Goal: Information Seeking & Learning: Ask a question

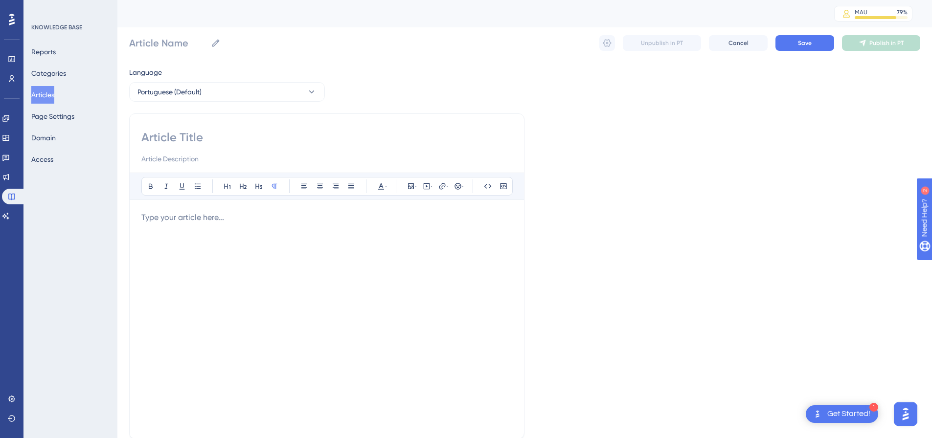
click at [0, 214] on div "Performance Users Engagement Widgets Feedback Product Updates Knowledge Base AI…" at bounding box center [11, 219] width 23 height 438
click at [13, 226] on div "Performance Users Engagement Widgets Feedback Product Updates Knowledge Base AI…" at bounding box center [11, 219] width 23 height 438
click at [9, 214] on icon at bounding box center [6, 216] width 8 height 8
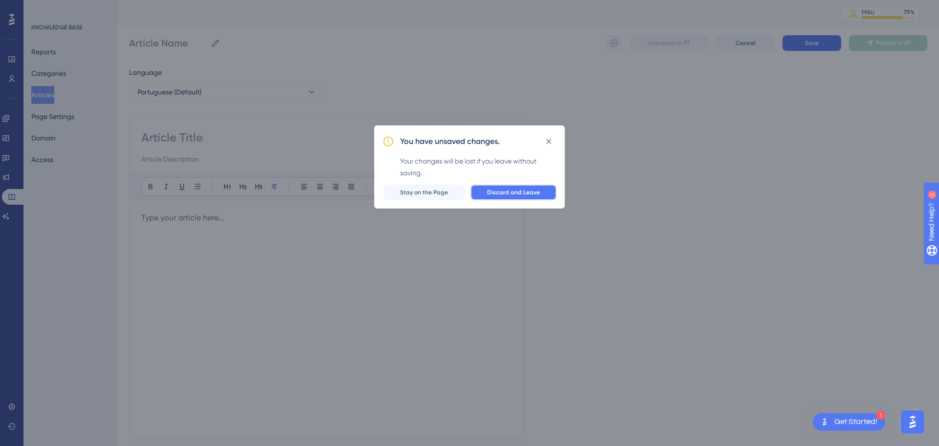
click at [507, 189] on span "Discard and Leave" at bounding box center [513, 192] width 53 height 8
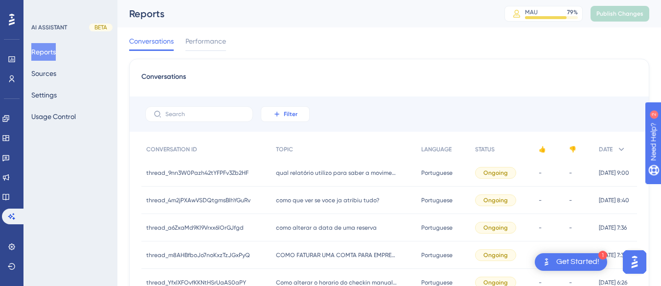
click at [283, 114] on button "Filter" at bounding box center [285, 114] width 49 height 16
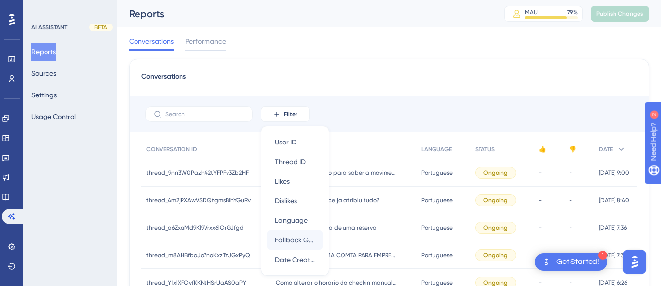
scroll to position [58, 0]
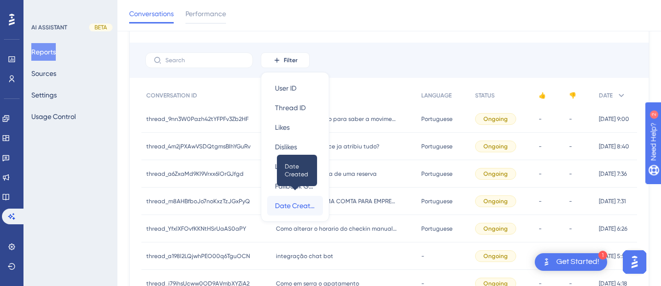
click at [314, 202] on span "Date Created" at bounding box center [295, 206] width 40 height 12
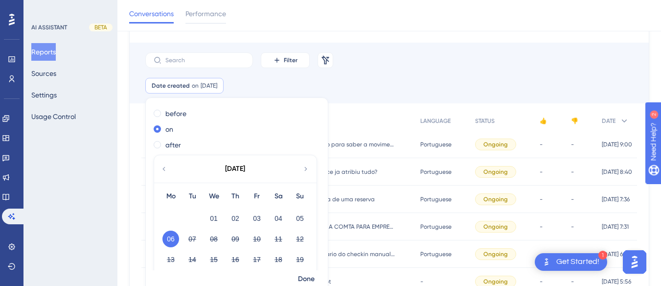
scroll to position [49, 0]
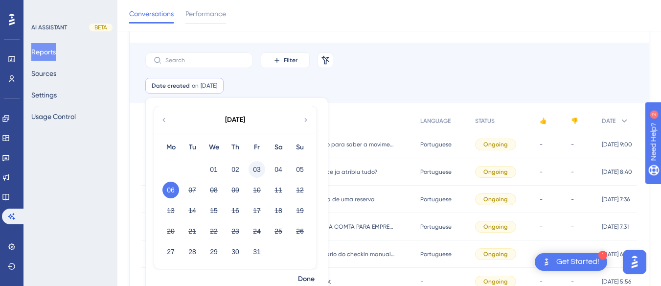
click at [261, 172] on button "03" at bounding box center [256, 169] width 17 height 17
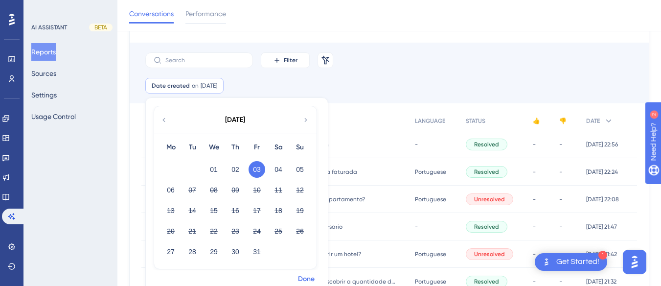
click at [304, 279] on span "Done" at bounding box center [306, 279] width 17 height 12
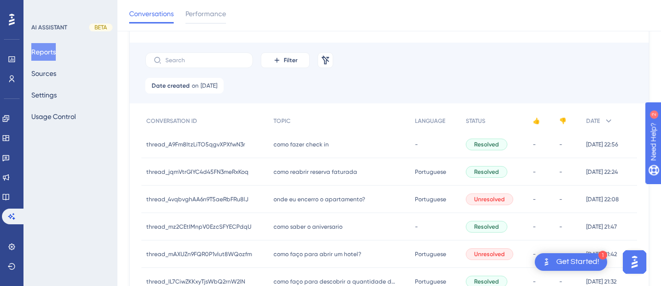
click at [279, 143] on span "como fazer check in" at bounding box center [300, 144] width 55 height 8
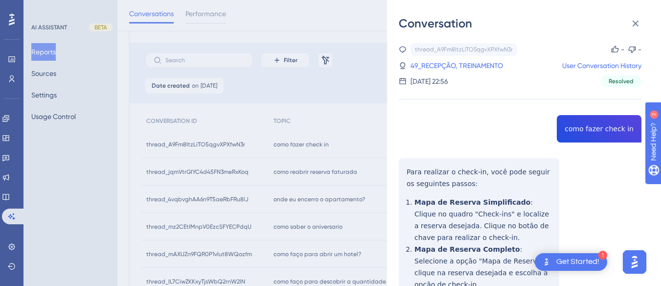
copy span "como fazer check in"
click at [427, 66] on link "49_RECEPÇÃO, TREINAMENTO" at bounding box center [456, 66] width 92 height 12
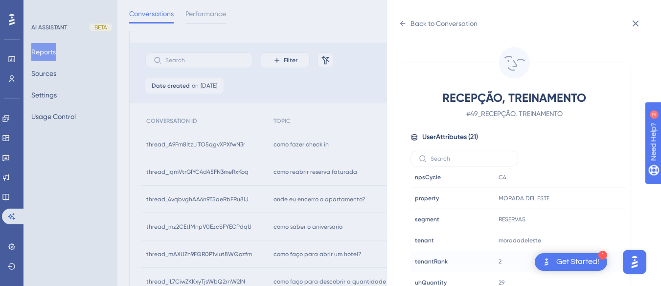
scroll to position [29, 0]
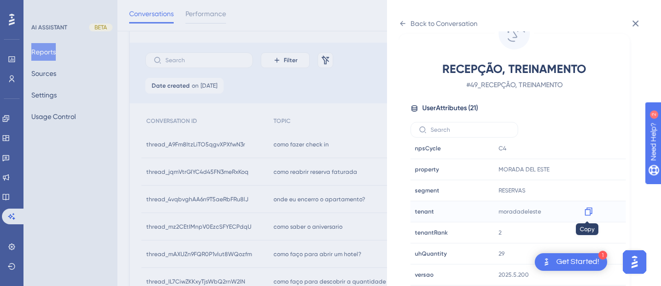
click at [585, 210] on icon at bounding box center [589, 211] width 10 height 10
click at [398, 23] on div "Back to Conversation RECEPÇÃO, TREINAMENTO # 49_RECEPÇÃO, TREINAMENTO User Attr…" at bounding box center [524, 143] width 274 height 286
click at [404, 20] on icon at bounding box center [403, 24] width 8 height 8
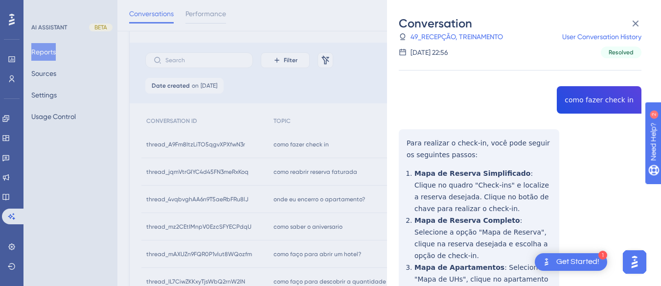
click at [594, 91] on div "thread_A9Fm8ItzLiTO5qgvXPXfwN3r Copy - - 49_RECEPÇÃO, TREINAMENTO User Conversa…" at bounding box center [520, 263] width 243 height 499
copy span "como fazer check in"
click at [406, 150] on div "thread_A9Fm8ItzLiTO5qgvXPXfwN3r Copy - - 49_RECEPÇÃO, TREINAMENTO User Conversa…" at bounding box center [520, 263] width 243 height 499
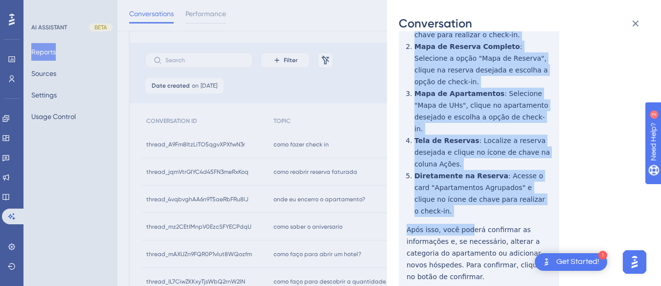
scroll to position [107, 0]
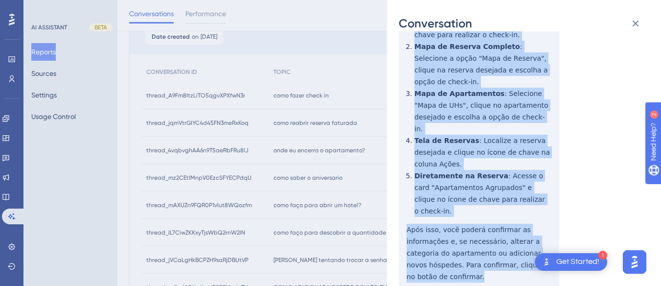
drag, startPoint x: 406, startPoint y: 141, endPoint x: 506, endPoint y: 187, distance: 110.5
click at [565, 228] on div "thread_A9Fm8ItzLiTO5qgvXPXfwN3r Copy - - 49_RECEPÇÃO, TREINAMENTO User Conversa…" at bounding box center [520, 90] width 243 height 499
copy div "Para realizar o check-in, você pode seguir os seguintes passos: Mapa de Reserva…"
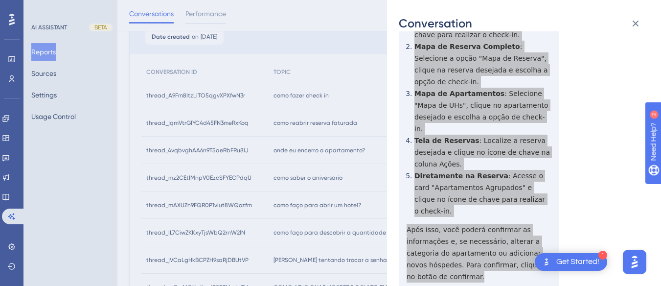
scroll to position [0, 0]
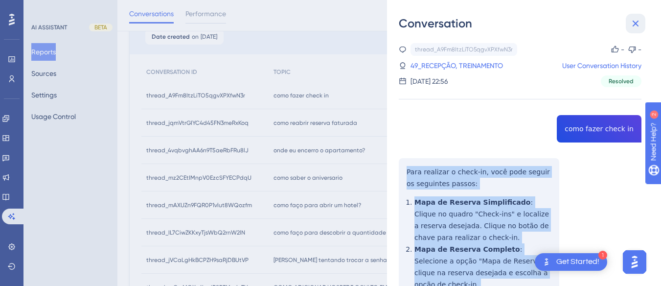
click at [626, 24] on icon at bounding box center [635, 24] width 12 height 12
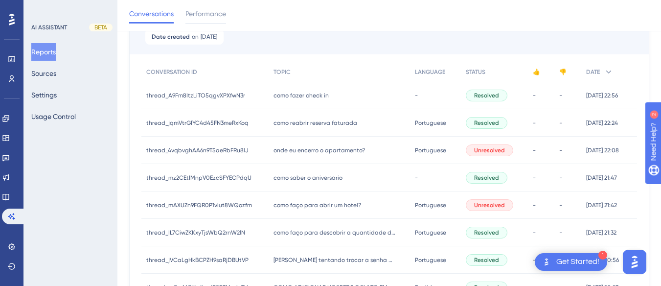
click at [265, 124] on div "thread_jqmVtrGIYC4d45FN3meRxKoq thread_jqmVtrGIYC4d45FN3meRxKoq" at bounding box center [204, 122] width 127 height 27
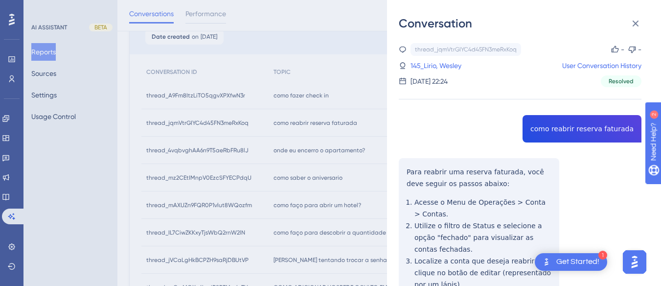
click at [553, 121] on div "thread_jqmVtrGIYC4d45FN3meRxKoq Copy - - 145_Lirio, Wesley User Conversation Hi…" at bounding box center [520, 240] width 243 height 394
copy span "como reabrir reserva faturada"
click at [399, 168] on div "thread_jqmVtrGIYC4d45FN3meRxKoq Copy - - 145_Lirio, Wesley User Conversation Hi…" at bounding box center [520, 240] width 243 height 394
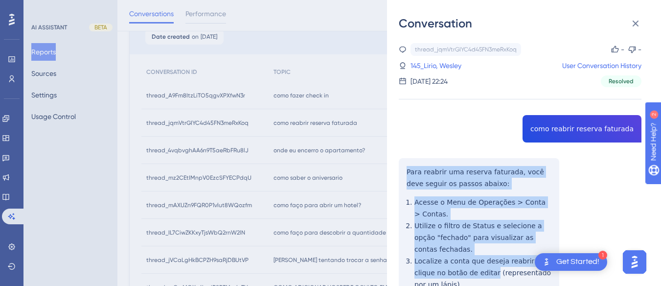
scroll to position [132, 0]
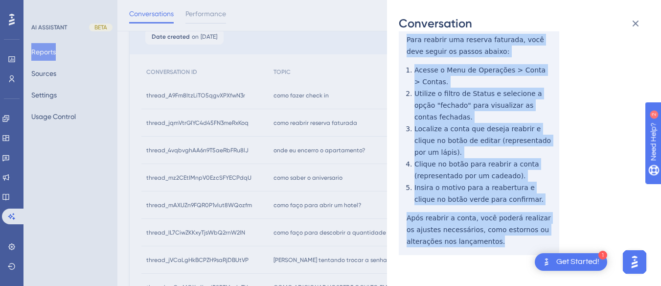
drag, startPoint x: 399, startPoint y: 168, endPoint x: 470, endPoint y: 78, distance: 114.9
click at [500, 248] on div "thread_jqmVtrGIYC4d45FN3meRxKoq Copy - - 145_Lirio, Wesley User Conversation Hi…" at bounding box center [520, 108] width 243 height 394
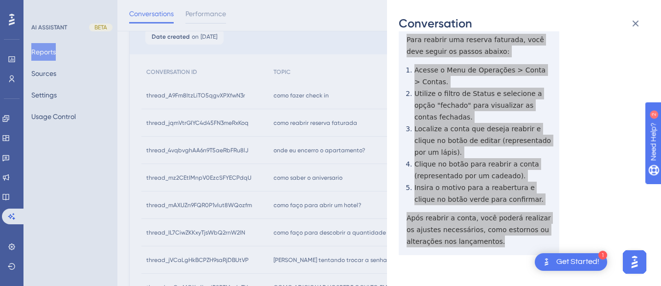
scroll to position [0, 0]
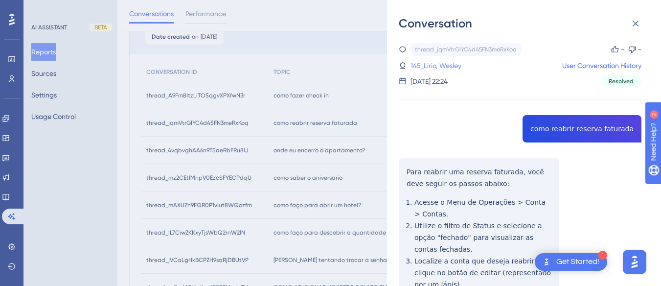
click at [456, 62] on link "145_Lirio, Wesley" at bounding box center [435, 66] width 51 height 12
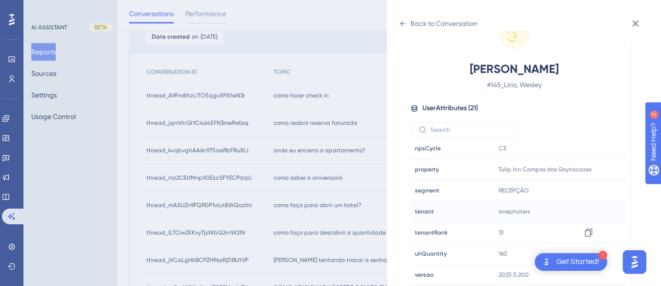
scroll to position [156, 0]
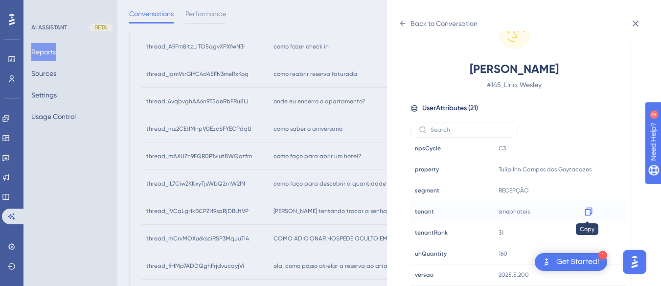
click at [588, 212] on icon at bounding box center [587, 211] width 7 height 8
click at [401, 25] on icon at bounding box center [403, 24] width 8 height 8
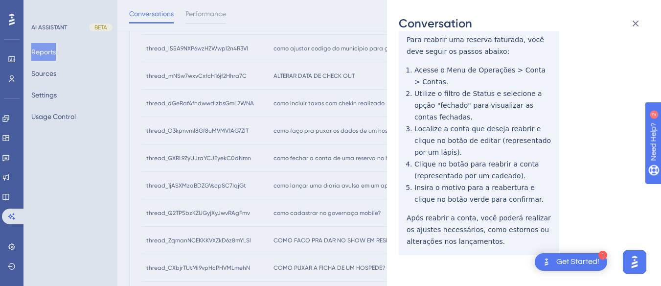
scroll to position [0, 0]
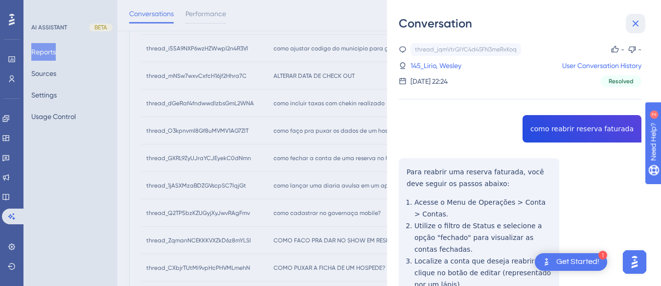
click at [626, 21] on icon at bounding box center [635, 24] width 6 height 6
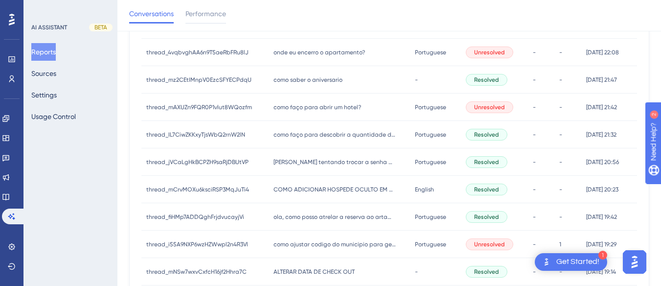
scroll to position [107, 0]
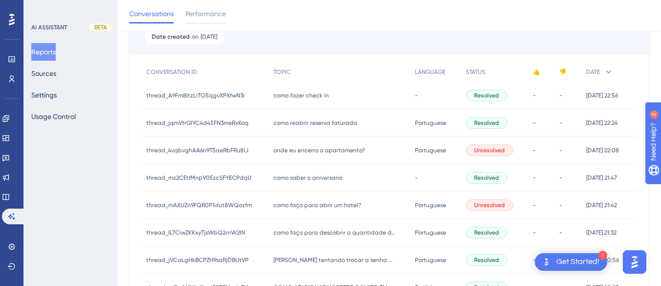
click at [307, 158] on div "onde eu encerro o apartamento? onde eu encerro o apartamento?" at bounding box center [340, 149] width 142 height 27
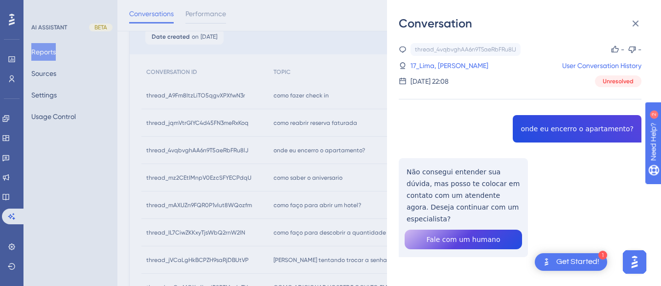
click at [538, 135] on div "thread_4vqbvghAA6n9T5aeRbFRu8lJ Copy - - 17_Lima, [PERSON_NAME] User Conversati…" at bounding box center [520, 175] width 243 height 264
copy span "onde eu encerro o apartamento?"
click at [439, 181] on div "thread_4vqbvghAA6n9T5aeRbFRu8lJ Copy - - 17_Lima, [PERSON_NAME] User Conversati…" at bounding box center [520, 175] width 243 height 264
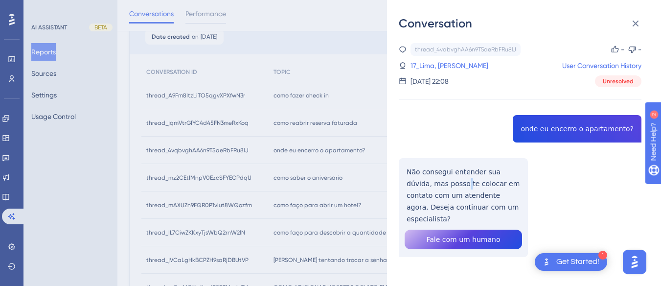
click at [439, 181] on div "thread_4vqbvghAA6n9T5aeRbFRu8lJ Copy - - 17_Lima, [PERSON_NAME] User Conversati…" at bounding box center [520, 175] width 243 height 264
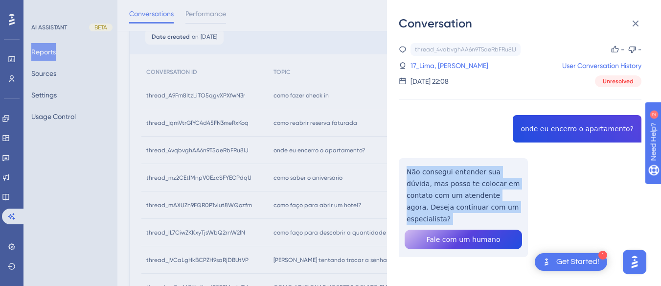
click at [439, 181] on div "thread_4vqbvghAA6n9T5aeRbFRu8lJ Copy - - 17_Lima, [PERSON_NAME] User Conversati…" at bounding box center [520, 175] width 243 height 264
copy p "Não consegui entender sua dúvida, mas posso te colocar em contato com um atende…"
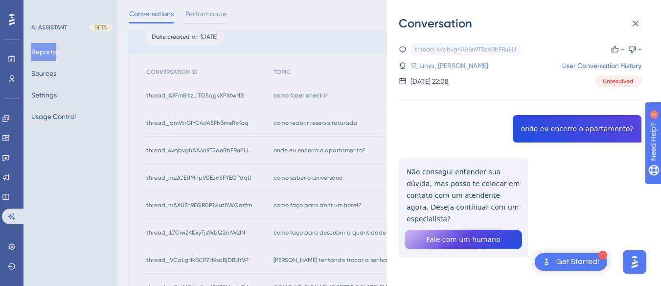
click at [436, 66] on link "17_Lima, [PERSON_NAME]" at bounding box center [449, 66] width 78 height 12
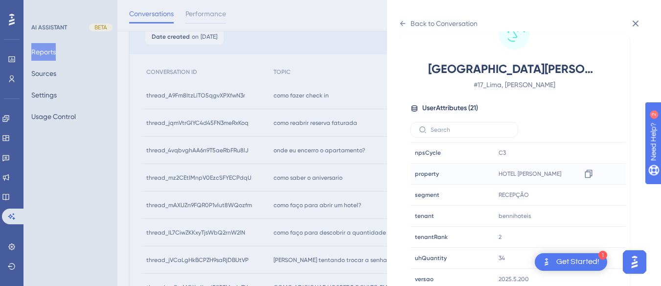
scroll to position [298, 0]
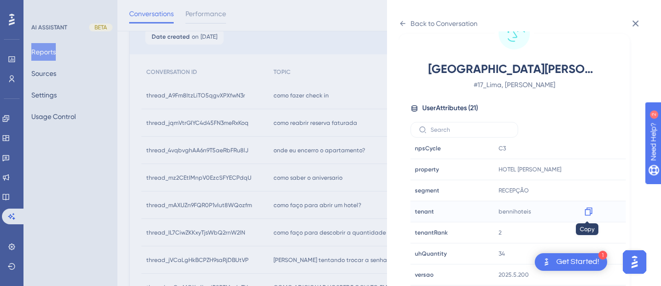
click at [586, 214] on icon at bounding box center [589, 211] width 10 height 10
click at [403, 25] on icon at bounding box center [403, 24] width 8 height 8
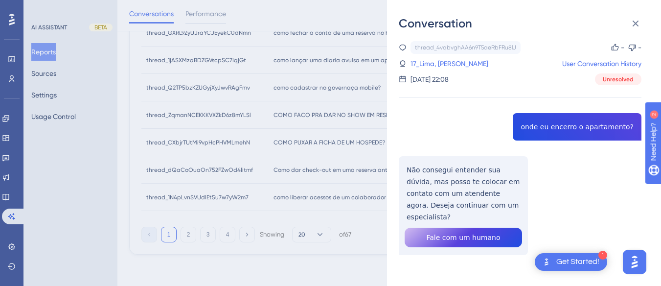
scroll to position [134, 0]
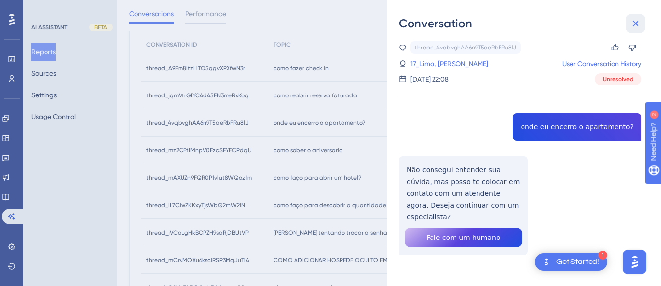
drag, startPoint x: 631, startPoint y: 16, endPoint x: 532, endPoint y: 45, distance: 103.4
click at [626, 15] on button at bounding box center [636, 24] width 20 height 20
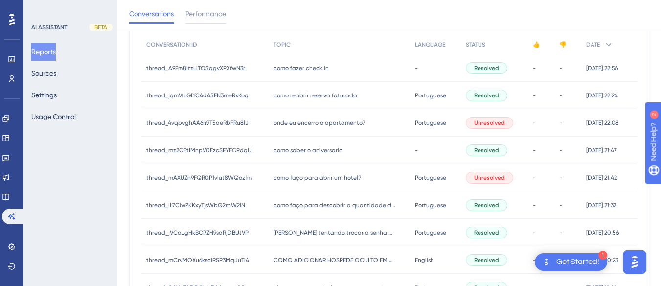
click at [298, 157] on div "como saber o aniversario como saber o aniversario" at bounding box center [340, 149] width 142 height 27
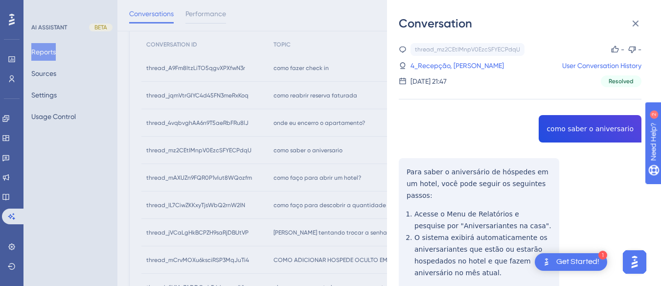
click at [574, 125] on div "thread_mz2CEtIMnpV0EzcSFYECPdqU Copy - - 4_Recepção, [PERSON_NAME] Junior User …" at bounding box center [520, 216] width 243 height 347
copy span "como saber o aniversario"
click at [418, 161] on div "thread_mz2CEtIMnpV0EzcSFYECPdqU Copy - - 4_Recepção, [PERSON_NAME] Junior User …" at bounding box center [520, 216] width 243 height 347
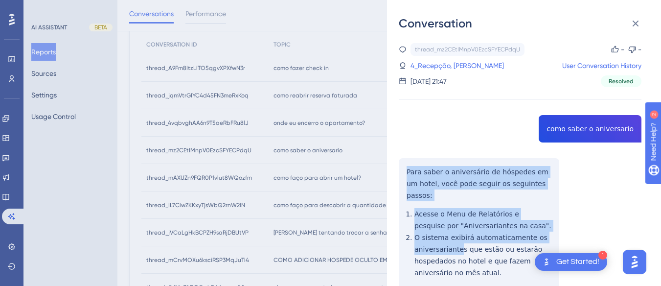
scroll to position [73, 0]
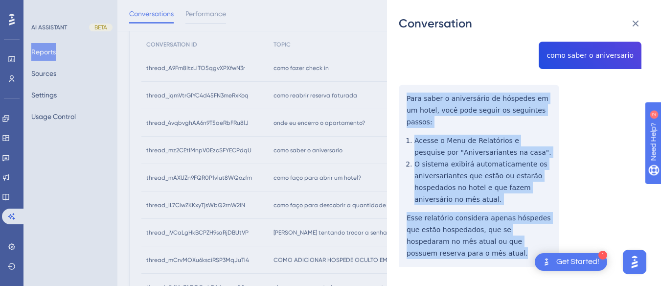
drag, startPoint x: 400, startPoint y: 170, endPoint x: 498, endPoint y: 175, distance: 98.9
click at [582, 245] on div "thread_mz2CEtIMnpV0EzcSFYECPdqU Copy - - 4_Recepção, [PERSON_NAME] Junior User …" at bounding box center [520, 143] width 243 height 347
copy div "Para saber o aniversário de hóspedes em um hotel, você pode seguir os seguintes…"
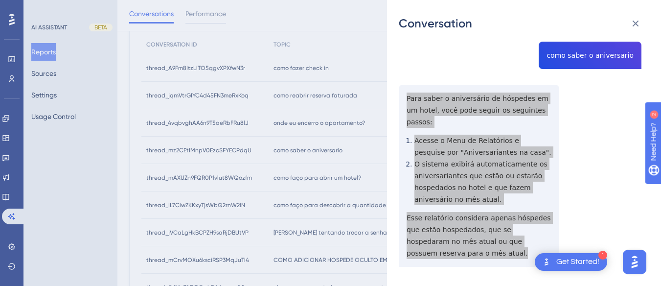
scroll to position [0, 0]
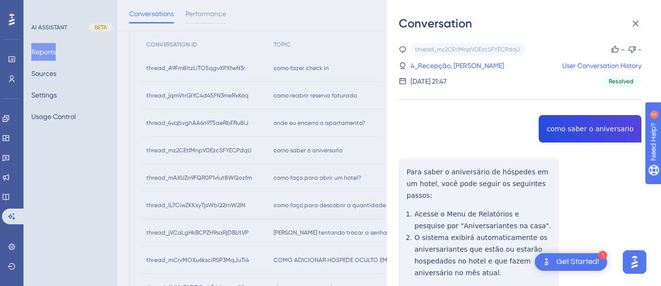
click at [428, 81] on div "[DATE] 21:47" at bounding box center [428, 81] width 36 height 12
click at [430, 64] on link "4_Recepção, [PERSON_NAME]" at bounding box center [456, 66] width 93 height 12
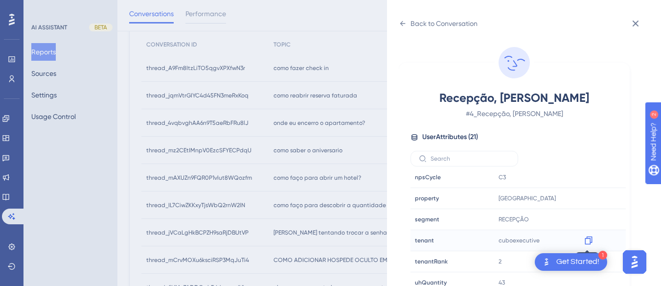
scroll to position [29, 0]
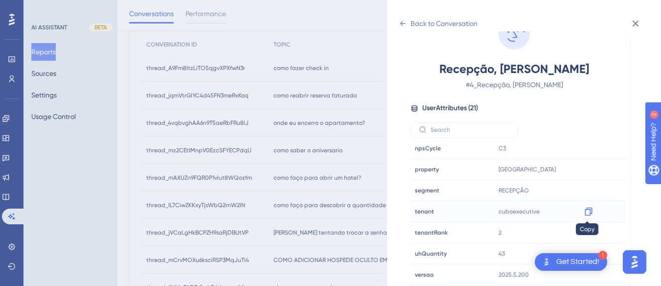
click at [590, 208] on icon at bounding box center [587, 211] width 7 height 8
click at [405, 27] on icon at bounding box center [403, 24] width 8 height 8
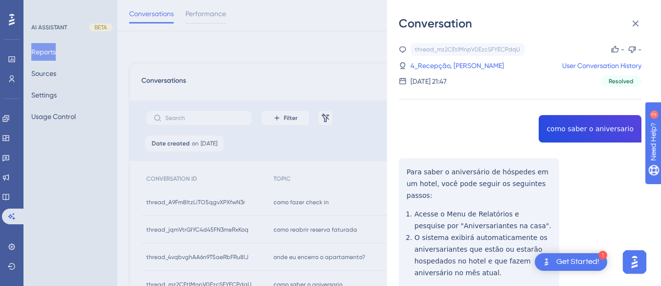
scroll to position [98, 0]
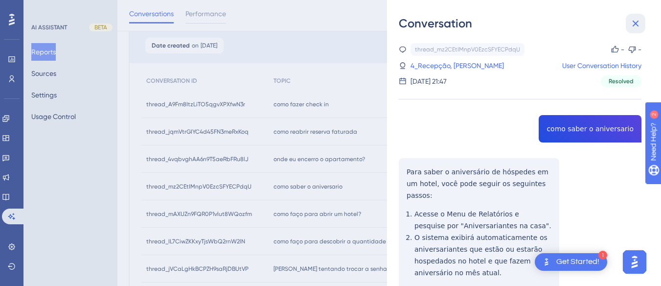
click at [626, 22] on icon at bounding box center [635, 24] width 12 height 12
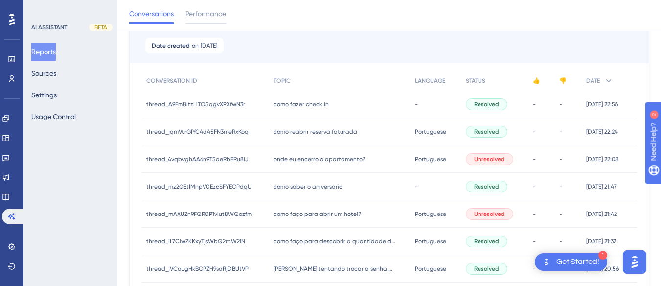
click at [292, 211] on span "como faço para abrir um hotel?" at bounding box center [317, 214] width 88 height 8
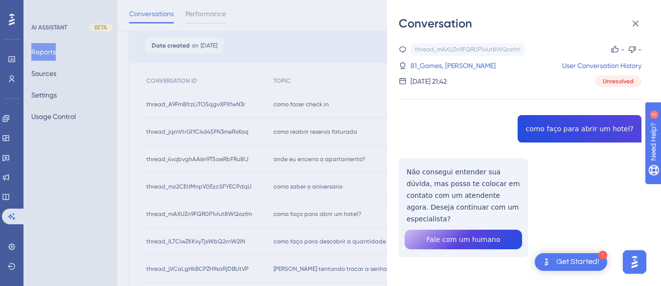
click at [568, 126] on div "thread_mAXUZn9FQR0P1vlut8WQozfm Copy - - 81_Gomes, [PERSON_NAME] User Conversat…" at bounding box center [520, 175] width 243 height 264
copy span "como faço para abrir um hotel?"
click at [448, 183] on div "thread_mAXUZn9FQR0P1vlut8WQozfm Copy - - 81_Gomes, [PERSON_NAME] User Conversat…" at bounding box center [520, 175] width 243 height 264
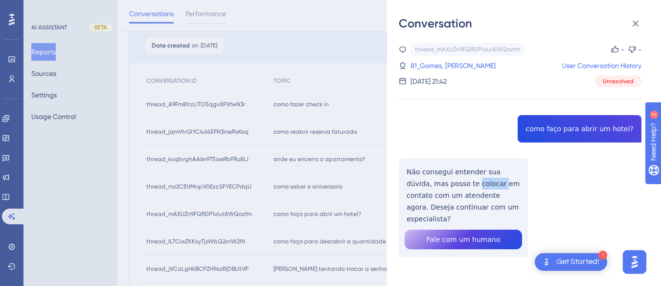
click at [448, 183] on div "thread_mAXUZn9FQR0P1vlut8WQozfm Copy - - 81_Gomes, [PERSON_NAME] User Conversat…" at bounding box center [520, 175] width 243 height 264
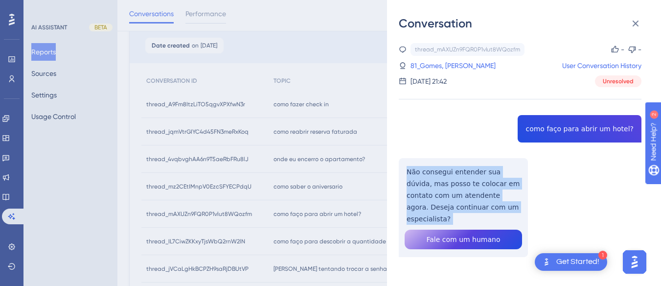
click at [448, 183] on div "thread_mAXUZn9FQR0P1vlut8WQozfm Copy - - 81_Gomes, [PERSON_NAME] User Conversat…" at bounding box center [520, 175] width 243 height 264
copy p "Não consegui entender sua dúvida, mas posso te colocar em contato com um atende…"
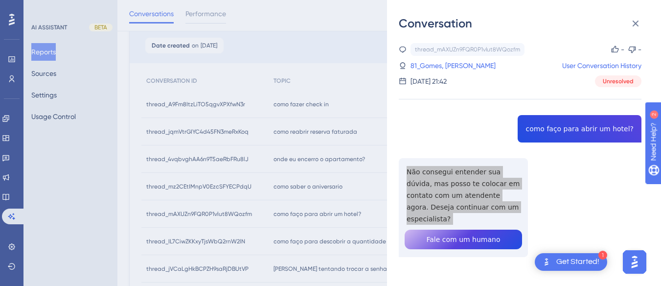
scroll to position [2, 0]
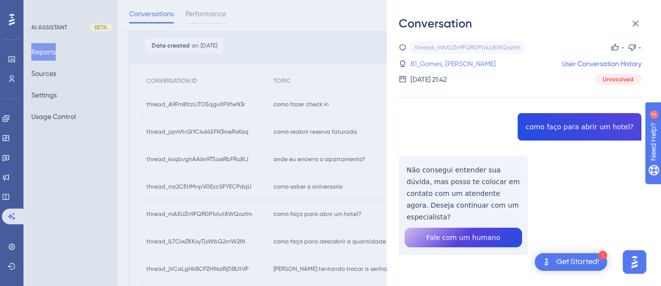
click at [431, 64] on link "81_Gomes, [PERSON_NAME]" at bounding box center [452, 64] width 85 height 12
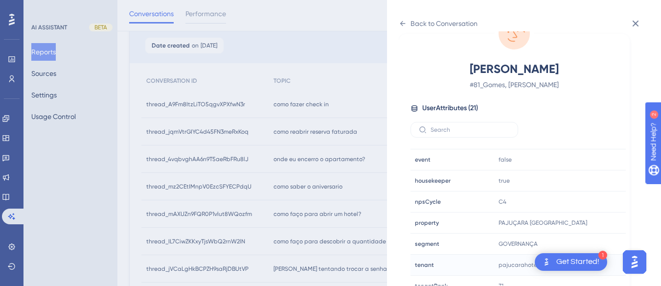
scroll to position [293, 0]
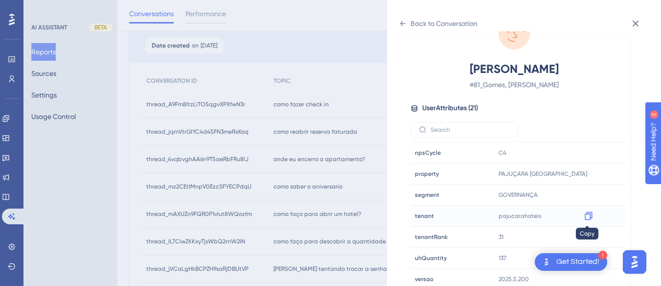
click at [589, 216] on icon at bounding box center [587, 216] width 7 height 8
click at [404, 21] on icon at bounding box center [403, 24] width 8 height 8
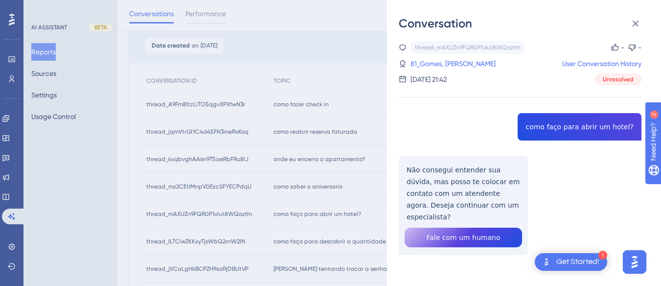
scroll to position [147, 0]
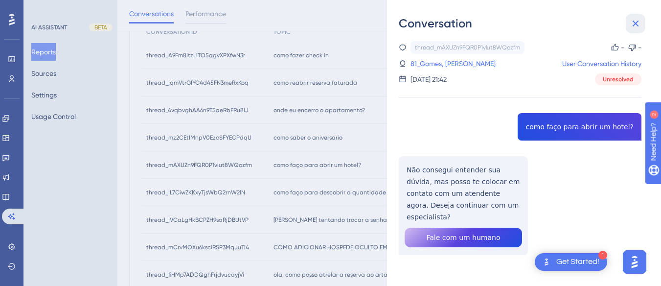
click at [626, 21] on icon at bounding box center [635, 24] width 12 height 12
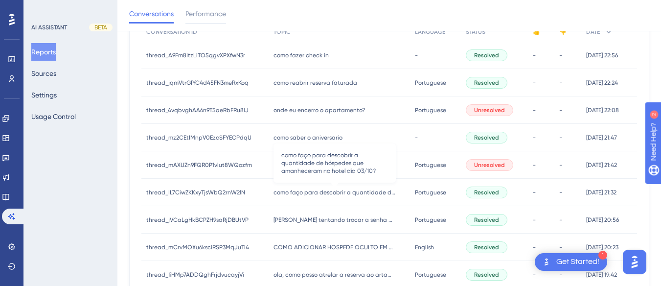
click at [321, 192] on span "como faço para descobrir a quantidade de hóspedes que amanheceram no hotel dia …" at bounding box center [334, 192] width 122 height 8
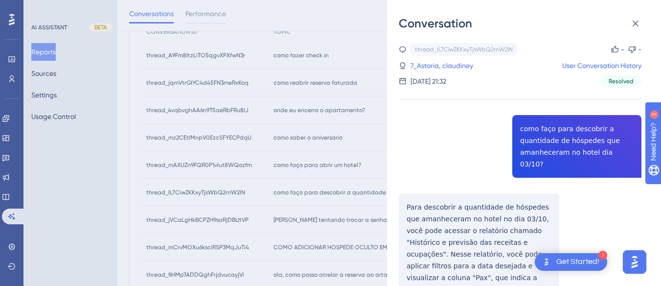
click at [575, 128] on div "thread_IL7CiwZKKxyTjsWbQ2rnW2lN Copy - - 7_Astoria, claudiney User Conversation…" at bounding box center [520, 203] width 243 height 321
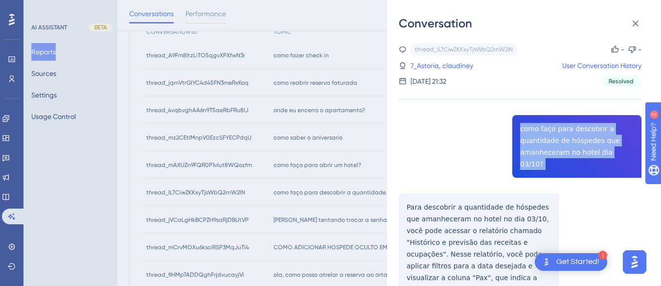
click at [575, 128] on div "thread_IL7CiwZKKxyTjsWbQ2rnW2lN Copy - - 7_Astoria, claudiney User Conversation…" at bounding box center [520, 203] width 243 height 321
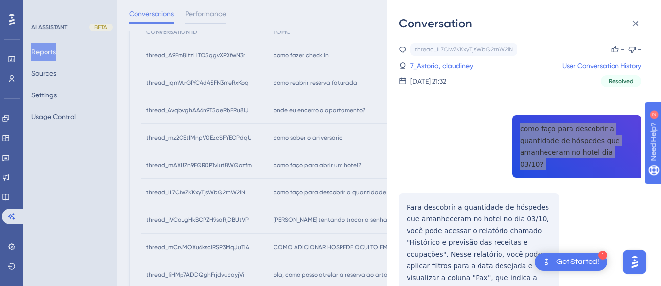
scroll to position [48, 0]
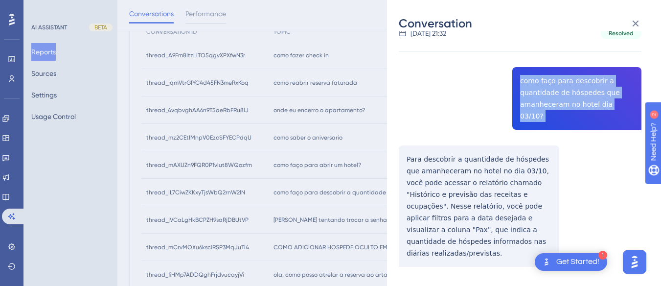
click at [403, 142] on div "thread_IL7CiwZKKxyTjsWbQ2rnW2lN Copy - - 7_Astoria, claudiney User Conversation…" at bounding box center [520, 155] width 243 height 321
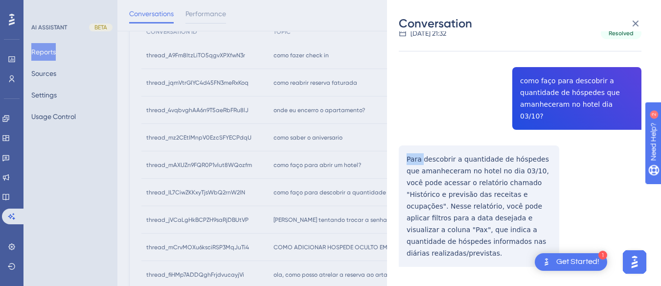
click at [403, 142] on div "thread_IL7CiwZKKxyTjsWbQ2rnW2lN Copy - - 7_Astoria, claudiney User Conversation…" at bounding box center [520, 155] width 243 height 321
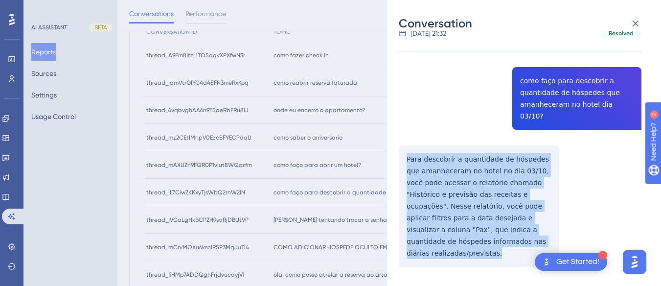
click at [403, 142] on div "thread_IL7CiwZKKxyTjsWbQ2rnW2lN Copy - - 7_Astoria, claudiney User Conversation…" at bounding box center [520, 155] width 243 height 321
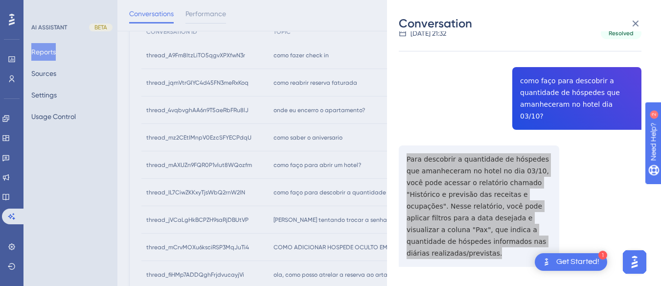
scroll to position [0, 0]
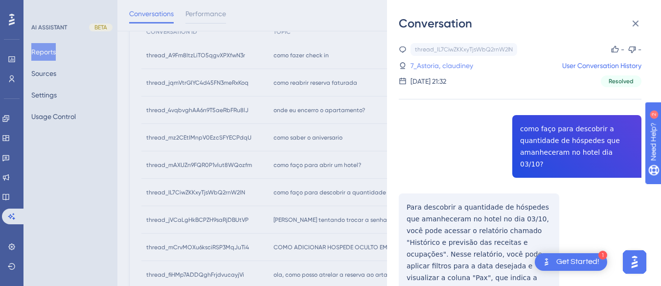
click at [440, 67] on link "7_Astoria, claudiney" at bounding box center [441, 66] width 63 height 12
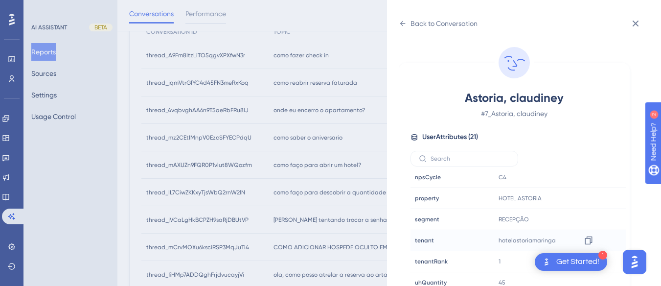
scroll to position [29, 0]
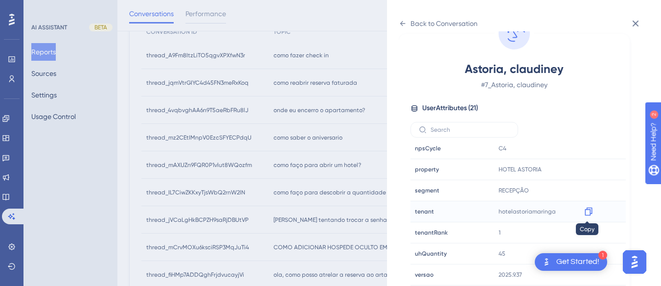
click at [589, 209] on icon at bounding box center [587, 211] width 7 height 8
click at [407, 22] on div "Back to Conversation" at bounding box center [438, 24] width 79 height 16
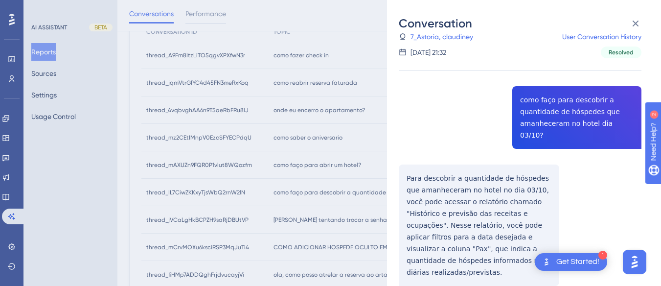
scroll to position [293, 0]
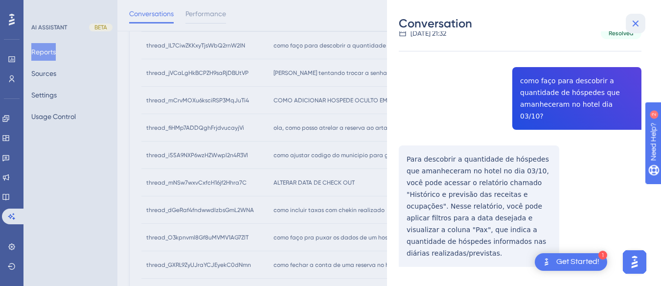
click at [626, 19] on icon at bounding box center [635, 24] width 12 height 12
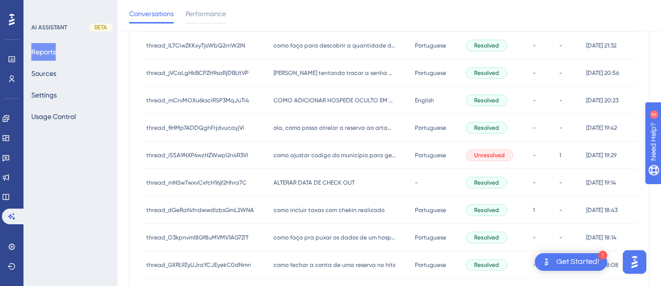
scroll to position [245, 0]
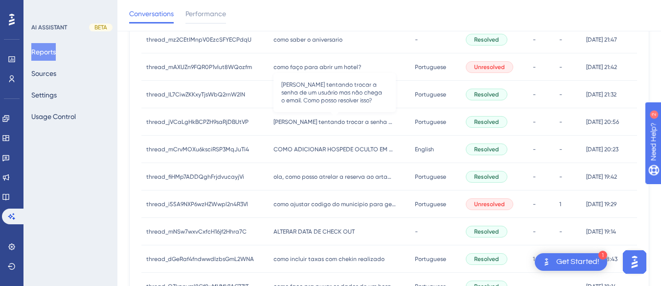
click at [319, 124] on span "[PERSON_NAME] tentando trocar a senha de um usuário mas não chega o email. Como…" at bounding box center [334, 122] width 122 height 8
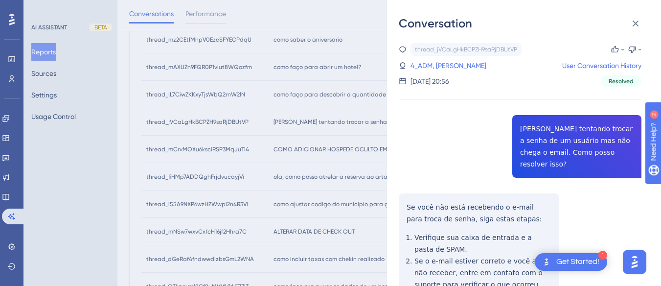
drag, startPoint x: 535, startPoint y: 132, endPoint x: 578, endPoint y: 131, distance: 43.1
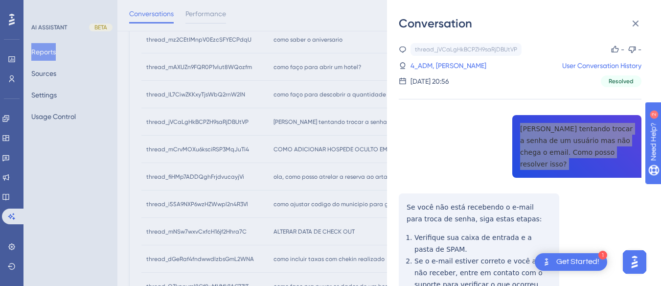
scroll to position [98, 0]
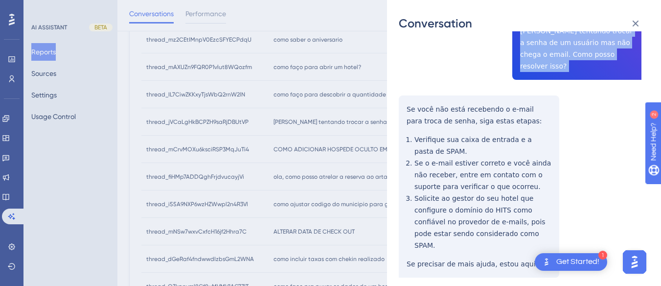
click at [404, 96] on div "thread_jVCaLgHkBCPZH9saRjDBUtVP Copy - - 4_ADM, Wilker User Conversation Histor…" at bounding box center [520, 268] width 243 height 646
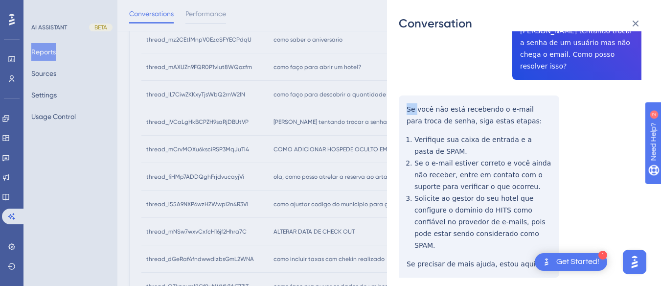
click at [404, 96] on div "thread_jVCaLgHkBCPZH9saRjDBUtVP Copy - - 4_ADM, Wilker User Conversation Histor…" at bounding box center [520, 268] width 243 height 646
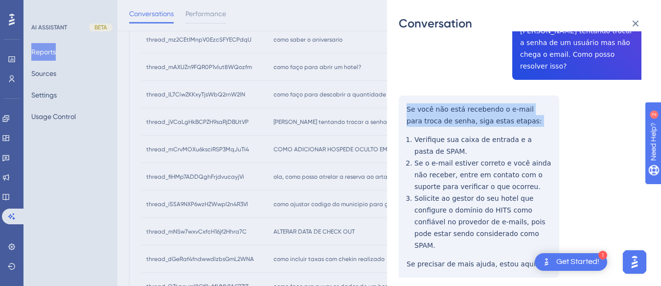
click at [404, 96] on div "thread_jVCaLgHkBCPZH9saRjDBUtVP Copy - - 4_ADM, Wilker User Conversation Histor…" at bounding box center [520, 268] width 243 height 646
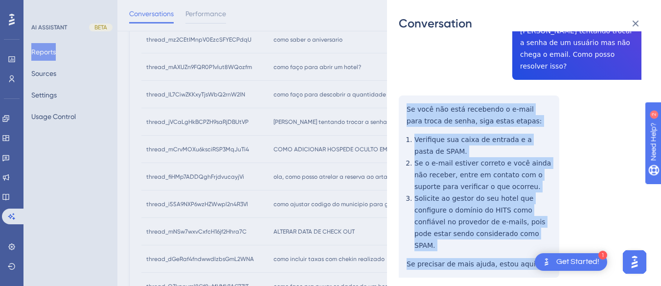
drag, startPoint x: 404, startPoint y: 96, endPoint x: 481, endPoint y: 167, distance: 104.6
click at [542, 242] on div "thread_jVCaLgHkBCPZH9saRjDBUtVP Copy - - 4_ADM, Wilker User Conversation Histor…" at bounding box center [520, 268] width 243 height 646
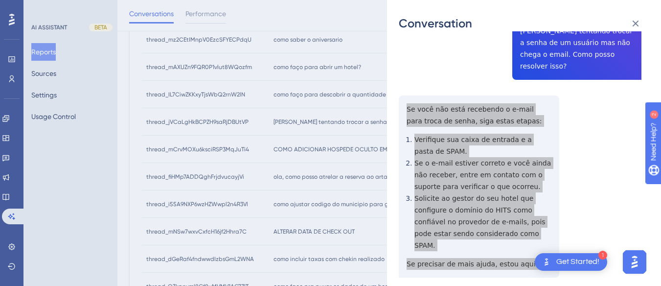
scroll to position [245, 0]
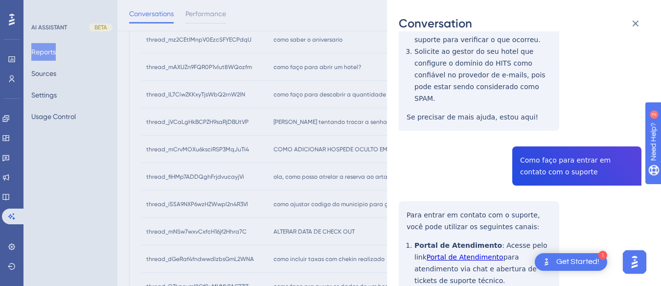
click at [545, 139] on div "thread_jVCaLgHkBCPZH9saRjDBUtVP Copy - - 4_ADM, Wilker User Conversation Histor…" at bounding box center [520, 121] width 243 height 646
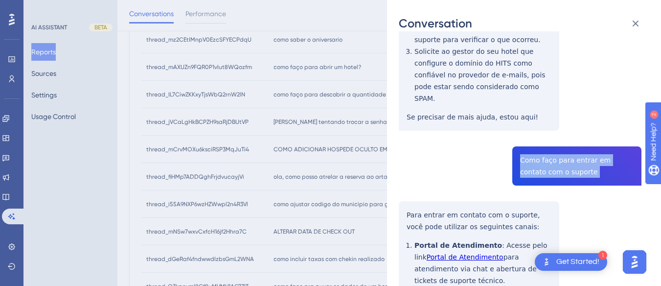
click at [545, 139] on div "thread_jVCaLgHkBCPZH9saRjDBUtVP Copy - - 4_ADM, Wilker User Conversation Histor…" at bounding box center [520, 121] width 243 height 646
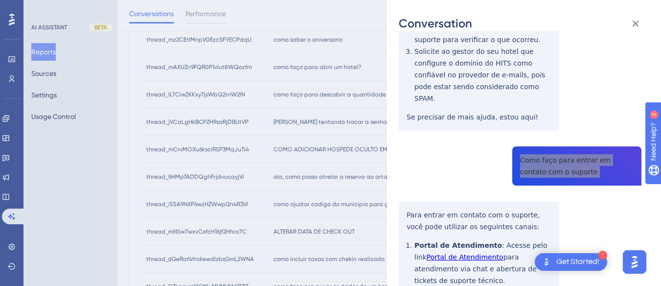
scroll to position [342, 0]
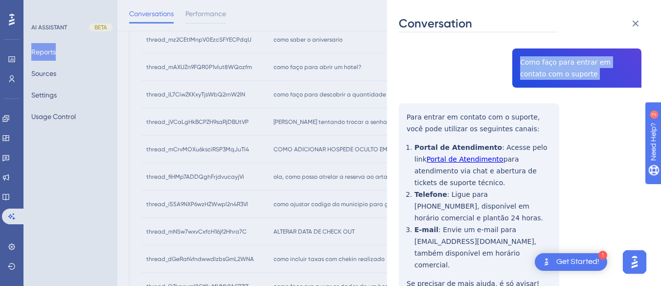
click at [400, 88] on div "thread_jVCaLgHkBCPZH9saRjDBUtVP Copy - - 4_ADM, Wilker User Conversation Histor…" at bounding box center [520, 24] width 243 height 646
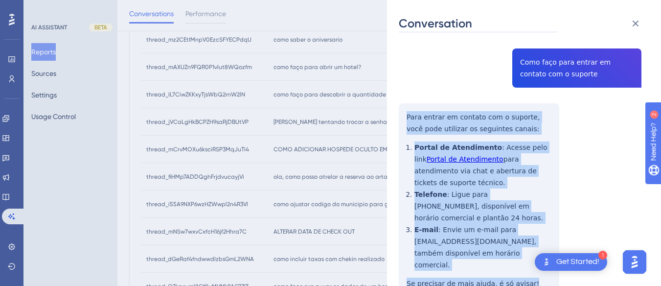
drag, startPoint x: 400, startPoint y: 88, endPoint x: 536, endPoint y: 248, distance: 209.9
click at [536, 248] on div "thread_jVCaLgHkBCPZH9saRjDBUtVP Copy - - 4_ADM, Wilker User Conversation Histor…" at bounding box center [520, 24] width 243 height 646
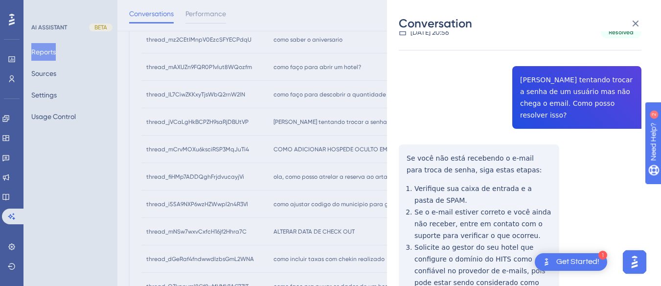
scroll to position [0, 0]
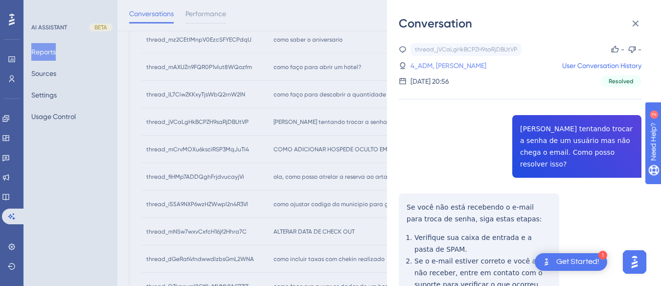
click at [423, 65] on link "4_ADM, [PERSON_NAME]" at bounding box center [448, 66] width 76 height 12
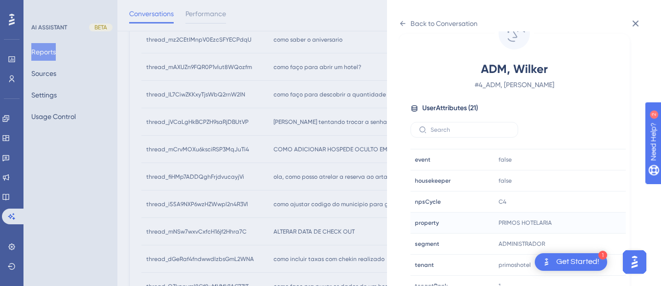
scroll to position [298, 0]
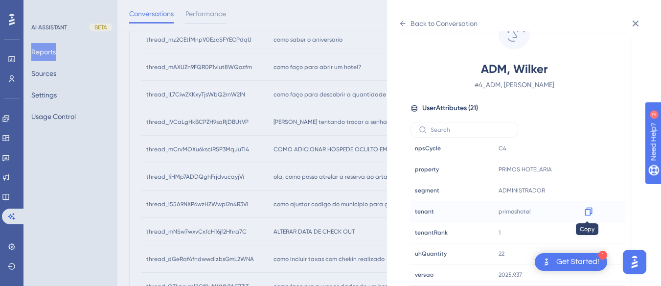
drag, startPoint x: 587, startPoint y: 211, endPoint x: 2, endPoint y: 15, distance: 616.7
click at [587, 211] on icon at bounding box center [589, 211] width 10 height 10
click at [402, 22] on icon at bounding box center [403, 24] width 8 height 8
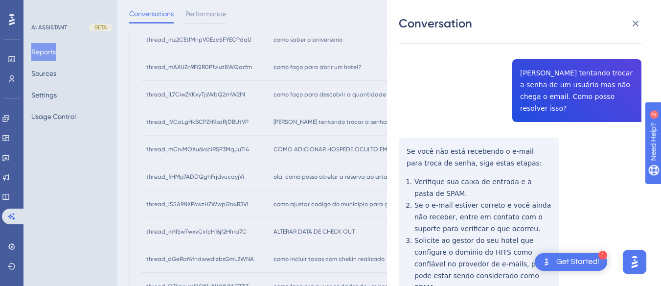
scroll to position [0, 0]
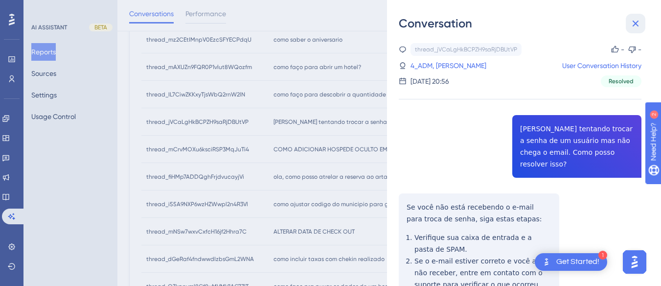
click at [626, 29] on icon at bounding box center [635, 24] width 12 height 12
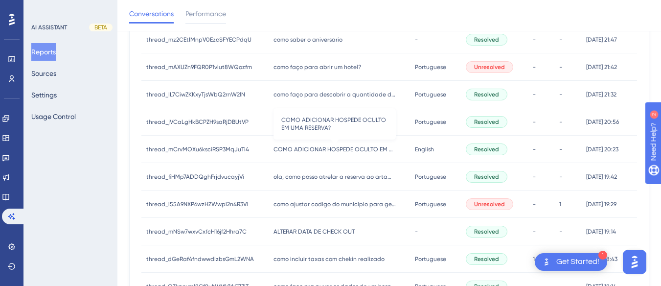
click at [277, 146] on span "COMO ADICIONAR HOSPEDE OCULTO EM UMA RESERVA?" at bounding box center [334, 149] width 122 height 8
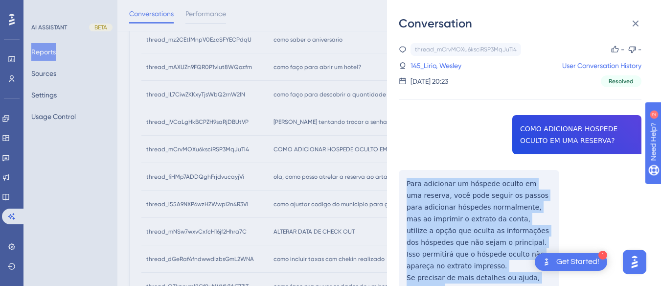
scroll to position [98, 0]
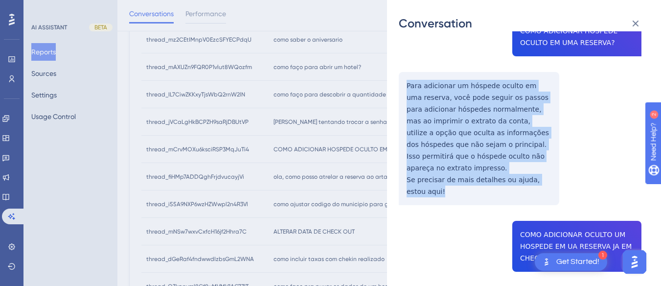
drag, startPoint x: 392, startPoint y: 176, endPoint x: 454, endPoint y: 191, distance: 63.8
click at [454, 191] on div "Conversation thread_mCrvMOXu6ksciRSP3MqJuTi4 Copy - - 145_Lirio, [PERSON_NAME] …" at bounding box center [524, 143] width 274 height 286
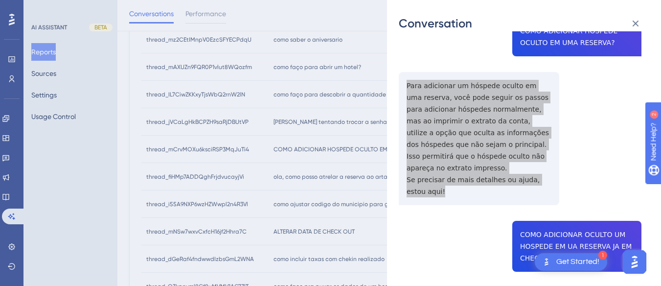
scroll to position [196, 0]
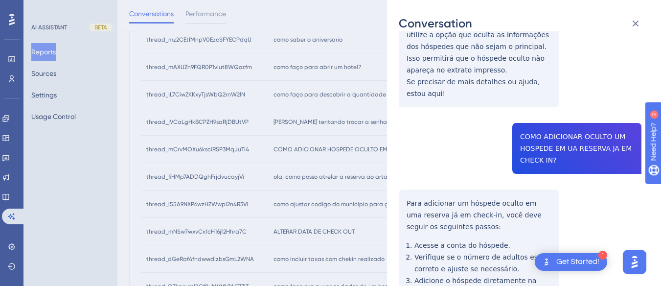
click at [553, 137] on div "thread_mCrvMOXu6ksciRSP3MqJuTi4 Copy - - 145_Lirio, Wesley User Conversation Hi…" at bounding box center [520, 122] width 243 height 550
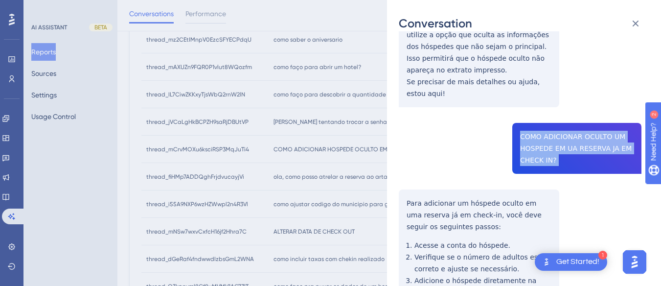
click at [553, 137] on div "thread_mCrvMOXu6ksciRSP3MqJuTi4 Copy - - 145_Lirio, Wesley User Conversation Hi…" at bounding box center [520, 122] width 243 height 550
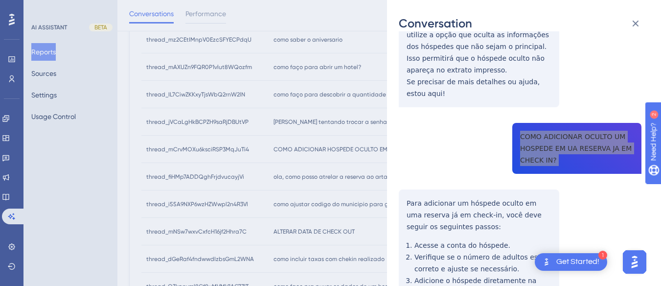
scroll to position [289, 0]
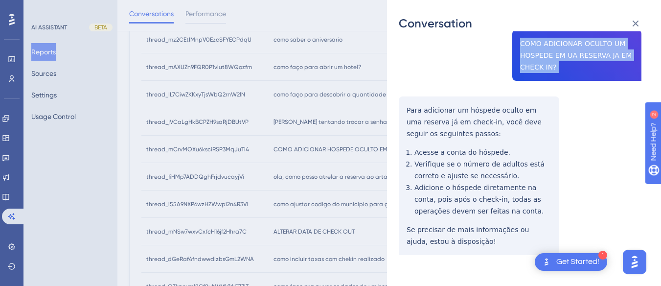
click at [401, 93] on div "thread_mCrvMOXu6ksciRSP3MqJuTi4 Copy - - 145_Lirio, Wesley User Conversation Hi…" at bounding box center [520, 29] width 243 height 550
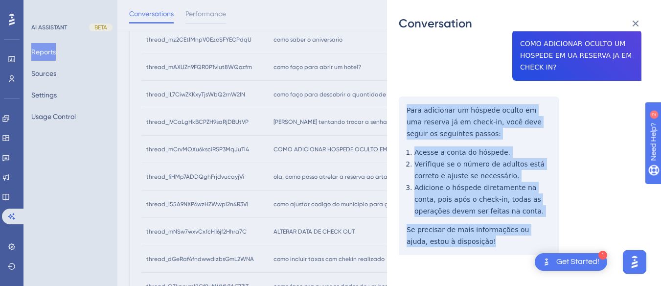
drag, startPoint x: 401, startPoint y: 93, endPoint x: 509, endPoint y: 249, distance: 189.8
click at [509, 249] on div "thread_mCrvMOXu6ksciRSP3MqJuTi4 Copy - - 145_Lirio, Wesley User Conversation Hi…" at bounding box center [520, 29] width 243 height 550
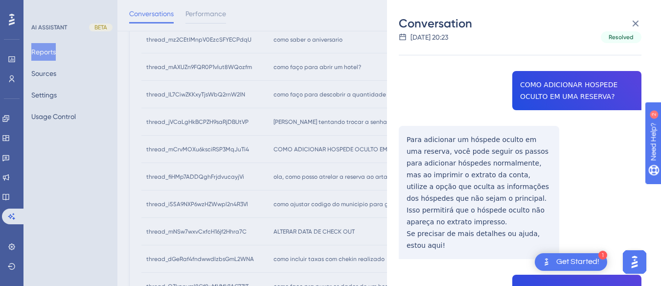
scroll to position [0, 0]
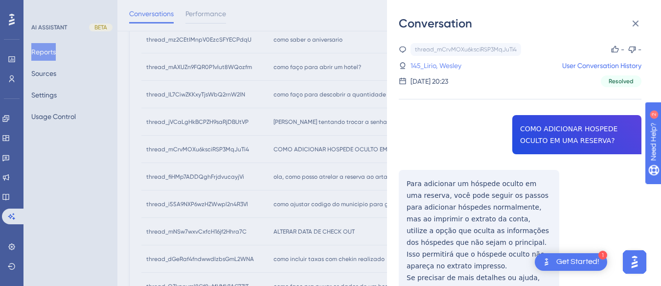
click at [434, 66] on link "145_Lirio, Wesley" at bounding box center [435, 66] width 51 height 12
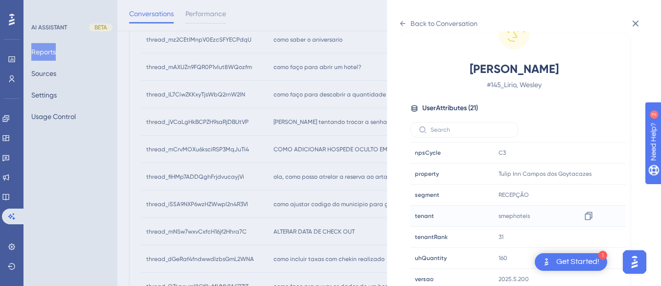
scroll to position [298, 0]
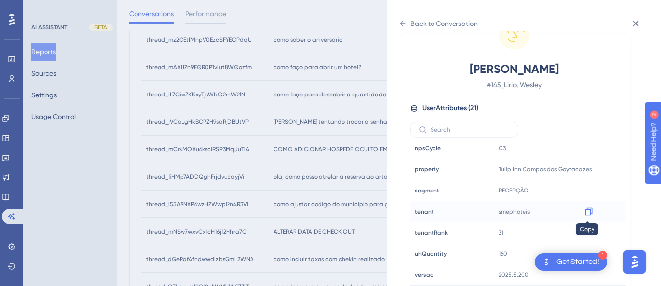
click at [592, 211] on div at bounding box center [589, 211] width 16 height 16
click at [584, 211] on icon at bounding box center [589, 211] width 10 height 10
click at [407, 22] on div "Back to Conversation" at bounding box center [438, 24] width 79 height 16
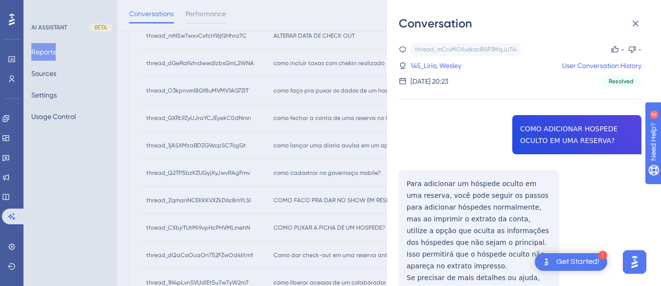
scroll to position [489, 0]
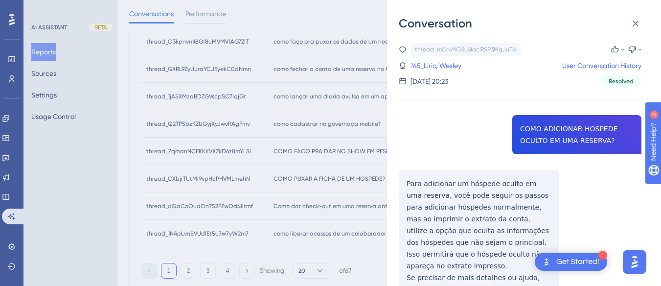
drag, startPoint x: 518, startPoint y: 122, endPoint x: 593, endPoint y: 172, distance: 89.9
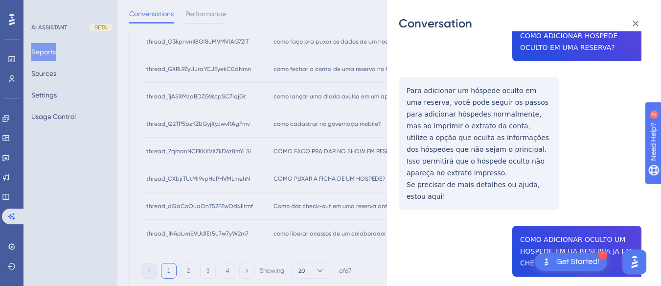
scroll to position [0, 0]
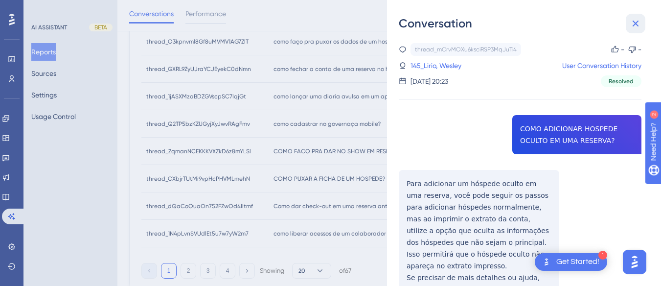
drag, startPoint x: 634, startPoint y: 21, endPoint x: 506, endPoint y: 133, distance: 170.2
click at [626, 22] on icon at bounding box center [635, 24] width 12 height 12
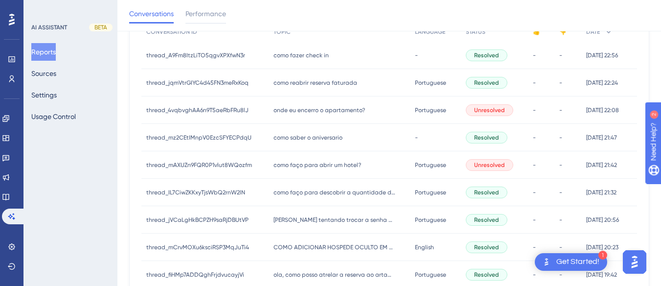
scroll to position [293, 0]
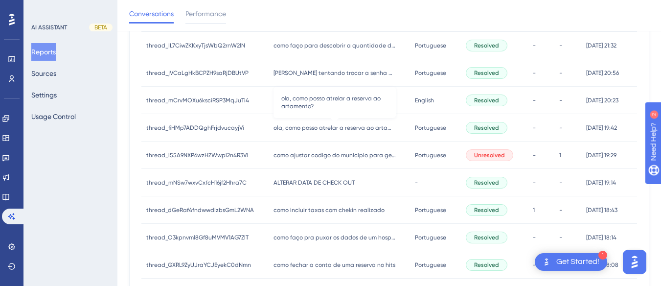
click at [321, 130] on span "ola, como posso atrelar a reserva ao artamento?" at bounding box center [334, 128] width 122 height 8
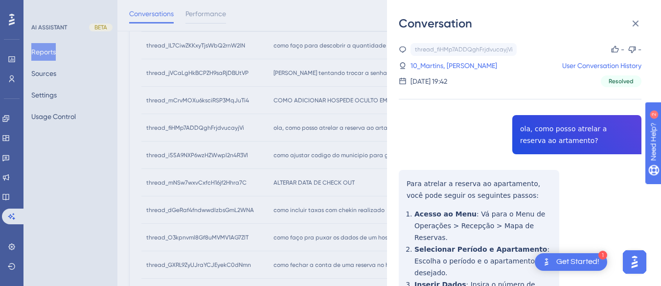
click at [551, 142] on div "thread_fiHMp7ADDQghFrjdvucayjVi Copy - - 10_Martins, [PERSON_NAME] User Convers…" at bounding box center [520, 269] width 243 height 452
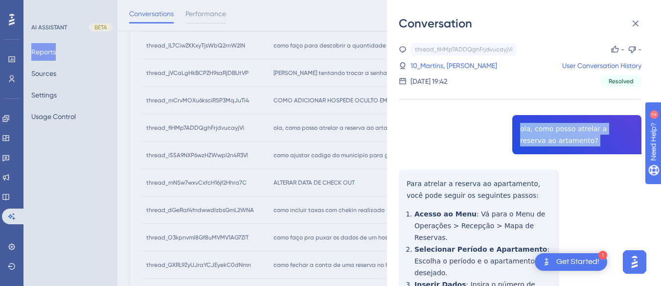
click at [551, 142] on div "thread_fiHMp7ADDQghFrjdvucayjVi Copy - - 10_Martins, [PERSON_NAME] User Convers…" at bounding box center [520, 269] width 243 height 452
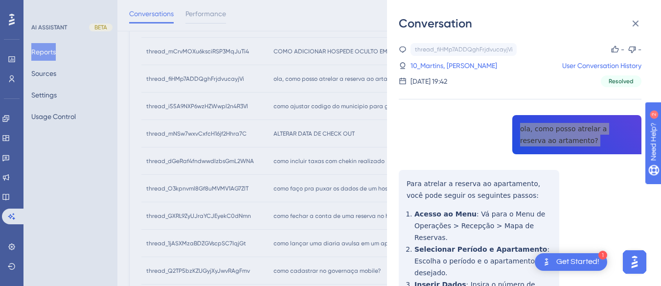
scroll to position [49, 0]
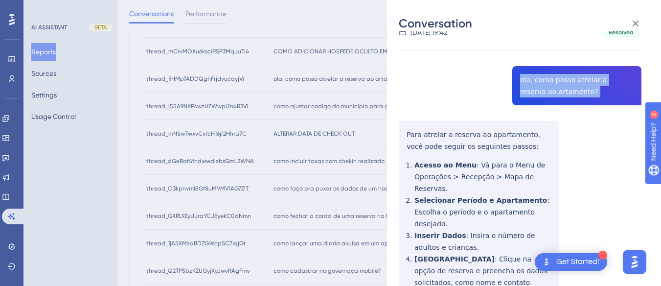
click at [406, 130] on div "thread_fiHMp7ADDQghFrjdvucayjVi Copy - - 10_Martins, [PERSON_NAME] User Convers…" at bounding box center [520, 220] width 243 height 452
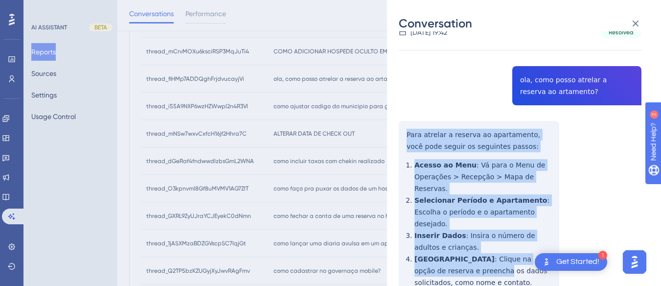
scroll to position [167, 0]
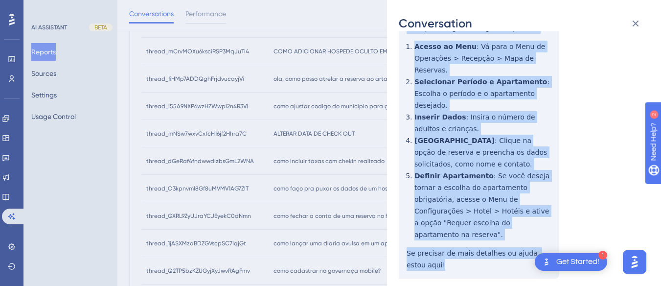
drag, startPoint x: 406, startPoint y: 130, endPoint x: 472, endPoint y: 240, distance: 127.9
click at [472, 243] on div "thread_fiHMp7ADDQghFrjdvucayjVi Copy - - 10_Martins, [PERSON_NAME] User Convers…" at bounding box center [520, 102] width 243 height 452
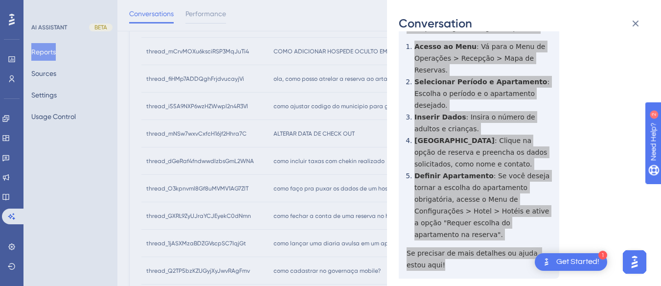
scroll to position [0, 0]
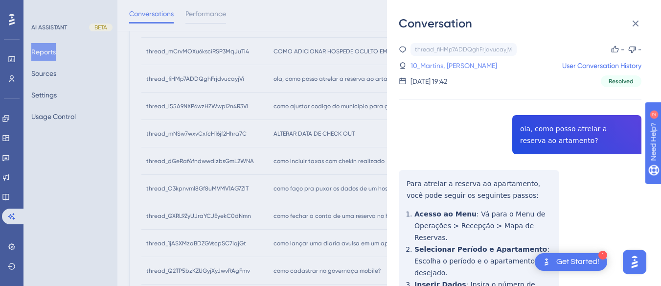
click at [431, 69] on link "10_Martins, [PERSON_NAME]" at bounding box center [453, 66] width 87 height 12
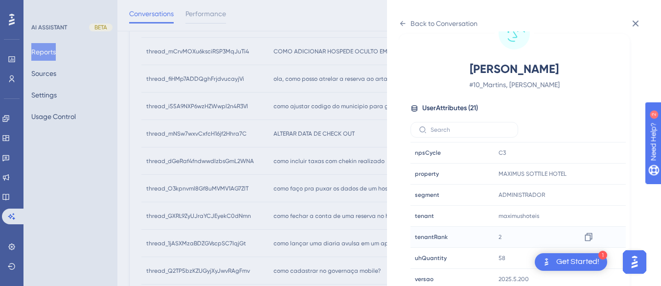
scroll to position [298, 0]
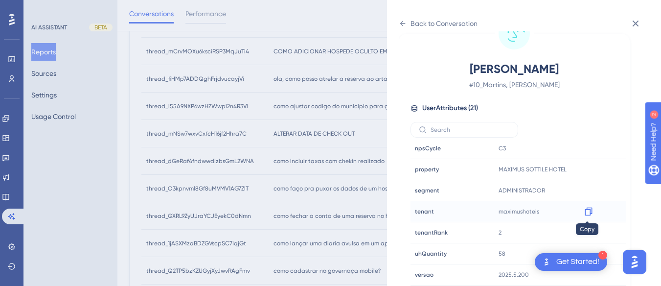
click at [584, 211] on icon at bounding box center [587, 211] width 7 height 8
click at [403, 20] on icon at bounding box center [403, 24] width 8 height 8
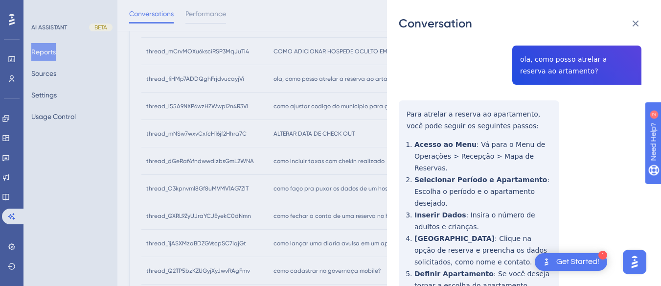
scroll to position [21, 0]
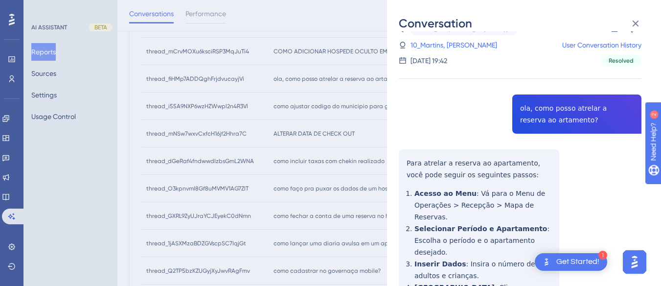
click at [626, 11] on div "Conversation thread_fiHMp7ADDQghFrjdvucayjVi Copy - - 10_Martins, [PERSON_NAME]…" at bounding box center [524, 143] width 274 height 286
click at [626, 30] on button at bounding box center [636, 24] width 20 height 20
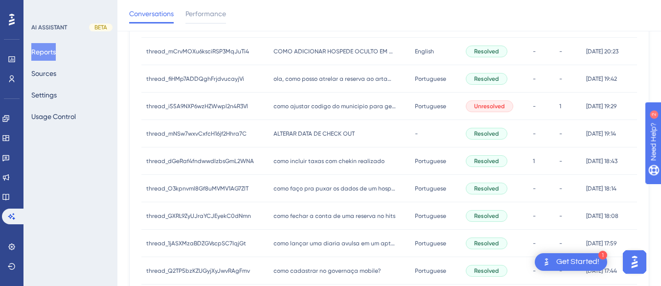
click at [304, 111] on div "como ajustar codigo do municipio para gerar nf como ajustar codigo do municipio…" at bounding box center [340, 105] width 142 height 27
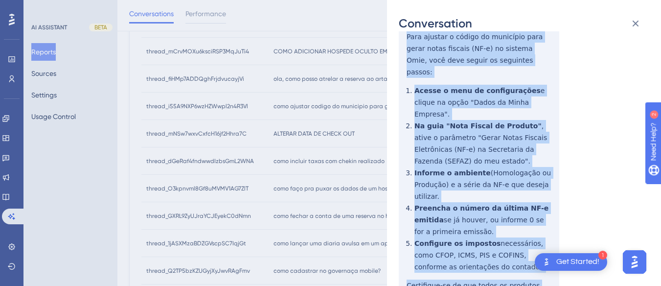
scroll to position [234, 0]
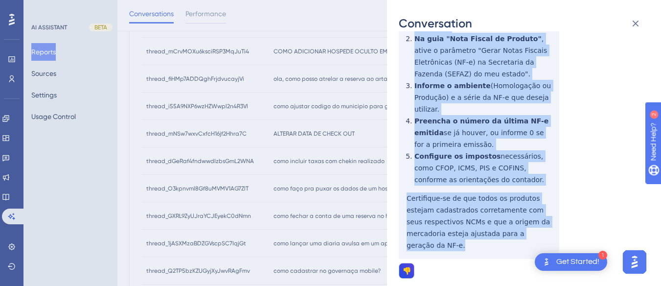
drag, startPoint x: 399, startPoint y: 170, endPoint x: 519, endPoint y: 213, distance: 127.6
click at [519, 213] on div "thread_i55A9NXP6wzHZWwpl2n4R3Vl Copy - 1 141_Sousa, [PERSON_NAME] User Conversa…" at bounding box center [520, 68] width 243 height 519
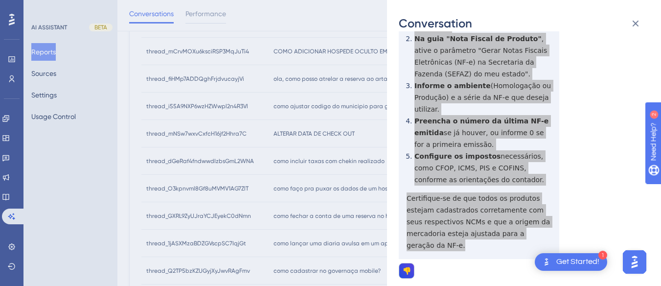
scroll to position [0, 0]
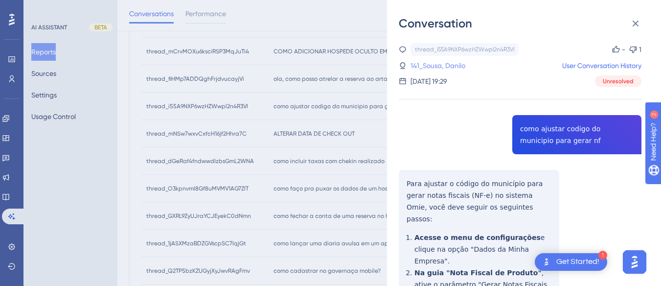
click at [441, 62] on link "141_Sousa, Danilo" at bounding box center [437, 66] width 55 height 12
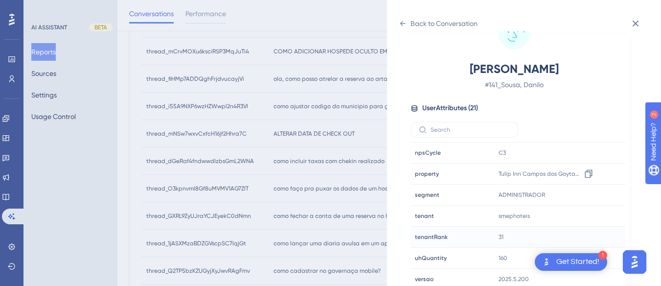
scroll to position [391, 0]
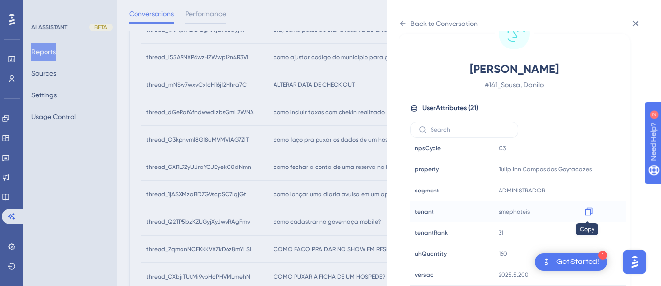
click at [589, 208] on icon at bounding box center [587, 211] width 7 height 8
click at [404, 17] on div "Back to Conversation" at bounding box center [438, 24] width 79 height 16
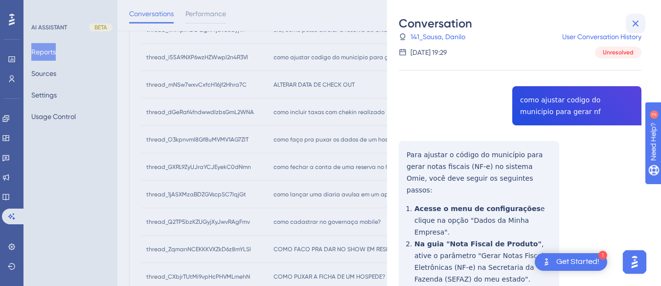
click at [626, 25] on button at bounding box center [636, 24] width 20 height 20
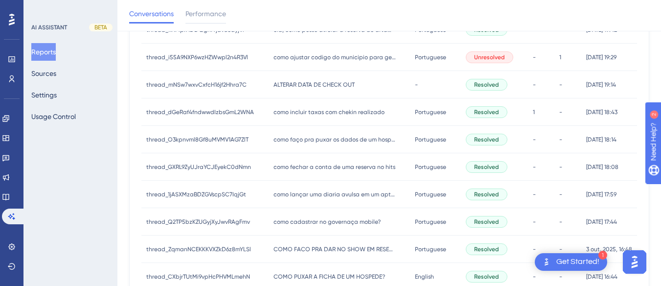
drag, startPoint x: 280, startPoint y: 86, endPoint x: 294, endPoint y: 83, distance: 14.4
click at [280, 86] on span "ALTERAR DATA DE CHECK OUT" at bounding box center [313, 85] width 81 height 8
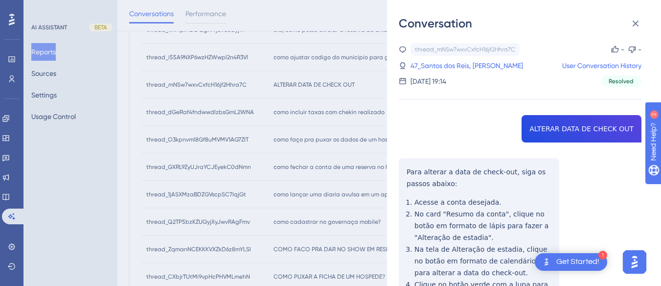
click at [536, 122] on div "thread_mNSw7wxvCxfcH16jf2Hhra7C Copy - - 47_Santos dos Reis, Ederson User Conve…" at bounding box center [520, 222] width 243 height 359
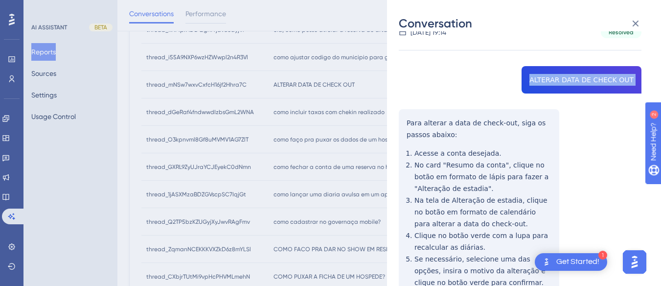
click at [399, 112] on div "thread_mNSw7wxvCxfcH16jf2Hhra7C Copy - - 47_Santos dos Reis, Ederson User Conve…" at bounding box center [520, 173] width 243 height 359
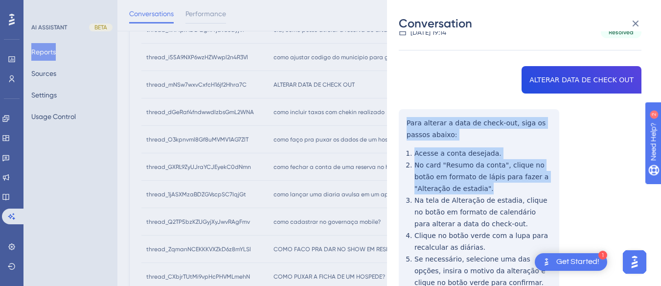
scroll to position [109, 0]
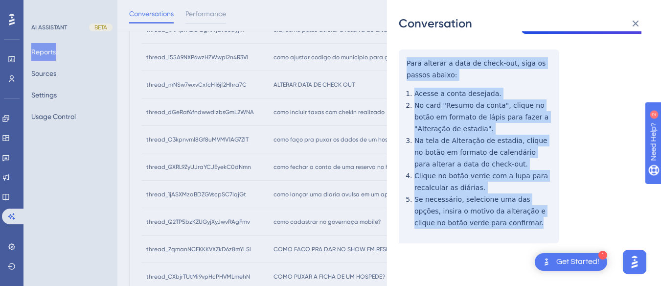
drag, startPoint x: 423, startPoint y: 122, endPoint x: 521, endPoint y: 242, distance: 155.7
click at [521, 242] on div "thread_mNSw7wxvCxfcH16jf2Hhra7C Copy - - 47_Santos dos Reis, Ederson User Conve…" at bounding box center [520, 113] width 243 height 359
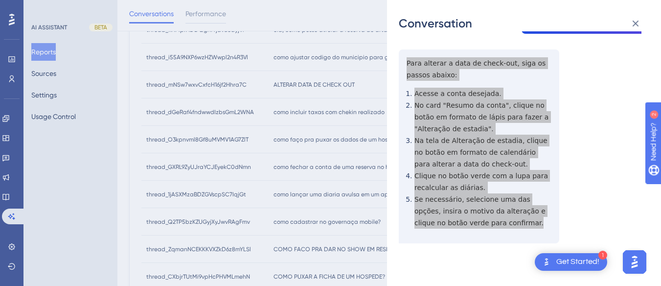
scroll to position [0, 0]
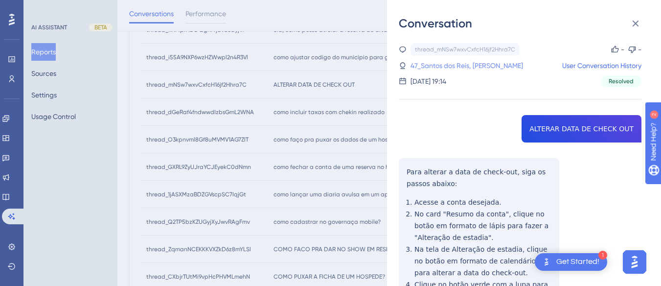
click at [457, 67] on link "47_Santos dos Reis, [PERSON_NAME]" at bounding box center [466, 66] width 112 height 12
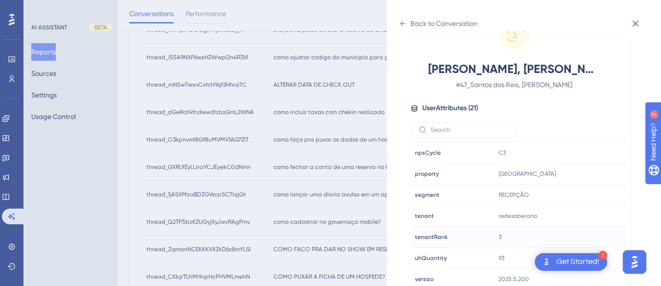
scroll to position [298, 0]
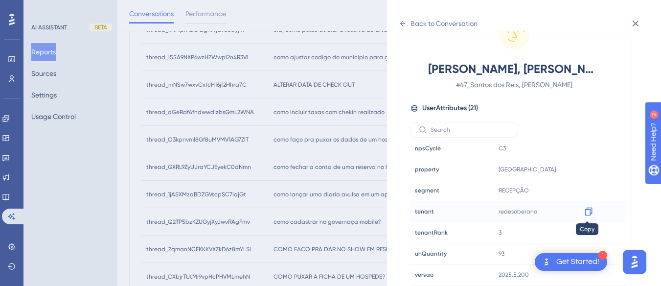
click at [587, 208] on icon at bounding box center [589, 211] width 10 height 10
click at [404, 23] on icon at bounding box center [403, 24] width 8 height 8
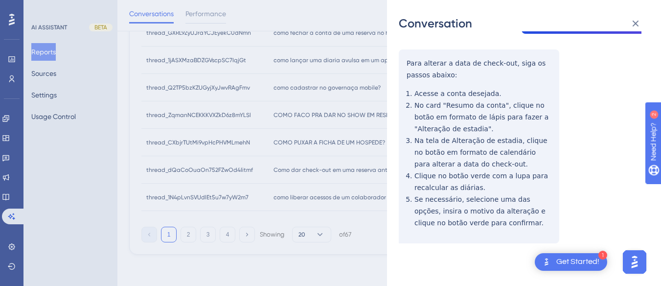
scroll to position [0, 0]
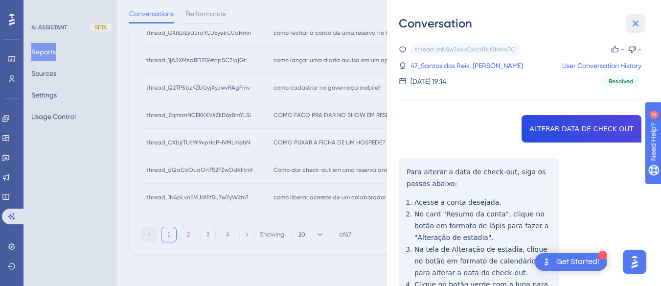
click at [626, 22] on icon at bounding box center [635, 24] width 12 height 12
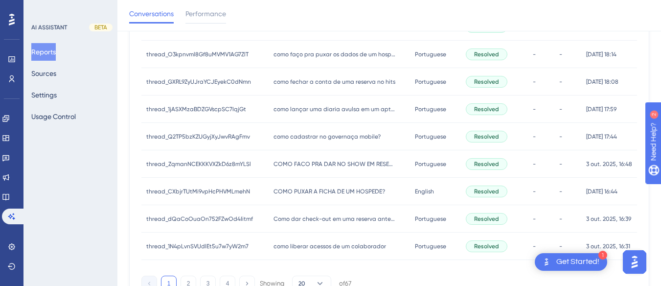
scroll to position [379, 0]
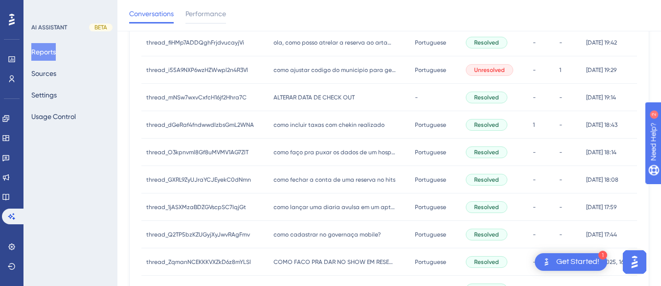
click at [322, 132] on div "como incluir taxas com chekin realizado como incluir taxas com chekin realizado" at bounding box center [340, 124] width 142 height 27
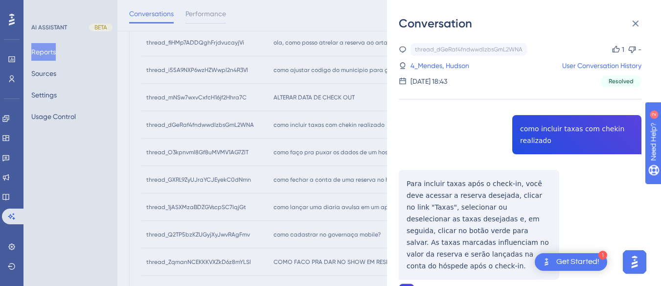
click at [535, 118] on div "thread_dGeRaf4fndwwdIzbsGmL2WNA Copy 1 - 4_Mendes, Hudson User Conversation His…" at bounding box center [520, 196] width 243 height 306
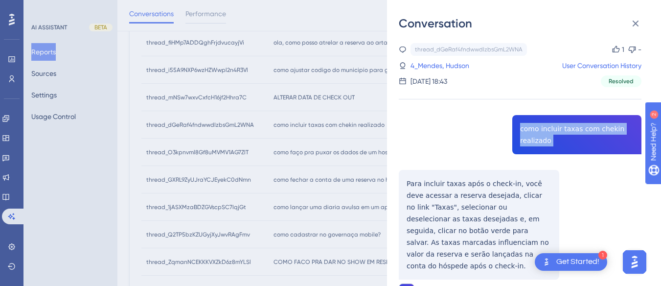
click at [535, 118] on div "thread_dGeRaf4fndwwdIzbsGmL2WNA Copy 1 - 4_Mendes, Hudson User Conversation His…" at bounding box center [520, 196] width 243 height 306
click at [407, 176] on div "thread_dGeRaf4fndwwdIzbsGmL2WNA Copy 1 - 4_Mendes, Hudson User Conversation His…" at bounding box center [520, 196] width 243 height 306
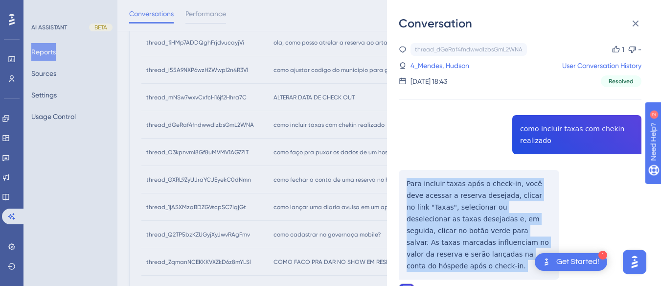
scroll to position [44, 0]
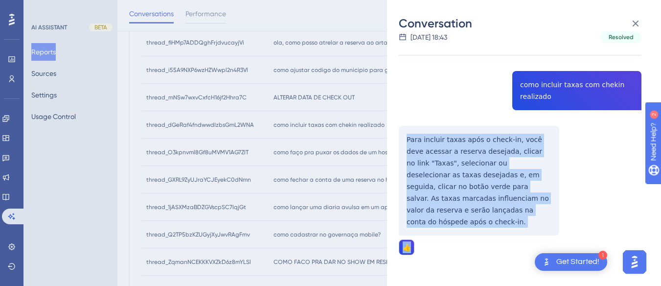
drag, startPoint x: 453, startPoint y: 210, endPoint x: 488, endPoint y: 238, distance: 44.2
click at [488, 238] on div "thread_dGeRaf4fndwwdIzbsGmL2WNA Copy 1 - 4_Mendes, Hudson User Conversation His…" at bounding box center [520, 152] width 243 height 306
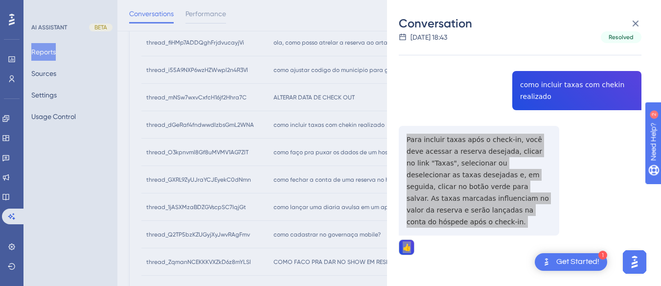
scroll to position [232, 0]
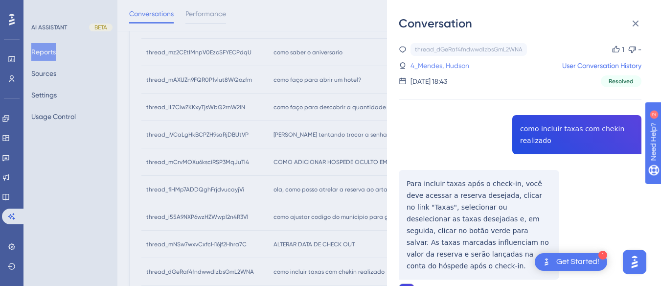
click at [432, 67] on link "4_Mendes, Hudson" at bounding box center [439, 66] width 59 height 12
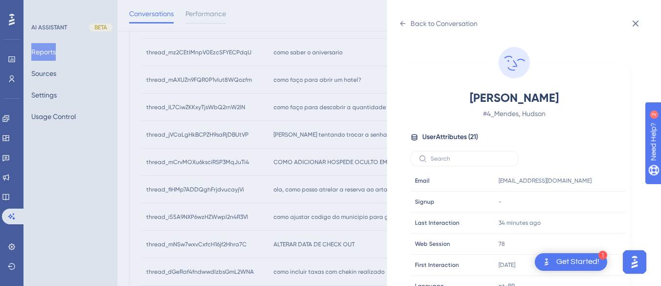
scroll to position [293, 0]
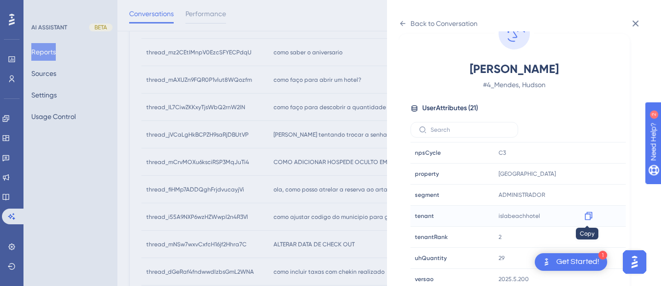
click at [587, 214] on icon at bounding box center [587, 216] width 7 height 8
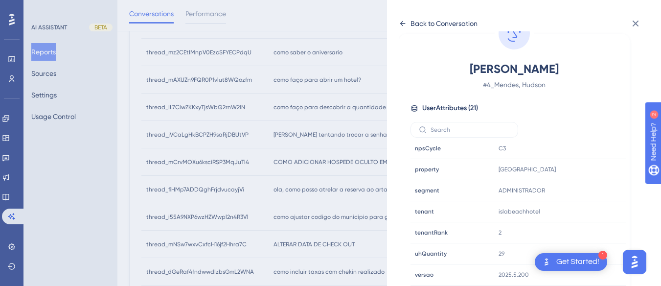
click at [412, 20] on div "Back to Conversation" at bounding box center [443, 24] width 67 height 12
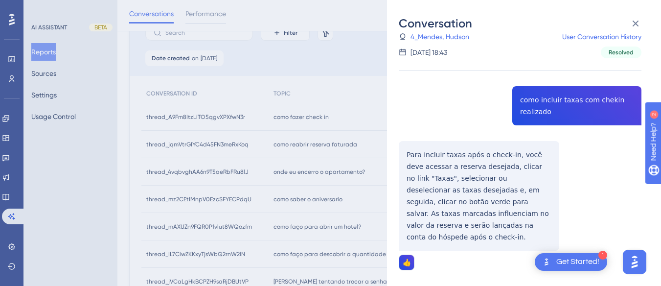
scroll to position [330, 0]
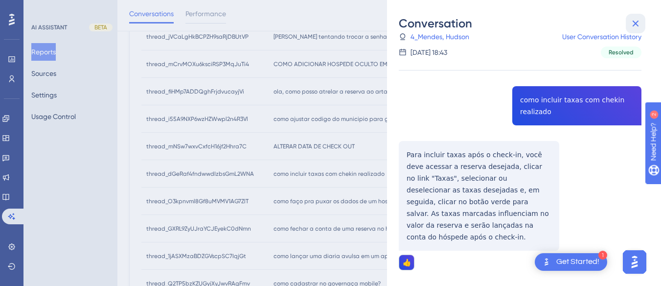
click at [626, 20] on icon at bounding box center [635, 24] width 12 height 12
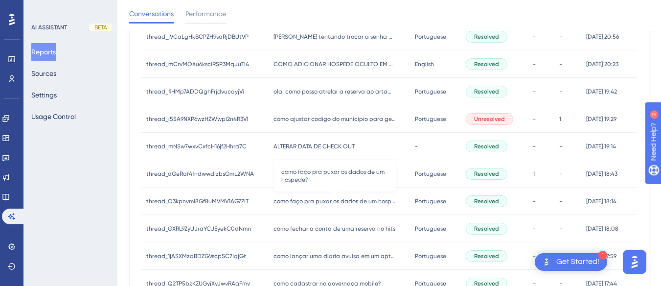
click at [305, 196] on div "como faço pra puxar os dados de um hospede? como faço pra puxar os dados de um …" at bounding box center [340, 200] width 142 height 27
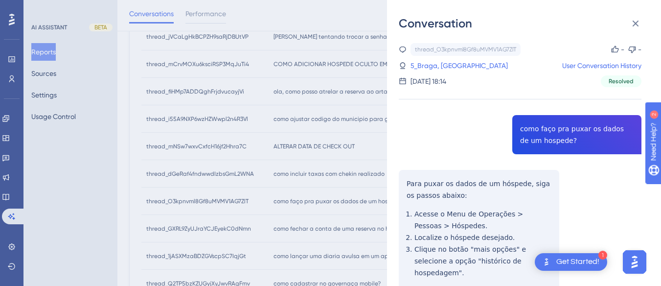
click at [560, 130] on div "thread_O3kpnvml8Gf8uMVMV1AG7ZlT Copy - - 5_Braga, Paulo User Conversation Histo…" at bounding box center [520, 210] width 243 height 335
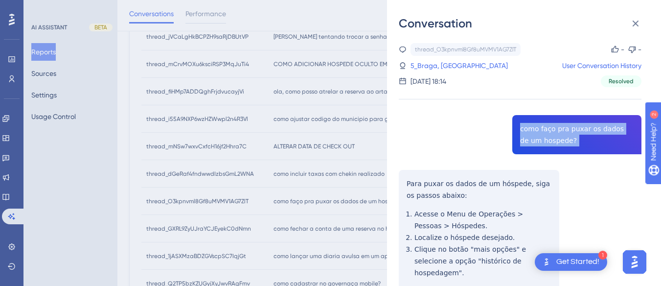
click at [560, 130] on div "thread_O3kpnvml8Gf8uMVMV1AG7ZlT Copy - - 5_Braga, Paulo User Conversation Histo…" at bounding box center [520, 210] width 243 height 335
click at [405, 178] on div "thread_O3kpnvml8Gf8uMVMV1AG7ZlT Copy - - 5_Braga, Paulo User Conversation Histo…" at bounding box center [520, 210] width 243 height 335
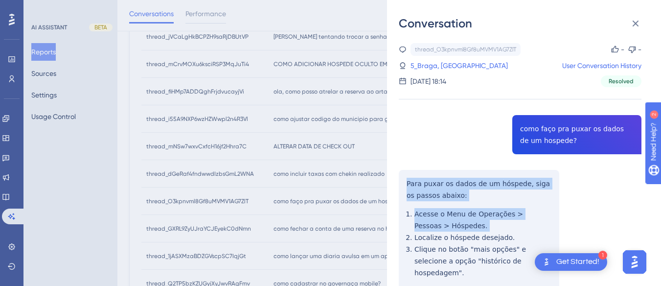
scroll to position [62, 0]
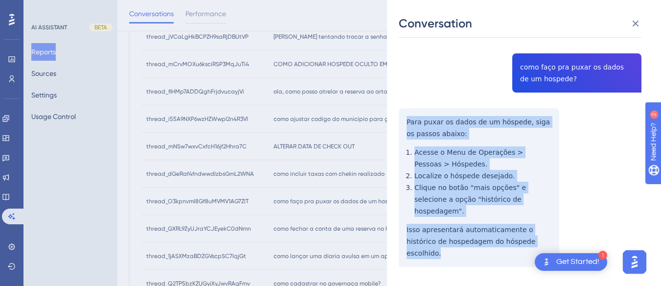
drag, startPoint x: 405, startPoint y: 178, endPoint x: 440, endPoint y: 158, distance: 40.3
click at [539, 236] on div "thread_O3kpnvml8Gf8uMVMV1AG7ZlT Copy - - 5_Braga, Paulo User Conversation Histo…" at bounding box center [520, 148] width 243 height 335
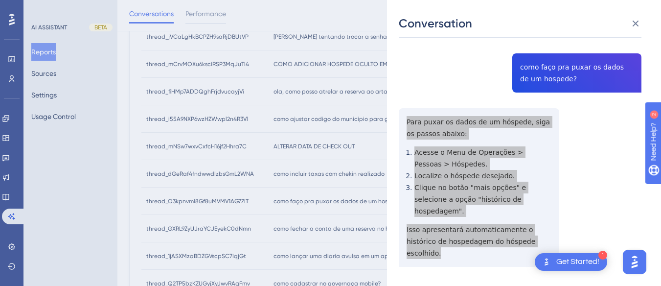
scroll to position [0, 0]
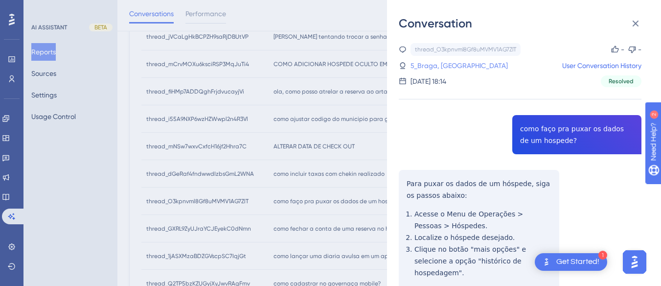
click at [424, 70] on link "5_Braga, [GEOGRAPHIC_DATA]" at bounding box center [458, 66] width 97 height 12
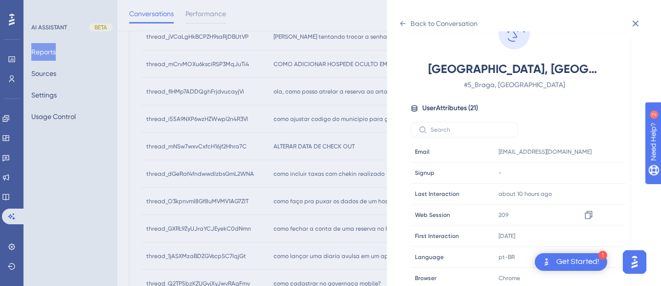
scroll to position [298, 0]
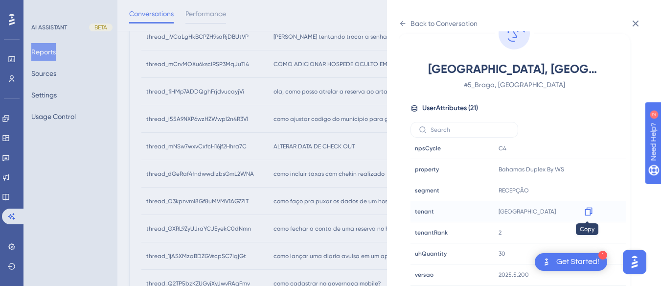
click at [588, 211] on icon at bounding box center [589, 211] width 10 height 10
click at [401, 25] on icon at bounding box center [403, 24] width 8 height 8
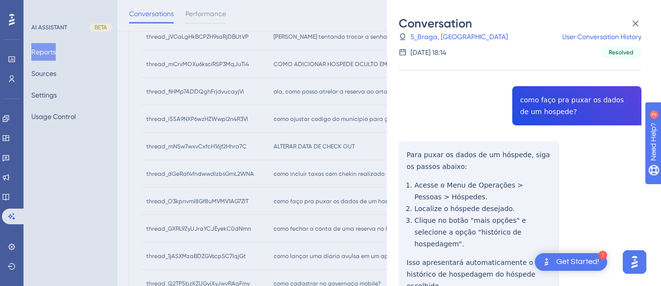
scroll to position [62, 0]
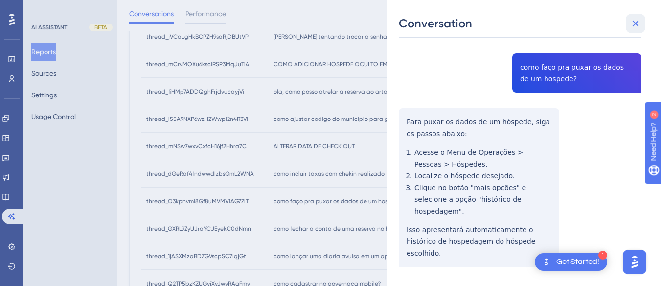
drag, startPoint x: 637, startPoint y: 24, endPoint x: 326, endPoint y: 181, distance: 348.2
click at [626, 24] on icon at bounding box center [635, 24] width 12 height 12
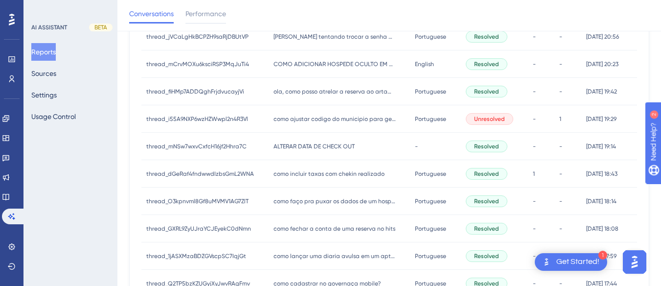
click at [280, 227] on span "como fechar a conta de uma reserva no hits" at bounding box center [334, 229] width 122 height 8
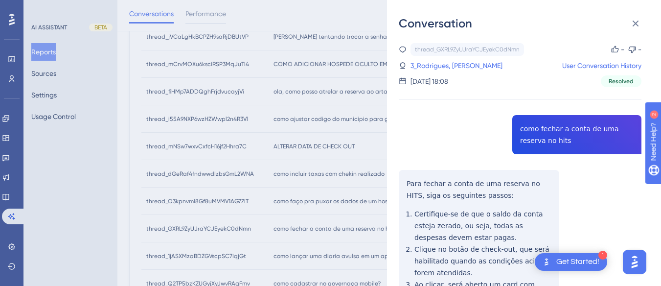
click at [539, 124] on div "thread_GXRL9ZyUJraYCJEyekC0dNmn Copy - - 3_Rodrigues, [PERSON_NAME] User Conver…" at bounding box center [520, 283] width 243 height 480
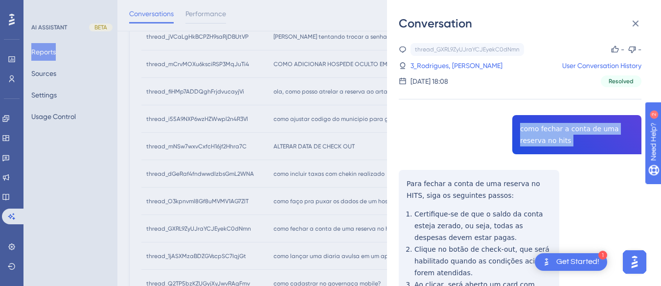
click at [539, 124] on div "thread_GXRL9ZyUJraYCJEyekC0dNmn Copy - - 3_Rodrigues, [PERSON_NAME] User Conver…" at bounding box center [520, 283] width 243 height 480
click at [397, 177] on div "Conversation thread_GXRL9ZyUJraYCJEyekC0dNmn Copy - - 3_Rodrigues, [PERSON_NAME…" at bounding box center [524, 143] width 274 height 286
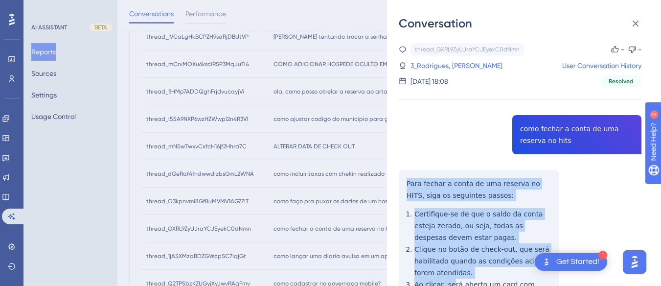
scroll to position [147, 0]
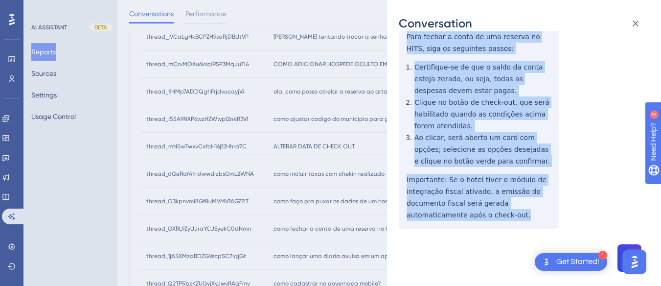
drag, startPoint x: 395, startPoint y: 179, endPoint x: 463, endPoint y: 193, distance: 70.0
click at [473, 224] on div "Conversation thread_GXRL9ZyUJraYCJEyekC0dNmn Copy - - 3_Rodrigues, [PERSON_NAME…" at bounding box center [524, 143] width 274 height 286
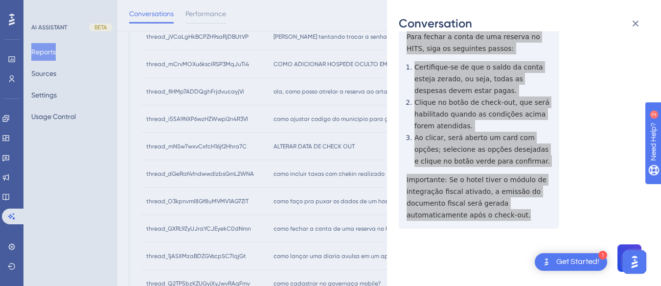
scroll to position [0, 0]
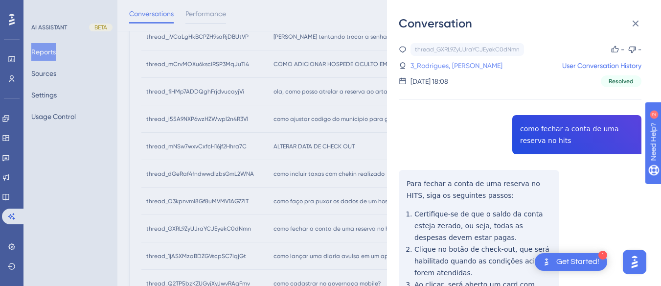
click at [430, 64] on link "3_Rodrigues, [PERSON_NAME]" at bounding box center [456, 66] width 92 height 12
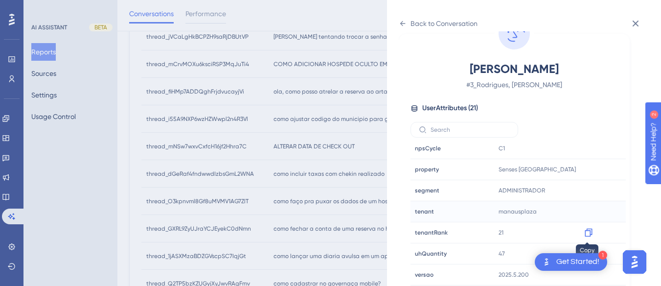
scroll to position [525, 0]
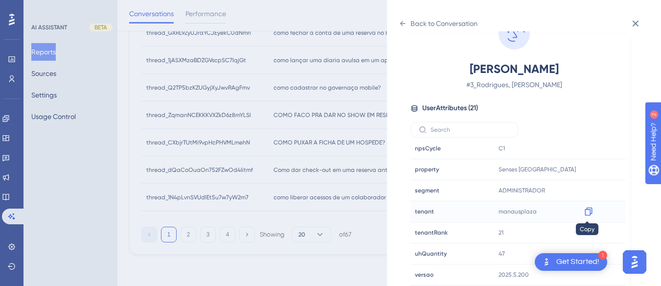
drag, startPoint x: 587, startPoint y: 212, endPoint x: 5, endPoint y: 14, distance: 614.2
click at [587, 212] on icon at bounding box center [589, 211] width 10 height 10
click at [626, 22] on icon at bounding box center [635, 24] width 12 height 12
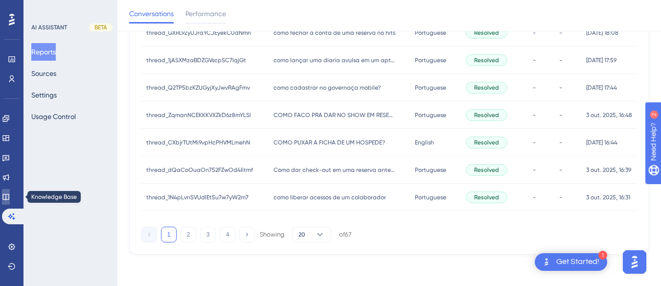
click at [9, 194] on icon at bounding box center [5, 197] width 6 height 6
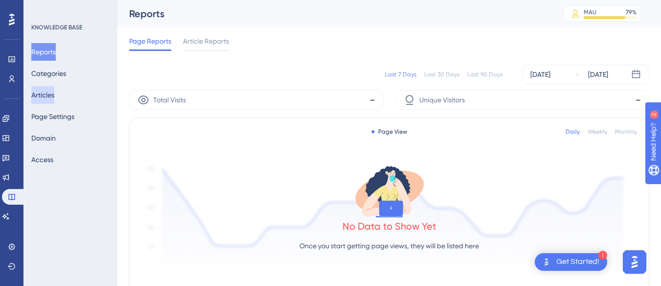
click at [44, 94] on button "Articles" at bounding box center [42, 95] width 23 height 18
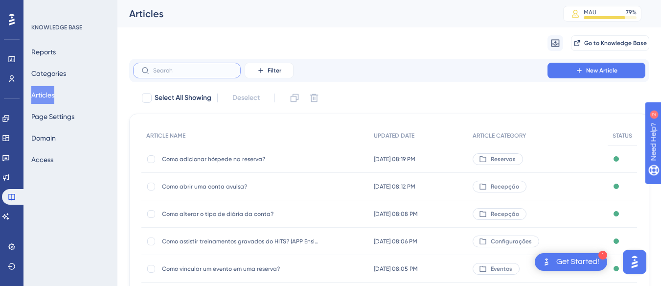
click at [172, 70] on input "text" at bounding box center [192, 70] width 79 height 7
paste input "Como analisar os consumos lançados?"
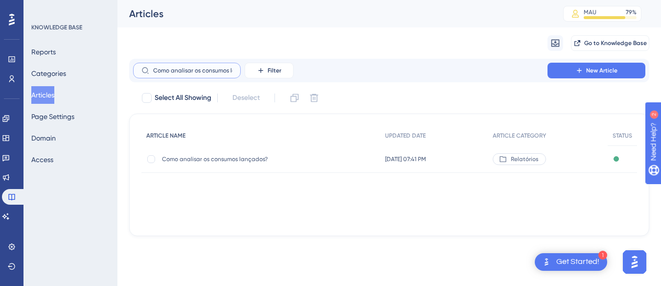
scroll to position [0, 25]
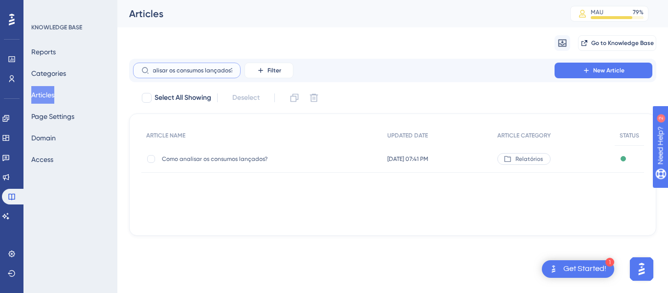
type input "Como analisar os consumos lançados?"
click at [201, 161] on span "Como analisar os consumos lançados?" at bounding box center [240, 159] width 157 height 8
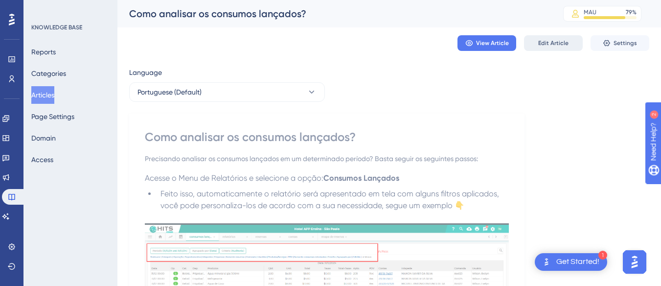
click at [553, 41] on span "Edit Article" at bounding box center [553, 43] width 30 height 8
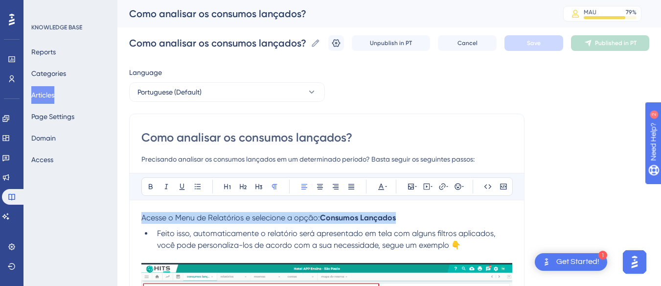
drag, startPoint x: 411, startPoint y: 218, endPoint x: 140, endPoint y: 220, distance: 270.5
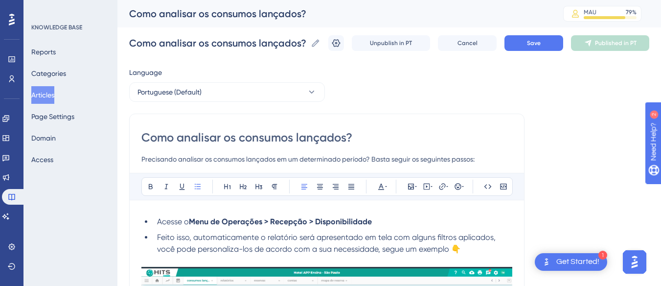
click at [155, 222] on li "Acesse o Menu de Operações > Recepção > Disponibilidade" at bounding box center [332, 222] width 359 height 12
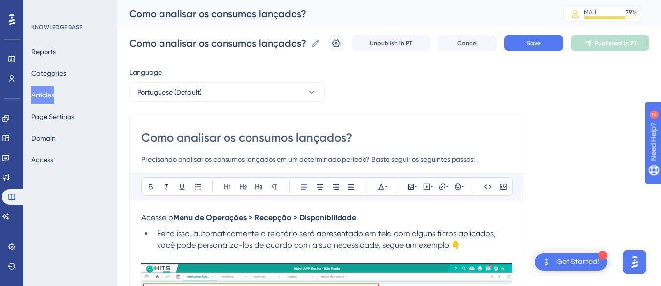
click at [268, 217] on strong "Menu de Operações > Recepção > Disponibilidade" at bounding box center [264, 217] width 183 height 9
click at [233, 216] on strong "Menu de Operações > Recepção > Disponibilidade" at bounding box center [264, 217] width 183 height 9
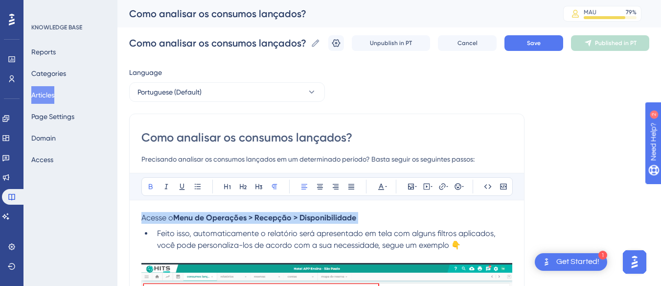
click at [233, 216] on strong "Menu de Operações > Recepção > Disponibilidade" at bounding box center [264, 217] width 183 height 9
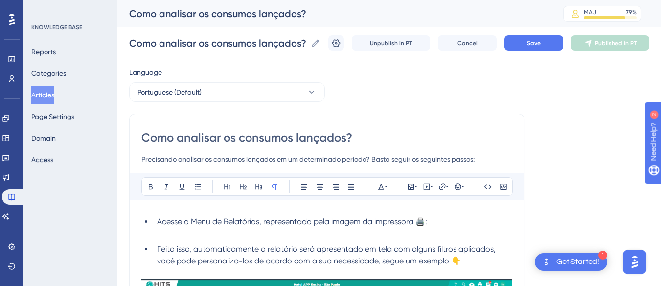
click at [179, 232] on p at bounding box center [326, 233] width 371 height 12
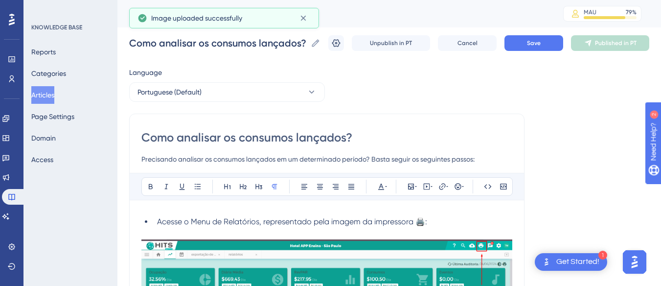
scroll to position [98, 0]
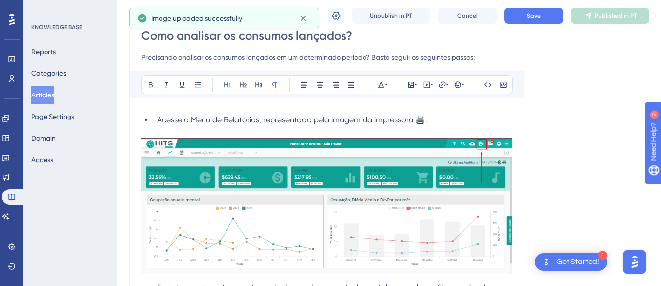
click at [352, 129] on p at bounding box center [326, 132] width 371 height 12
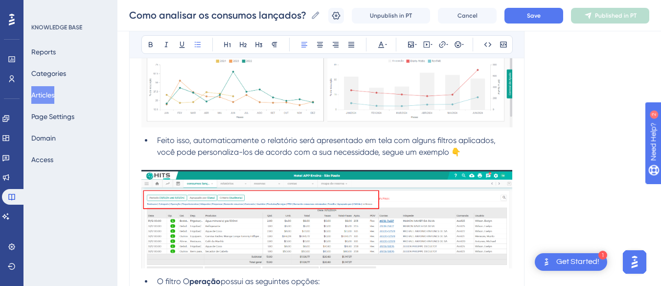
click at [157, 135] on span "Feito isso, automaticamente o relatório será apresentado em tela com alguns fil…" at bounding box center [327, 145] width 340 height 21
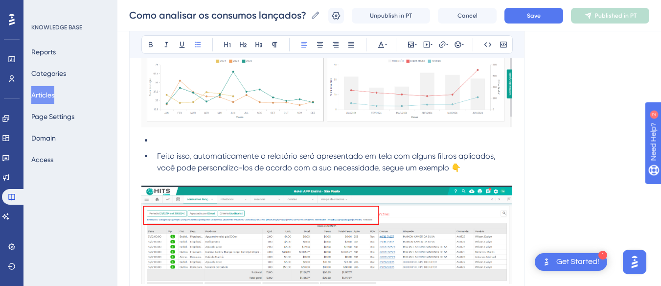
click at [161, 137] on li at bounding box center [332, 141] width 359 height 12
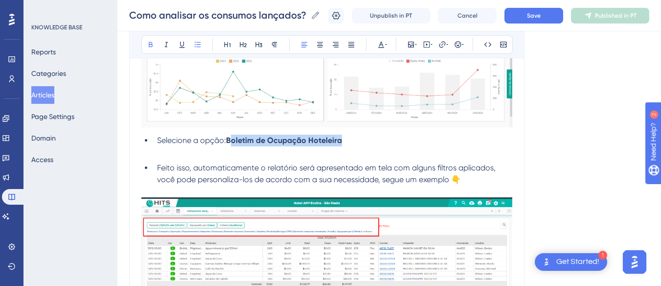
drag, startPoint x: 358, startPoint y: 140, endPoint x: 228, endPoint y: 140, distance: 129.6
click at [229, 140] on li "Selecione a opção: Boletim de Ocupação Hoteleira" at bounding box center [332, 141] width 359 height 12
click at [228, 140] on strong "Boletim de Ocupação Hoteleira" at bounding box center [284, 139] width 116 height 9
drag, startPoint x: 315, startPoint y: 142, endPoint x: 231, endPoint y: 142, distance: 83.6
click at [231, 142] on li "Selecione a opção: Boletim de Ocupação Hoteleira" at bounding box center [332, 141] width 359 height 12
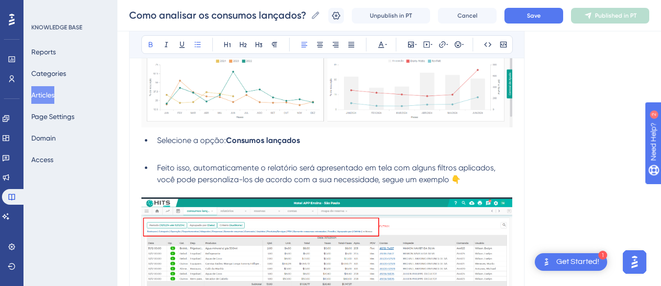
click at [173, 156] on p at bounding box center [326, 152] width 371 height 12
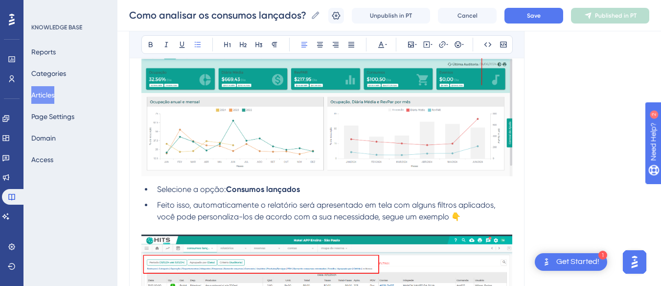
scroll to position [293, 0]
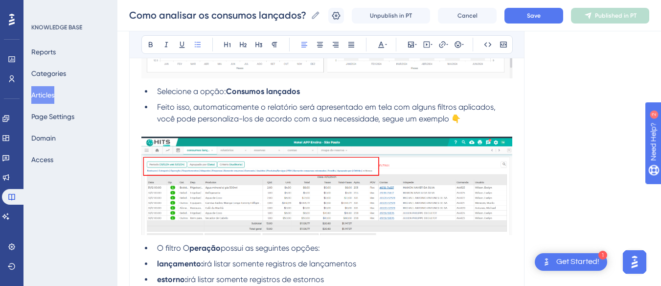
click at [306, 89] on li "Selecione a opção: Consumos lançados" at bounding box center [332, 92] width 359 height 12
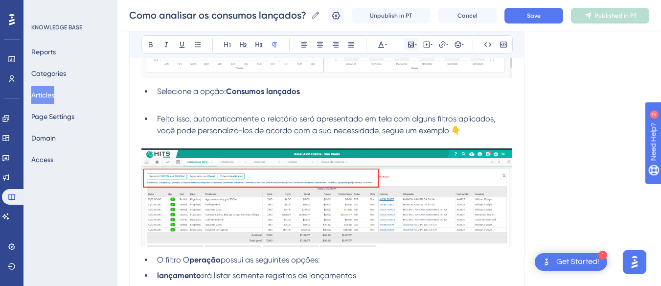
drag, startPoint x: 400, startPoint y: 45, endPoint x: 407, endPoint y: 45, distance: 7.4
click at [404, 45] on div "Bold Italic Underline Bullet Point Heading 1 Heading 2 Heading 3 Normal Align L…" at bounding box center [326, 44] width 371 height 19
click at [412, 44] on icon at bounding box center [411, 45] width 6 height 6
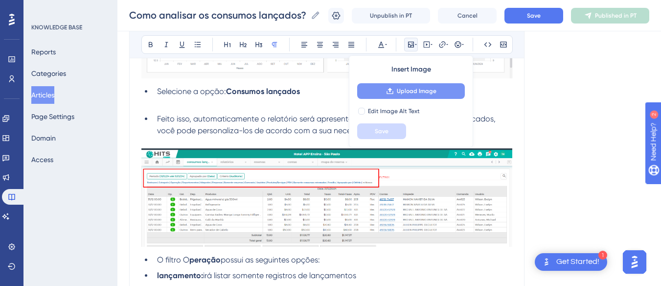
click at [404, 95] on button "Upload Image" at bounding box center [411, 91] width 108 height 16
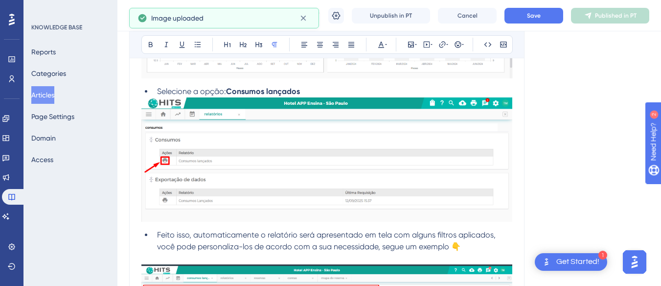
click at [328, 91] on li "Selecione a opção: Consumos lançados" at bounding box center [332, 92] width 359 height 12
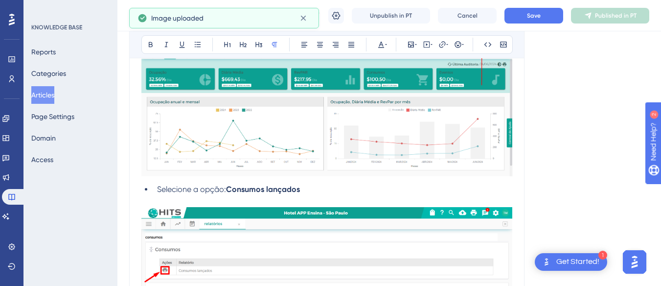
scroll to position [0, 0]
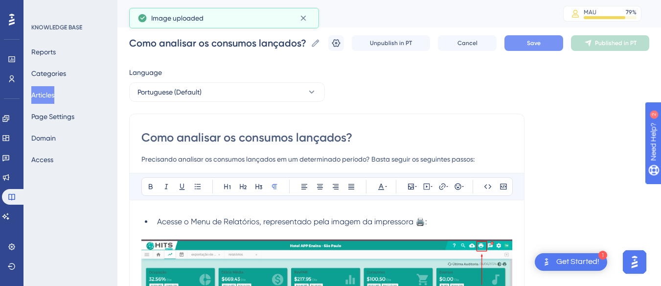
click at [531, 40] on button "Save" at bounding box center [533, 43] width 59 height 16
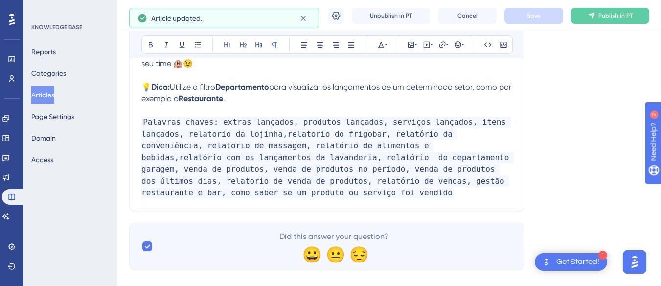
scroll to position [1140, 0]
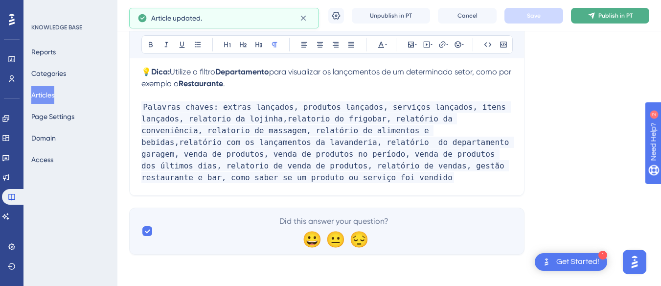
click at [619, 15] on span "Publish in PT" at bounding box center [615, 16] width 34 height 8
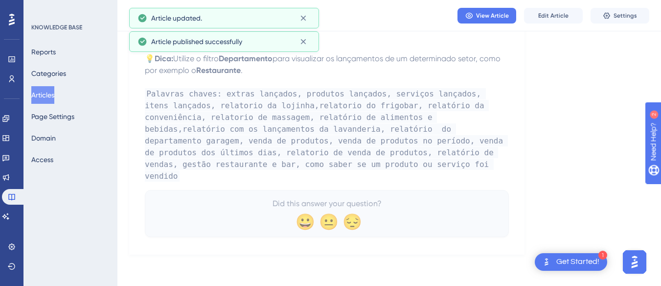
scroll to position [1092, 0]
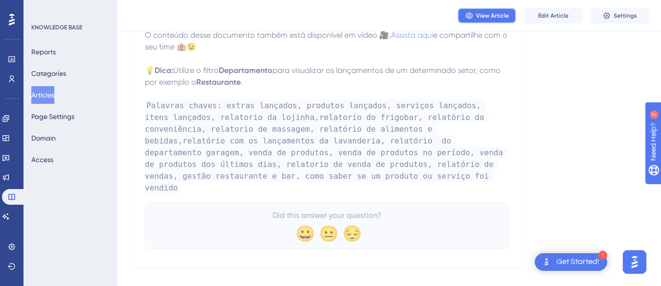
click at [492, 17] on span "View Article" at bounding box center [492, 16] width 33 height 8
drag, startPoint x: 46, startPoint y: 11, endPoint x: 618, endPoint y: 42, distance: 573.1
click at [48, 90] on button "Articles" at bounding box center [42, 95] width 23 height 18
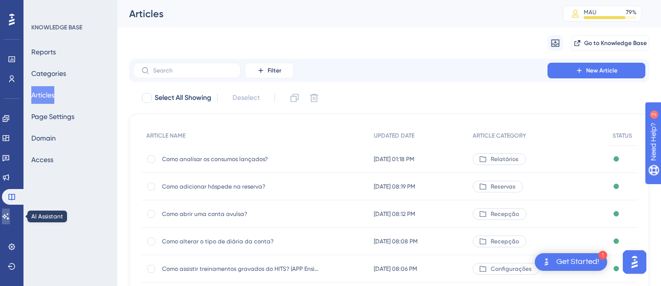
click at [10, 216] on link at bounding box center [6, 216] width 8 height 16
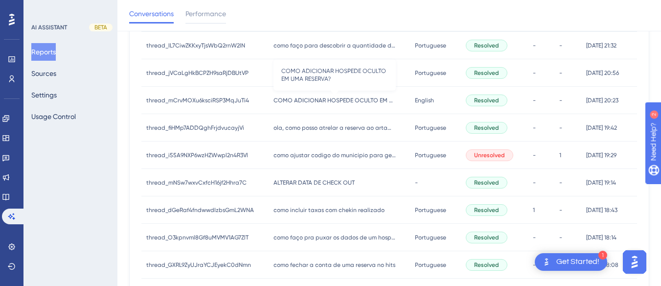
scroll to position [391, 0]
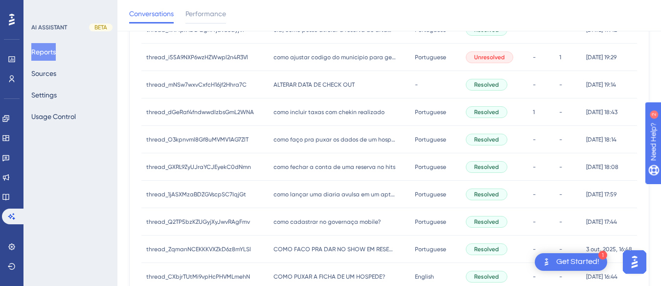
drag, startPoint x: 309, startPoint y: 190, endPoint x: 456, endPoint y: 176, distance: 147.9
click at [309, 190] on span "como lançar uma diaria avulsa em um apto ja feito check in?" at bounding box center [334, 194] width 122 height 8
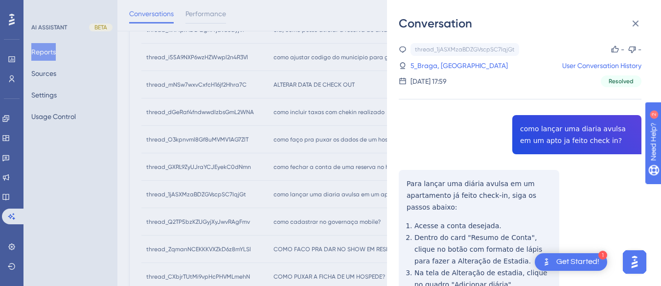
click at [566, 133] on div "thread_1jASXMzaBDZGVscpSC7IqjGt Copy - - 5_Braga, Paulo User Conversation Histo…" at bounding box center [520, 240] width 243 height 394
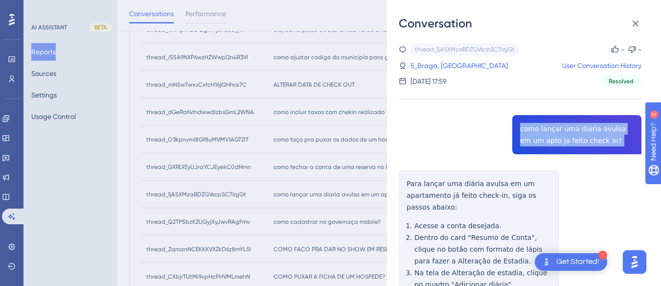
click at [566, 133] on div "thread_1jASXMzaBDZGVscpSC7IqjGt Copy - - 5_Braga, Paulo User Conversation Histo…" at bounding box center [520, 240] width 243 height 394
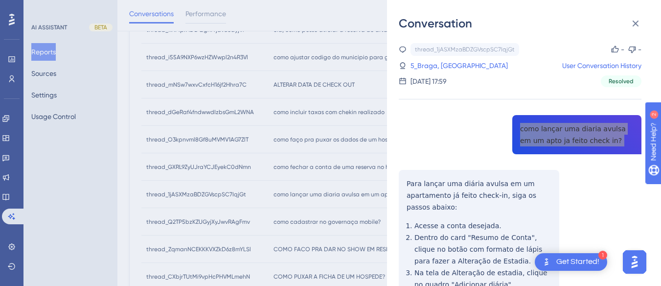
scroll to position [98, 0]
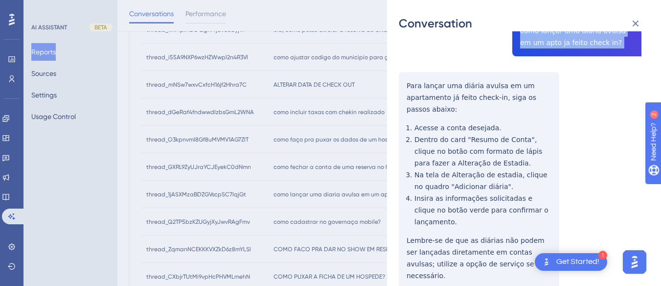
click at [398, 82] on div "Conversation thread_1jASXMzaBDZGVscpSC7IqjGt Copy - - 5_Braga, [PERSON_NAME] Us…" at bounding box center [524, 143] width 274 height 286
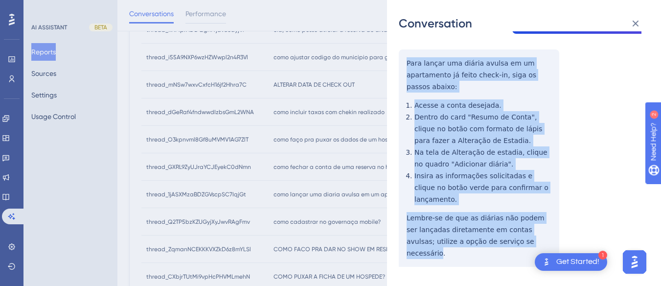
scroll to position [440, 0]
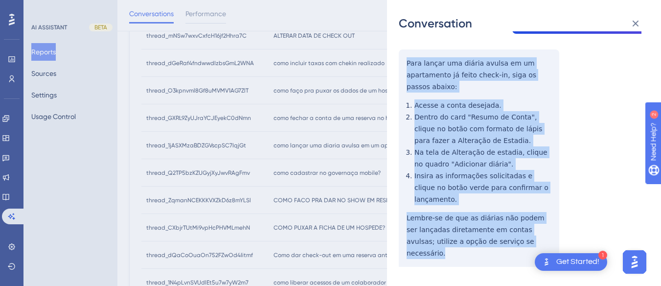
drag, startPoint x: 398, startPoint y: 82, endPoint x: 508, endPoint y: 231, distance: 185.5
click at [508, 231] on div "Conversation thread_1jASXMzaBDZGVscpSC7IqjGt Copy - - 5_Braga, [PERSON_NAME] Us…" at bounding box center [524, 143] width 274 height 286
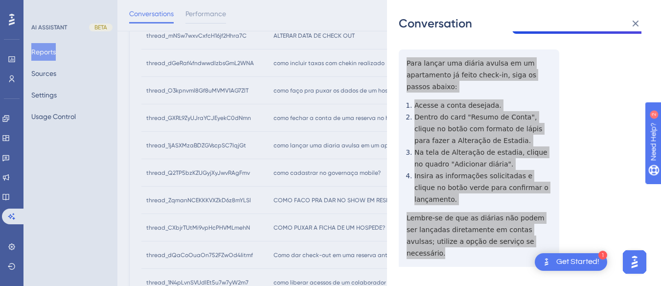
scroll to position [0, 0]
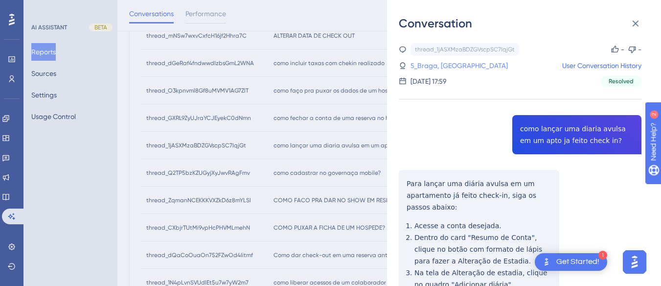
click at [442, 67] on link "5_Braga, [GEOGRAPHIC_DATA]" at bounding box center [458, 66] width 97 height 12
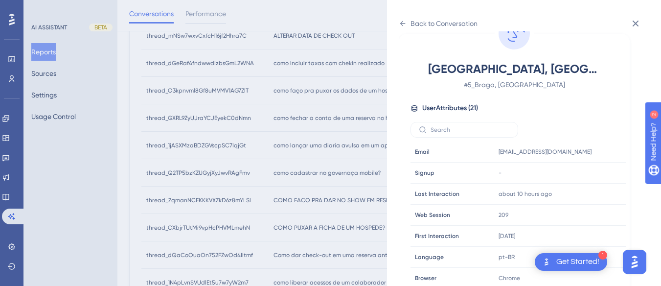
scroll to position [298, 0]
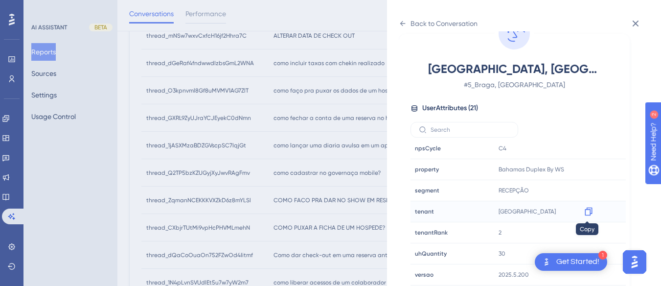
click at [584, 209] on icon at bounding box center [589, 211] width 10 height 10
click at [405, 21] on icon at bounding box center [403, 24] width 8 height 8
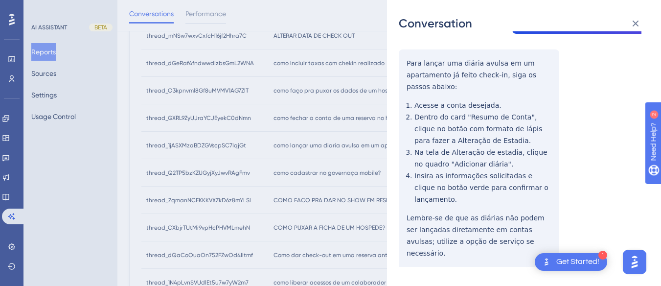
scroll to position [0, 0]
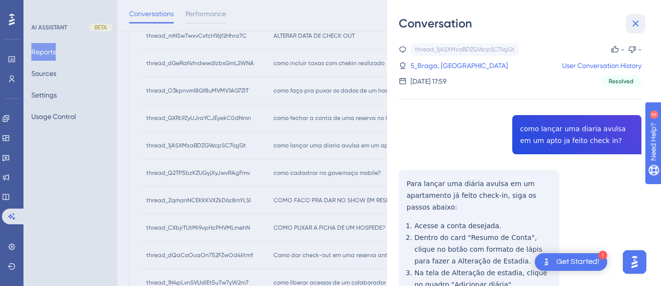
click at [626, 22] on icon at bounding box center [635, 24] width 12 height 12
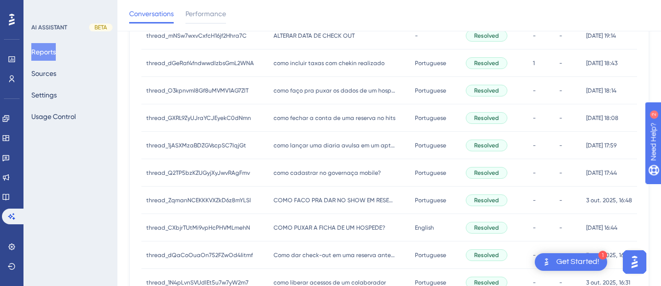
click at [301, 176] on span "como cadastrar no governaça mobile?" at bounding box center [326, 173] width 107 height 8
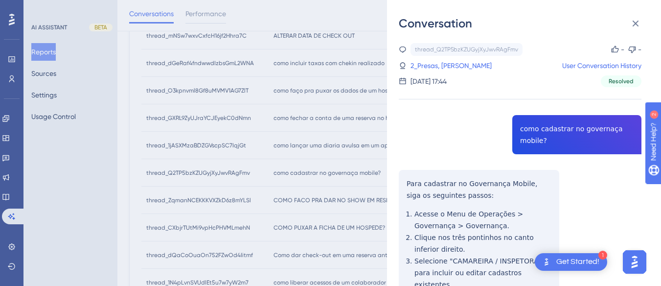
click at [538, 135] on div "thread_Q2TP5bzKZUGyjXyJwvRAgFmv Copy - - 2_Presas, [PERSON_NAME] User Conversat…" at bounding box center [520, 234] width 243 height 382
click at [407, 180] on div "thread_Q2TP5bzKZUGyjXyJwvRAgFmv Copy - - 2_Presas, [PERSON_NAME] User Conversat…" at bounding box center [520, 234] width 243 height 382
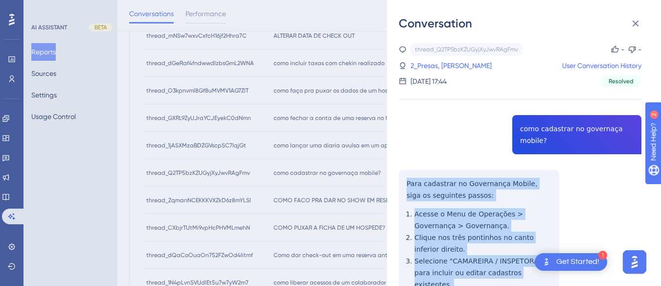
scroll to position [120, 0]
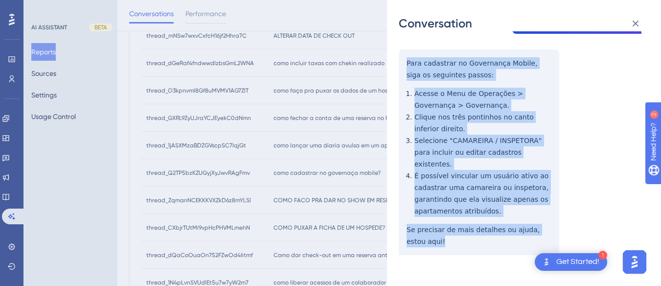
drag, startPoint x: 404, startPoint y: 180, endPoint x: 462, endPoint y: 139, distance: 70.6
click at [472, 251] on div "thread_Q2TP5bzKZUGyjXyJwvRAgFmv Copy - - 2_Presas, [PERSON_NAME] User Conversat…" at bounding box center [520, 114] width 243 height 382
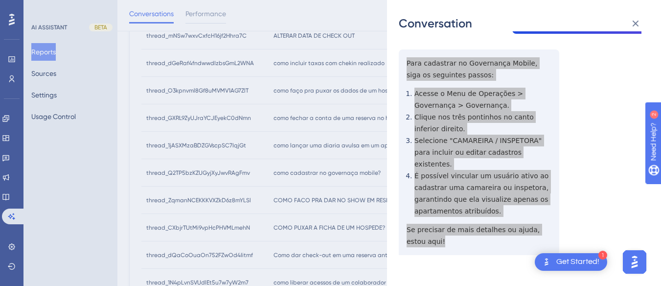
scroll to position [0, 0]
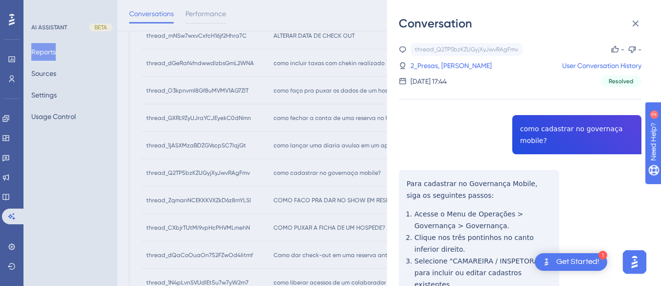
click at [429, 58] on div "thread_Q2TP5bzKZUGyjXyJwvRAgFmv Copy - - 2_Presas, [PERSON_NAME] User Conversat…" at bounding box center [520, 65] width 243 height 44
click at [434, 68] on link "2_Presas, [PERSON_NAME]" at bounding box center [450, 66] width 81 height 12
drag, startPoint x: 633, startPoint y: 20, endPoint x: 530, endPoint y: 64, distance: 111.8
click at [626, 20] on icon at bounding box center [635, 24] width 12 height 12
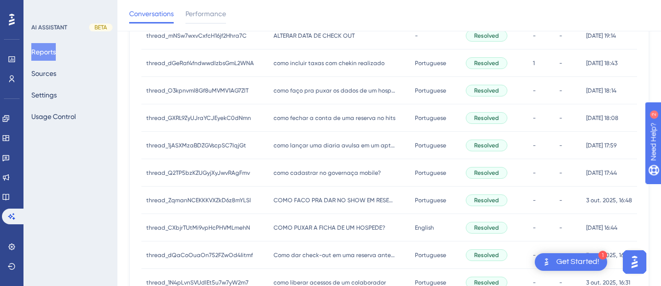
click at [303, 196] on span "COMO FACO PRA DAR NO SHOW EM RESERVA JA PAGA?" at bounding box center [334, 200] width 122 height 8
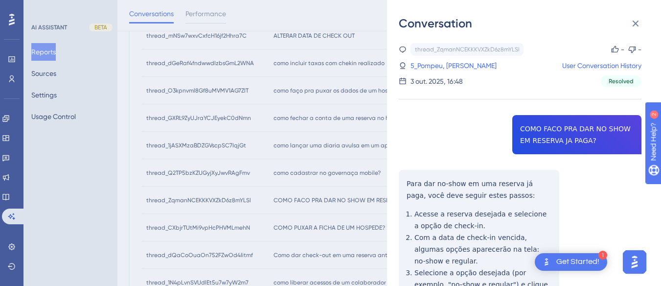
click at [578, 123] on div "thread_ZqmanNCEKKKVXZkD6z8mYLSl Copy - - 5_Pompeu, Suelene User Conversation Hi…" at bounding box center [520, 234] width 243 height 382
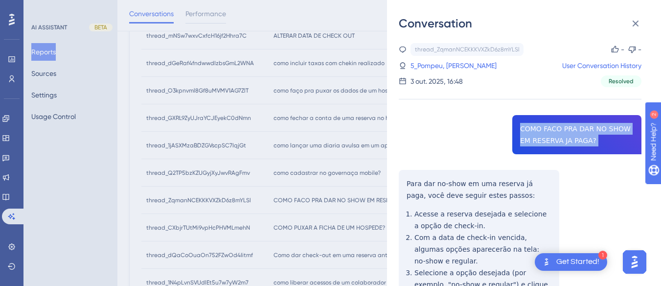
click at [578, 123] on div "thread_ZqmanNCEKKKVXZkD6z8mYLSl Copy - - 5_Pompeu, Suelene User Conversation Hi…" at bounding box center [520, 234] width 243 height 382
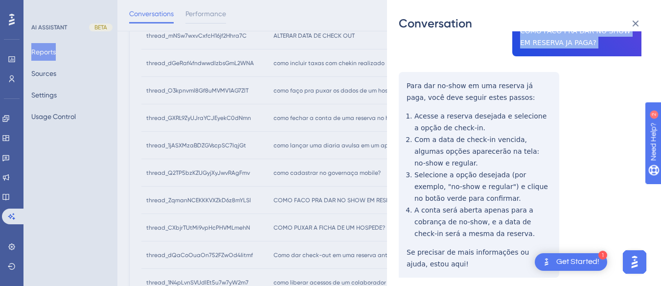
click at [405, 85] on div "thread_ZqmanNCEKKKVXZkD6z8mYLSl Copy - - 5_Pompeu, Suelene User Conversation Hi…" at bounding box center [520, 136] width 243 height 382
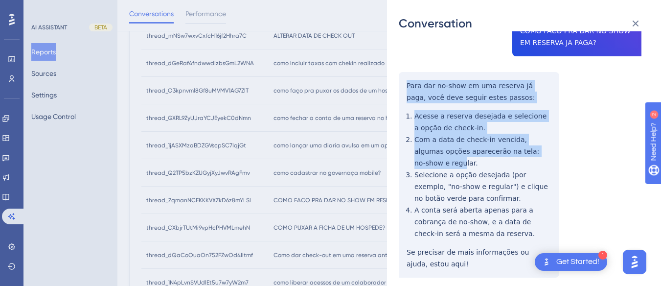
scroll to position [132, 0]
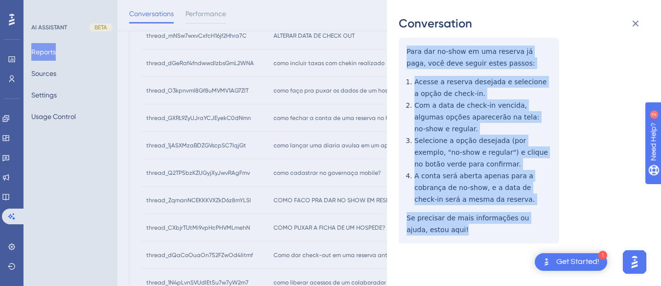
drag, startPoint x: 405, startPoint y: 81, endPoint x: 464, endPoint y: 230, distance: 160.1
click at [465, 234] on div "thread_ZqmanNCEKKKVXZkD6z8mYLSl Copy - - 5_Pompeu, Suelene User Conversation Hi…" at bounding box center [520, 102] width 243 height 382
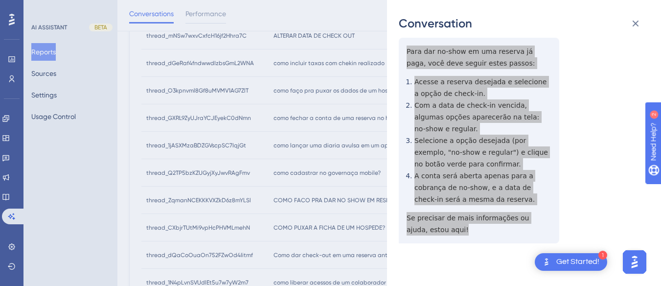
scroll to position [0, 0]
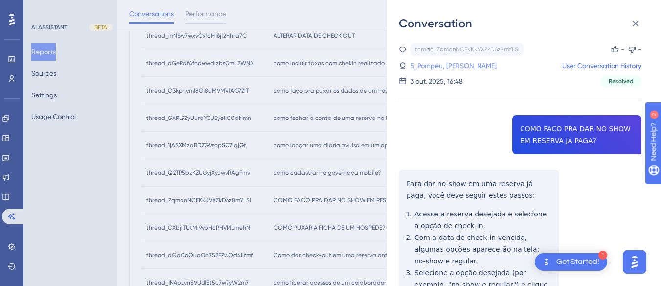
click at [449, 67] on link "5_Pompeu, [PERSON_NAME]" at bounding box center [453, 66] width 86 height 12
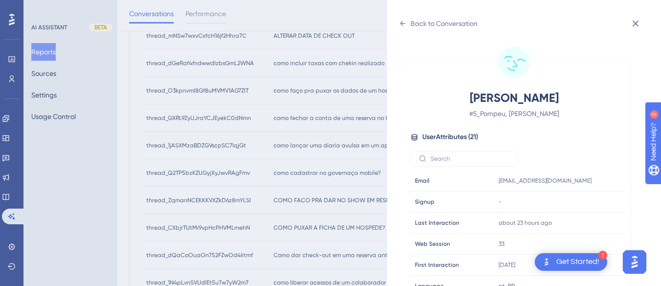
scroll to position [298, 0]
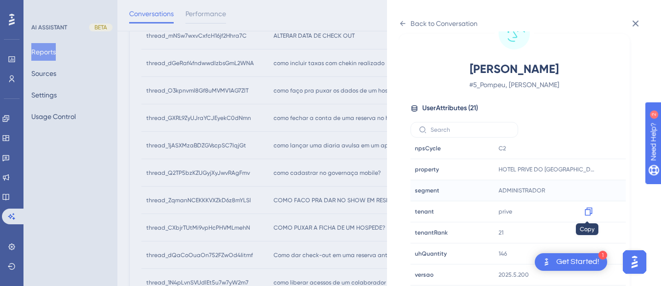
drag, startPoint x: 590, startPoint y: 209, endPoint x: 616, endPoint y: 192, distance: 31.3
click at [590, 209] on icon at bounding box center [587, 211] width 7 height 8
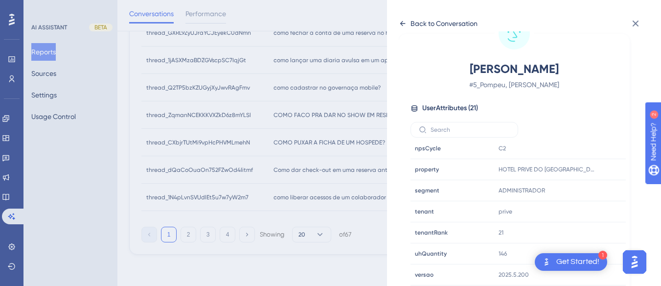
click at [401, 24] on icon at bounding box center [402, 23] width 5 height 5
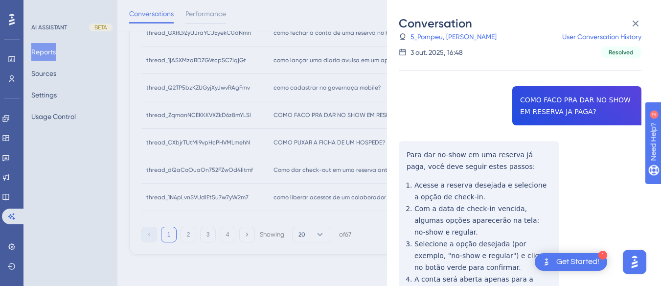
click at [438, 93] on div "thread_ZqmanNCEKKKVXZkD6z8mYLSl Copy - - 5_Pompeu, Suelene User Conversation Hi…" at bounding box center [520, 205] width 243 height 382
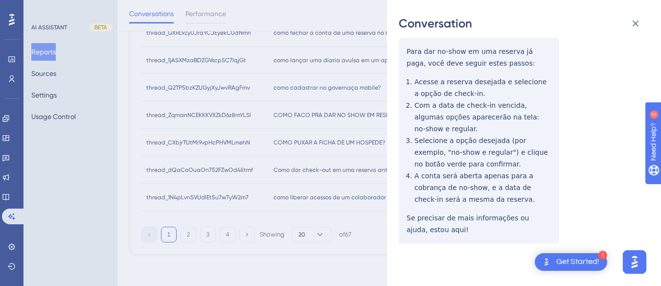
scroll to position [0, 0]
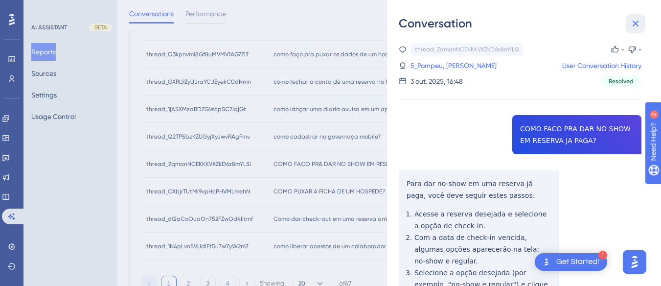
click at [626, 20] on button at bounding box center [636, 24] width 20 height 20
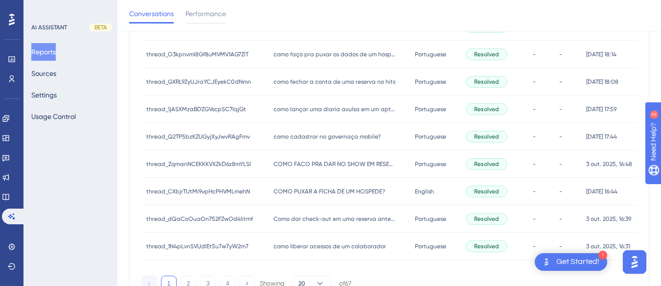
scroll to position [525, 0]
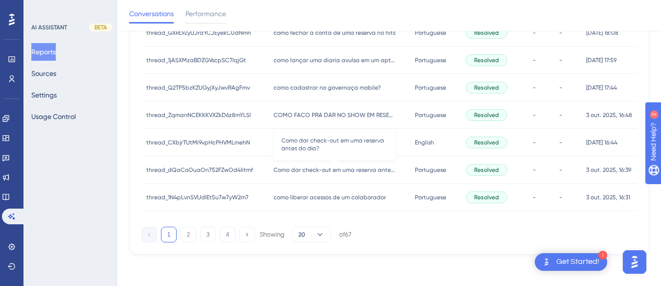
click at [331, 167] on span "Como dar check-out em uma reserva antes do dia?" at bounding box center [334, 170] width 122 height 8
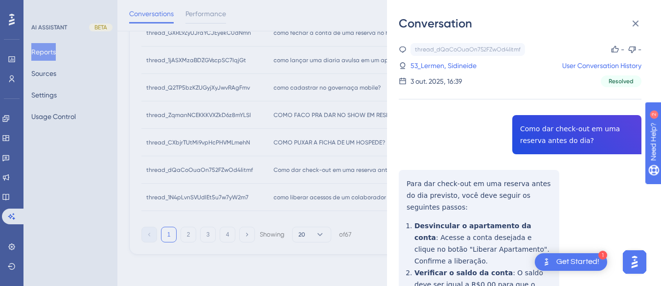
click at [534, 129] on div "thread_dQaCoOuaOn752FZwOd4Iitmf Copy - - 53_Lermen, Sidineide User Conversation…" at bounding box center [520, 251] width 243 height 417
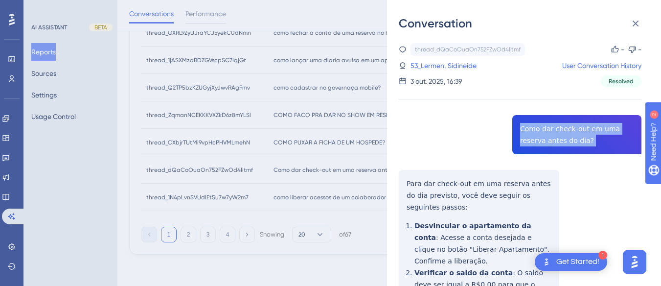
click at [534, 129] on div "thread_dQaCoOuaOn752FZwOd4Iitmf Copy - - 53_Lermen, Sidineide User Conversation…" at bounding box center [520, 251] width 243 height 417
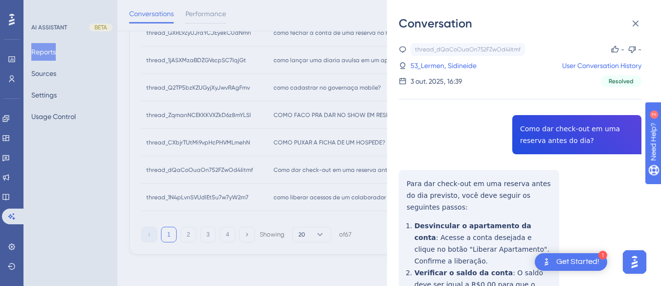
drag, startPoint x: 401, startPoint y: 192, endPoint x: 402, endPoint y: 186, distance: 5.9
click at [401, 192] on div "thread_dQaCoOuaOn752FZwOd4Iitmf Copy - - 53_Lermen, Sidineide User Conversation…" at bounding box center [520, 251] width 243 height 417
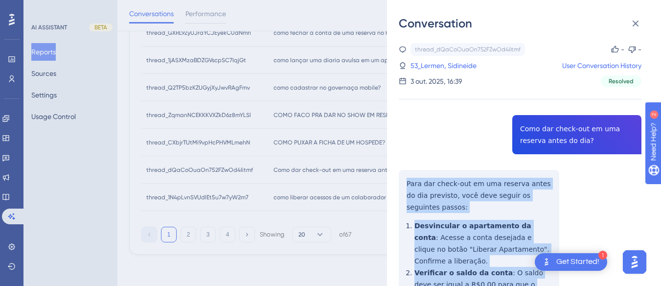
scroll to position [144, 0]
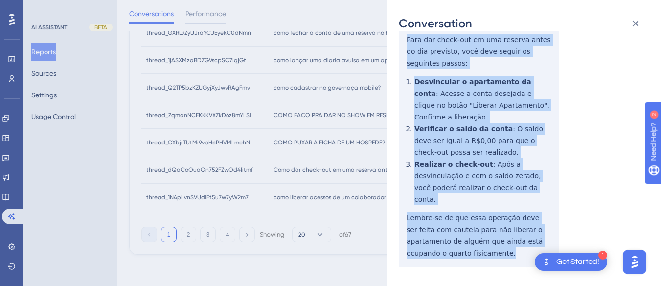
drag, startPoint x: 403, startPoint y: 176, endPoint x: 468, endPoint y: 233, distance: 87.3
click at [471, 259] on div "thread_dQaCoOuaOn752FZwOd4Iitmf Copy - - 53_Lermen, Sidineide User Conversation…" at bounding box center [520, 107] width 243 height 417
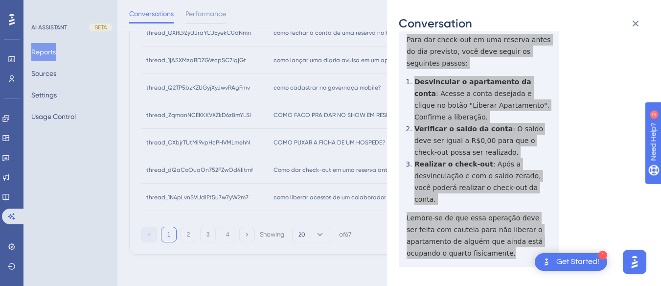
scroll to position [281, 0]
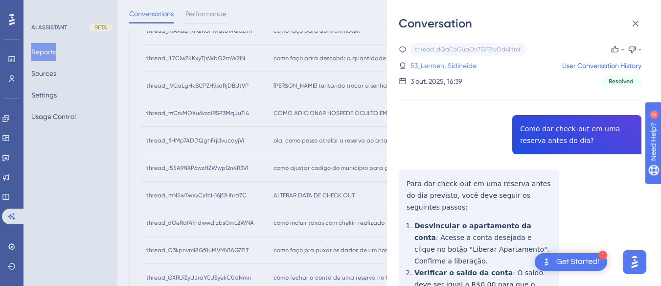
click at [418, 63] on link "53_Lermen, Sidineide" at bounding box center [443, 66] width 66 height 12
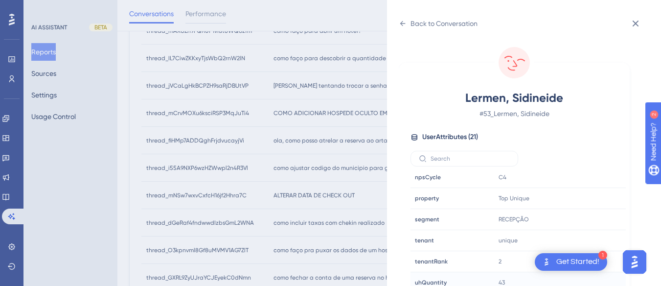
scroll to position [29, 0]
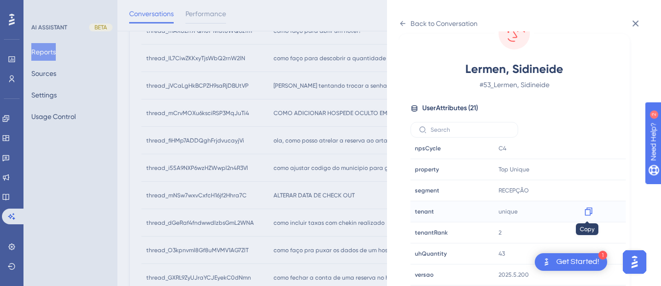
click at [589, 209] on icon at bounding box center [587, 211] width 7 height 8
click at [407, 22] on div "Back to Conversation" at bounding box center [438, 24] width 79 height 16
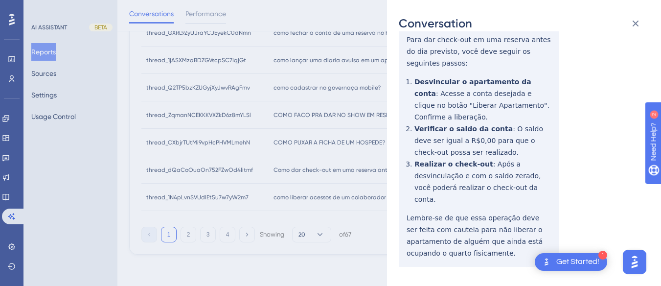
scroll to position [0, 0]
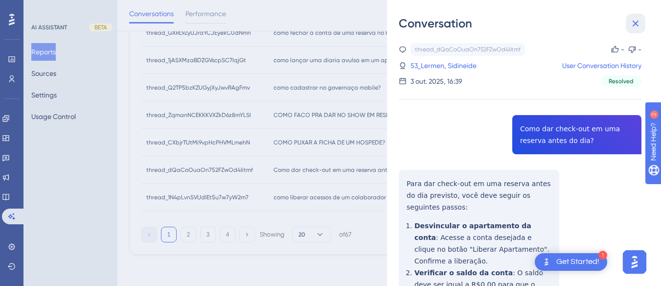
click at [626, 20] on button at bounding box center [636, 24] width 20 height 20
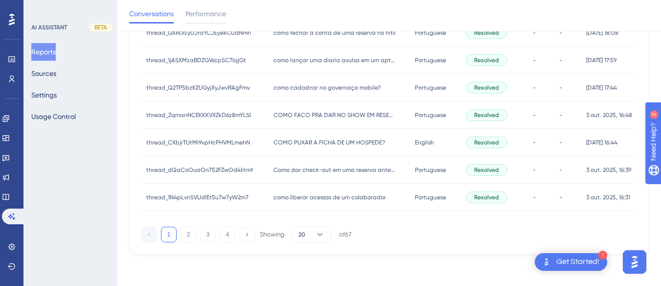
click at [259, 196] on div "thread_1N4pLvnSVUdlEt5u7w7yW2m7 thread_1N4pLvnSVUdlEt5u7w7yW2m7" at bounding box center [204, 196] width 127 height 27
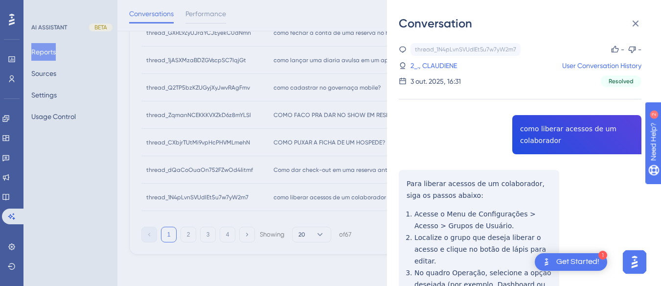
click at [557, 135] on div "thread_1N4pLvnSVUdlEt5u7w7yW2m7 Copy - - 2_., CLAUDIENE User Conversation Histo…" at bounding box center [520, 240] width 243 height 394
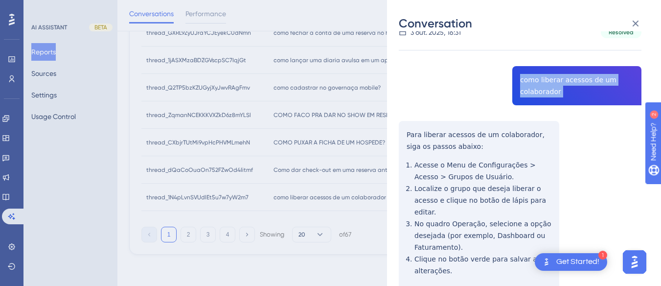
click at [403, 132] on div "thread_1N4pLvnSVUdlEt5u7w7yW2m7 Copy - - 2_., CLAUDIENE User Conversation Histo…" at bounding box center [520, 191] width 243 height 394
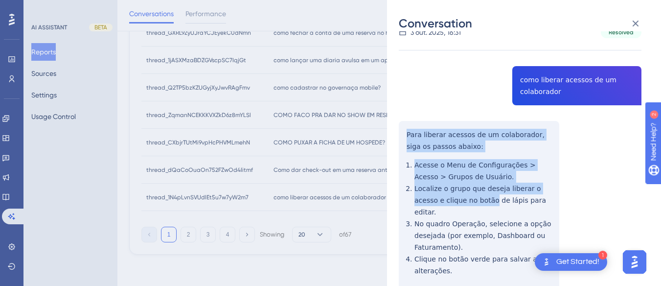
scroll to position [120, 0]
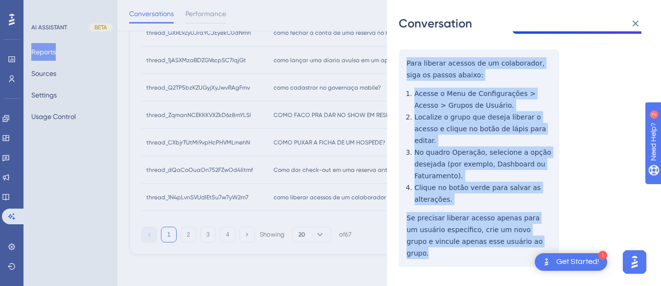
drag, startPoint x: 403, startPoint y: 132, endPoint x: 444, endPoint y: 199, distance: 78.6
click at [525, 233] on div "thread_1N4pLvnSVUdlEt5u7w7yW2m7 Copy - - 2_., CLAUDIENE User Conversation Histo…" at bounding box center [520, 120] width 243 height 394
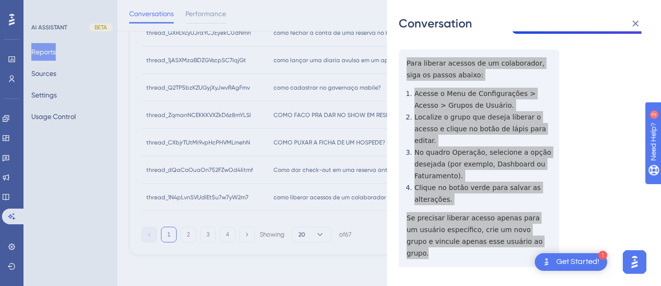
scroll to position [0, 0]
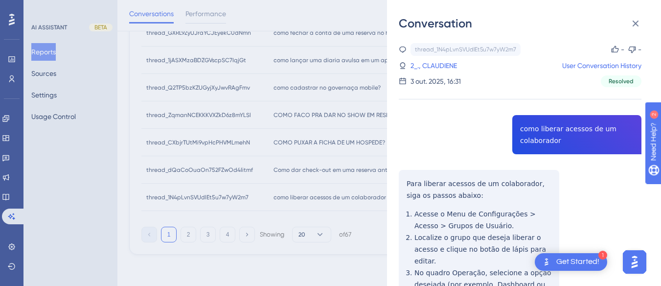
click at [423, 72] on div "thread_1N4pLvnSVUdlEt5u7w7yW2m7 Copy - - 2_., CLAUDIENE User Conversation Histo…" at bounding box center [520, 65] width 243 height 44
click at [454, 64] on link "2_., CLAUDIENE" at bounding box center [433, 66] width 46 height 12
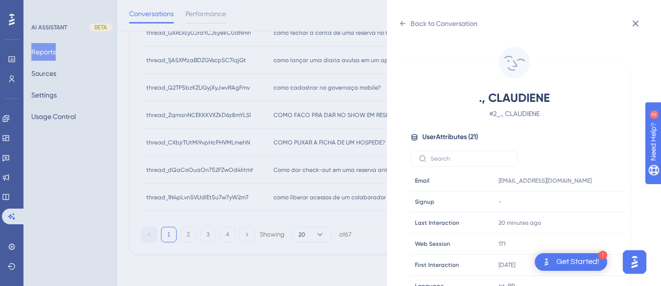
scroll to position [298, 0]
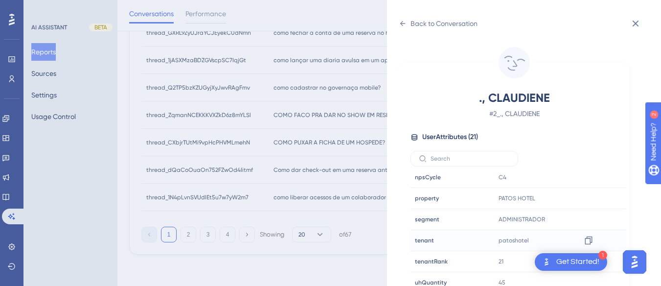
click at [596, 240] on div "patoshotel Copy patoshotel" at bounding box center [547, 240] width 106 height 20
click at [587, 240] on icon at bounding box center [589, 240] width 10 height 10
click at [400, 21] on icon at bounding box center [403, 24] width 8 height 8
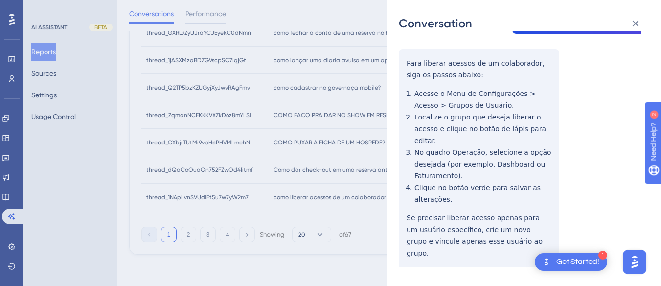
scroll to position [0, 0]
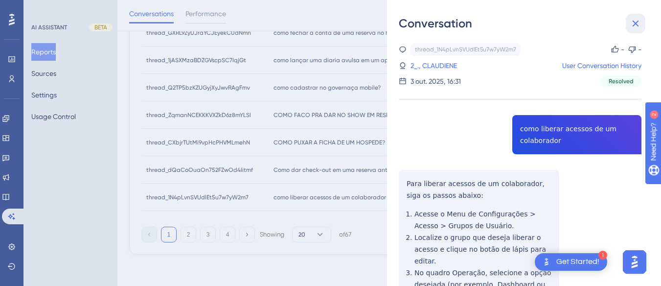
click at [626, 21] on icon at bounding box center [635, 24] width 6 height 6
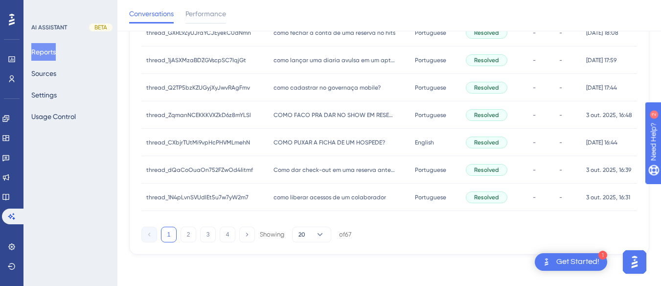
click at [188, 235] on button "2" at bounding box center [188, 234] width 16 height 16
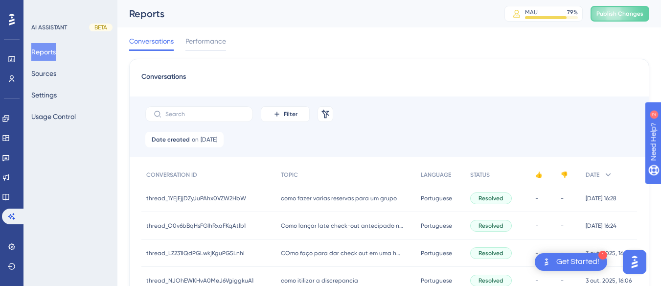
click at [284, 196] on span "como fazer varias reservas para um grupo" at bounding box center [339, 198] width 116 height 8
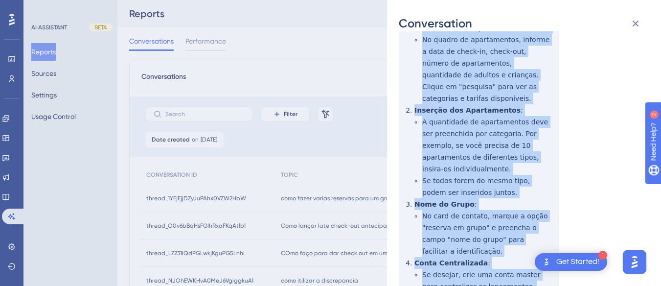
scroll to position [379, 0]
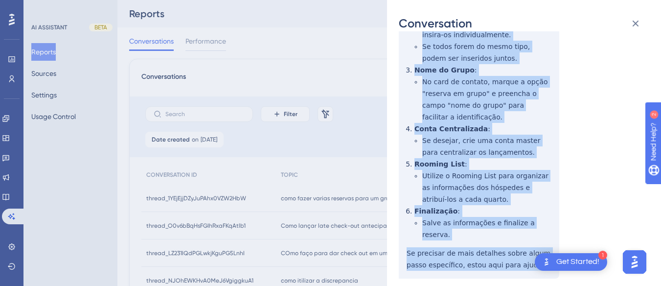
drag, startPoint x: 406, startPoint y: 128, endPoint x: 454, endPoint y: 150, distance: 52.5
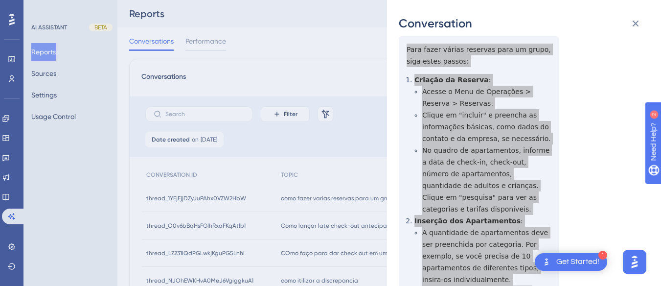
scroll to position [0, 0]
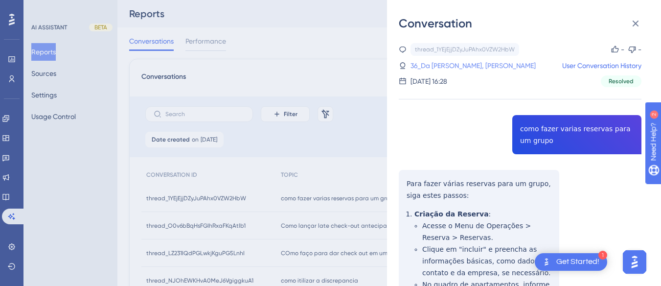
click at [454, 63] on link "36_Da [PERSON_NAME], [PERSON_NAME]" at bounding box center [472, 66] width 125 height 12
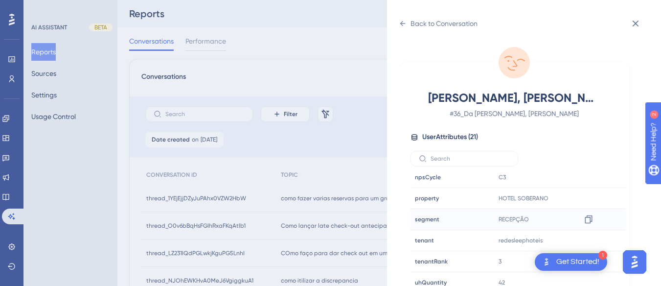
scroll to position [29, 0]
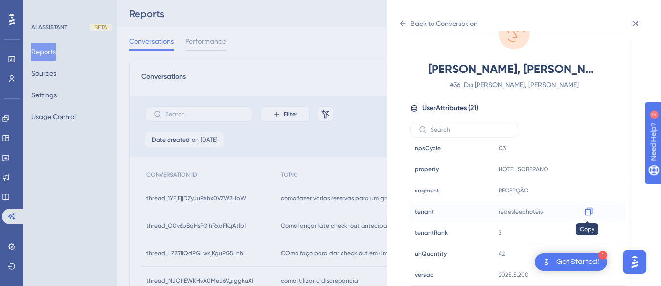
click at [585, 211] on icon at bounding box center [589, 211] width 10 height 10
click at [589, 168] on icon at bounding box center [589, 169] width 10 height 10
click at [402, 23] on icon at bounding box center [402, 23] width 5 height 5
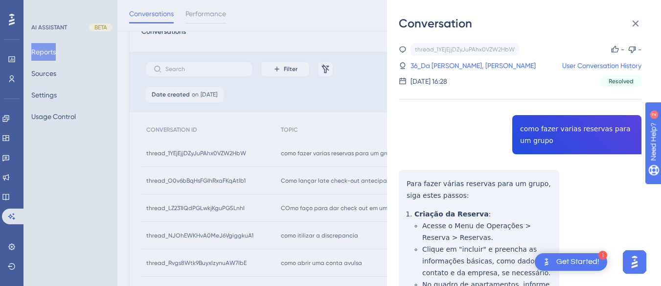
scroll to position [0, 0]
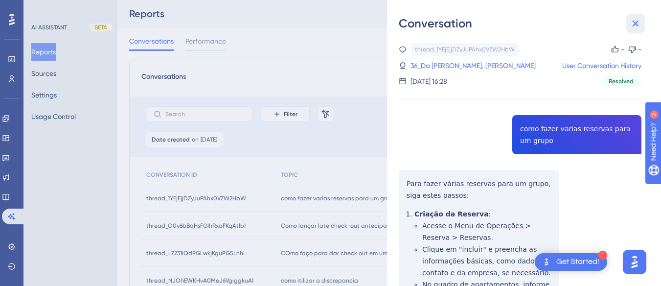
drag, startPoint x: 637, startPoint y: 21, endPoint x: 301, endPoint y: 152, distance: 360.2
click at [626, 21] on icon at bounding box center [635, 24] width 12 height 12
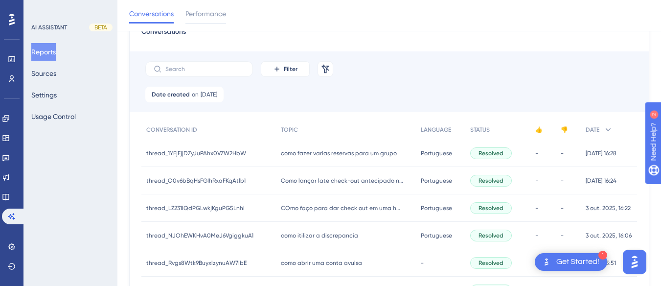
scroll to position [98, 0]
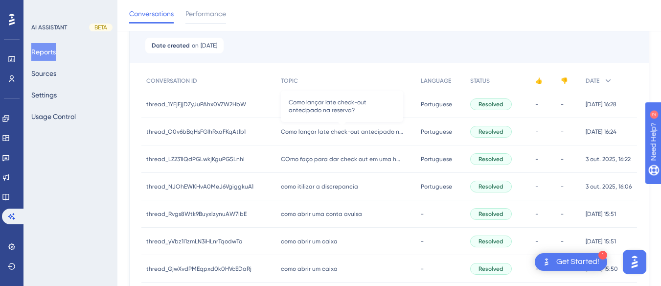
click at [297, 134] on span "Como lançar late check-out antecipado na reserva?" at bounding box center [342, 132] width 122 height 8
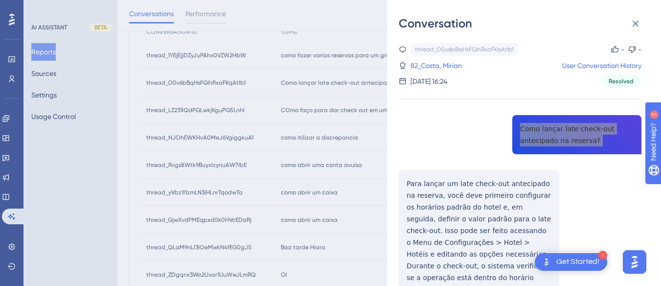
scroll to position [49, 0]
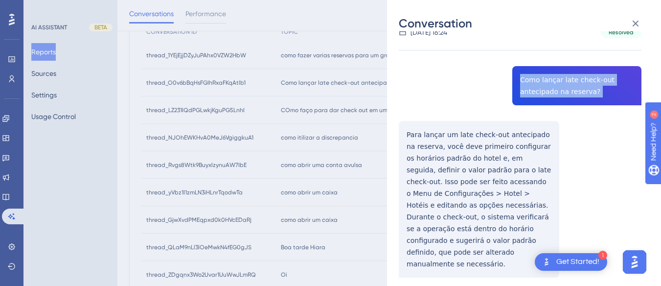
drag, startPoint x: 406, startPoint y: 123, endPoint x: 406, endPoint y: 131, distance: 8.3
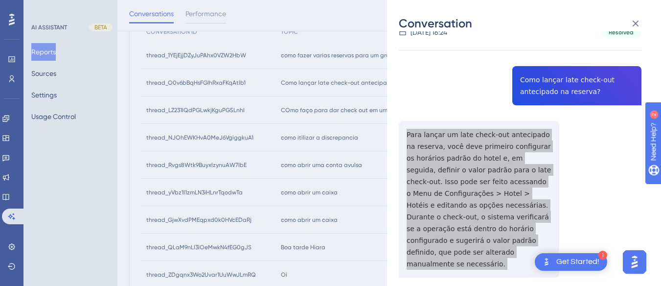
scroll to position [245, 0]
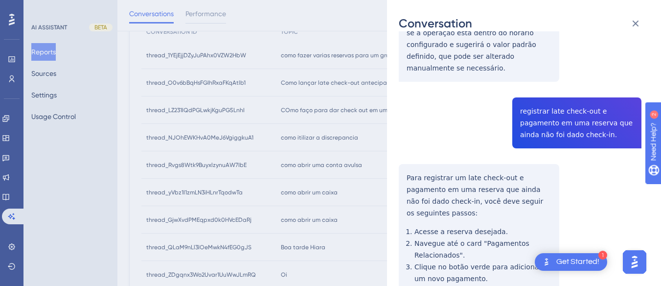
click at [519, 125] on div "thread_O0v6bBqHsFGIhRxaFKqAtlb1 Copy - - 82_Costa, Mirian User Conversation His…" at bounding box center [520, 108] width 243 height 621
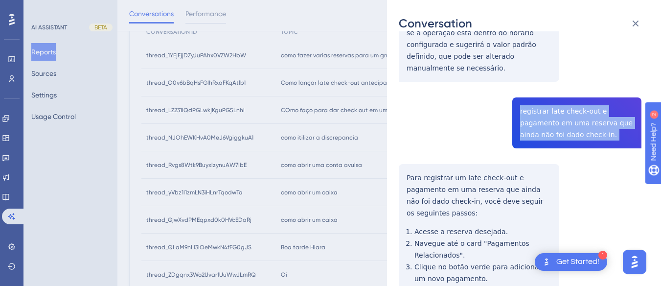
click at [519, 125] on div "thread_O0v6bBqHsFGIhRxaFKqAtlb1 Copy - - 82_Costa, Mirian User Conversation His…" at bounding box center [520, 108] width 243 height 621
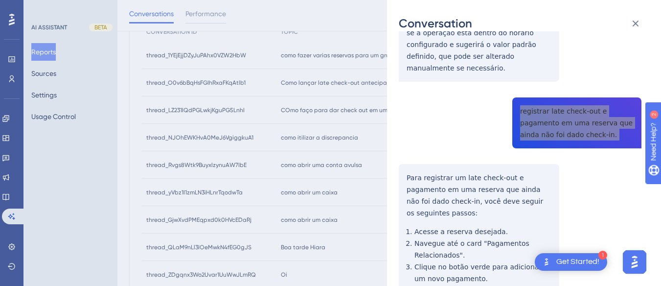
scroll to position [336, 0]
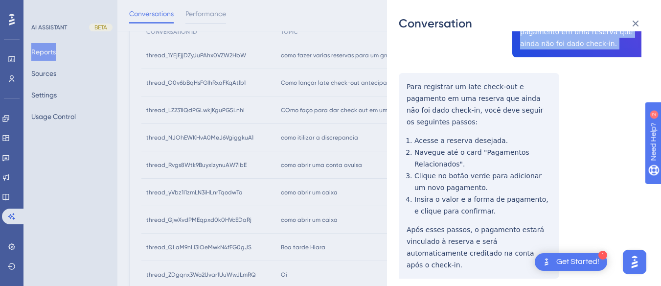
click at [400, 71] on div "thread_O0v6bBqHsFGIhRxaFKqAtlb1 Copy - - 82_Costa, Mirian User Conversation His…" at bounding box center [520, 18] width 243 height 621
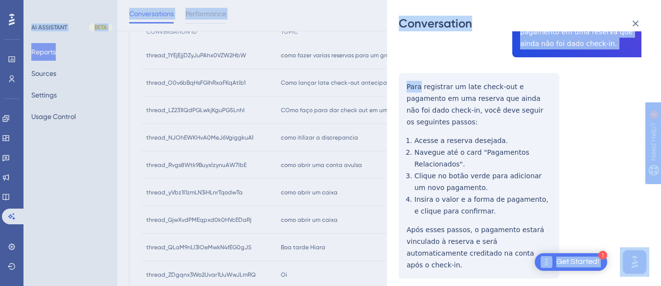
drag, startPoint x: 400, startPoint y: 71, endPoint x: 548, endPoint y: 265, distance: 243.6
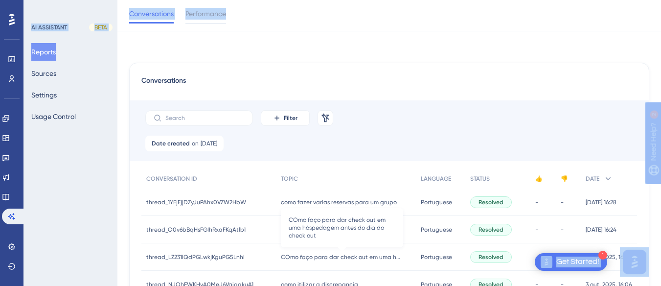
scroll to position [49, 0]
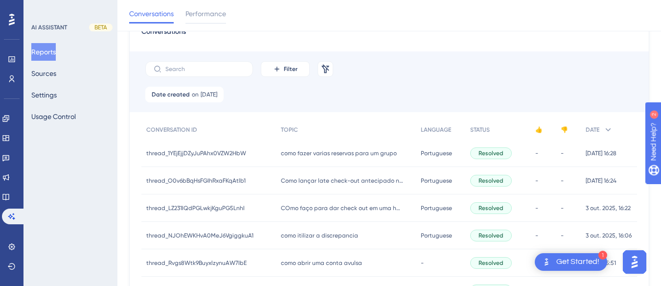
click at [318, 147] on div "como fazer varias reservas para um grupo como fazer varias reservas para um gru…" at bounding box center [346, 152] width 140 height 27
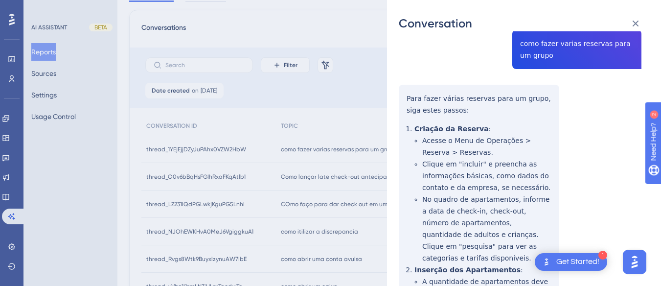
scroll to position [0, 0]
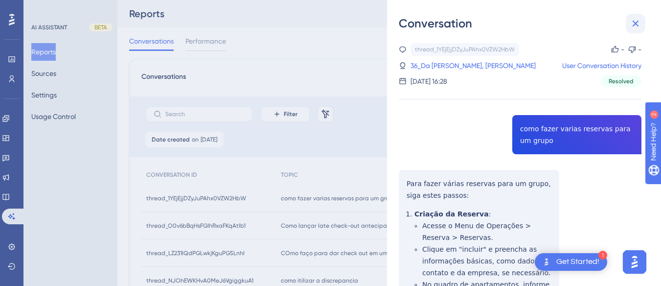
click at [626, 31] on button at bounding box center [636, 24] width 20 height 20
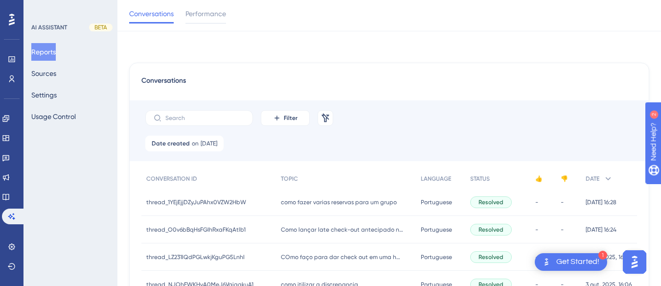
scroll to position [49, 0]
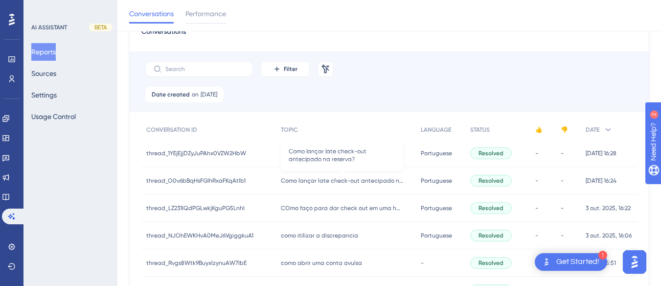
click at [316, 181] on span "Como lançar late check-out antecipado na reserva?" at bounding box center [342, 181] width 122 height 8
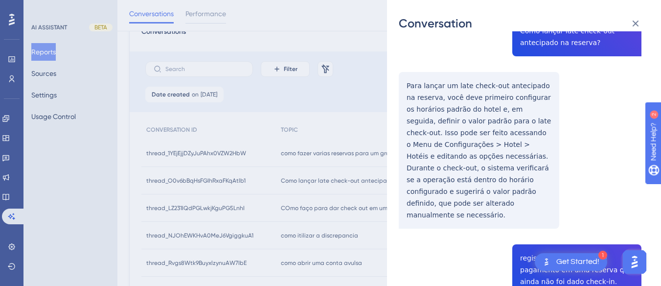
scroll to position [293, 0]
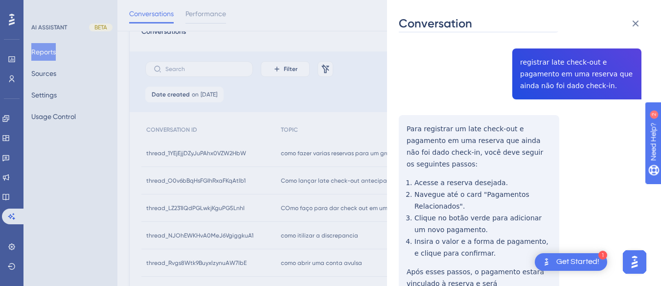
click at [400, 116] on div "thread_O0v6bBqHsFGIhRxaFKqAtlb1 Copy - - 82_Costa, Mirian User Conversation His…" at bounding box center [520, 60] width 243 height 621
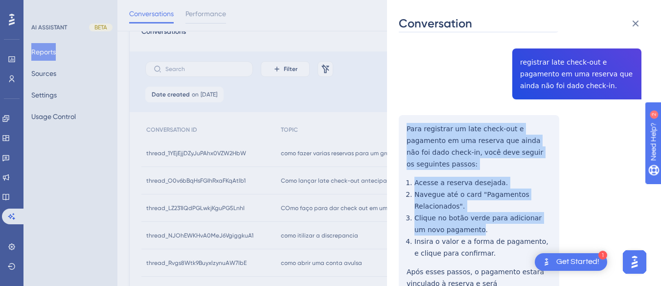
scroll to position [336, 0]
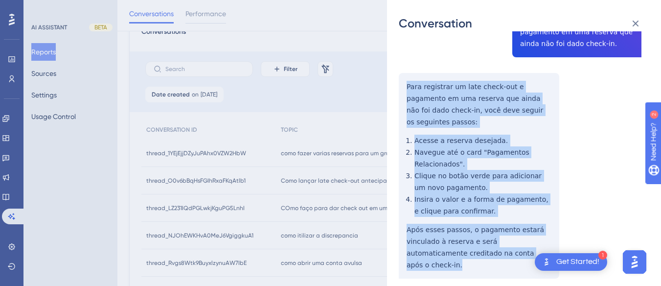
drag, startPoint x: 400, startPoint y: 116, endPoint x: 527, endPoint y: 229, distance: 170.8
click at [527, 229] on div "thread_O0v6bBqHsFGIhRxaFKqAtlb1 Copy - - 82_Costa, Mirian User Conversation His…" at bounding box center [520, 18] width 243 height 621
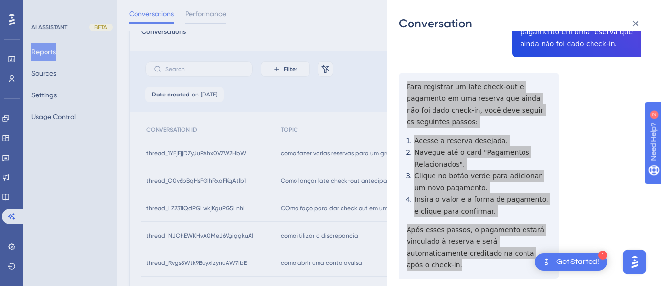
scroll to position [0, 0]
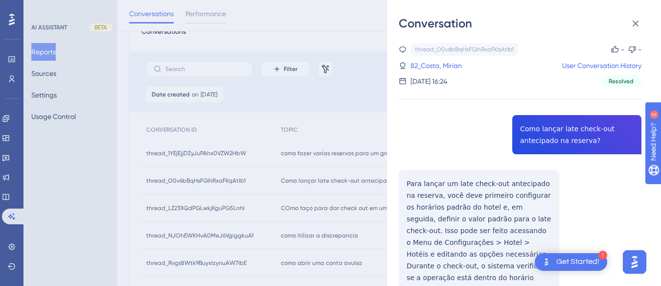
click at [450, 59] on div "thread_O0v6bBqHsFGIhRxaFKqAtlb1 Copy - - 82_Costa, Mirian User Conversation His…" at bounding box center [520, 65] width 243 height 44
click at [449, 64] on link "82_Costa, Mirian" at bounding box center [435, 66] width 51 height 12
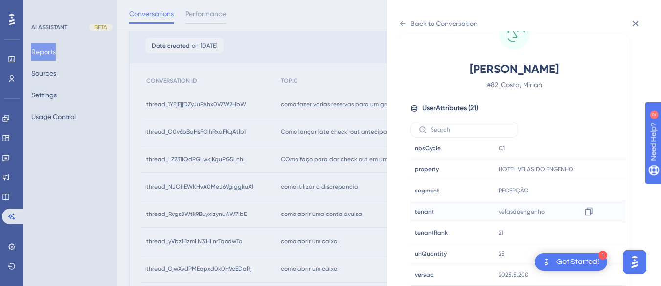
scroll to position [342, 0]
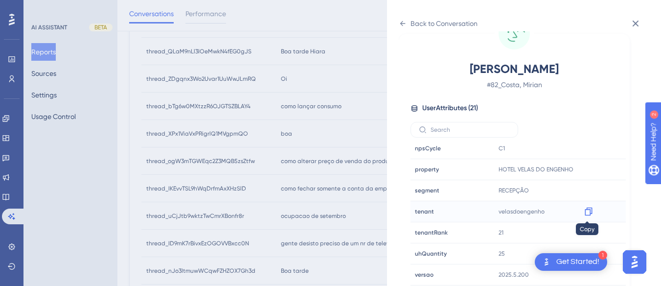
click at [586, 211] on icon at bounding box center [589, 211] width 10 height 10
click at [404, 22] on icon at bounding box center [403, 24] width 8 height 8
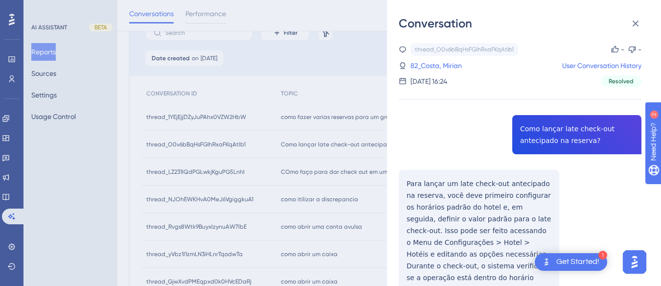
scroll to position [36, 0]
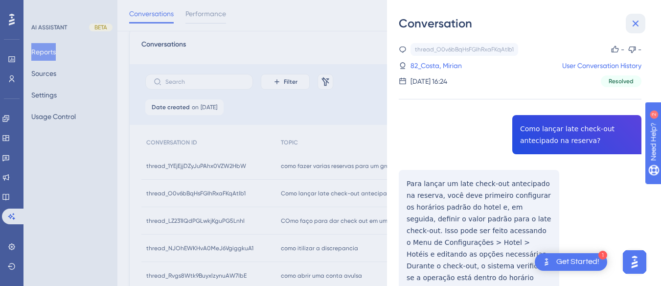
drag, startPoint x: 638, startPoint y: 24, endPoint x: 328, endPoint y: 225, distance: 369.6
click at [626, 24] on icon at bounding box center [635, 24] width 12 height 12
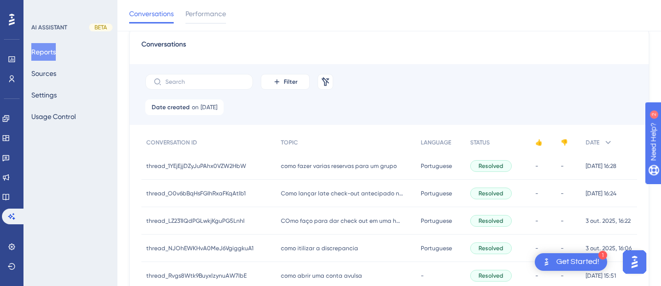
scroll to position [134, 0]
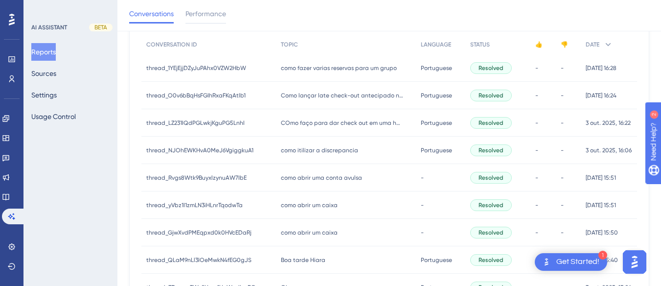
click at [326, 150] on span "como itilizar a discrepancia" at bounding box center [319, 150] width 77 height 8
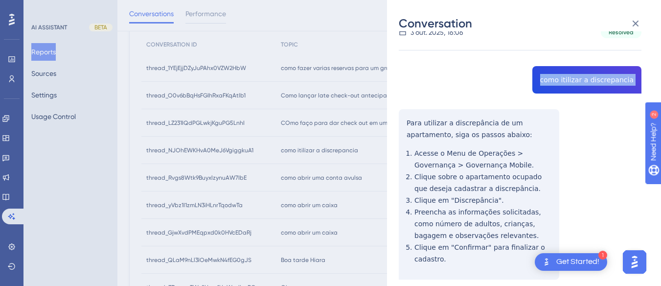
click at [407, 120] on div "thread_NJOhEWKHvA0MeJ6VgiggkuA1 Copy - - 4_(Controller), [PERSON_NAME] User Con…" at bounding box center [520, 257] width 243 height 527
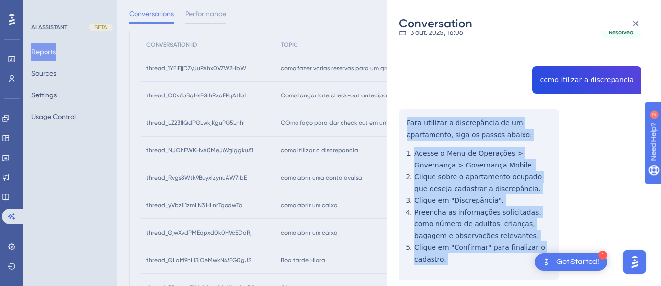
drag, startPoint x: 407, startPoint y: 121, endPoint x: 457, endPoint y: 269, distance: 155.4
click at [457, 269] on div "thread_NJOhEWKHvA0MeJ6VgiggkuA1 Copy - - 4_(Controller), [PERSON_NAME] User Con…" at bounding box center [520, 257] width 243 height 527
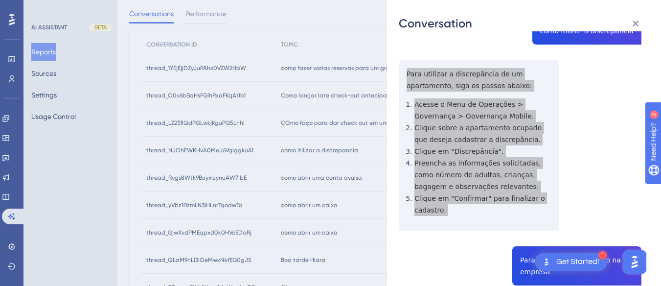
scroll to position [265, 0]
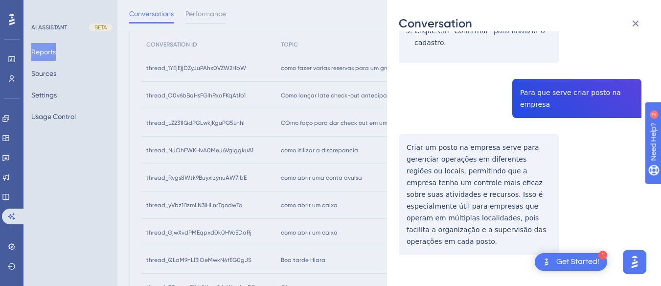
click at [546, 99] on div "thread_NJOhEWKHvA0MeJ6VgiggkuA1 Copy - - 4_(Controller), [PERSON_NAME] User Con…" at bounding box center [520, 41] width 243 height 527
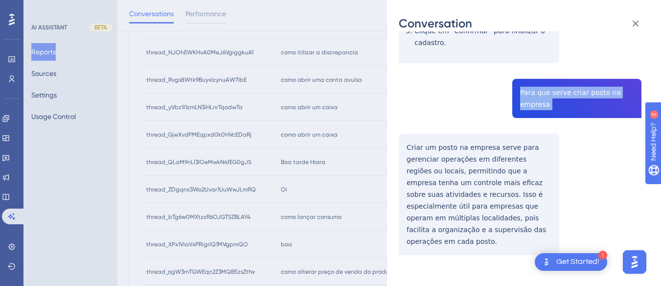
click at [407, 148] on div "thread_NJOhEWKHvA0MeJ6VgiggkuA1 Copy - - 4_(Controller), [PERSON_NAME] User Con…" at bounding box center [520, 41] width 243 height 527
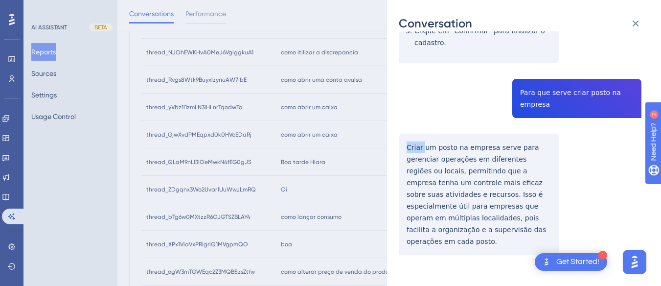
click at [407, 148] on div "thread_NJOhEWKHvA0MeJ6VgiggkuA1 Copy - - 4_(Controller), [PERSON_NAME] User Con…" at bounding box center [520, 41] width 243 height 527
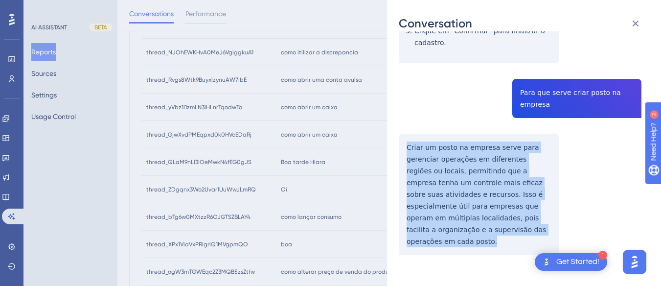
click at [407, 148] on div "thread_NJOhEWKHvA0MeJ6VgiggkuA1 Copy - - 4_(Controller), [PERSON_NAME] User Con…" at bounding box center [520, 41] width 243 height 527
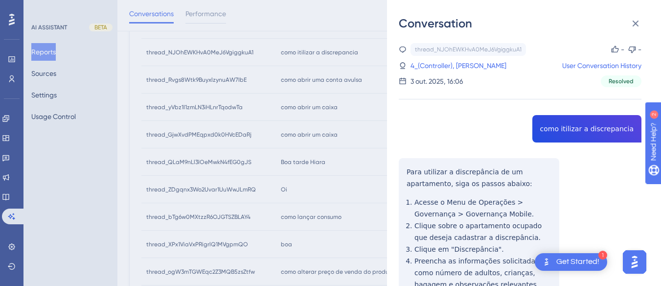
scroll to position [0, 0]
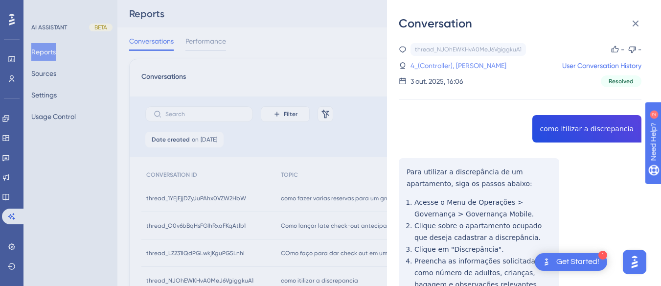
click at [438, 69] on link "4_(Controller), [PERSON_NAME]" at bounding box center [458, 66] width 96 height 12
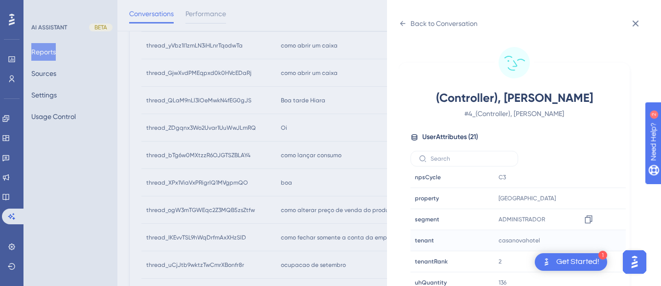
scroll to position [29, 0]
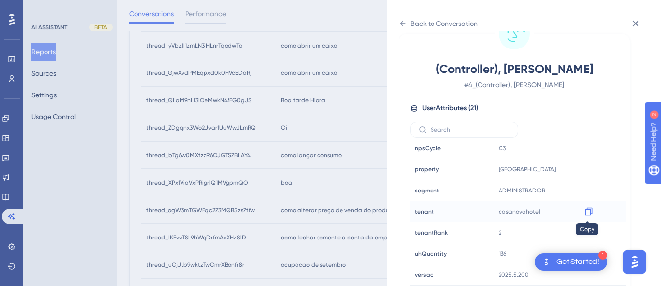
click at [584, 211] on icon at bounding box center [589, 211] width 10 height 10
click at [404, 23] on icon at bounding box center [402, 23] width 5 height 5
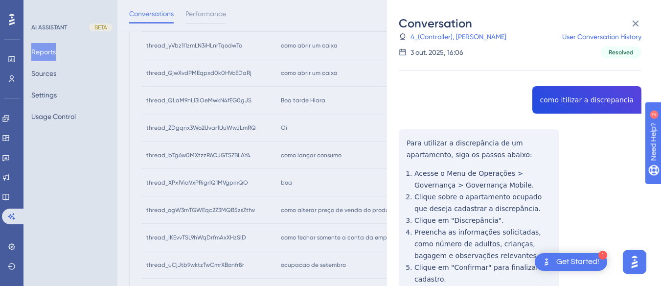
click at [626, 22] on div "Conversation" at bounding box center [524, 24] width 250 height 16
click at [626, 20] on icon at bounding box center [635, 24] width 12 height 12
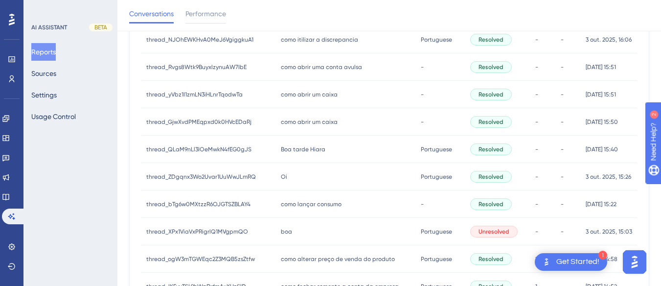
scroll to position [196, 0]
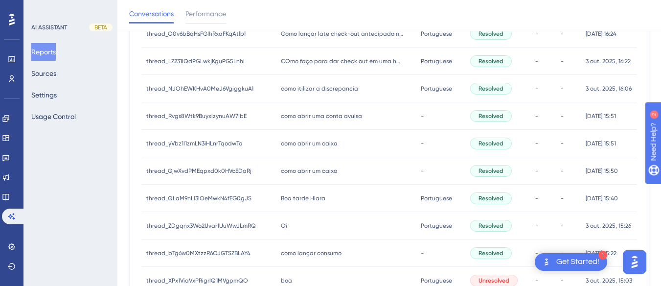
click at [335, 109] on div "como abrir uma conta avulsa como abrir uma conta avulsa" at bounding box center [346, 115] width 140 height 27
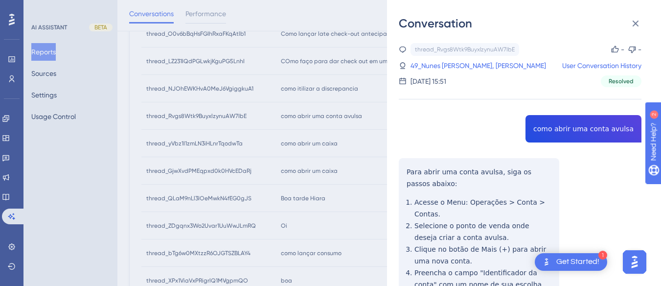
click at [555, 138] on div "thread_Rvgs8Wtk9BuyxlzynuAW7IbE Copy - - 49_Nunes [PERSON_NAME], João User Conv…" at bounding box center [520, 245] width 243 height 405
click at [408, 167] on div "thread_Rvgs8Wtk9BuyxlzynuAW7IbE Copy - - 49_Nunes [PERSON_NAME], João User Conv…" at bounding box center [520, 245] width 243 height 405
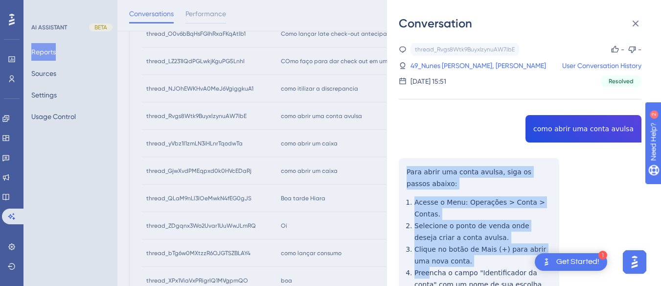
scroll to position [144, 0]
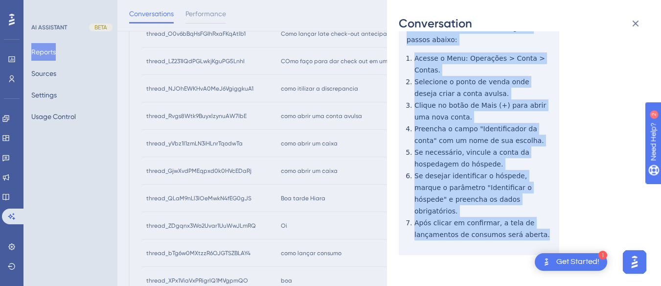
drag, startPoint x: 403, startPoint y: 166, endPoint x: 425, endPoint y: 174, distance: 23.4
click at [537, 229] on div "thread_Rvgs8Wtk9BuyxlzynuAW7IbE Copy - - 49_Nunes [PERSON_NAME], João User Conv…" at bounding box center [520, 101] width 243 height 405
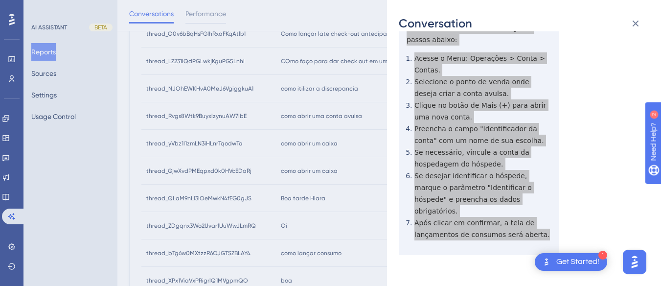
scroll to position [0, 0]
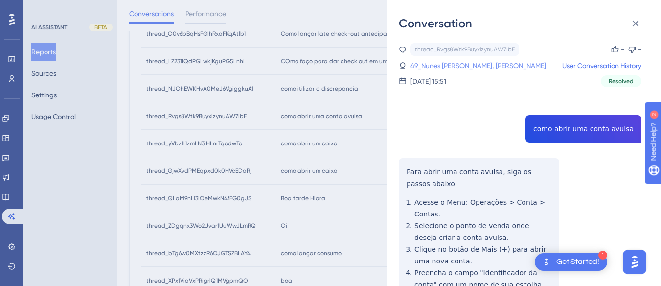
click at [451, 70] on link "49_Nunes [PERSON_NAME], [PERSON_NAME]" at bounding box center [477, 66] width 135 height 12
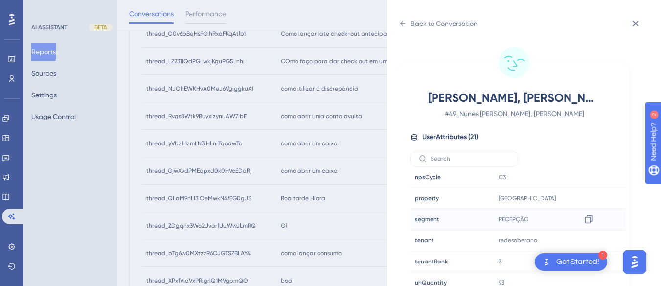
scroll to position [29, 0]
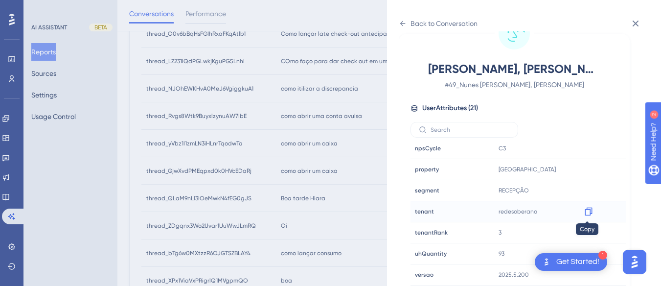
click at [586, 213] on icon at bounding box center [589, 211] width 10 height 10
click at [587, 169] on icon at bounding box center [589, 169] width 10 height 10
click at [410, 18] on div "Back to Conversation" at bounding box center [438, 24] width 79 height 16
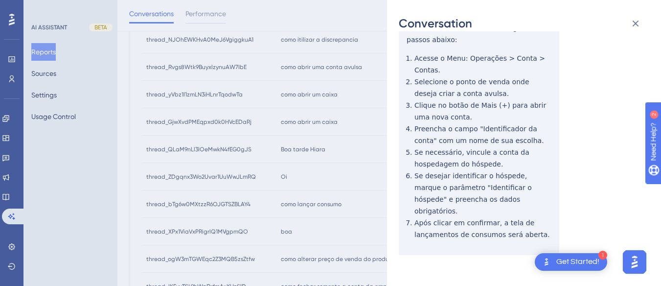
scroll to position [0, 0]
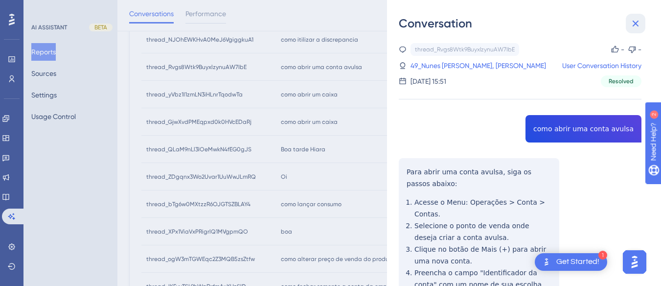
click at [626, 23] on icon at bounding box center [635, 24] width 12 height 12
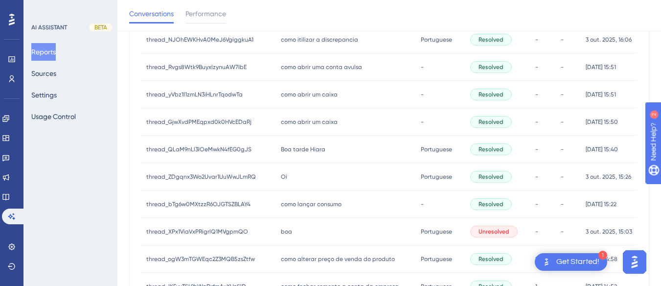
click at [308, 92] on span "como abrir um caixa" at bounding box center [309, 94] width 57 height 8
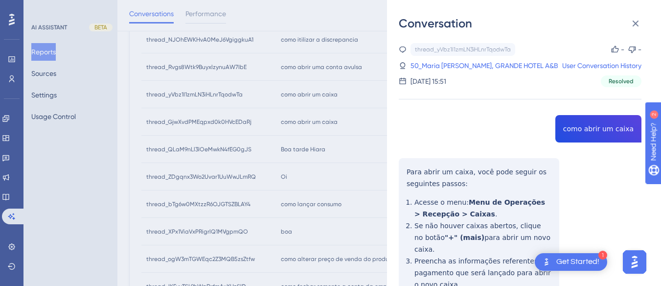
click at [562, 139] on div "thread_yVbz1I1zmLN3iHLnrTqodwTa Copy - - 50_Maria [PERSON_NAME], GRANDE HOTEL A…" at bounding box center [520, 222] width 243 height 359
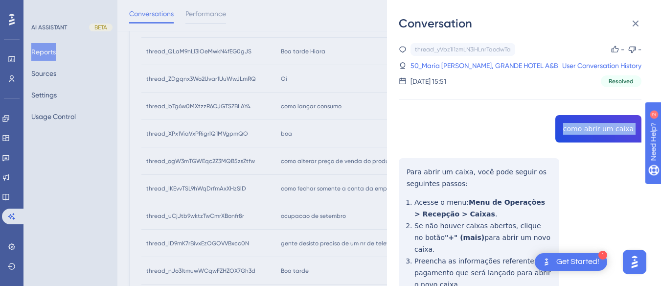
click at [407, 179] on div "thread_yVbz1I1zmLN3iHLnrTqodwTa Copy - - 50_Maria [PERSON_NAME], GRANDE HOTEL A…" at bounding box center [520, 222] width 243 height 359
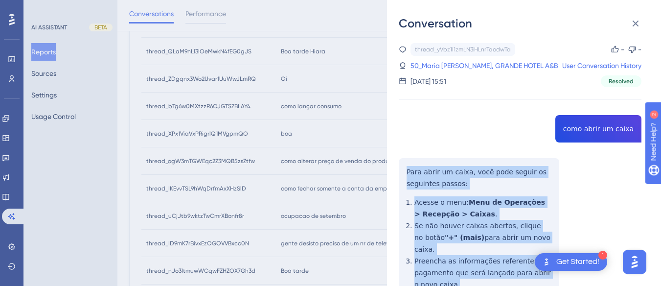
scroll to position [109, 0]
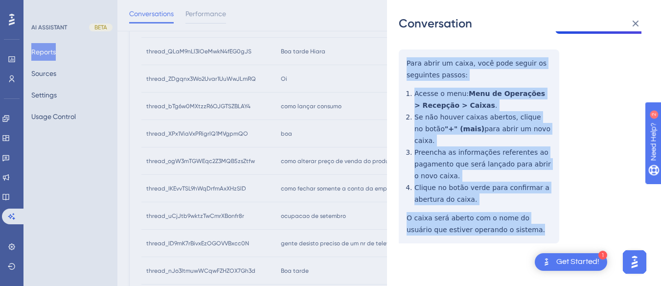
drag, startPoint x: 403, startPoint y: 181, endPoint x: 458, endPoint y: 174, distance: 56.3
click at [523, 228] on div "thread_yVbz1I1zmLN3iHLnrTqodwTa Copy - - 50_Maria [PERSON_NAME], GRANDE HOTEL A…" at bounding box center [520, 113] width 243 height 359
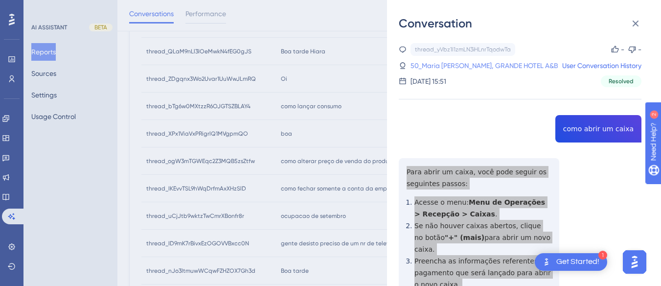
scroll to position [245, 0]
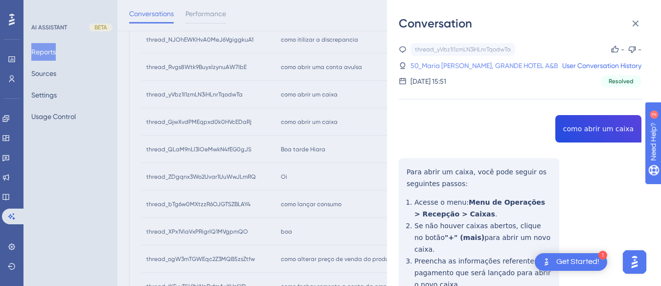
click at [471, 64] on link "50_Maria [PERSON_NAME], GRANDE HOTEL A&B" at bounding box center [484, 66] width 148 height 12
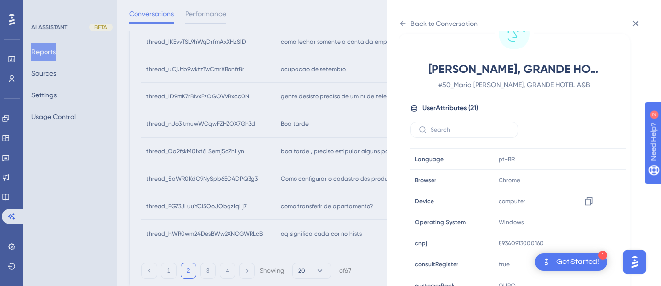
scroll to position [298, 0]
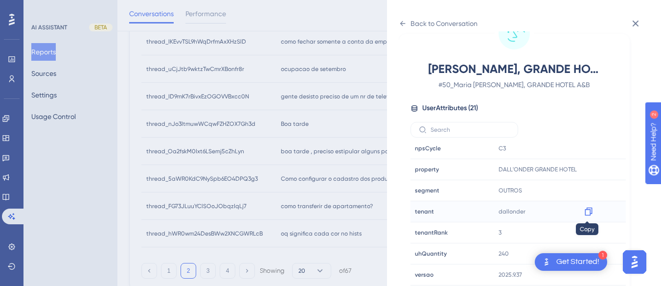
click at [588, 212] on icon at bounding box center [589, 211] width 10 height 10
click at [406, 21] on div "Back to Conversation" at bounding box center [438, 24] width 79 height 16
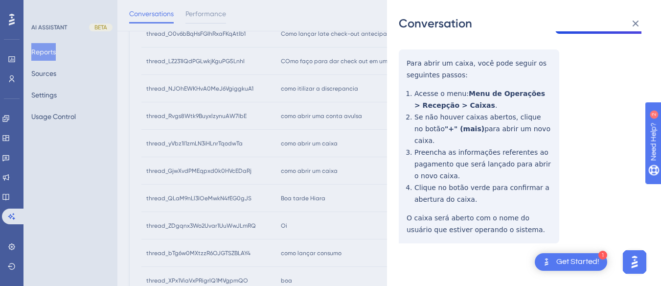
scroll to position [0, 0]
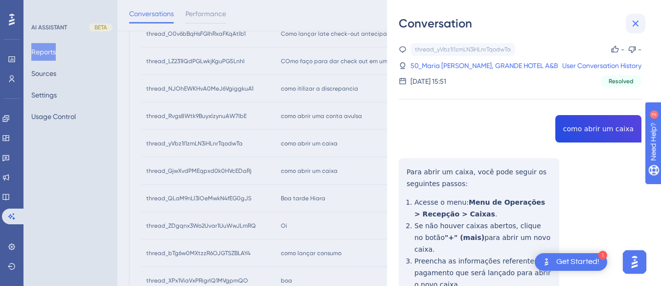
click at [626, 21] on icon at bounding box center [635, 24] width 12 height 12
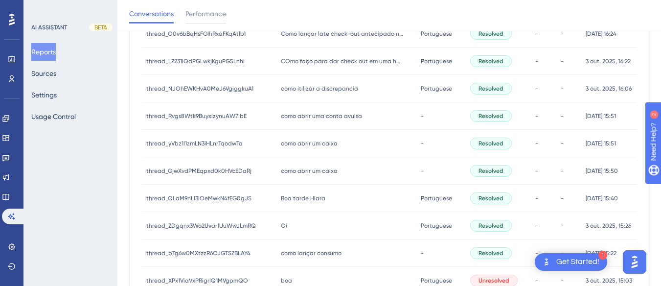
click at [329, 170] on span "como abrir um caixa" at bounding box center [309, 171] width 57 height 8
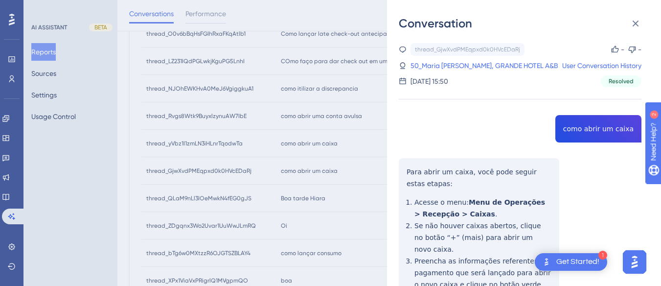
click at [574, 135] on div "thread_GjwXvdPMEqpxd0k0HVcEDaRj Copy - - 50_Maria [PERSON_NAME], GRANDE HOTEL A…" at bounding box center [520, 228] width 243 height 370
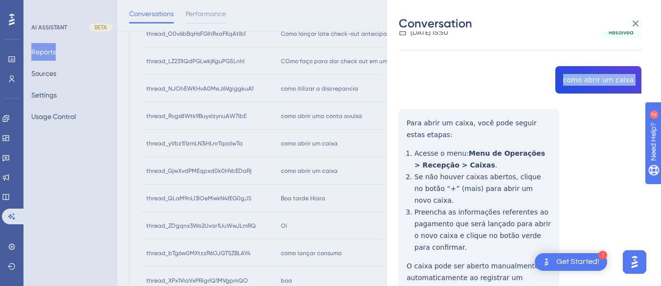
click at [404, 129] on div "thread_GjwXvdPMEqpxd0k0HVcEDaRj Copy - - 50_Maria [PERSON_NAME], GRANDE HOTEL A…" at bounding box center [520, 179] width 243 height 370
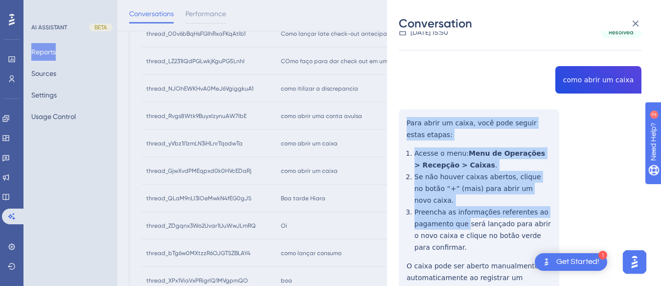
scroll to position [120, 0]
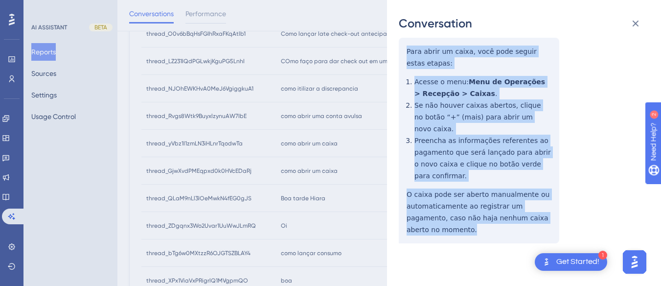
drag, startPoint x: 404, startPoint y: 129, endPoint x: 471, endPoint y: 241, distance: 130.0
click at [471, 241] on div "thread_GjwXvdPMEqpxd0k0HVcEDaRj Copy - - 50_Maria [PERSON_NAME], GRANDE HOTEL A…" at bounding box center [520, 108] width 243 height 370
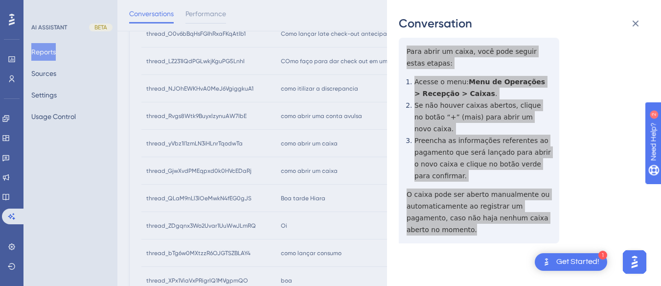
scroll to position [0, 0]
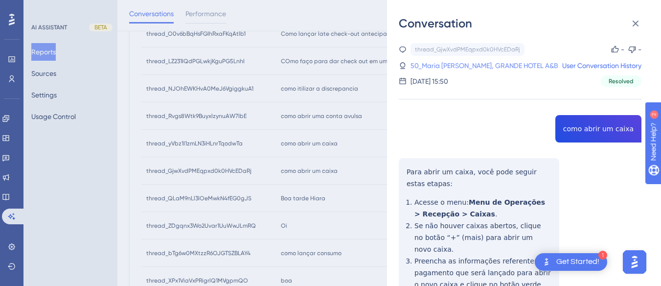
click at [442, 65] on link "50_Maria [PERSON_NAME], GRANDE HOTEL A&B" at bounding box center [484, 66] width 148 height 12
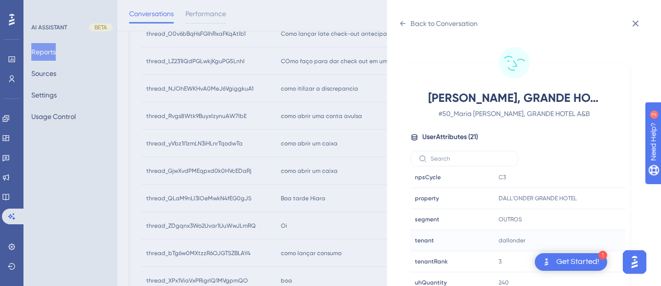
scroll to position [29, 0]
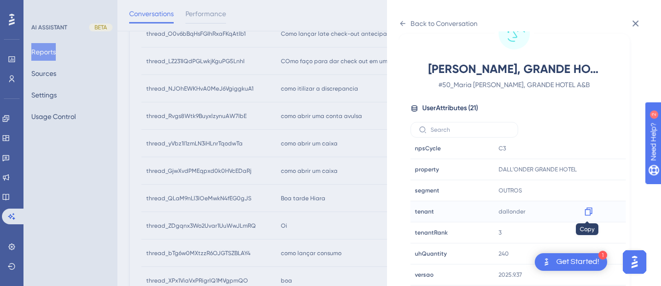
click at [584, 211] on icon at bounding box center [587, 211] width 7 height 8
click at [403, 22] on icon at bounding box center [403, 24] width 8 height 8
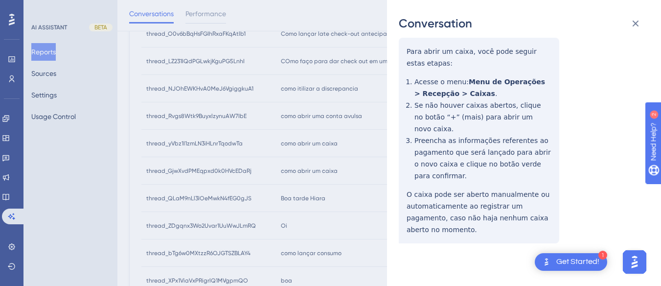
scroll to position [0, 0]
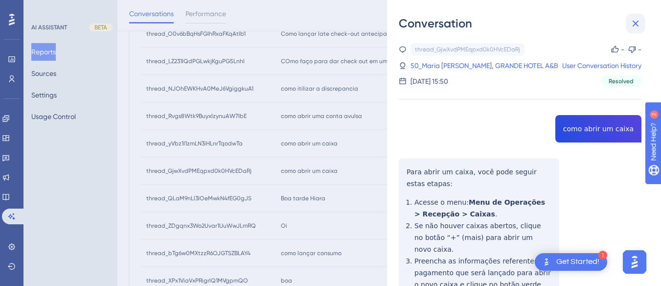
click at [626, 20] on icon at bounding box center [635, 24] width 12 height 12
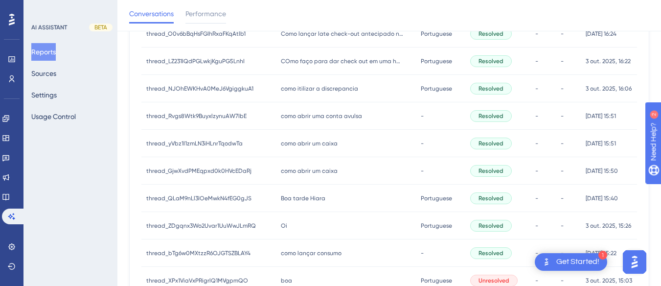
click at [281, 148] on div "como abrir um caixa como abrir um caixa" at bounding box center [346, 143] width 140 height 27
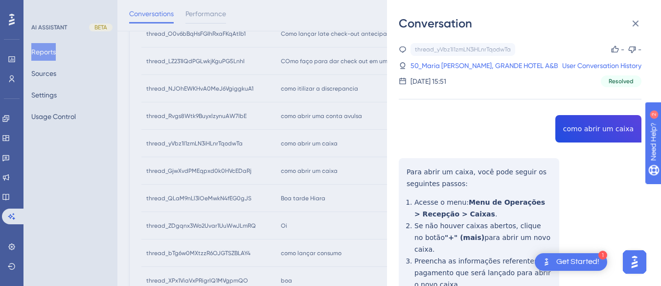
scroll to position [109, 0]
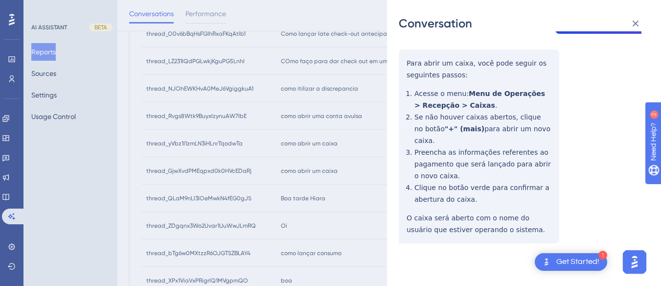
click at [626, 15] on div "Conversation thread_yVbz1I1zmLN3iHLnrTqodwTa Copy - - 50_Maria [PERSON_NAME], G…" at bounding box center [524, 143] width 274 height 286
click at [626, 25] on button at bounding box center [636, 24] width 20 height 20
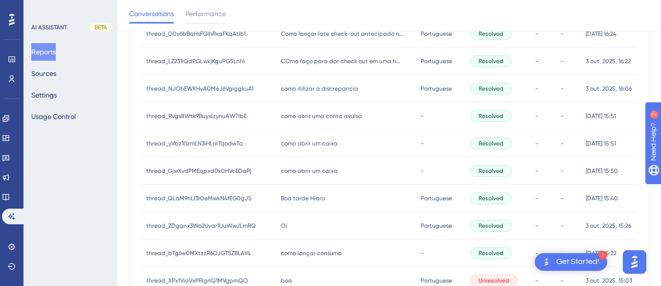
click at [320, 142] on span "como abrir um caixa" at bounding box center [309, 143] width 57 height 8
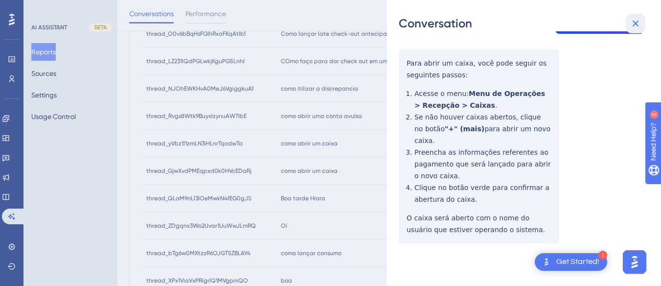
click at [626, 22] on icon at bounding box center [635, 24] width 12 height 12
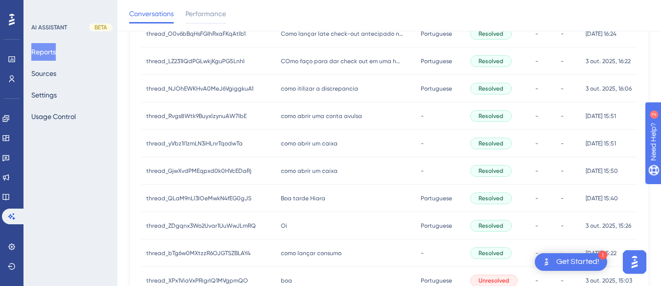
click at [292, 202] on div "Boa tarde [PERSON_NAME] tarde Hiara" at bounding box center [346, 197] width 140 height 27
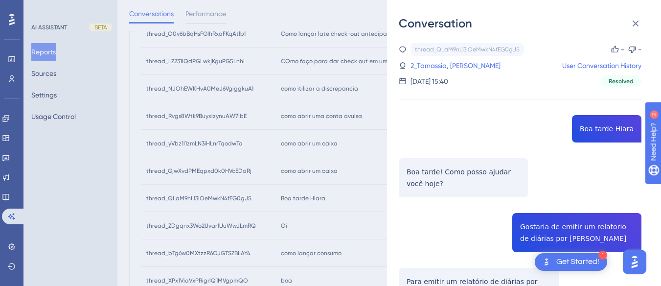
scroll to position [98, 0]
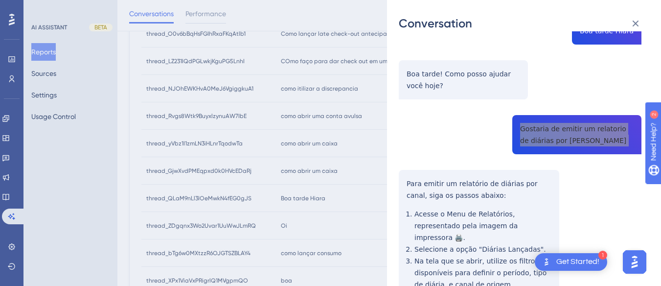
scroll to position [196, 0]
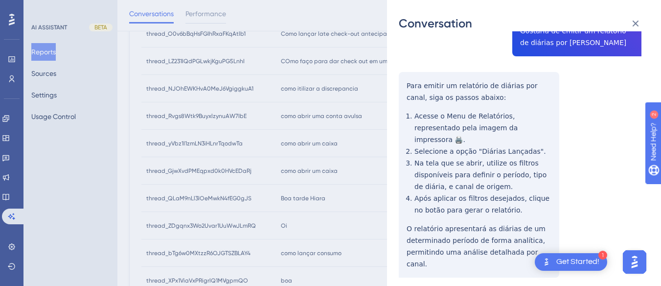
click at [409, 82] on div "thread_QLaM9nLl3IOeMwkN4fEG0gJS Copy - - 2_Tamassia, [PERSON_NAME] User Convers…" at bounding box center [520, 225] width 243 height 756
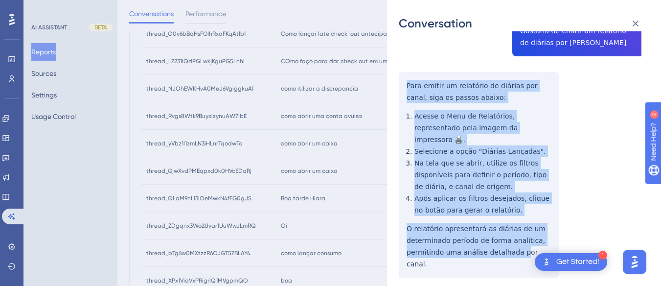
scroll to position [245, 0]
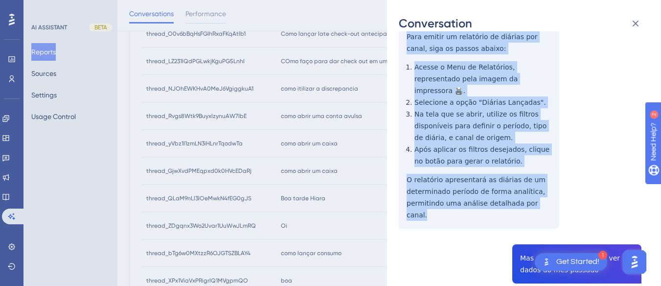
drag, startPoint x: 404, startPoint y: 81, endPoint x: 548, endPoint y: 200, distance: 187.6
click at [548, 202] on div "thread_QLaM9nLl3IOeMwkN4fEG0gJS Copy - - 2_Tamassia, [PERSON_NAME] User Convers…" at bounding box center [520, 176] width 243 height 756
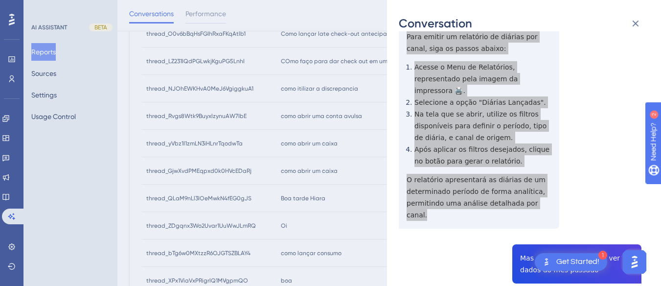
scroll to position [391, 0]
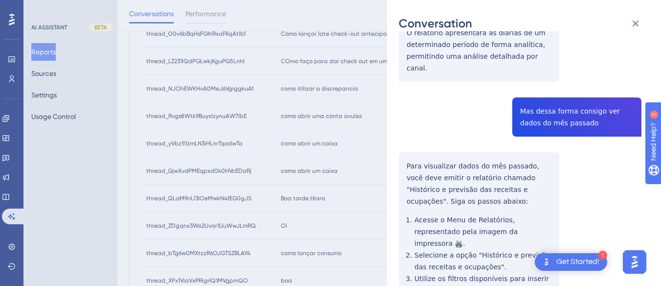
click at [527, 87] on div "thread_QLaM9nLl3IOeMwkN4fEG0gJS Copy - - 2_Tamassia, [PERSON_NAME] User Convers…" at bounding box center [520, 30] width 243 height 756
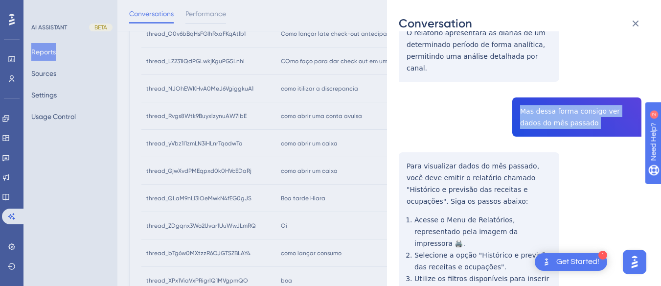
click at [527, 87] on div "thread_QLaM9nLl3IOeMwkN4fEG0gJS Copy - - 2_Tamassia, [PERSON_NAME] User Convers…" at bounding box center [520, 30] width 243 height 756
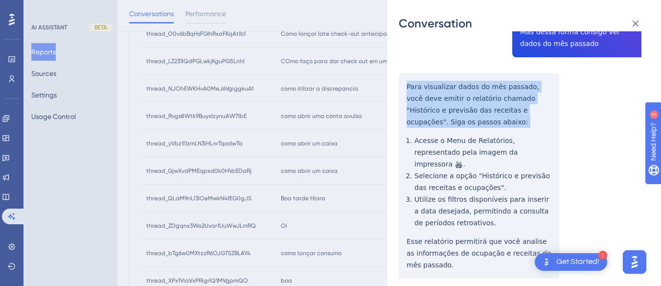
click at [398, 58] on div "Conversation thread_QLaM9nLl3IOeMwkN4fEG0gJS Copy - - 2_Tamassia, [PERSON_NAME]…" at bounding box center [524, 143] width 274 height 286
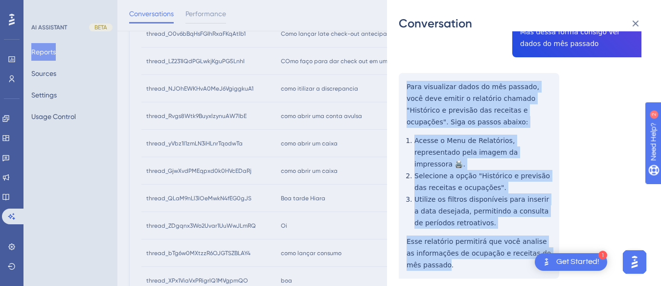
drag, startPoint x: 402, startPoint y: 58, endPoint x: 431, endPoint y: 242, distance: 186.2
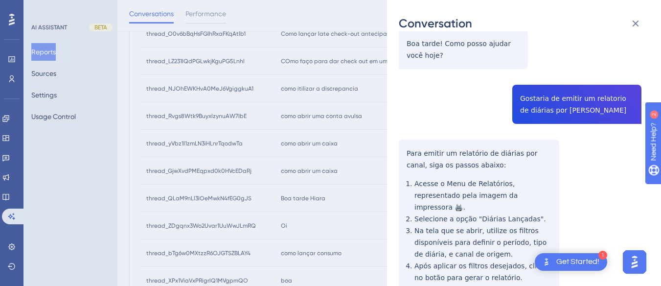
scroll to position [0, 0]
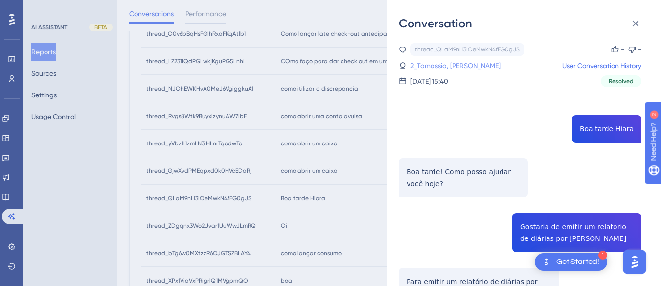
click at [414, 66] on link "2_Tamassia, [PERSON_NAME]" at bounding box center [455, 66] width 90 height 12
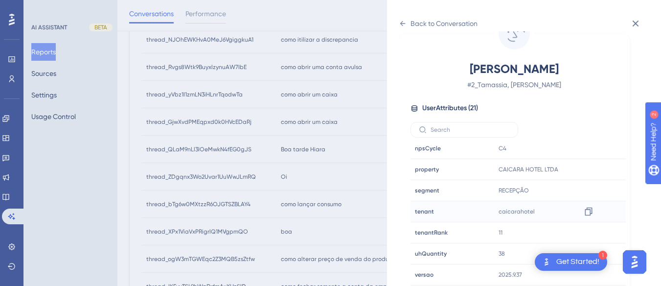
scroll to position [440, 0]
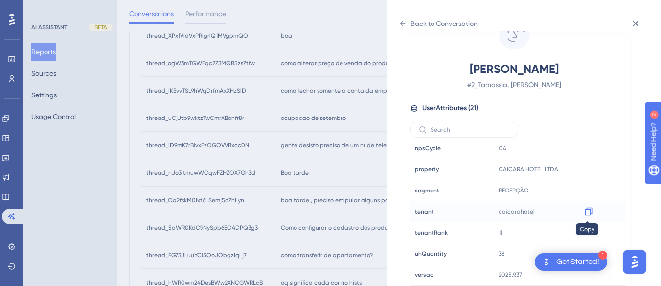
click at [587, 212] on icon at bounding box center [589, 211] width 10 height 10
click at [404, 22] on icon at bounding box center [403, 24] width 8 height 8
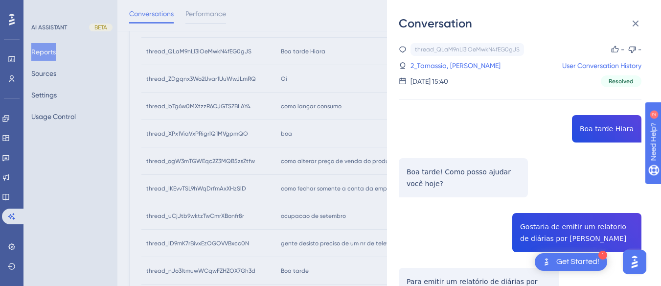
scroll to position [293, 0]
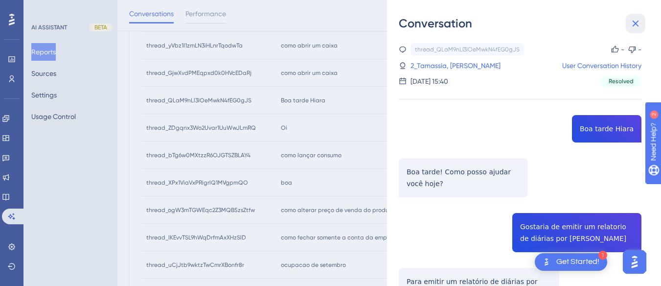
drag, startPoint x: 638, startPoint y: 29, endPoint x: 315, endPoint y: 127, distance: 337.3
click at [626, 29] on button at bounding box center [636, 24] width 20 height 20
click at [315, 127] on div "Conversation thread_QLaM9nLl3IOeMwkN4fEG0gJS Copy - - 2_Tamassia, [PERSON_NAME]…" at bounding box center [330, 143] width 661 height 286
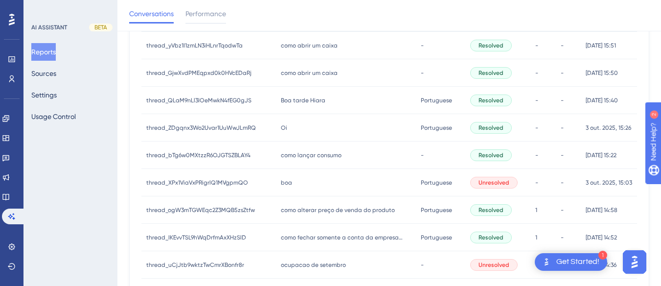
click at [315, 127] on div "Oi Oi" at bounding box center [346, 127] width 140 height 27
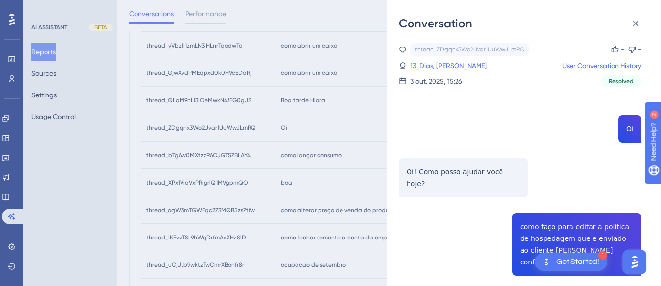
scroll to position [147, 0]
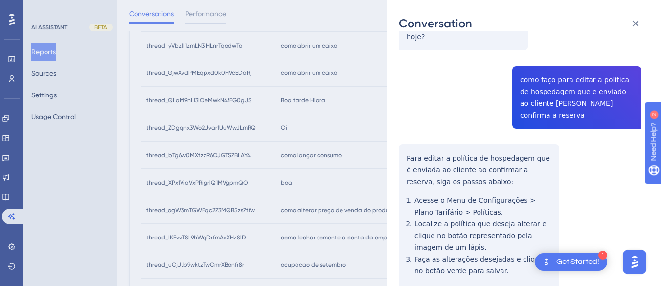
click at [539, 69] on div "thread_ZDgqnx3Wo2Uvar1UuWwJLmRQ Copy - - 13_Dias, [PERSON_NAME] User Conversati…" at bounding box center [520, 124] width 243 height 456
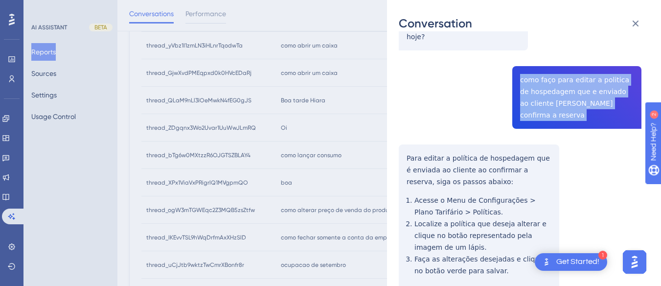
click at [539, 69] on div "thread_ZDgqnx3Wo2Uvar1UuWwJLmRQ Copy - - 13_Dias, [PERSON_NAME] User Conversati…" at bounding box center [520, 124] width 243 height 456
click at [399, 132] on div "thread_ZDgqnx3Wo2Uvar1UuWwJLmRQ Copy - - 13_Dias, [PERSON_NAME] User Conversati…" at bounding box center [520, 124] width 243 height 456
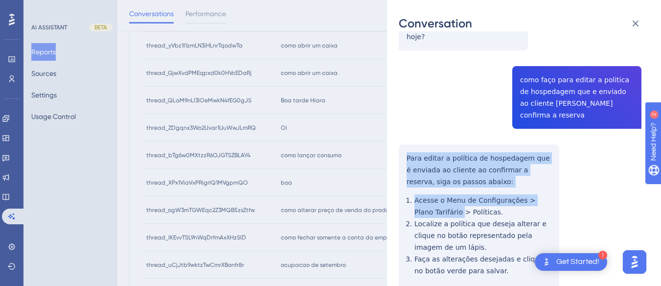
scroll to position [183, 0]
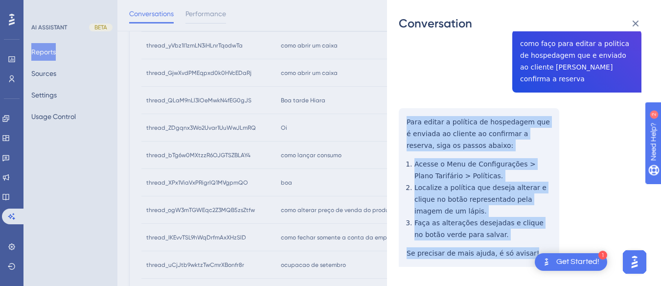
drag, startPoint x: 401, startPoint y: 130, endPoint x: 541, endPoint y: 228, distance: 171.8
click at [541, 228] on div "thread_ZDgqnx3Wo2Uvar1UuWwJLmRQ Copy - - 13_Dias, [PERSON_NAME] User Conversati…" at bounding box center [520, 88] width 243 height 456
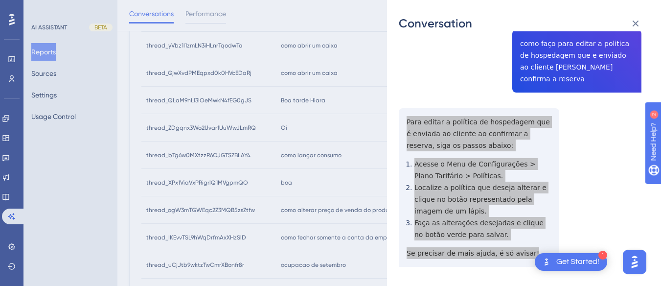
scroll to position [0, 0]
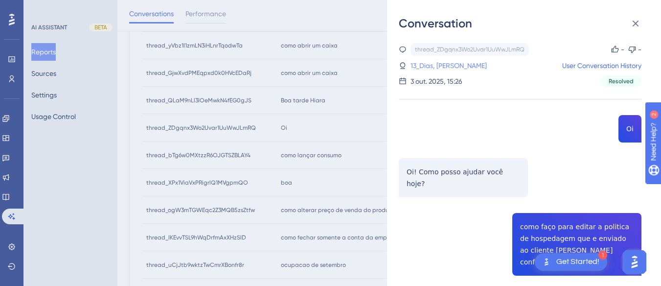
click at [441, 70] on link "13_Dias, [PERSON_NAME]" at bounding box center [448, 66] width 76 height 12
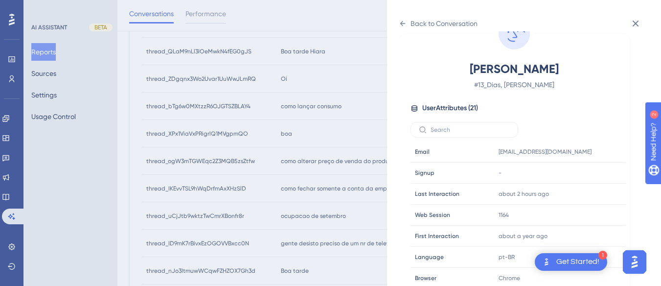
scroll to position [245, 0]
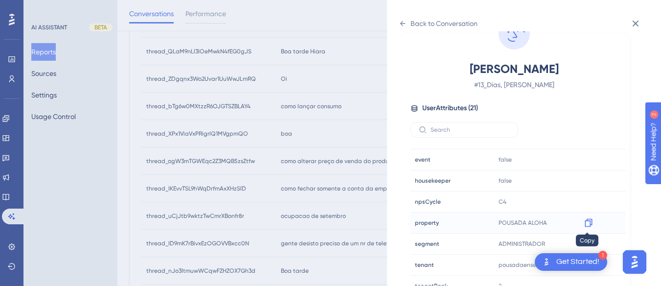
click at [590, 224] on icon at bounding box center [587, 223] width 7 height 8
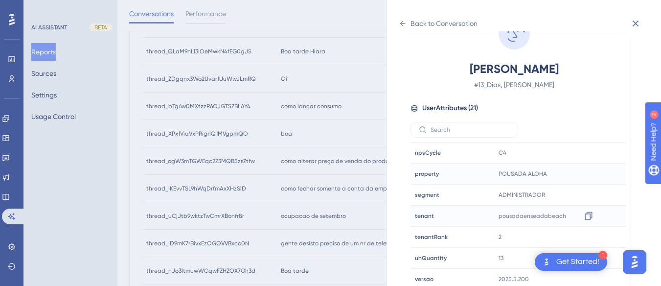
scroll to position [298, 0]
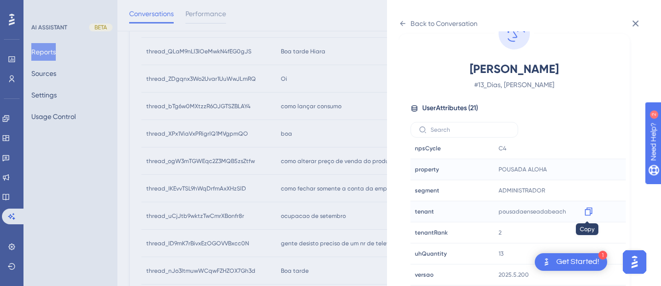
click at [588, 209] on icon at bounding box center [587, 211] width 7 height 8
click at [404, 22] on icon at bounding box center [403, 24] width 8 height 8
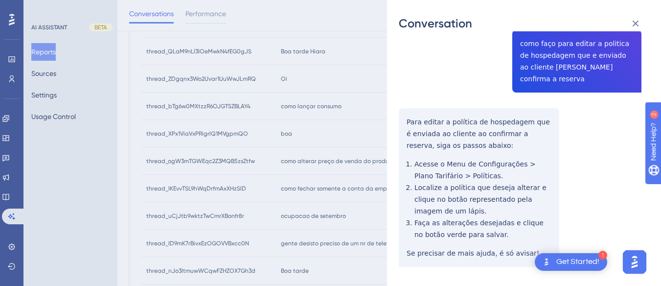
scroll to position [0, 0]
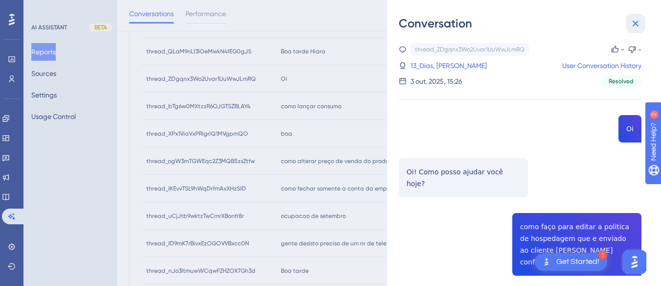
click at [626, 22] on icon at bounding box center [635, 24] width 12 height 12
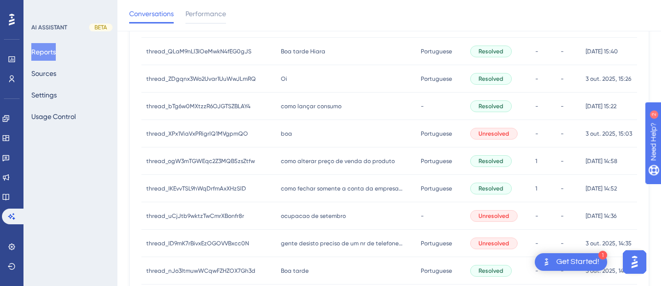
click at [292, 110] on span "como lançar consumo" at bounding box center [311, 106] width 61 height 8
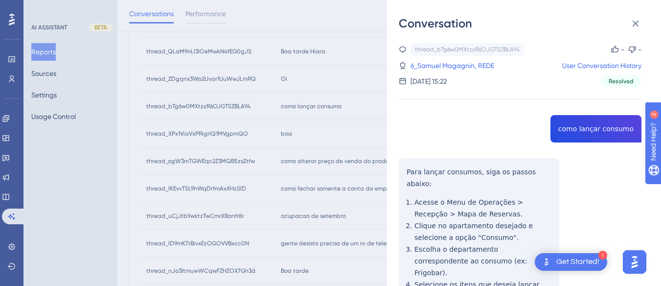
click at [580, 131] on div "thread_bTg6w0MXtzzR6OJGTSZBLAY4 Copy - - 6_Samuel Magagnin, REDE User Conversat…" at bounding box center [520, 240] width 243 height 394
click at [403, 164] on div "thread_bTg6w0MXtzzR6OJGTSZBLAY4 Copy - - 6_Samuel Magagnin, REDE User Conversat…" at bounding box center [520, 240] width 243 height 394
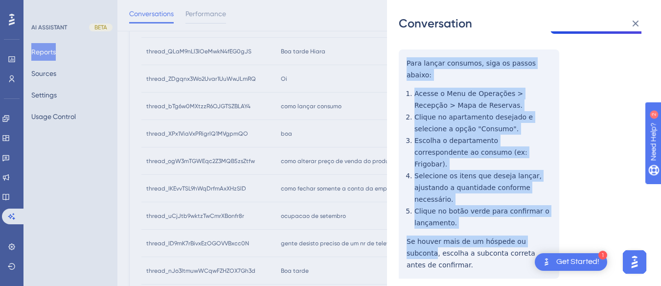
scroll to position [391, 0]
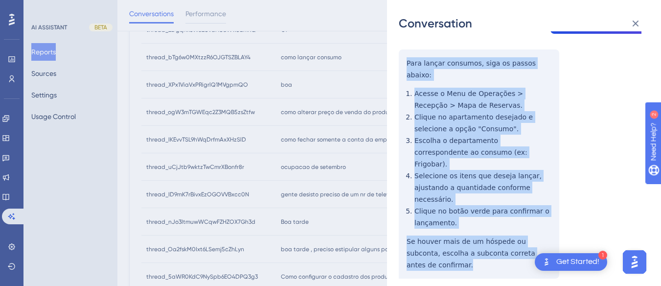
drag, startPoint x: 403, startPoint y: 164, endPoint x: 552, endPoint y: 233, distance: 164.6
click at [552, 233] on div "thread_bTg6w0MXtzzR6OJGTSZBLAY4 Copy - - 6_Samuel Magagnin, REDE User Conversat…" at bounding box center [520, 131] width 243 height 394
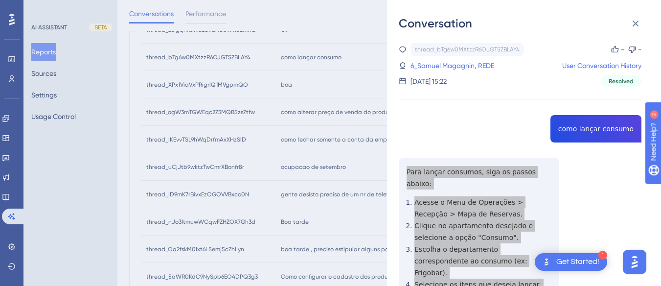
scroll to position [245, 0]
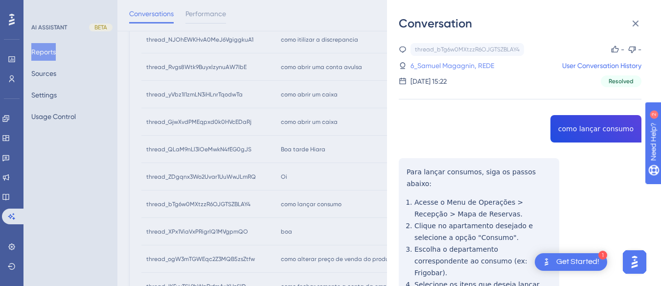
click at [453, 62] on link "6_Samuel Magagnin, REDE" at bounding box center [452, 66] width 84 height 12
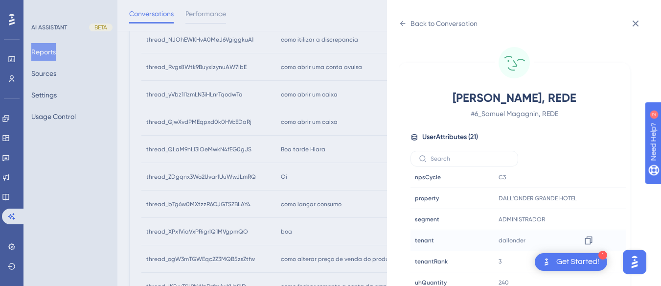
scroll to position [29, 0]
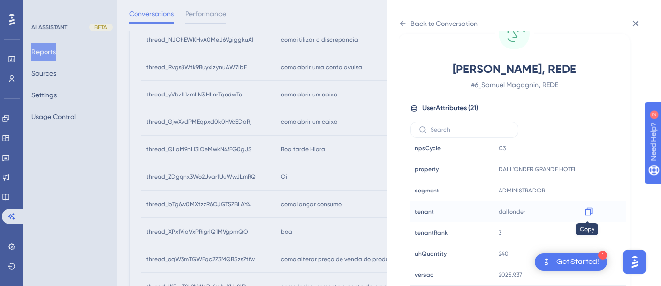
drag, startPoint x: 586, startPoint y: 209, endPoint x: 2, endPoint y: 10, distance: 617.2
click at [586, 209] on icon at bounding box center [587, 211] width 7 height 8
click at [395, 20] on div "Back to Conversation [PERSON_NAME], REDE # 6_Samuel Magagnin, REDE User Attribu…" at bounding box center [524, 143] width 274 height 286
drag, startPoint x: 404, startPoint y: 21, endPoint x: 22, endPoint y: 2, distance: 382.9
click at [404, 21] on icon at bounding box center [403, 24] width 8 height 8
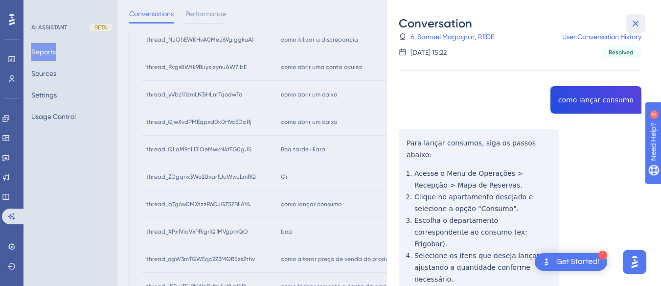
click at [626, 21] on icon at bounding box center [635, 24] width 12 height 12
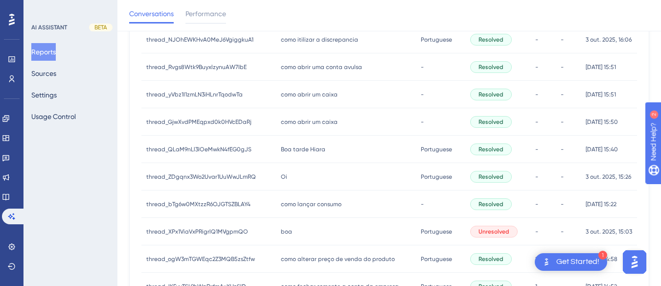
scroll to position [342, 0]
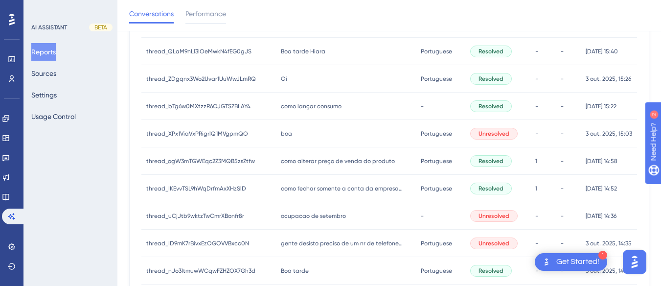
click at [309, 106] on span "como lançar consumo" at bounding box center [311, 106] width 61 height 8
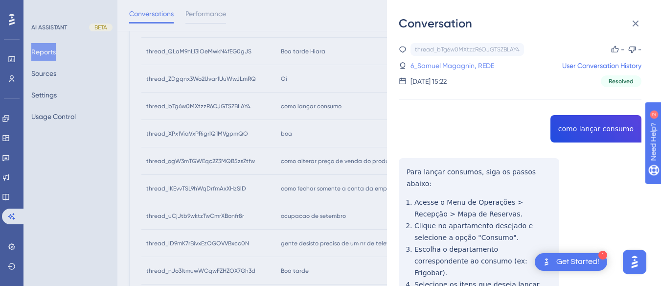
click at [490, 67] on link "6_Samuel Magagnin, REDE" at bounding box center [452, 66] width 84 height 12
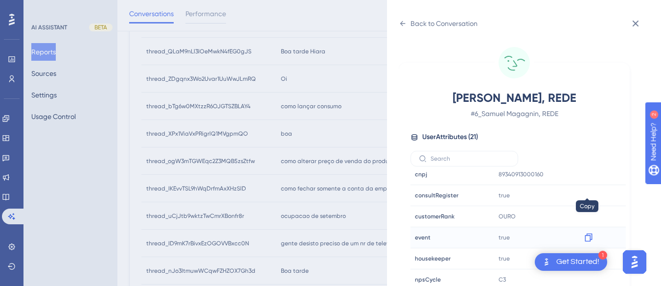
scroll to position [293, 0]
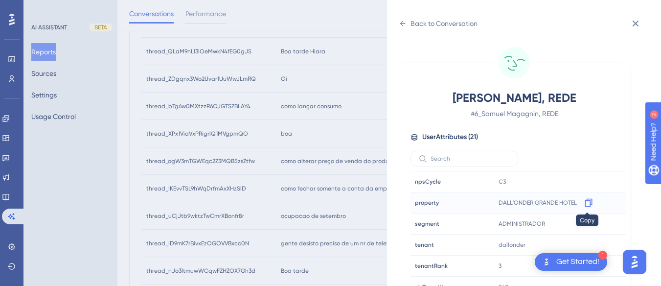
click at [588, 200] on icon at bounding box center [589, 203] width 10 height 10
click at [590, 242] on icon at bounding box center [587, 245] width 7 height 8
click at [397, 22] on div "Back to Conversation [PERSON_NAME], REDE # 6_Samuel Magagnin, REDE User Attribu…" at bounding box center [524, 143] width 274 height 286
click at [411, 25] on div "Back to Conversation" at bounding box center [443, 24] width 67 height 12
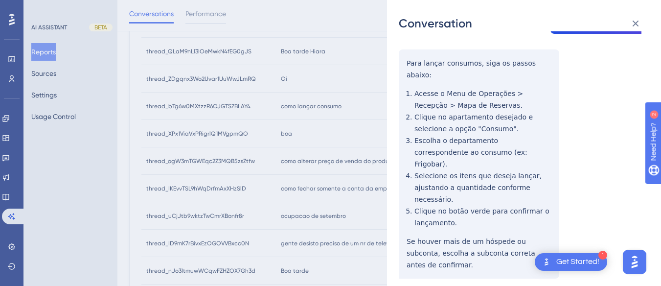
scroll to position [0, 0]
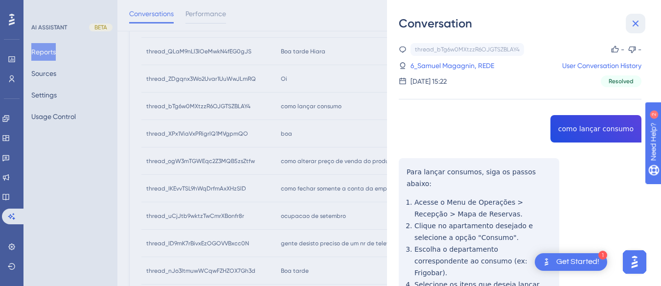
click at [626, 15] on button at bounding box center [636, 24] width 20 height 20
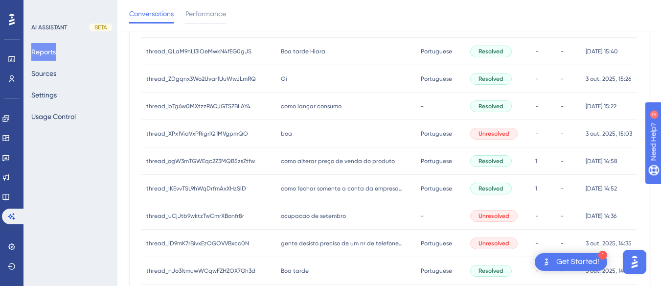
click at [276, 126] on div "boa boa" at bounding box center [346, 133] width 140 height 27
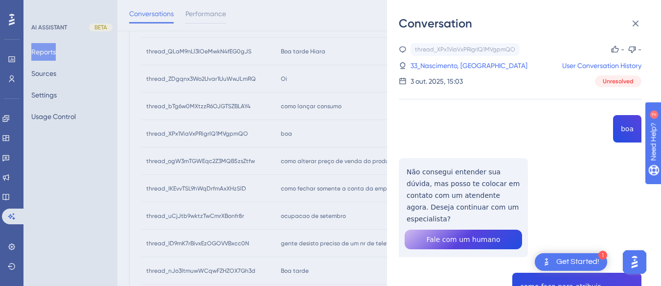
scroll to position [49, 0]
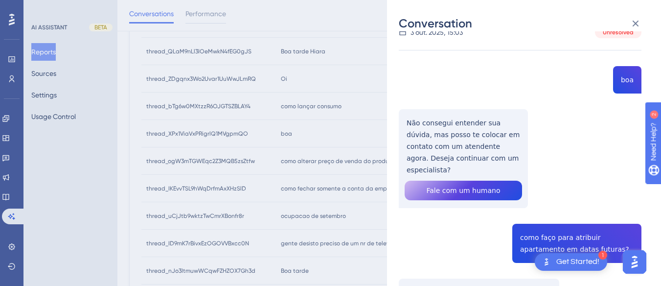
click at [624, 83] on div "thread_XPx1ViaVxPRigrlQ1MVgpmQO Copy - - 33_Nascimento, Uilson User Conversatio…" at bounding box center [520, 287] width 243 height 586
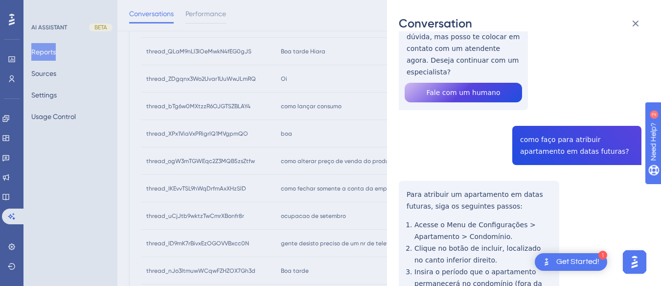
click at [525, 128] on div "thread_XPx1ViaVxPRigrlQ1MVgpmQO Copy - - 33_Nascimento, Uilson User Conversatio…" at bounding box center [520, 189] width 243 height 586
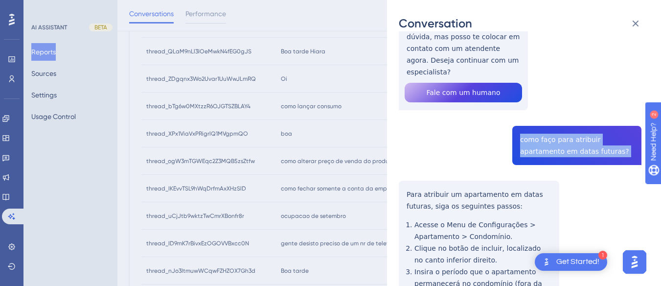
click at [525, 128] on div "thread_XPx1ViaVxPRigrlQ1MVgpmQO Copy - - 33_Nascimento, Uilson User Conversatio…" at bounding box center [520, 189] width 243 height 586
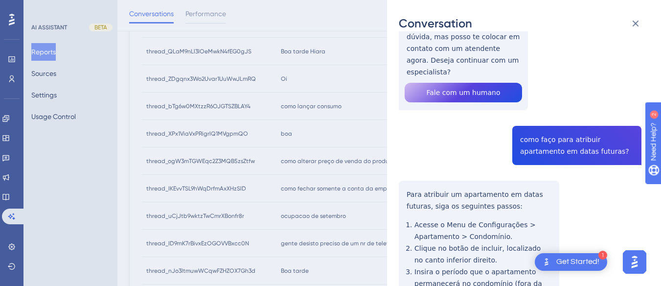
click at [428, 180] on div "thread_XPx1ViaVxPRigrlQ1MVgpmQO Copy - - 33_Nascimento, Uilson User Conversatio…" at bounding box center [520, 189] width 243 height 586
click at [390, 177] on div "Conversation thread_XPx1ViaVxPRigrlQ1MVgpmQO Copy - - 33_Nascimento, Uilson Use…" at bounding box center [524, 143] width 274 height 286
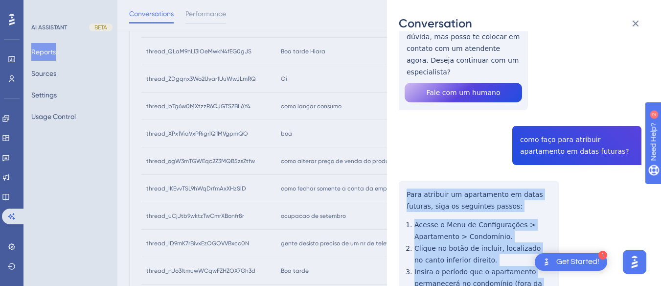
scroll to position [301, 0]
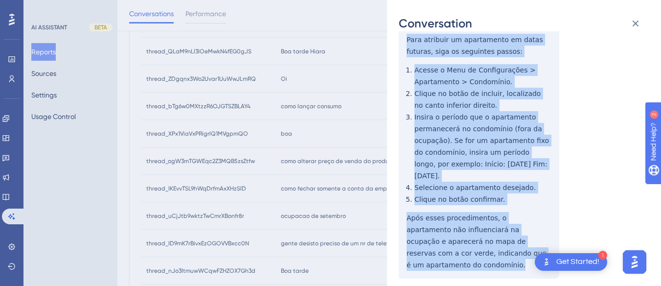
drag, startPoint x: 403, startPoint y: 180, endPoint x: 517, endPoint y: 232, distance: 126.1
click at [517, 233] on div "thread_XPx1ViaVxPRigrlQ1MVgpmQO Copy - - 33_Nascimento, Uilson User Conversatio…" at bounding box center [520, 35] width 243 height 586
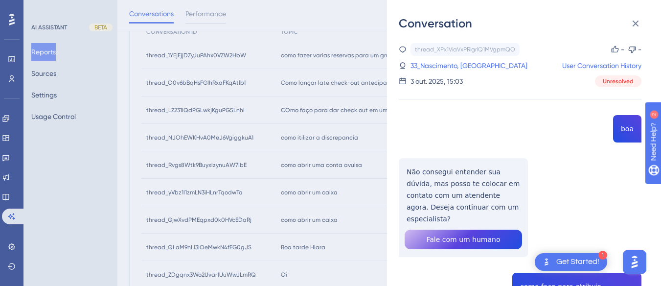
scroll to position [98, 0]
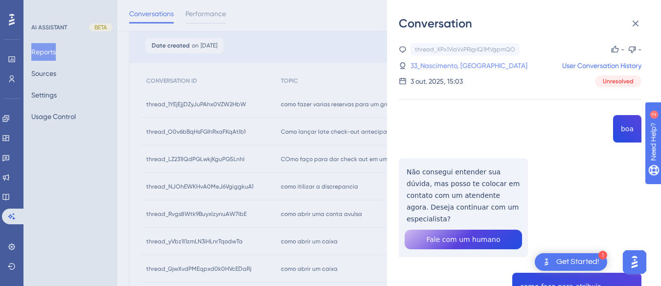
click at [442, 66] on link "33_Nascimento, [GEOGRAPHIC_DATA]" at bounding box center [468, 66] width 117 height 12
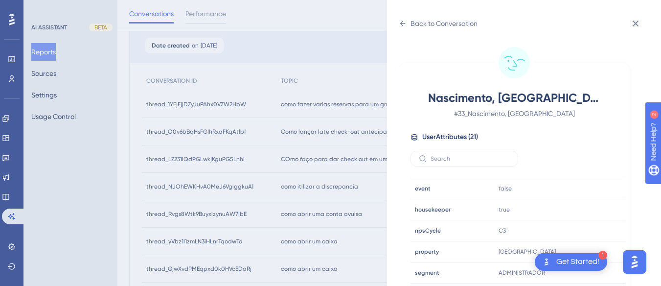
scroll to position [29, 0]
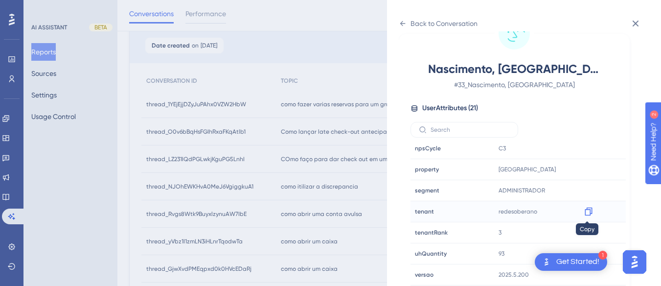
click at [581, 211] on div at bounding box center [589, 211] width 16 height 16
click at [588, 211] on icon at bounding box center [587, 211] width 7 height 8
click at [581, 168] on div at bounding box center [589, 169] width 16 height 16
drag, startPoint x: 590, startPoint y: 176, endPoint x: 586, endPoint y: 171, distance: 6.6
click at [586, 171] on icon at bounding box center [589, 169] width 10 height 10
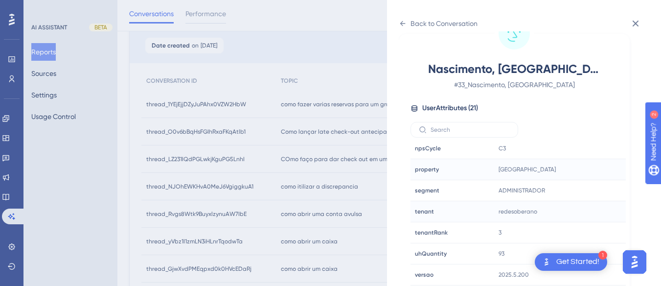
click at [408, 33] on div "Nascimento, Uilson # 33_Nascimento, Uilson User Attributes ( 21 ) Email Email […" at bounding box center [514, 153] width 231 height 279
click at [403, 23] on icon at bounding box center [402, 23] width 5 height 5
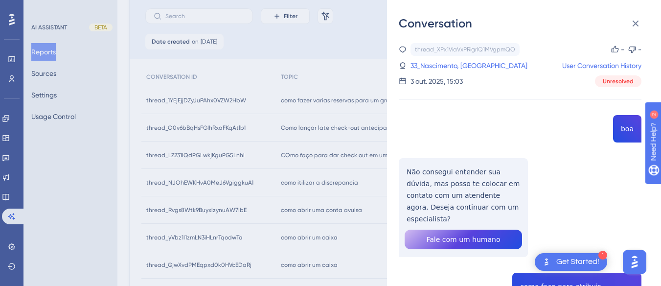
scroll to position [0, 0]
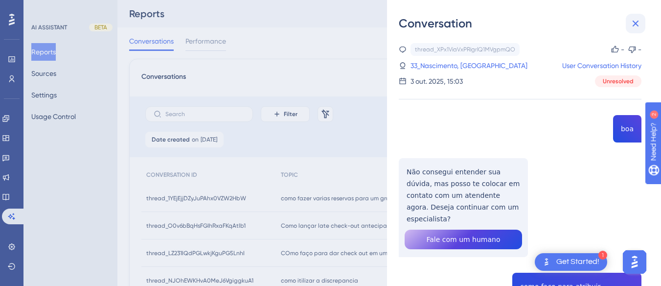
click at [626, 25] on icon at bounding box center [635, 24] width 12 height 12
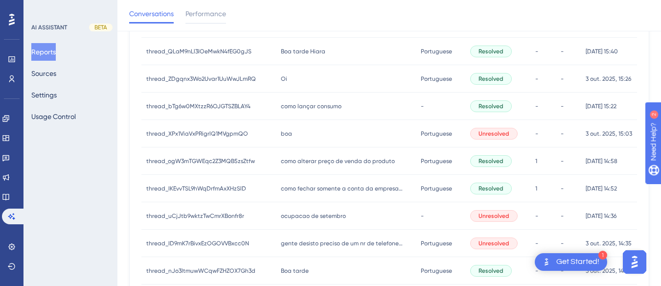
scroll to position [391, 0]
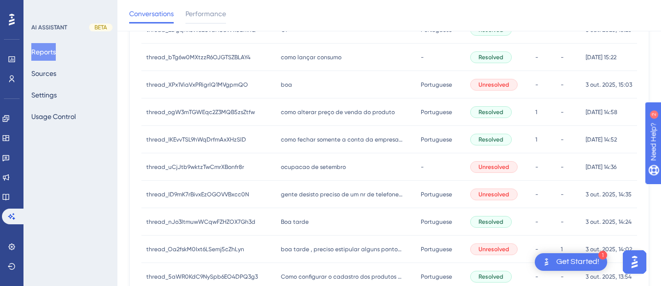
click at [309, 120] on div "como alterar preço de venda do produto como alterar preço de venda do produto" at bounding box center [346, 111] width 140 height 27
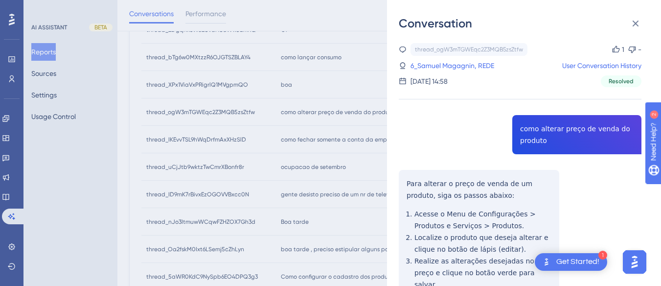
click at [534, 127] on div "thread_ogW3mTGWEqc2Z3MQB5zsZtfw Copy 1 - 6_Samuel Magagnin, REDE User Conversat…" at bounding box center [520, 238] width 243 height 390
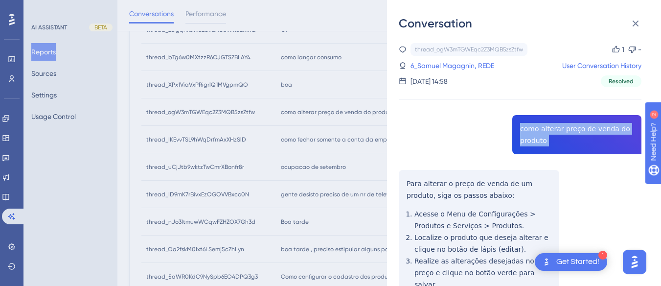
click at [534, 127] on div "thread_ogW3mTGWEqc2Z3MQB5zsZtfw Copy 1 - 6_Samuel Magagnin, REDE User Conversat…" at bounding box center [520, 238] width 243 height 390
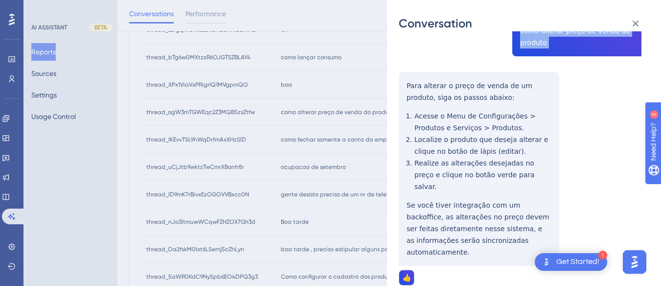
click at [398, 80] on div "Conversation thread_ogW3mTGWEqc2Z3MQB5zsZtfw Copy 1 - 6_Samuel Magagnin, REDE U…" at bounding box center [524, 143] width 274 height 286
click at [401, 81] on div "thread_ogW3mTGWEqc2Z3MQB5zsZtfw Copy 1 - 6_Samuel Magagnin, REDE User Conversat…" at bounding box center [520, 140] width 243 height 390
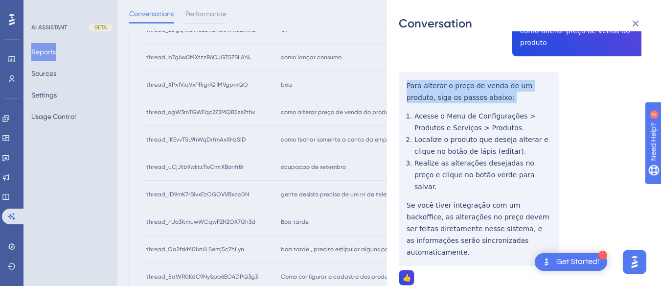
click at [401, 81] on div "thread_ogW3mTGWEqc2Z3MQB5zsZtfw Copy 1 - 6_Samuel Magagnin, REDE User Conversat…" at bounding box center [520, 140] width 243 height 390
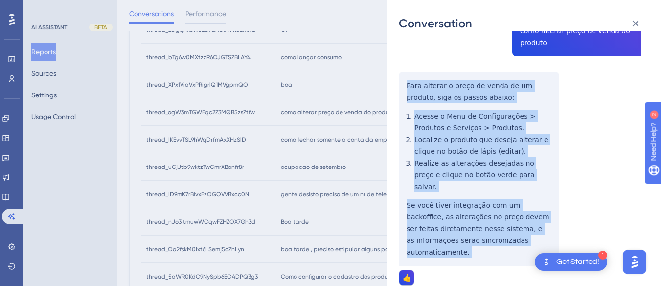
drag, startPoint x: 401, startPoint y: 81, endPoint x: 541, endPoint y: 230, distance: 204.8
click at [541, 230] on div "thread_ogW3mTGWEqc2Z3MQB5zsZtfw Copy 1 - 6_Samuel Magagnin, REDE User Conversat…" at bounding box center [520, 140] width 243 height 390
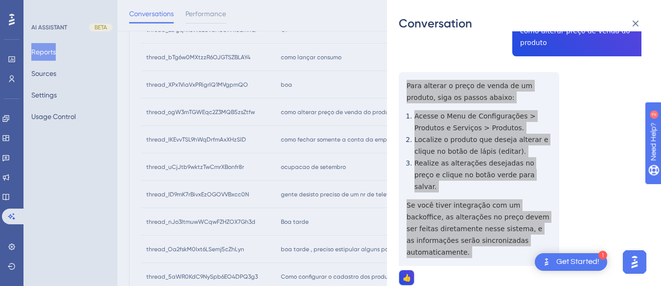
scroll to position [0, 0]
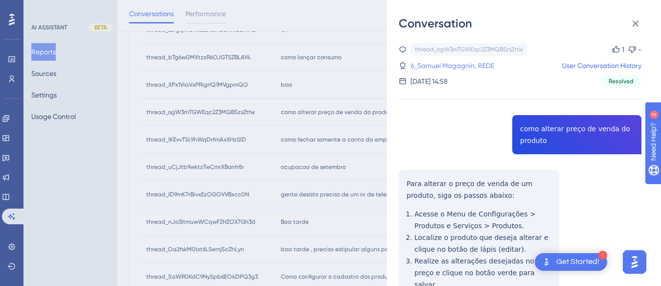
click at [442, 63] on link "6_Samuel Magagnin, REDE" at bounding box center [452, 66] width 84 height 12
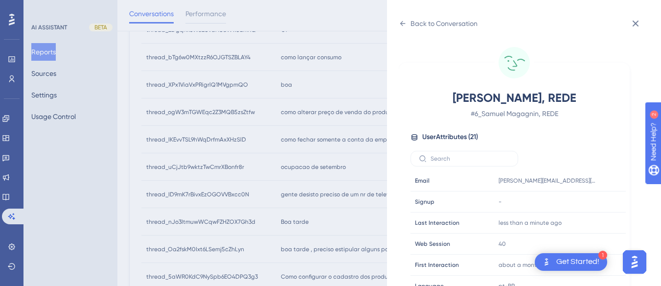
scroll to position [293, 0]
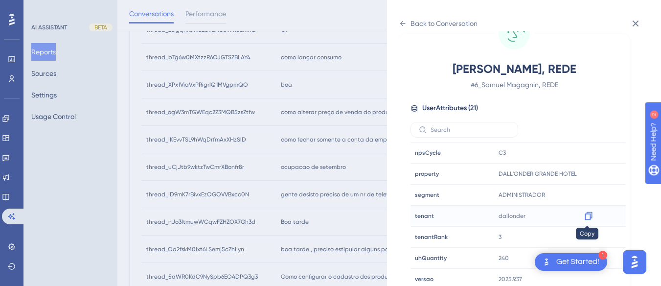
click at [587, 213] on icon at bounding box center [587, 216] width 7 height 8
click at [592, 175] on div at bounding box center [589, 174] width 16 height 16
click at [585, 178] on icon at bounding box center [587, 174] width 7 height 8
click at [411, 18] on div "Back to Conversation" at bounding box center [443, 24] width 67 height 12
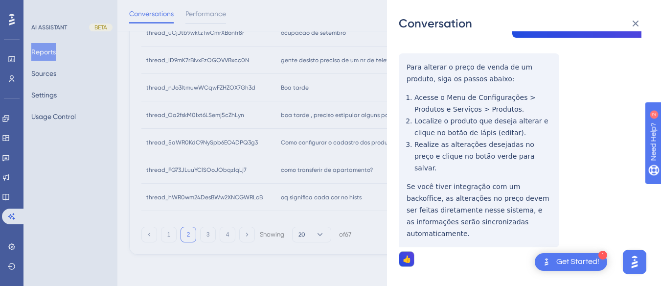
scroll to position [0, 0]
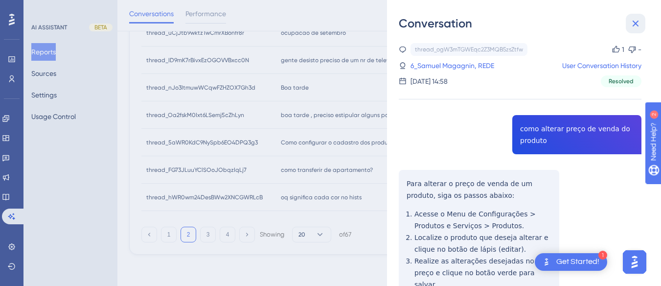
click at [626, 25] on icon at bounding box center [635, 24] width 12 height 12
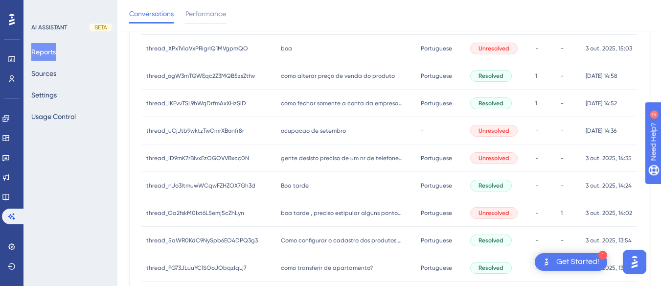
scroll to position [379, 0]
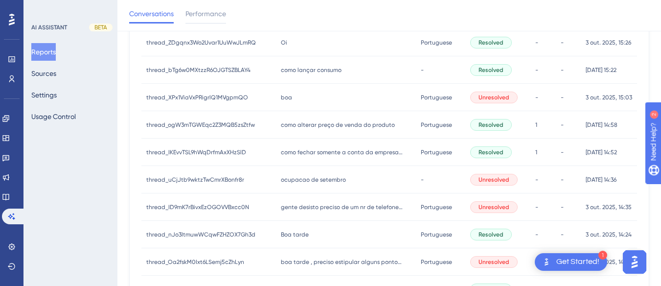
click at [301, 158] on div "como fechar somente a conta da empresa e deixar somente do hospede como fechar …" at bounding box center [346, 151] width 140 height 27
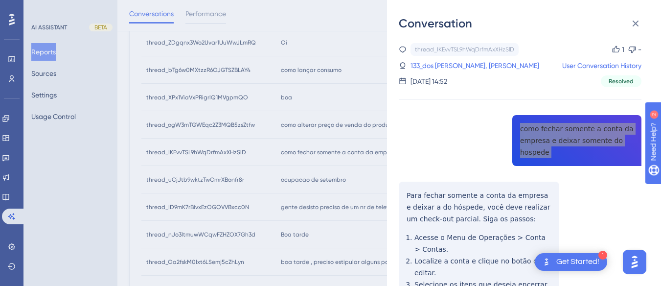
scroll to position [49, 0]
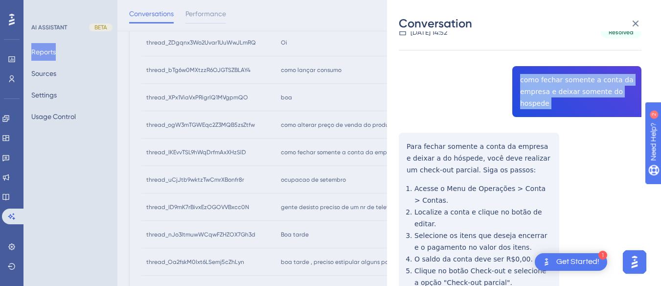
click at [402, 144] on div "thread_IKEvvTSL9hWqDrfmAxXHzSlD Copy 1 - 133_dos [PERSON_NAME], [PERSON_NAME] U…" at bounding box center [520, 255] width 243 height 523
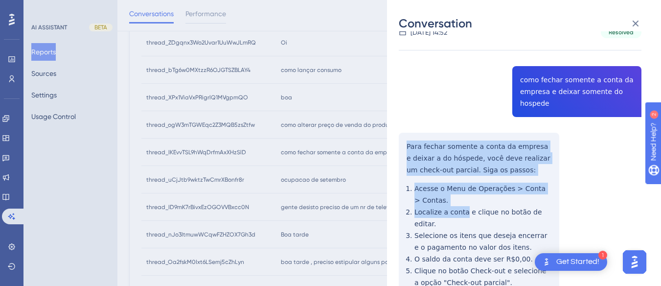
scroll to position [245, 0]
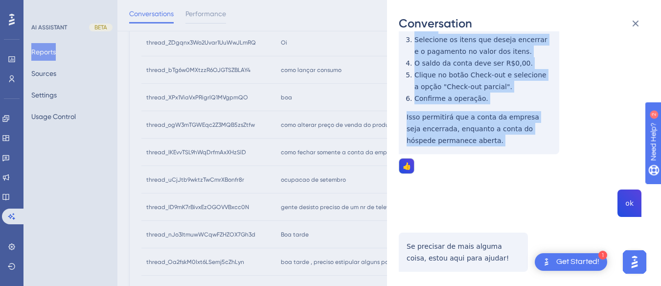
drag, startPoint x: 402, startPoint y: 144, endPoint x: 478, endPoint y: 139, distance: 76.4
click at [478, 139] on div "thread_IKEvvTSL9hWqDrfmAxXHzSlD Copy 1 - 133_dos [PERSON_NAME], [PERSON_NAME] U…" at bounding box center [520, 59] width 243 height 523
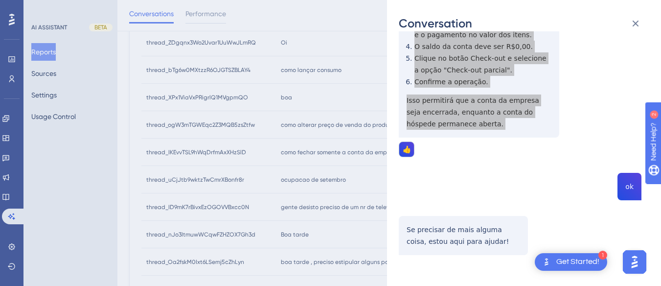
scroll to position [0, 0]
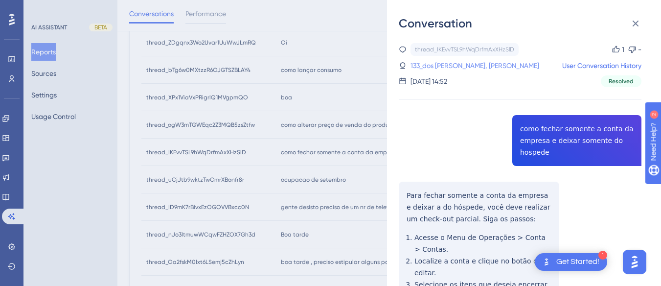
click at [467, 68] on link "133_dos [PERSON_NAME], [PERSON_NAME]" at bounding box center [474, 66] width 129 height 12
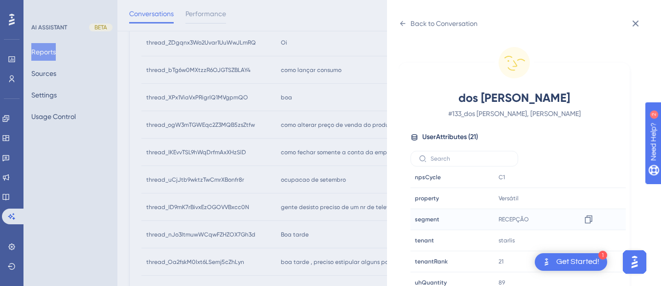
scroll to position [29, 0]
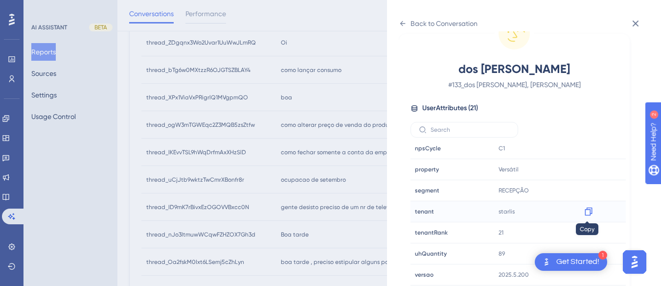
click at [588, 210] on icon at bounding box center [587, 211] width 7 height 8
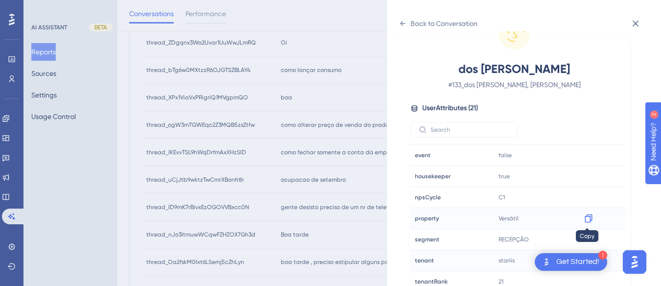
click at [586, 216] on icon at bounding box center [587, 218] width 7 height 8
click at [403, 25] on icon at bounding box center [402, 23] width 5 height 5
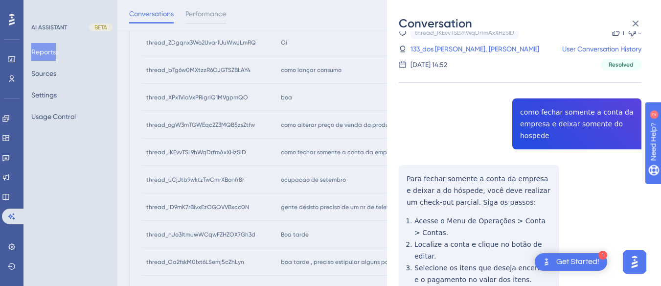
scroll to position [0, 0]
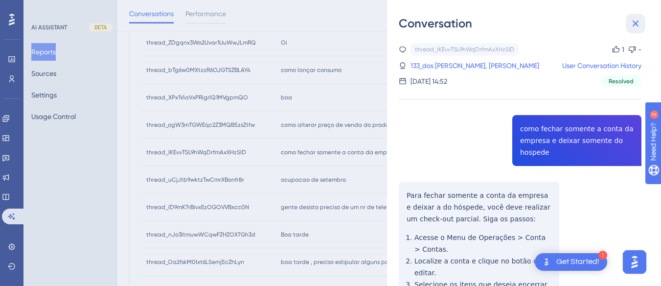
drag, startPoint x: 633, startPoint y: 15, endPoint x: 320, endPoint y: 153, distance: 342.5
click at [626, 14] on button at bounding box center [636, 24] width 20 height 20
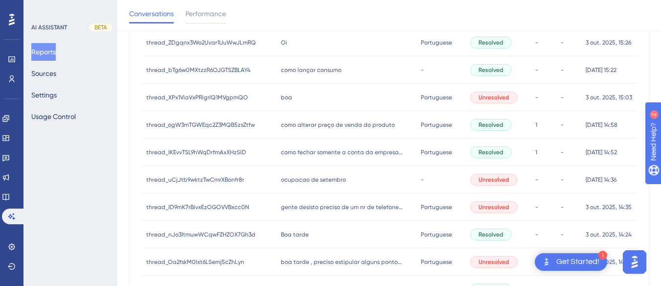
click at [297, 181] on span "ocupacao de setembro" at bounding box center [313, 180] width 65 height 8
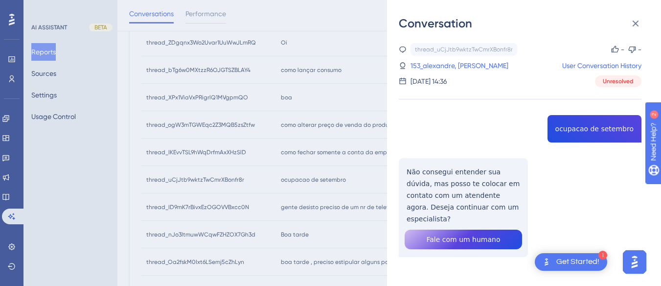
click at [571, 132] on div "thread_uCjJtb9wktzTwCmrXBonfr8r Copy - - 153_alexandre, [PERSON_NAME] User Conv…" at bounding box center [520, 175] width 243 height 264
click at [427, 175] on div "thread_uCjJtb9wktzTwCmrXBonfr8r Copy - - 153_alexandre, [PERSON_NAME] User Conv…" at bounding box center [520, 175] width 243 height 264
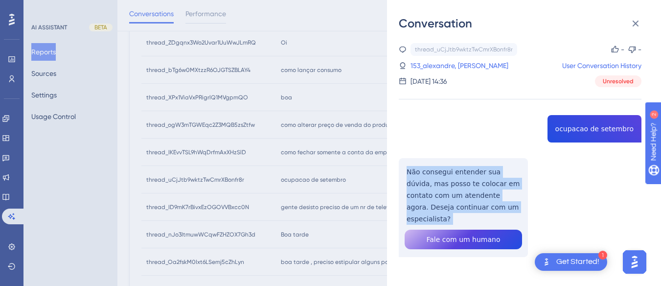
click at [427, 175] on div "thread_uCjJtb9wktzTwCmrXBonfr8r Copy - - 153_alexandre, [PERSON_NAME] User Conv…" at bounding box center [520, 175] width 243 height 264
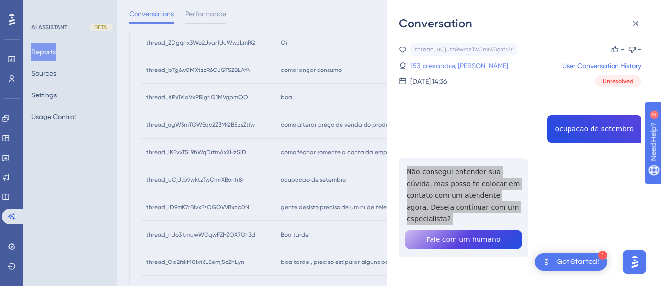
scroll to position [2, 0]
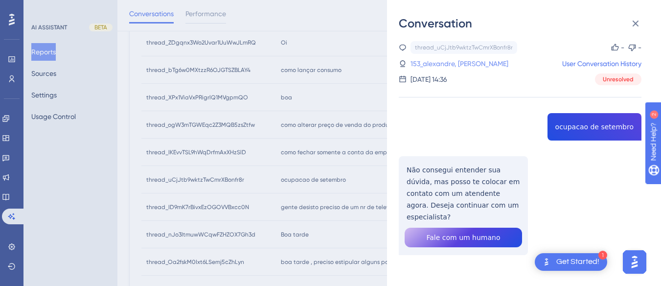
click at [438, 63] on link "153_alexandre, [PERSON_NAME]" at bounding box center [459, 64] width 98 height 12
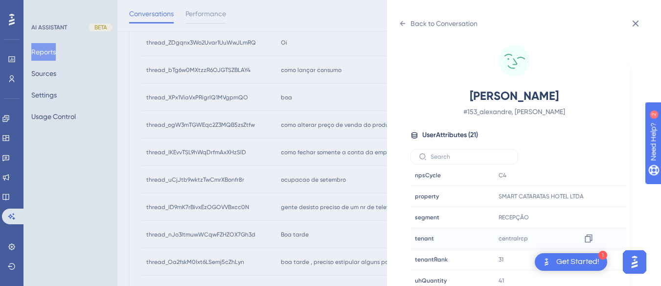
scroll to position [29, 0]
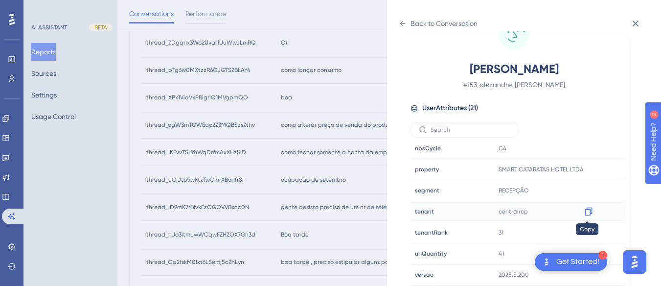
click at [587, 210] on icon at bounding box center [589, 211] width 10 height 10
click at [588, 164] on div at bounding box center [589, 169] width 16 height 16
click at [586, 171] on icon at bounding box center [589, 169] width 10 height 10
click at [408, 22] on div "Back to Conversation" at bounding box center [438, 24] width 79 height 16
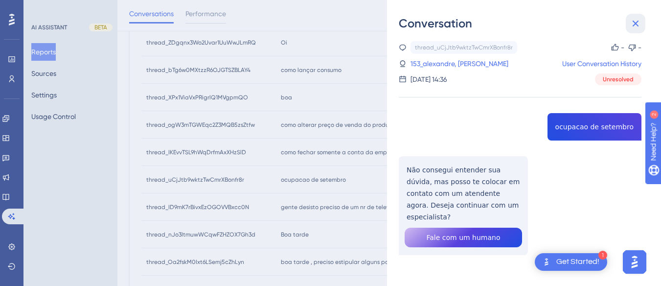
click at [626, 22] on icon at bounding box center [635, 24] width 12 height 12
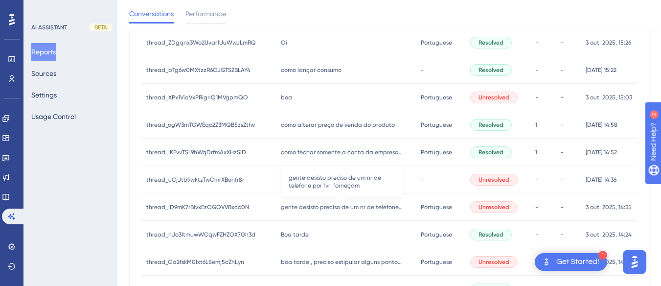
drag, startPoint x: 334, startPoint y: 206, endPoint x: 460, endPoint y: 121, distance: 152.3
click at [334, 206] on span "gente desisto preciso de um nr de telefone por fvr forneçam" at bounding box center [342, 207] width 122 height 8
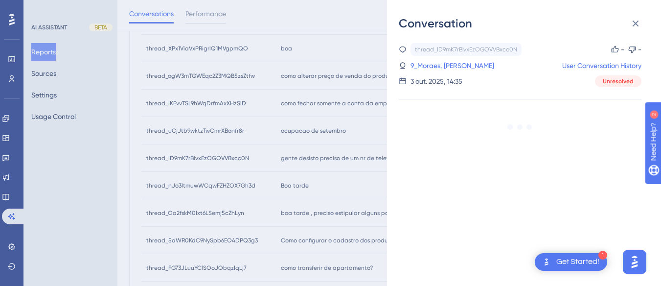
scroll to position [476, 0]
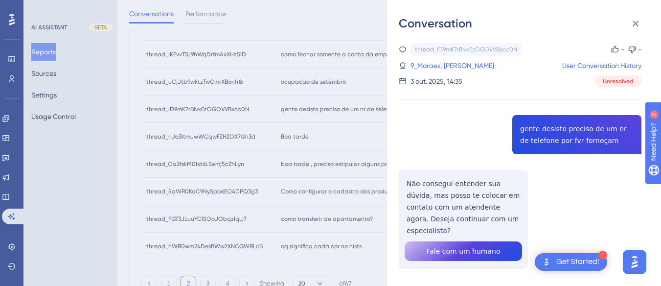
click at [547, 128] on div "thread_ID9mK7rBivxEzOGOVVBxcc0N Copy - - 9_Moraes, [PERSON_NAME] User Conversat…" at bounding box center [520, 180] width 243 height 275
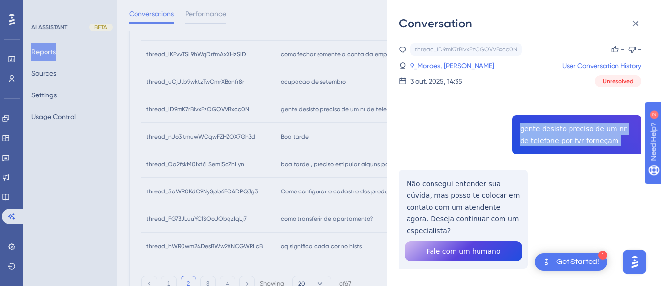
click at [547, 128] on div "thread_ID9mK7rBivxEzOGOVVBxcc0N Copy - - 9_Moraes, [PERSON_NAME] User Conversat…" at bounding box center [520, 180] width 243 height 275
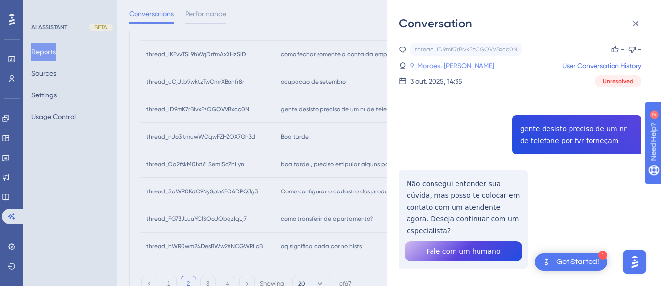
click at [447, 66] on link "9_Moraes, [PERSON_NAME]" at bounding box center [452, 66] width 84 height 12
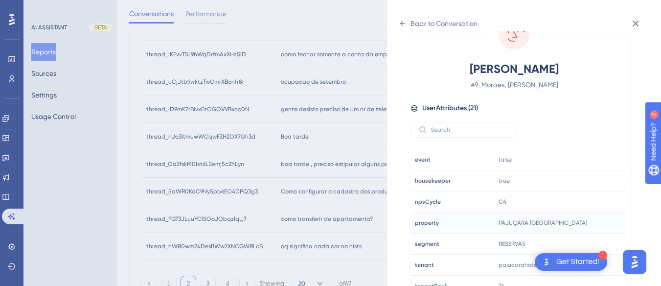
scroll to position [298, 0]
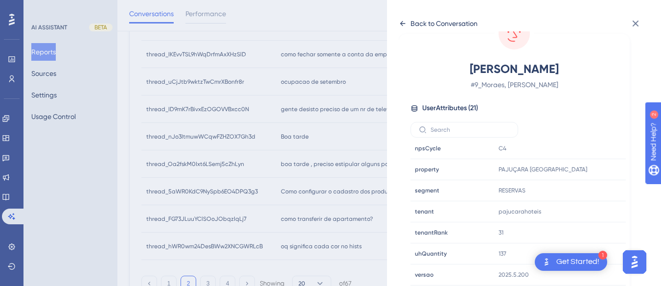
click at [405, 24] on icon at bounding box center [403, 24] width 8 height 8
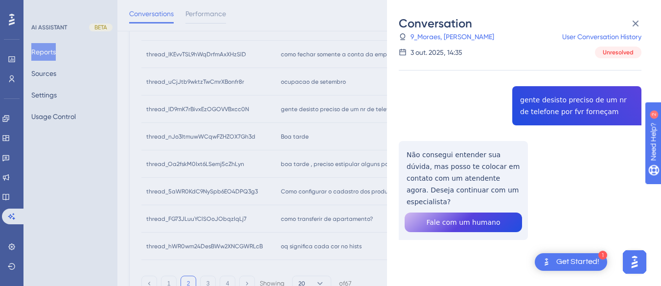
scroll to position [14, 0]
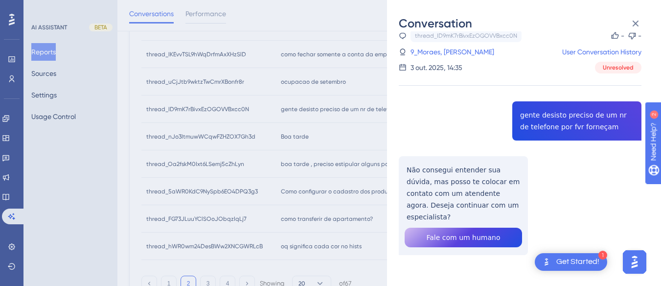
click at [537, 115] on div "thread_ID9mK7rBivxEzOGOVVBxcc0N Copy - - 9_Moraes, [PERSON_NAME] User Conversat…" at bounding box center [520, 166] width 243 height 275
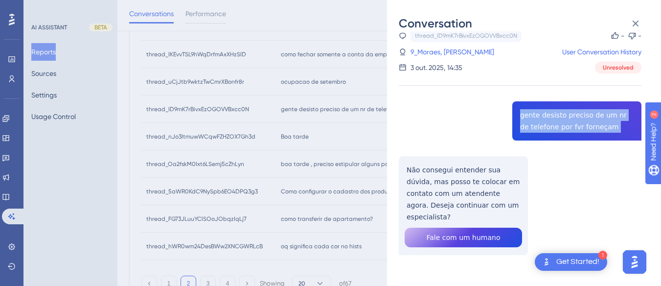
click at [537, 115] on div "thread_ID9mK7rBivxEzOGOVVBxcc0N Copy - - 9_Moraes, [PERSON_NAME] User Conversat…" at bounding box center [520, 166] width 243 height 275
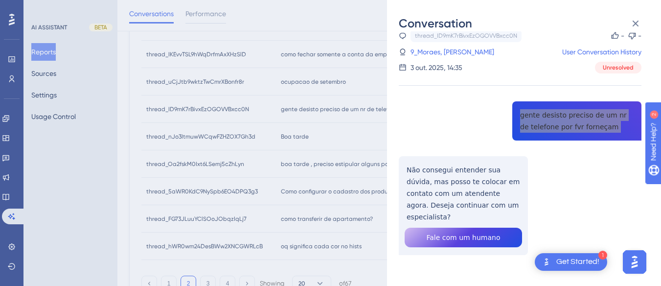
scroll to position [525, 0]
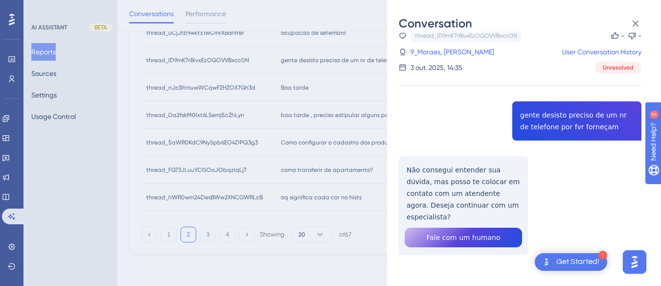
click at [451, 184] on div "thread_ID9mK7rBivxEzOGOVVBxcc0N Copy - - 9_Moraes, [PERSON_NAME] User Conversat…" at bounding box center [520, 166] width 243 height 275
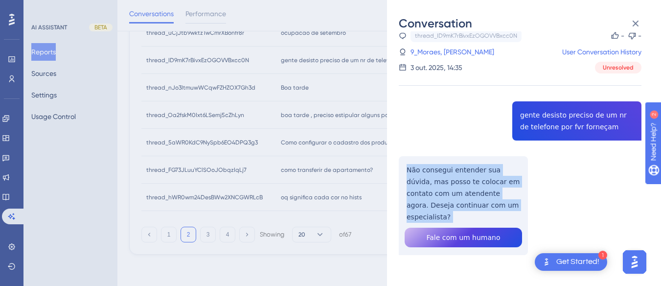
click at [451, 184] on div "thread_ID9mK7rBivxEzOGOVVBxcc0N Copy - - 9_Moraes, [PERSON_NAME] User Conversat…" at bounding box center [520, 166] width 243 height 275
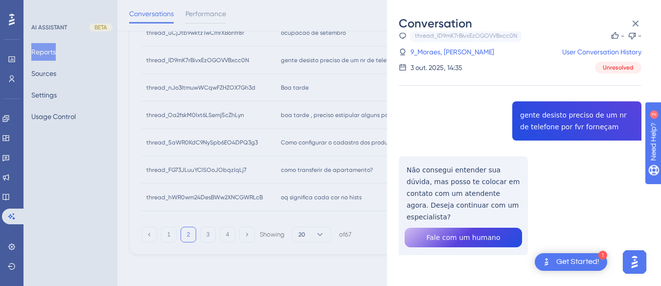
click at [433, 44] on div "thread_ID9mK7rBivxEzOGOVVBxcc0N Copy - - 9_Moraes, [PERSON_NAME] User Conversat…" at bounding box center [520, 51] width 243 height 44
click at [436, 51] on link "9_Moraes, [PERSON_NAME]" at bounding box center [452, 52] width 84 height 12
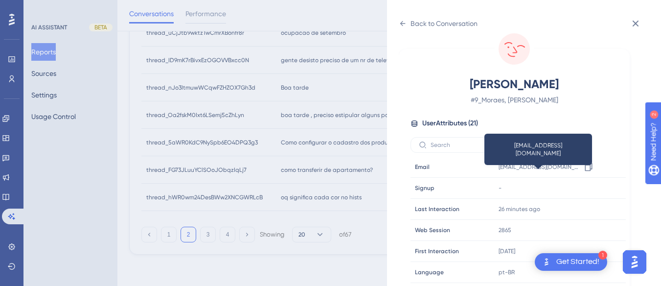
scroll to position [298, 0]
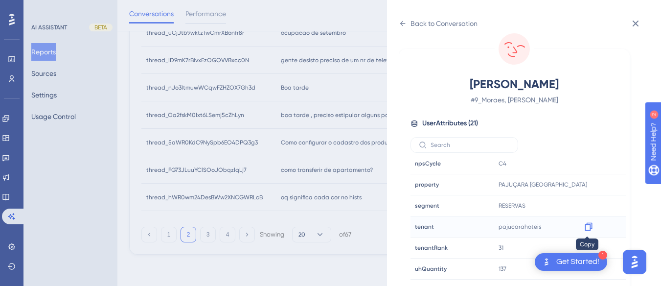
click at [585, 227] on icon at bounding box center [589, 227] width 10 height 10
click at [394, 21] on div "Back to Conversation [PERSON_NAME], [PERSON_NAME] # 9_Moraes, [PERSON_NAME] Use…" at bounding box center [524, 143] width 274 height 286
click at [395, 20] on div "Back to Conversation [PERSON_NAME], [PERSON_NAME] # 9_Moraes, [PERSON_NAME] Use…" at bounding box center [524, 143] width 274 height 286
click at [408, 20] on div "Back to Conversation" at bounding box center [438, 24] width 79 height 16
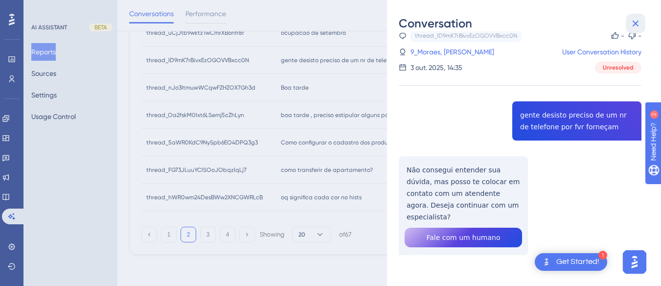
click at [626, 26] on icon at bounding box center [635, 24] width 12 height 12
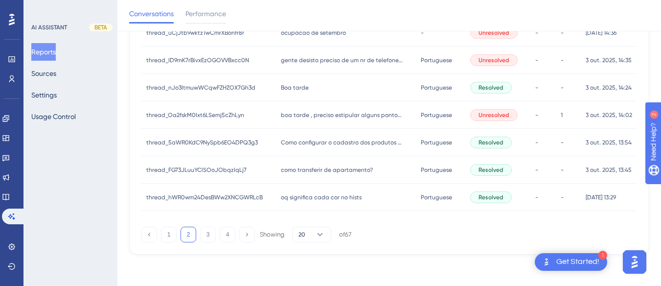
click at [349, 83] on div "Boa tarde Boa tarde" at bounding box center [346, 87] width 140 height 27
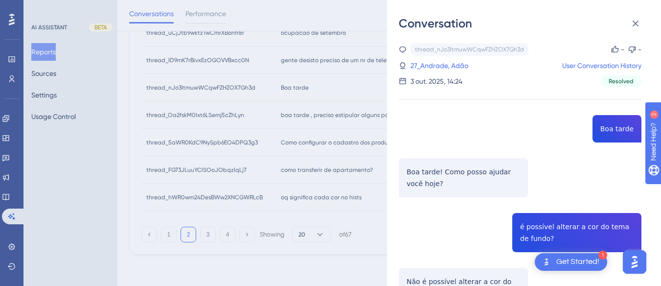
scroll to position [147, 0]
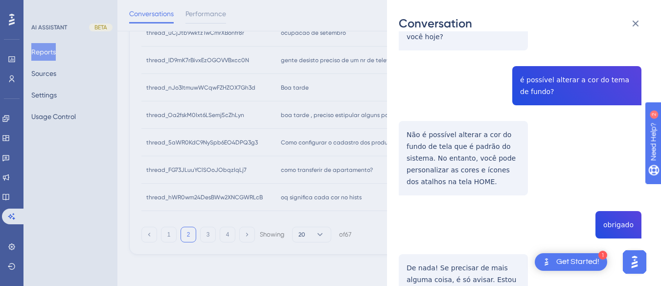
click at [557, 85] on div "thread_nJo3ItmuwWCqwFZHZOX7Gh3d Copy - - 27_Andrade, Adão User Conversation His…" at bounding box center [520, 125] width 243 height 458
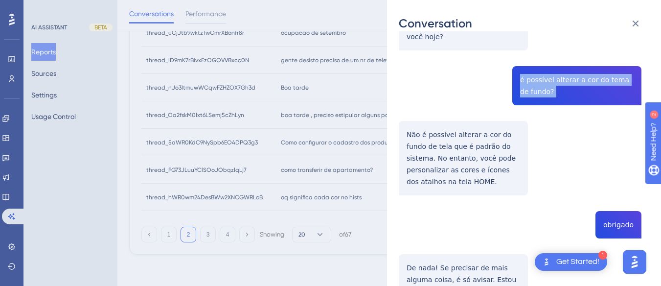
click at [557, 85] on div "thread_nJo3ItmuwWCqwFZHZOX7Gh3d Copy - - 27_Andrade, Adão User Conversation His…" at bounding box center [520, 125] width 243 height 458
click at [407, 137] on div "thread_nJo3ItmuwWCqwFZHZOX7Gh3d Copy - - 27_Andrade, Adão User Conversation His…" at bounding box center [520, 125] width 243 height 458
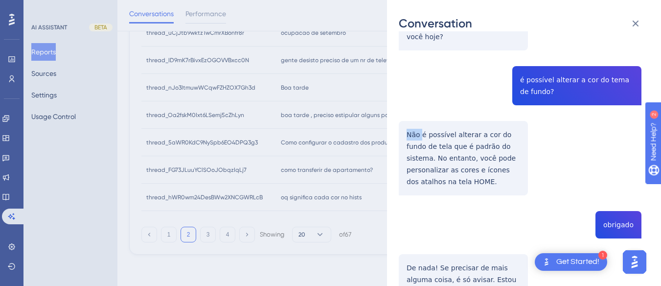
click at [407, 137] on div "thread_nJo3ItmuwWCqwFZHZOX7Gh3d Copy - - 27_Andrade, Adão User Conversation His…" at bounding box center [520, 125] width 243 height 458
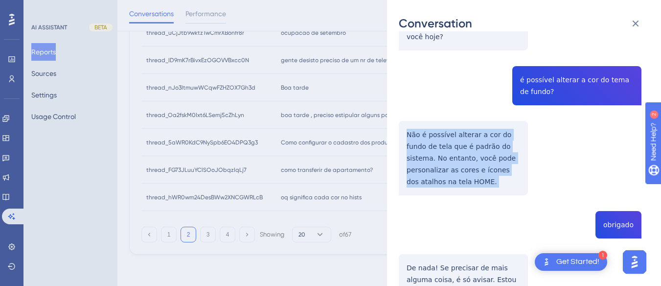
click at [407, 137] on div "thread_nJo3ItmuwWCqwFZHZOX7Gh3d Copy - - 27_Andrade, Adão User Conversation His…" at bounding box center [520, 125] width 243 height 458
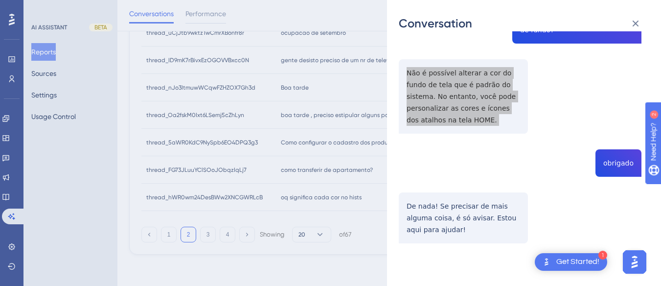
scroll to position [159, 0]
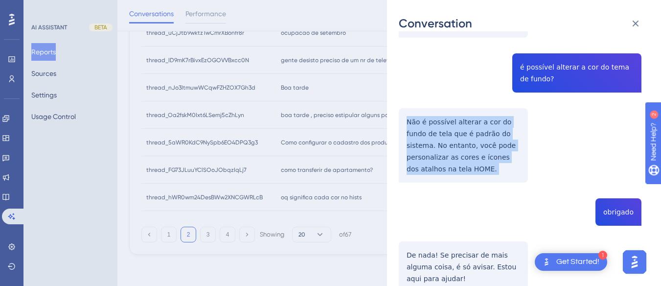
click at [523, 120] on div "thread_nJo3ItmuwWCqwFZHZOX7Gh3d Copy - - 27_Andrade, Adão User Conversation His…" at bounding box center [520, 113] width 243 height 458
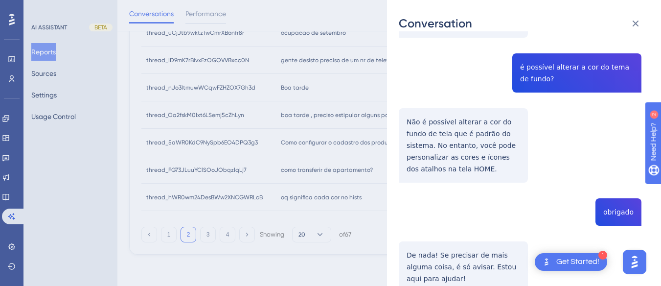
scroll to position [0, 0]
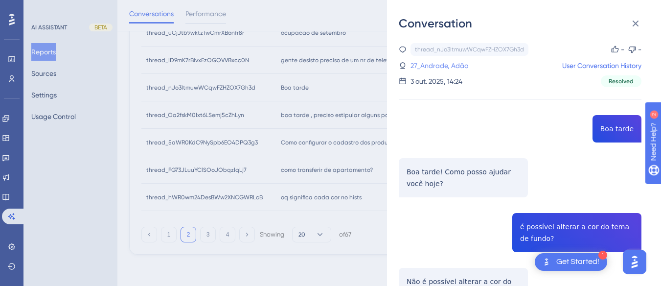
click at [441, 66] on link "27_Andrade, Adão" at bounding box center [439, 66] width 58 height 12
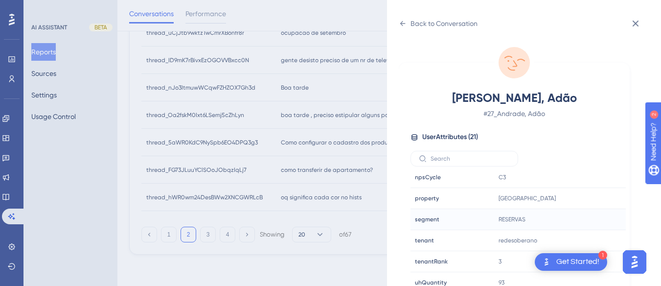
scroll to position [29, 0]
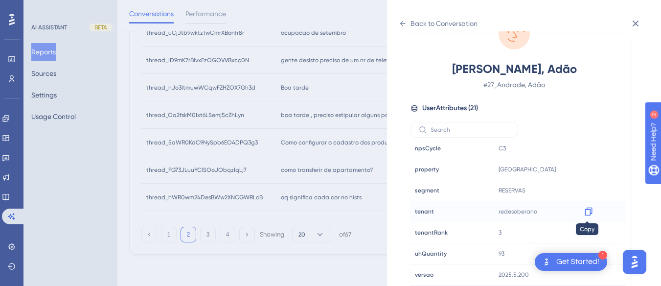
drag, startPoint x: 591, startPoint y: 210, endPoint x: 15, endPoint y: 13, distance: 608.5
click at [591, 210] on icon at bounding box center [589, 211] width 10 height 10
drag, startPoint x: 584, startPoint y: 166, endPoint x: 45, endPoint y: 9, distance: 560.9
click at [584, 166] on icon at bounding box center [589, 169] width 10 height 10
click at [404, 25] on icon at bounding box center [403, 24] width 8 height 8
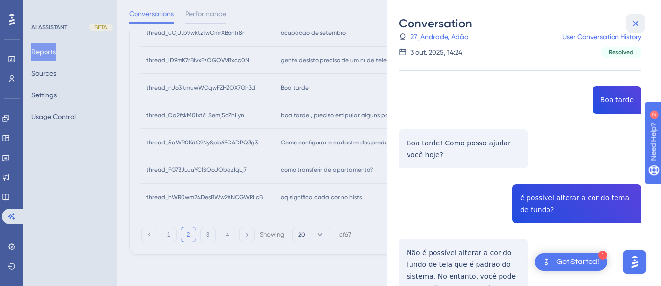
click at [626, 23] on icon at bounding box center [635, 24] width 12 height 12
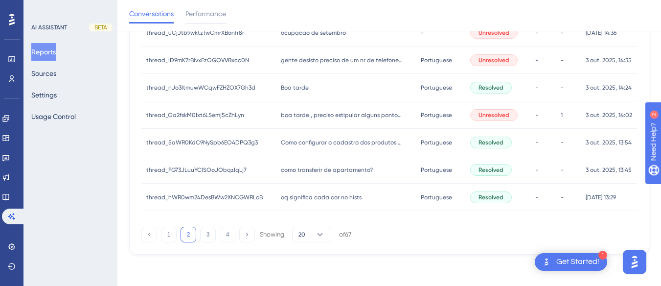
click at [281, 120] on div "boa tarde , preciso estipular alguns pontos de vendas, para sair com valor e de…" at bounding box center [346, 114] width 140 height 27
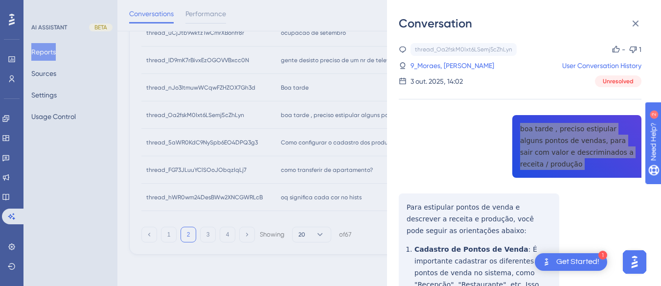
scroll to position [49, 0]
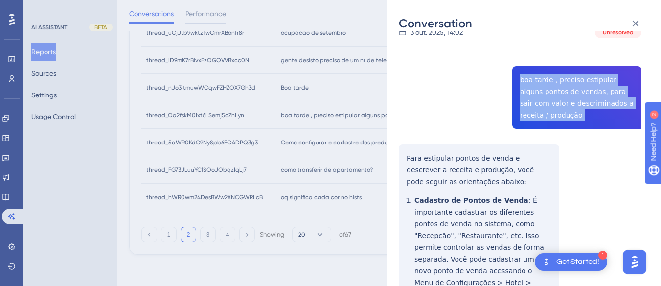
click at [397, 151] on div "Conversation thread_Oa2fskM0Ixt6LSemj5cZhLyn Copy - 1 9_Moraes, [PERSON_NAME] U…" at bounding box center [524, 143] width 274 height 286
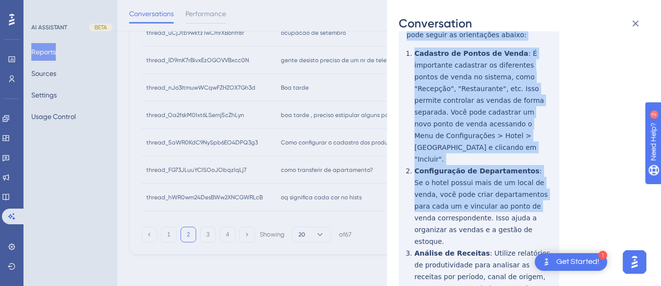
scroll to position [293, 0]
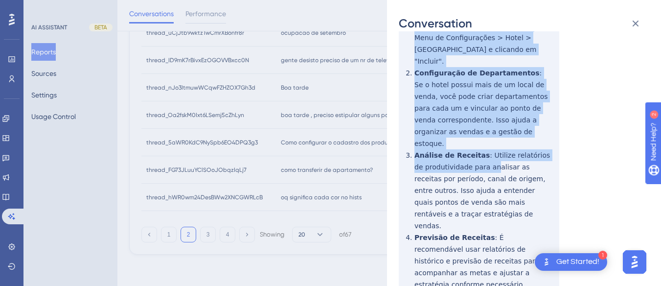
drag, startPoint x: 396, startPoint y: 152, endPoint x: 485, endPoint y: 124, distance: 93.0
click at [481, 129] on div "Conversation thread_Oa2fskM0Ixt6LSemj5cZhLyn Copy - 1 9_Moraes, [PERSON_NAME] U…" at bounding box center [524, 143] width 274 height 286
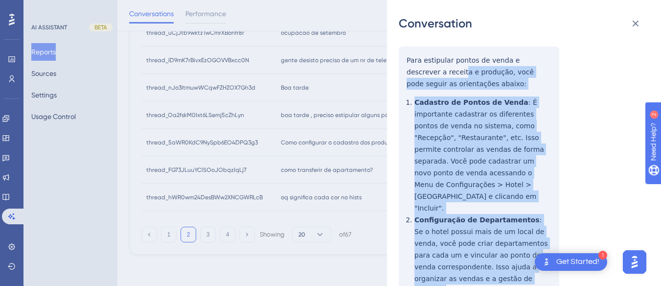
scroll to position [98, 0]
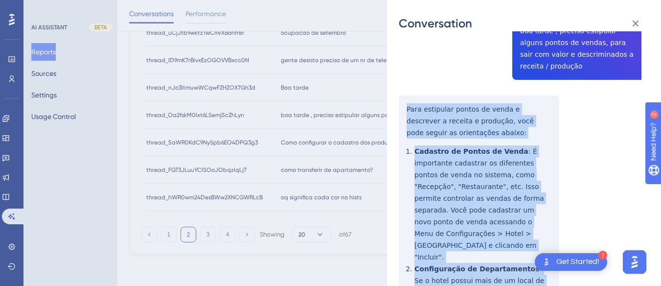
drag, startPoint x: 449, startPoint y: 221, endPoint x: 399, endPoint y: 112, distance: 119.1
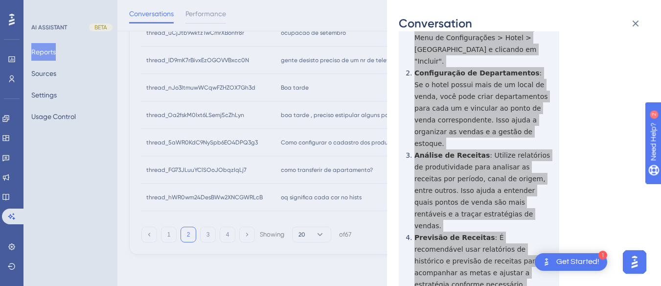
scroll to position [538, 0]
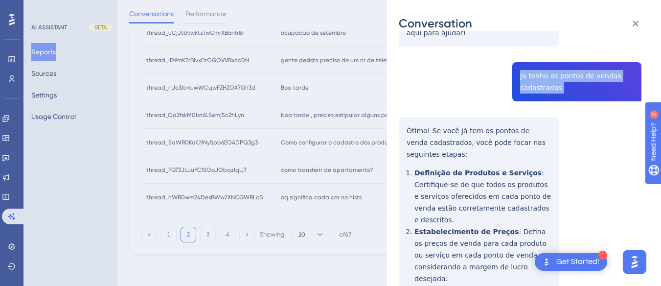
click at [397, 73] on div "Conversation thread_Oa2fskM0Ixt6LSemj5cZhLyn Copy - 1 9_Moraes, [PERSON_NAME] U…" at bounding box center [524, 143] width 274 height 286
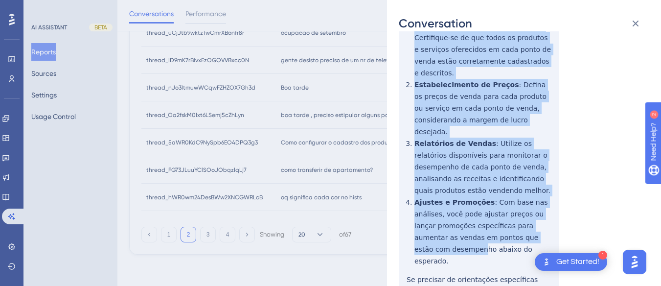
scroll to position [831, 0]
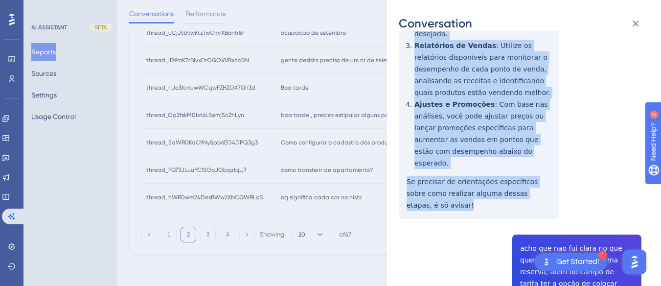
drag, startPoint x: 404, startPoint y: 68, endPoint x: 446, endPoint y: 119, distance: 66.1
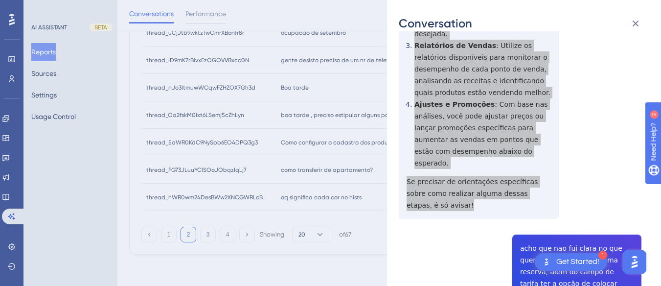
scroll to position [929, 0]
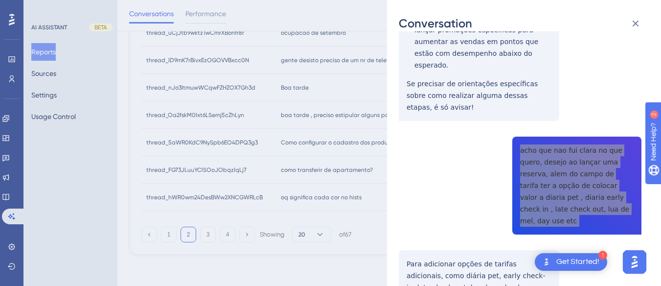
scroll to position [978, 0]
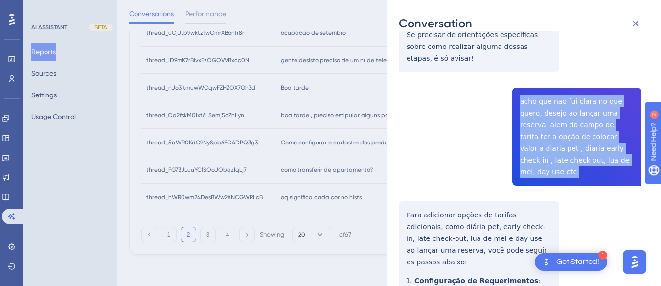
click at [398, 112] on div "Conversation thread_Oa2fskM0Ixt6LSemj5cZhLyn Copy - 1 9_Moraes, [PERSON_NAME] U…" at bounding box center [524, 143] width 274 height 286
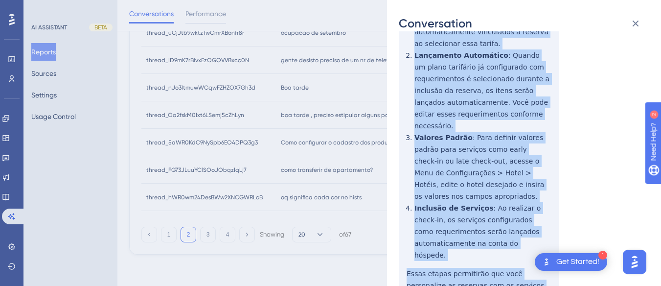
scroll to position [1370, 0]
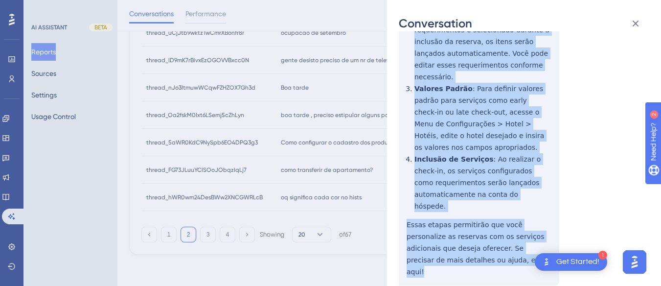
drag, startPoint x: 398, startPoint y: 107, endPoint x: 501, endPoint y: 102, distance: 103.3
click at [501, 102] on div "Conversation thread_Oa2fskM0Ixt6LSemj5cZhLyn Copy - 1 9_Moraes, [PERSON_NAME] U…" at bounding box center [524, 143] width 274 height 286
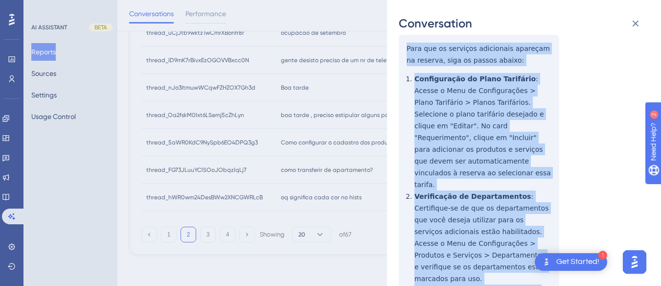
scroll to position [1887, 0]
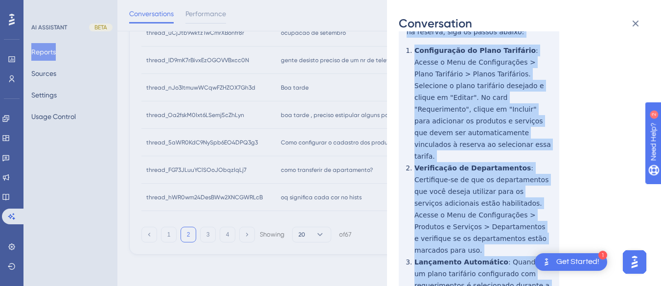
drag, startPoint x: 403, startPoint y: 80, endPoint x: 541, endPoint y: 220, distance: 196.8
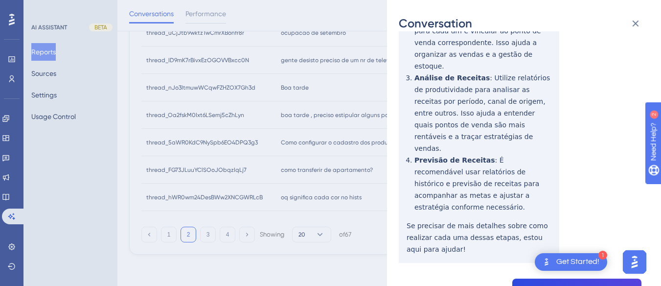
scroll to position [0, 0]
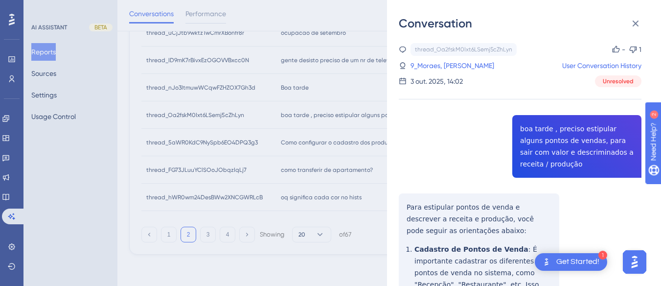
drag, startPoint x: 434, startPoint y: 68, endPoint x: 496, endPoint y: 97, distance: 68.9
click at [434, 68] on link "9_Moraes, [PERSON_NAME]" at bounding box center [452, 66] width 84 height 12
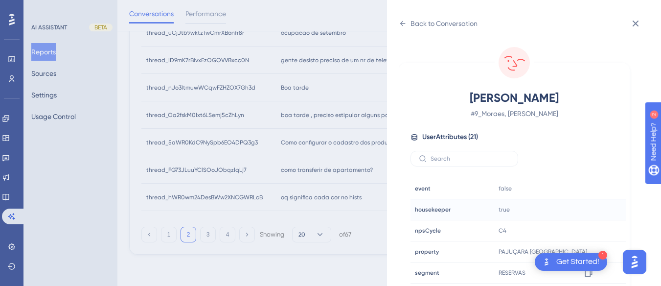
scroll to position [298, 0]
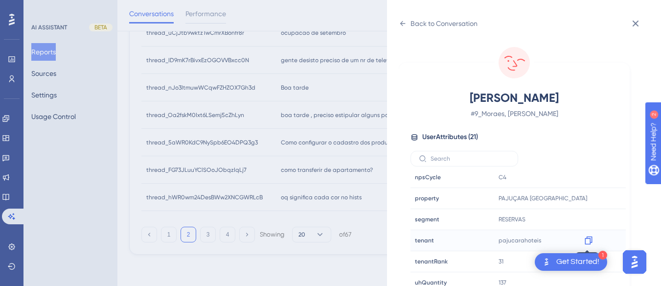
click at [586, 239] on icon at bounding box center [589, 240] width 10 height 10
click at [407, 22] on div "Back to Conversation" at bounding box center [438, 24] width 79 height 16
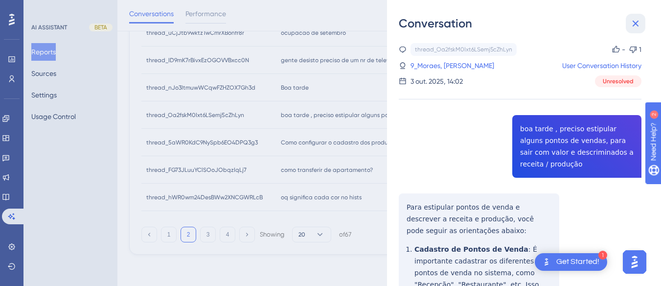
click at [626, 22] on icon at bounding box center [635, 24] width 6 height 6
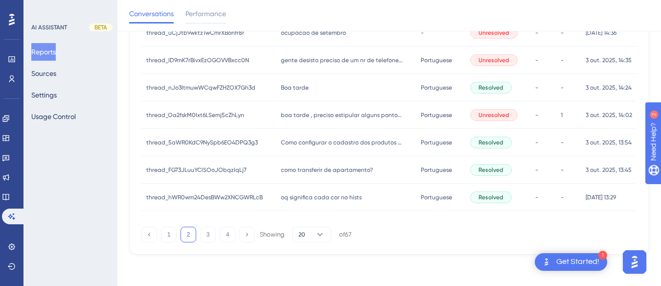
click at [334, 145] on span "Como configurar o cadastro dos produtos dentro da omie para baixa por venda do …" at bounding box center [342, 142] width 122 height 8
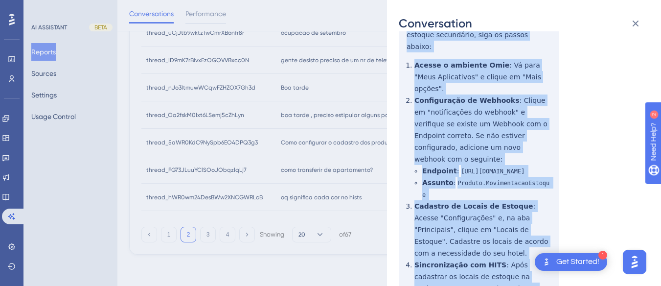
scroll to position [308, 0]
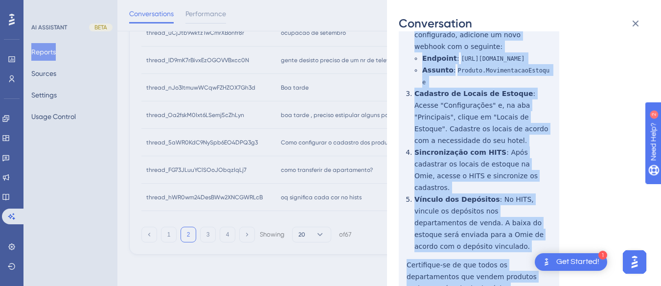
drag, startPoint x: 399, startPoint y: 196, endPoint x: 467, endPoint y: 233, distance: 77.7
click at [467, 233] on div "thread_5aWR0KdC9NySpb6EO4DPQ3g3 Copy - - 6_Lima, Irenne User Conversation Histo…" at bounding box center [520, 55] width 243 height 640
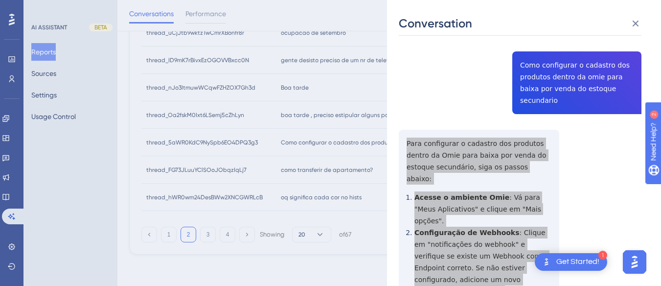
scroll to position [0, 0]
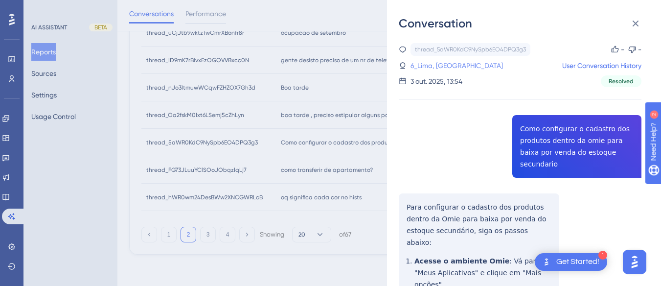
click at [435, 65] on link "6_Lima, [GEOGRAPHIC_DATA]" at bounding box center [456, 66] width 92 height 12
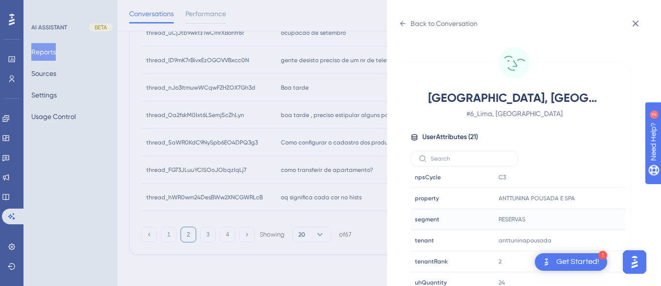
scroll to position [29, 0]
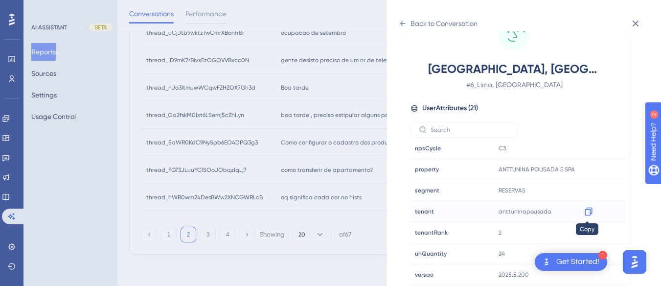
click at [589, 209] on icon at bounding box center [587, 211] width 7 height 8
click at [398, 24] on div "Back to Conversation [GEOGRAPHIC_DATA], Irenne # 6_Lima, Irenne User Attributes…" at bounding box center [524, 143] width 274 height 286
click at [402, 20] on icon at bounding box center [403, 24] width 8 height 8
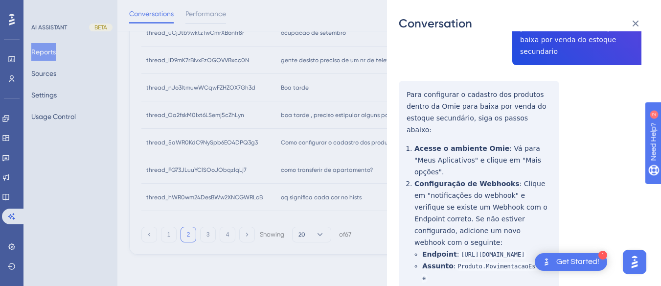
scroll to position [64, 0]
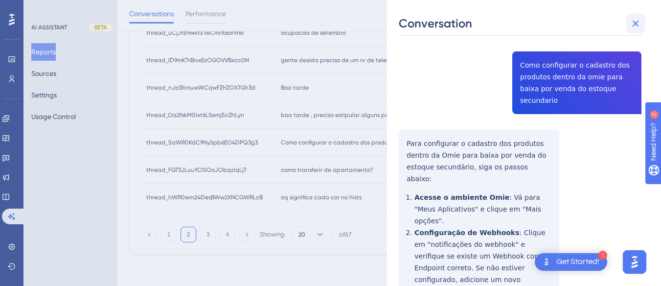
click at [626, 21] on icon at bounding box center [635, 24] width 12 height 12
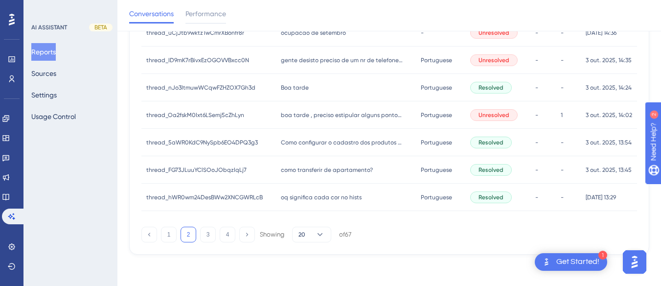
click at [354, 167] on span "como transferir de apartamento?" at bounding box center [327, 170] width 92 height 8
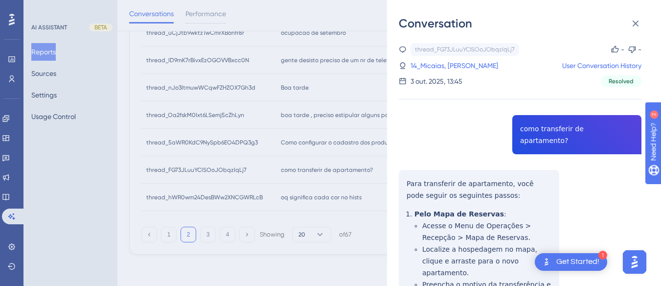
click at [566, 143] on div "thread_FG73JLuuYClSOoJObqzIqLj7 Copy - - 14_Micaias, Juan User Conversation His…" at bounding box center [520, 263] width 243 height 441
click at [403, 170] on div "thread_FG73JLuuYClSOoJObqzIqLj7 Copy - - 14_Micaias, Juan User Conversation His…" at bounding box center [520, 263] width 243 height 441
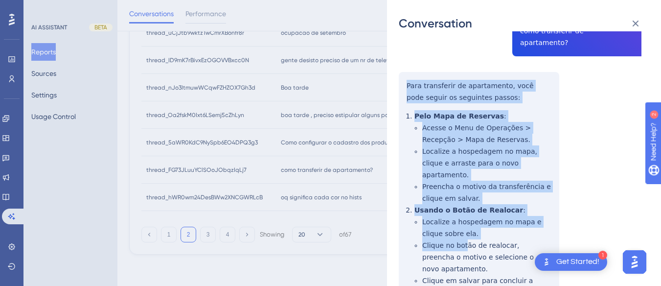
scroll to position [144, 0]
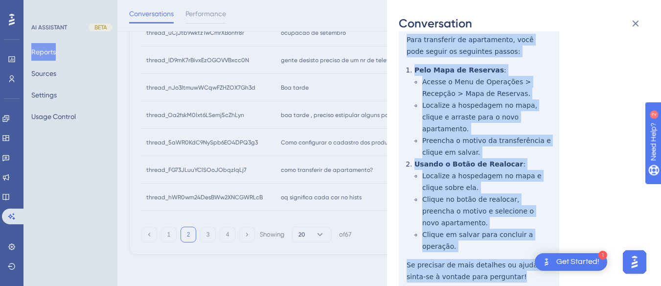
drag, startPoint x: 403, startPoint y: 169, endPoint x: 512, endPoint y: 235, distance: 127.3
click at [512, 235] on div "thread_FG73JLuuYClSOoJObqzIqLj7 Copy - - 14_Micaias, Juan User Conversation His…" at bounding box center [520, 119] width 243 height 441
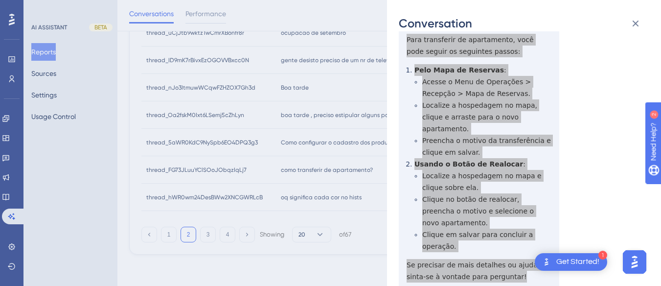
scroll to position [0, 0]
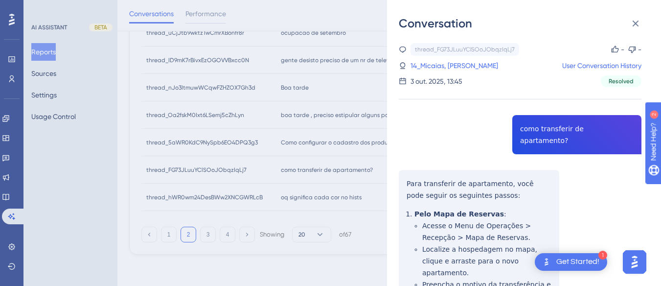
click at [426, 59] on div "thread_FG73JLuuYClSOoJObqzIqLj7 Copy - - 14_Micaias, Juan User Conversation His…" at bounding box center [520, 65] width 243 height 44
click at [426, 65] on link "14_Micaias, [PERSON_NAME]" at bounding box center [454, 66] width 88 height 12
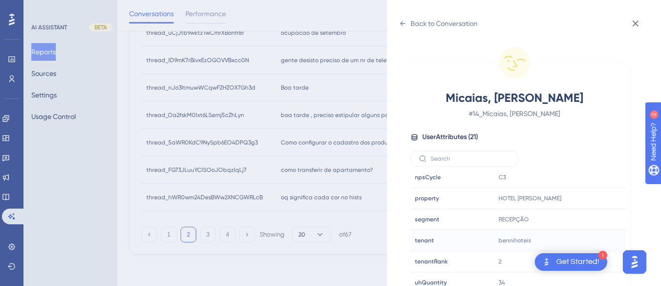
scroll to position [29, 0]
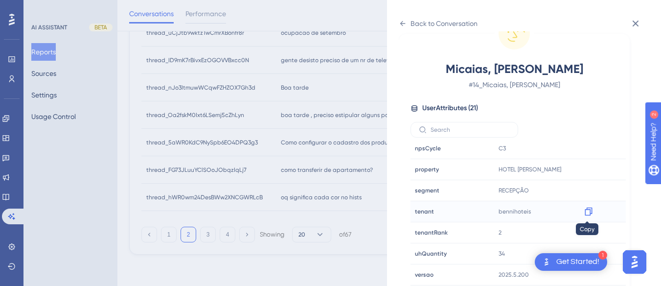
drag, startPoint x: 589, startPoint y: 210, endPoint x: 0, endPoint y: 13, distance: 621.6
click at [589, 210] on icon at bounding box center [589, 211] width 10 height 10
click at [396, 31] on div "Back to Conversation Micaias, Juan # 14_Micaias, [PERSON_NAME] User Attributes …" at bounding box center [524, 143] width 274 height 286
click at [396, 28] on div "Back to Conversation Micaias, Juan # 14_Micaias, [PERSON_NAME] User Attributes …" at bounding box center [524, 143] width 274 height 286
click at [406, 24] on icon at bounding box center [403, 24] width 8 height 8
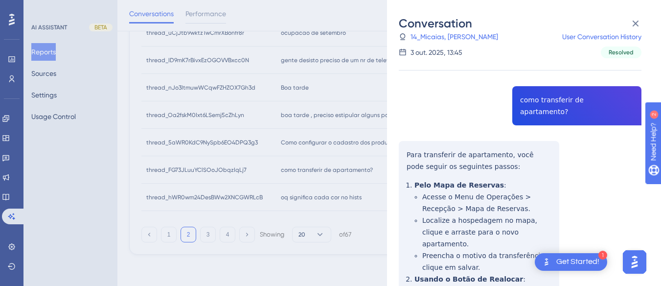
scroll to position [144, 0]
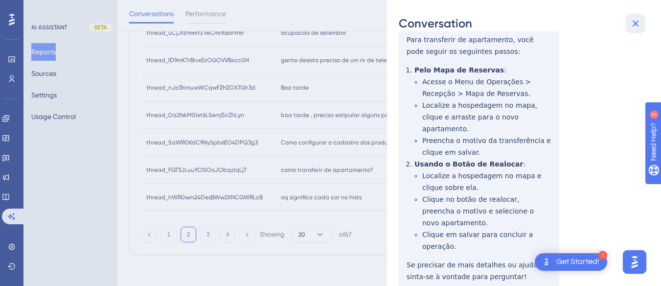
click at [626, 26] on icon at bounding box center [635, 24] width 12 height 12
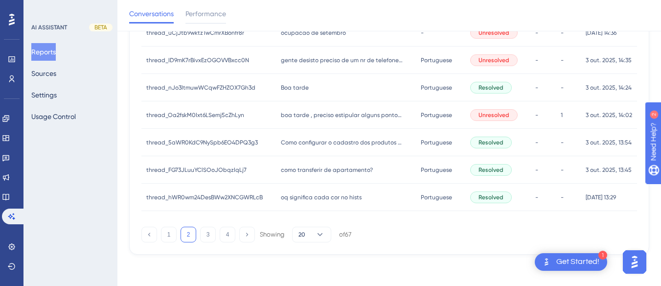
click at [284, 196] on span "oq significa cada cor no hists" at bounding box center [321, 197] width 81 height 8
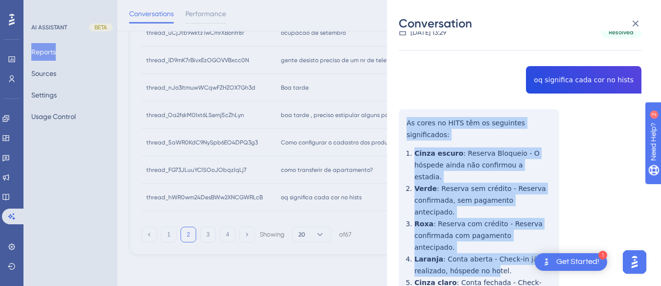
scroll to position [196, 0]
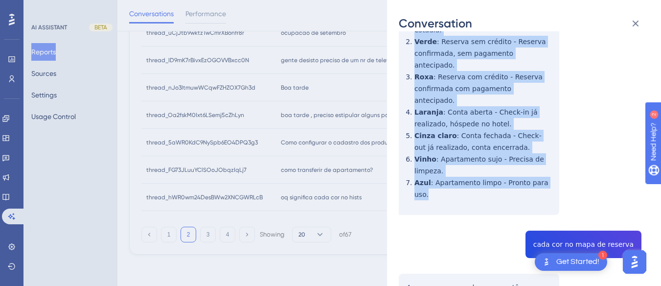
drag, startPoint x: 405, startPoint y: 120, endPoint x: 558, endPoint y: 141, distance: 154.5
click at [558, 141] on div "thread_hWR0wm24DesBWw2XNCGWRLcB Copy - - 477_silva, [PERSON_NAME] User Conversa…" at bounding box center [520, 211] width 243 height 728
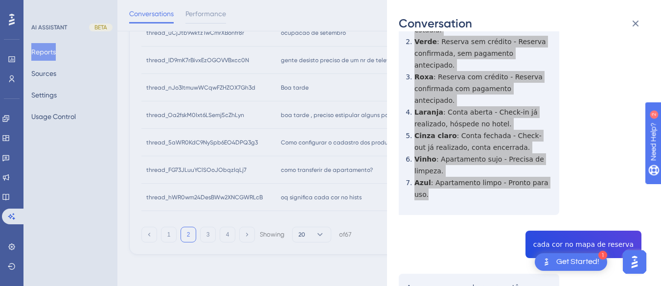
scroll to position [342, 0]
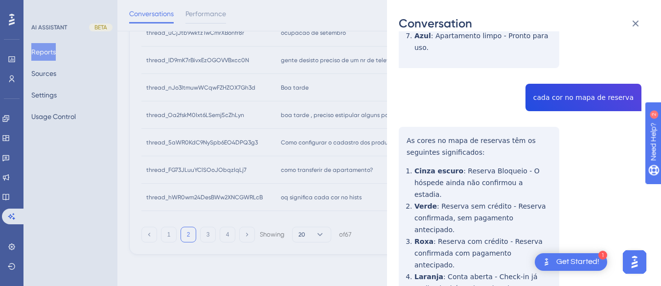
click at [569, 45] on div "thread_hWR0wm24DesBWw2XNCGWRLcB Copy - - 477_silva, [PERSON_NAME] User Conversa…" at bounding box center [520, 65] width 243 height 728
click at [405, 73] on div "thread_hWR0wm24DesBWw2XNCGWRLcB Copy - - 477_silva, [PERSON_NAME] User Conversa…" at bounding box center [520, 65] width 243 height 728
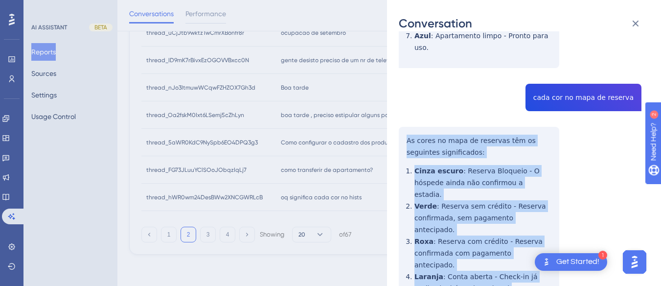
scroll to position [373, 0]
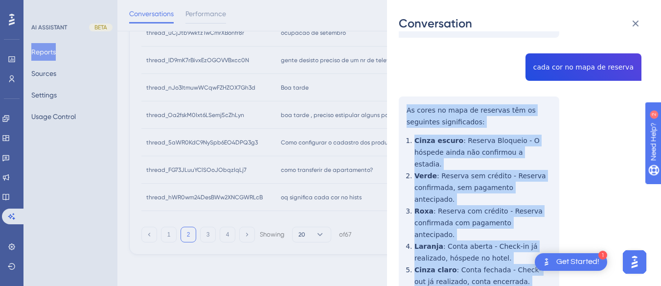
drag, startPoint x: 404, startPoint y: 78, endPoint x: 551, endPoint y: 204, distance: 194.2
click at [561, 239] on div "thread_hWR0wm24DesBWw2XNCGWRLcB Copy - - 477_silva, [PERSON_NAME] User Conversa…" at bounding box center [520, 34] width 243 height 728
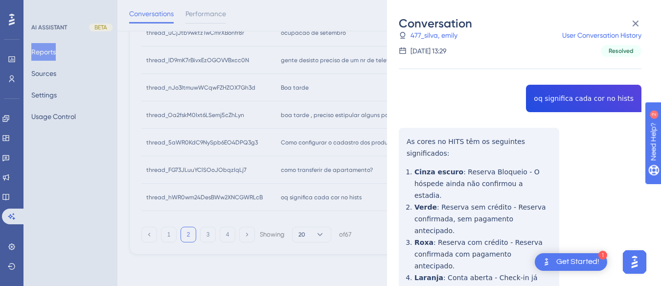
scroll to position [0, 0]
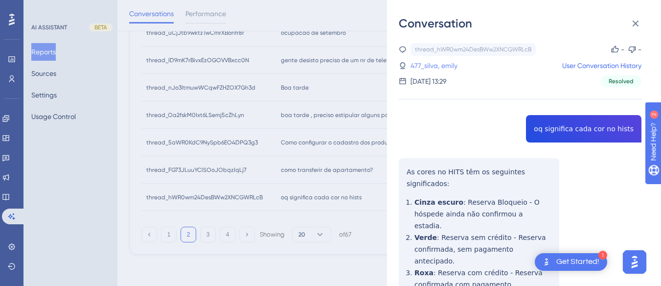
click at [428, 65] on link "477_silva, emily" at bounding box center [433, 66] width 47 height 12
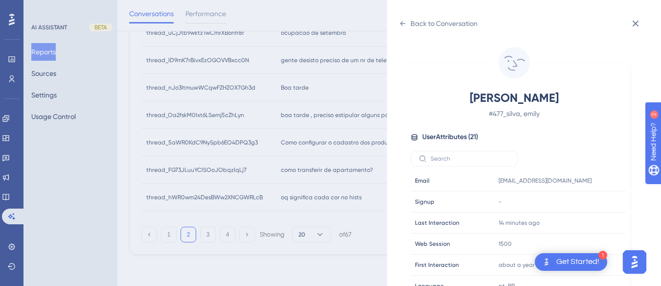
scroll to position [298, 0]
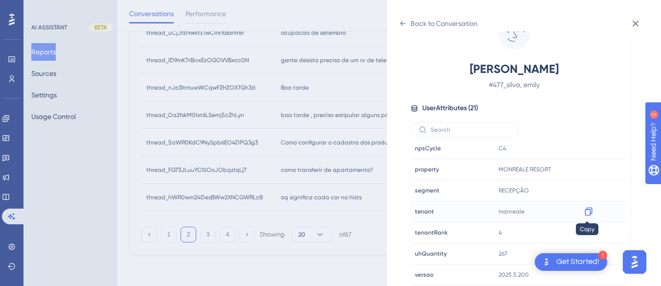
click at [587, 212] on icon at bounding box center [589, 211] width 10 height 10
click at [595, 173] on div "[GEOGRAPHIC_DATA] Copy MONREALE RESORT" at bounding box center [547, 169] width 106 height 20
click at [587, 168] on icon at bounding box center [589, 169] width 10 height 10
click at [399, 23] on icon at bounding box center [403, 24] width 8 height 8
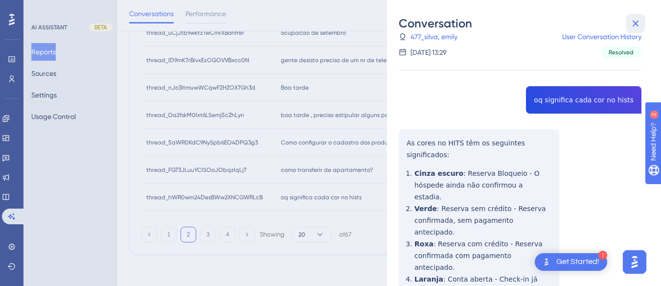
drag, startPoint x: 634, startPoint y: 22, endPoint x: 182, endPoint y: 209, distance: 489.4
click at [626, 22] on icon at bounding box center [635, 24] width 12 height 12
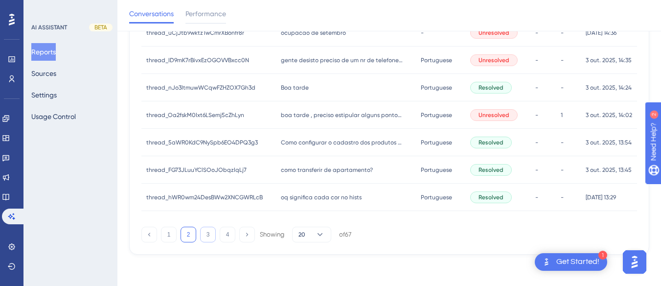
click at [210, 231] on button "3" at bounding box center [208, 234] width 16 height 16
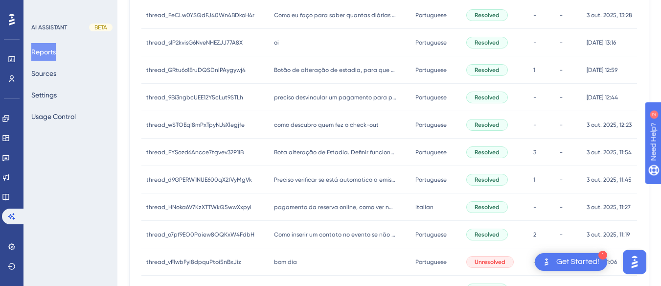
scroll to position [0, 0]
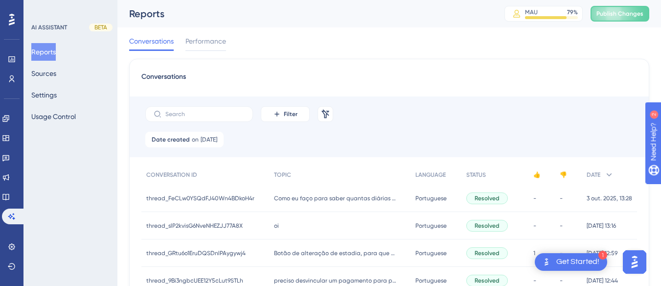
click at [308, 188] on div "Como eu faço para saber quantas diárias e o valor cada pessoa vendeu? Como eu f…" at bounding box center [340, 197] width 142 height 27
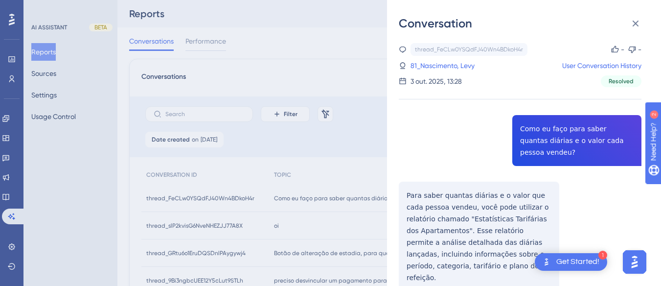
click at [556, 142] on div "thread_FeCLw0YSQdFJ40Wn4BDkoH4r Copy - - 81_Nascimento, Levy User Conversation …" at bounding box center [520, 269] width 243 height 452
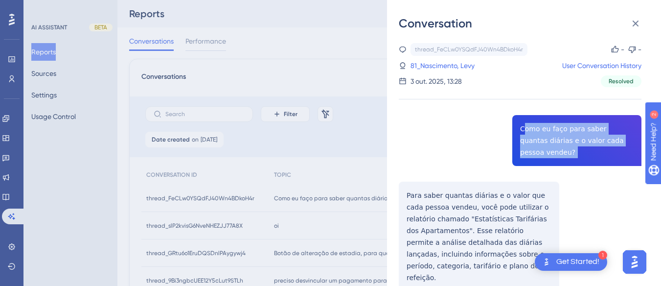
click at [556, 142] on div "thread_FeCLw0YSQdFJ40Wn4BDkoH4r Copy - - 81_Nascimento, Levy User Conversation …" at bounding box center [520, 269] width 243 height 452
click at [543, 128] on div "thread_FeCLw0YSQdFJ40Wn4BDkoH4r Copy - - 81_Nascimento, Levy User Conversation …" at bounding box center [520, 269] width 243 height 452
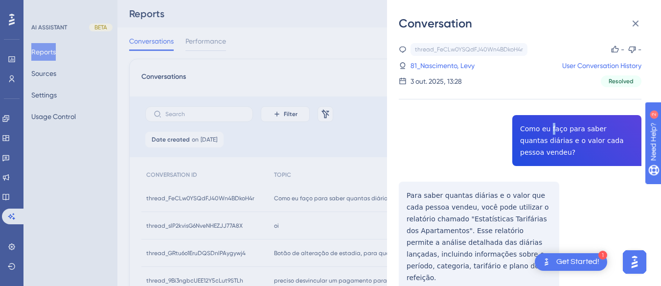
click at [543, 128] on div "thread_FeCLw0YSQdFJ40Wn4BDkoH4r Copy - - 81_Nascimento, Levy User Conversation …" at bounding box center [520, 269] width 243 height 452
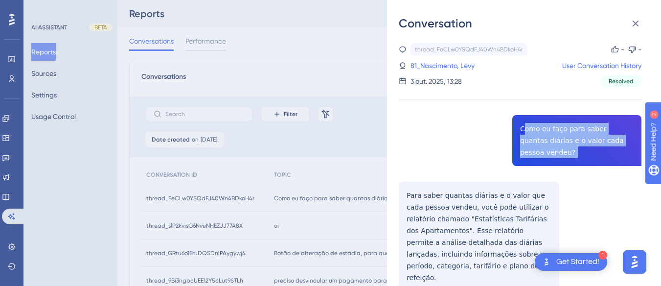
click at [543, 128] on div "thread_FeCLw0YSQdFJ40Wn4BDkoH4r Copy - - 81_Nascimento, Levy User Conversation …" at bounding box center [520, 269] width 243 height 452
click at [408, 188] on div "thread_FeCLw0YSQdFJ40Wn4BDkoH4r Copy - - 81_Nascimento, Levy User Conversation …" at bounding box center [520, 269] width 243 height 452
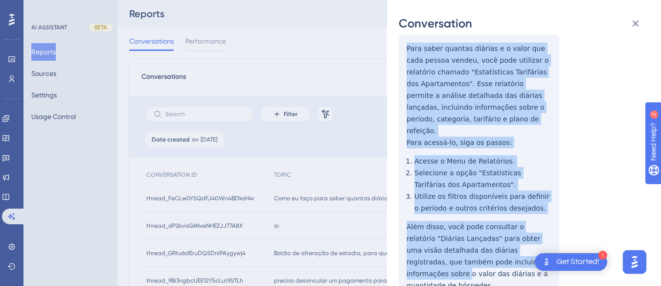
scroll to position [179, 0]
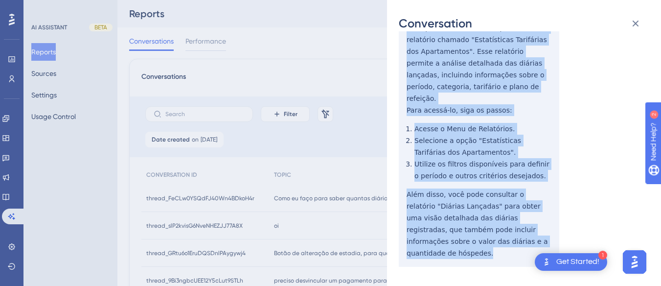
drag, startPoint x: 403, startPoint y: 189, endPoint x: 529, endPoint y: 229, distance: 131.9
click at [529, 229] on div "thread_FeCLw0YSQdFJ40Wn4BDkoH4r Copy - - 81_Nascimento, Levy User Conversation …" at bounding box center [520, 90] width 243 height 452
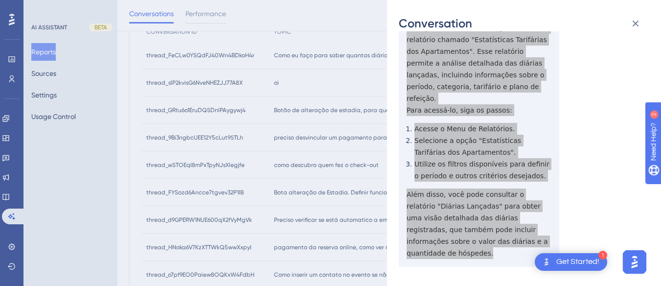
scroll to position [0, 0]
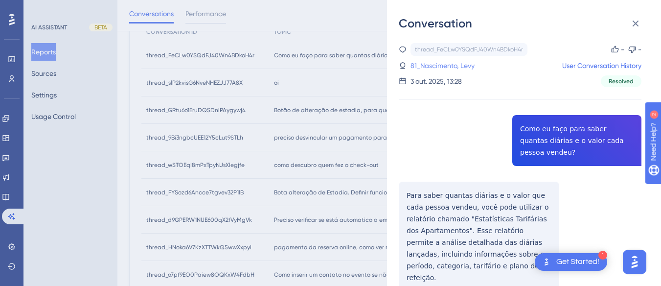
click at [458, 67] on link "81_Nascimento, Levy" at bounding box center [442, 66] width 64 height 12
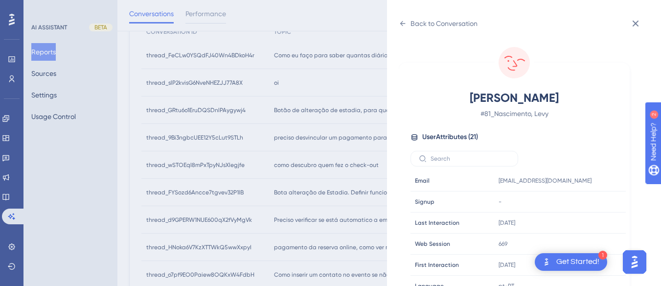
scroll to position [298, 0]
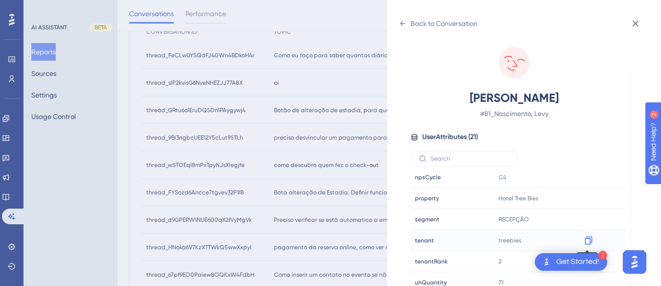
click at [588, 241] on icon at bounding box center [587, 240] width 7 height 8
click at [585, 199] on icon at bounding box center [589, 198] width 10 height 10
click at [407, 23] on div "Back to Conversation" at bounding box center [438, 24] width 79 height 16
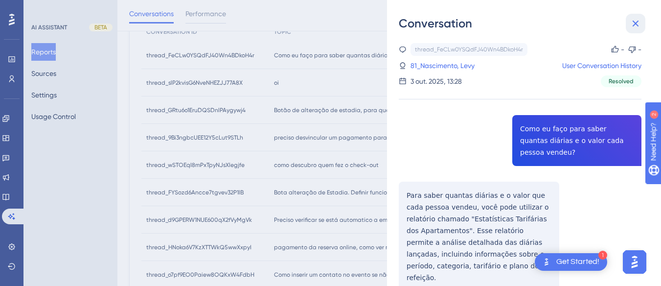
click at [626, 17] on button at bounding box center [636, 24] width 20 height 20
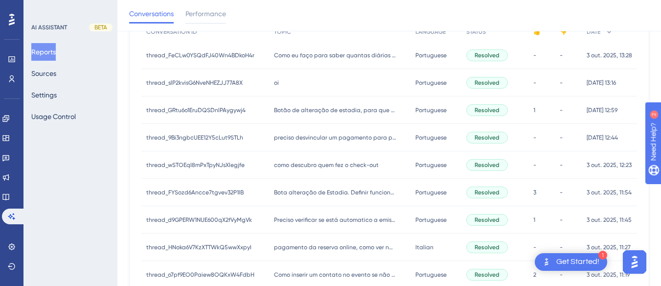
click at [312, 85] on div "oi oi" at bounding box center [340, 82] width 142 height 27
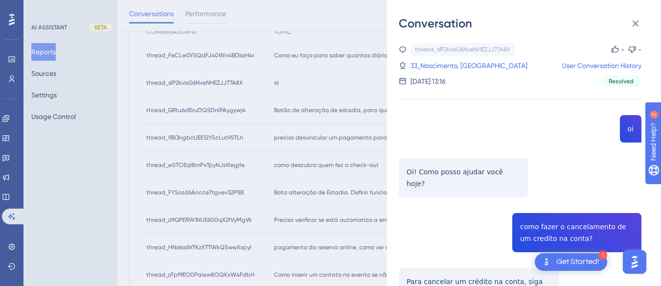
scroll to position [98, 0]
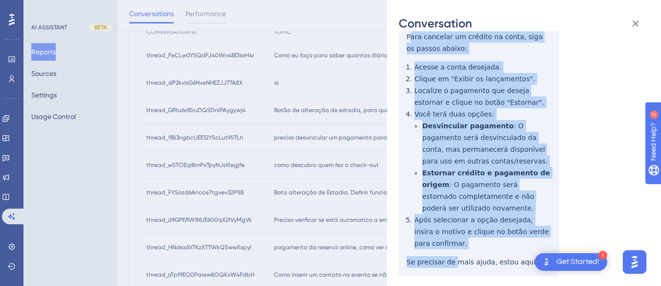
scroll to position [391, 0]
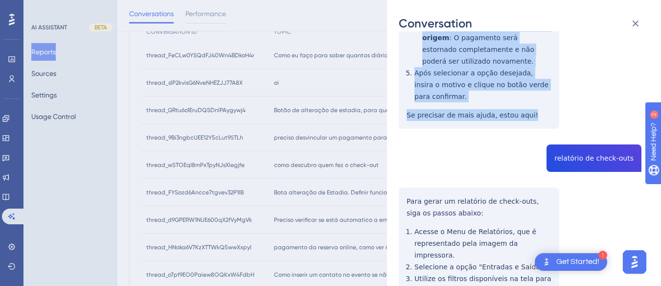
drag, startPoint x: 429, startPoint y: 167, endPoint x: 457, endPoint y: 90, distance: 82.6
click at [535, 110] on div "thread_slP2kvisG6NveNHEZJJ77A8X Copy - - 33_Nascimento, Uilson User Conversatio…" at bounding box center [520, 59] width 243 height 814
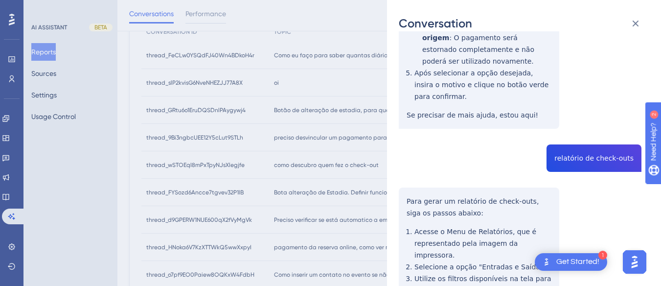
click at [561, 145] on div "thread_slP2kvisG6NveNHEZJJ77A8X Copy - - 33_Nascimento, Uilson User Conversatio…" at bounding box center [520, 59] width 243 height 814
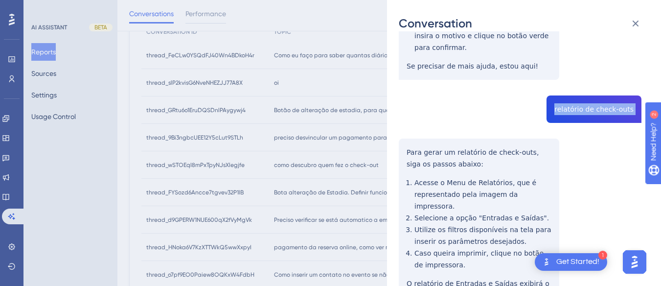
click at [404, 135] on div "thread_slP2kvisG6NveNHEZJJ77A8X Copy - - 33_Nascimento, Uilson User Conversatio…" at bounding box center [520, 10] width 243 height 814
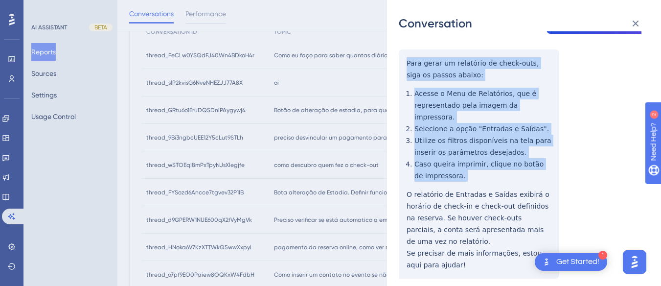
scroll to position [196, 0]
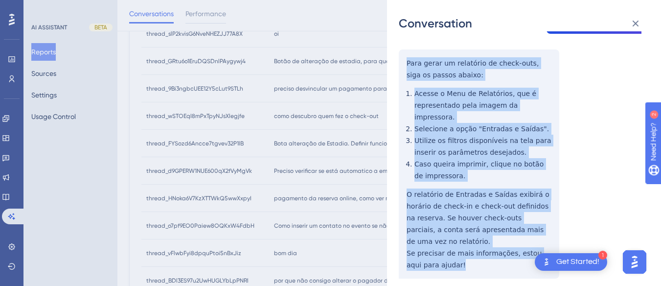
drag, startPoint x: 404, startPoint y: 135, endPoint x: 454, endPoint y: 67, distance: 84.6
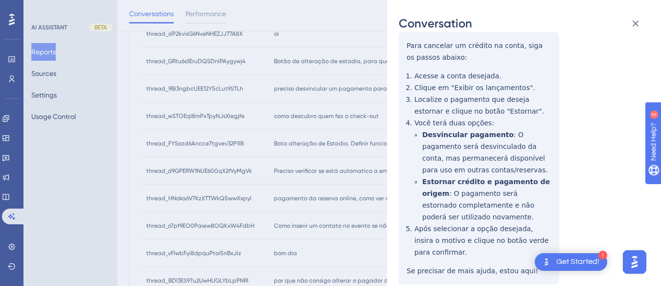
scroll to position [0, 0]
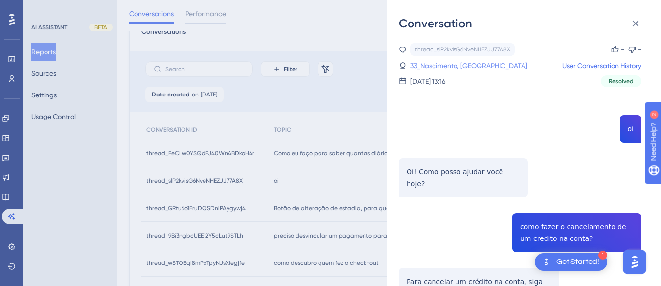
click at [442, 67] on link "33_Nascimento, [GEOGRAPHIC_DATA]" at bounding box center [468, 66] width 117 height 12
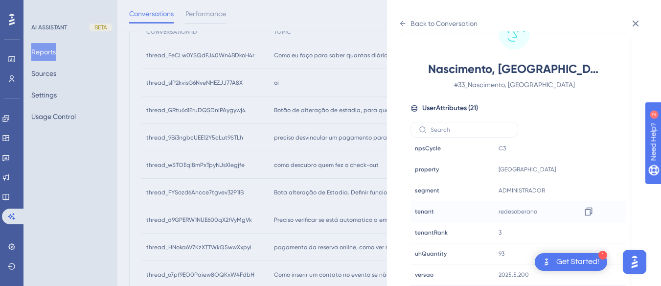
scroll to position [293, 0]
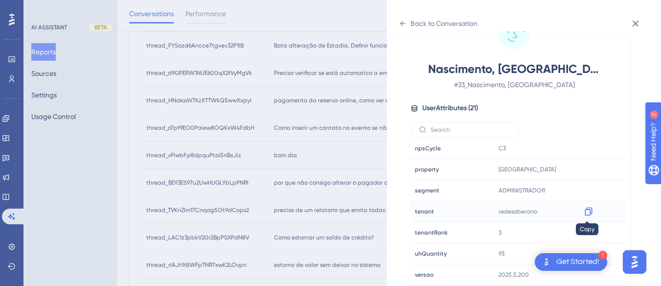
click at [585, 212] on icon at bounding box center [589, 211] width 10 height 10
drag, startPoint x: 587, startPoint y: 170, endPoint x: 42, endPoint y: 11, distance: 567.6
click at [587, 170] on icon at bounding box center [589, 169] width 10 height 10
click at [402, 24] on icon at bounding box center [402, 23] width 5 height 5
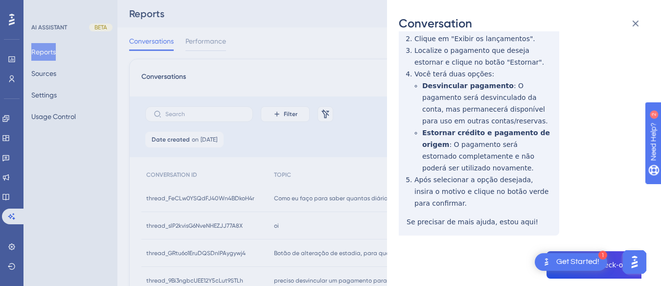
scroll to position [529, 0]
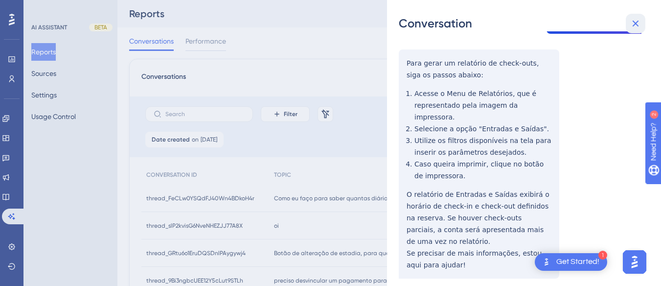
click at [626, 19] on icon at bounding box center [635, 24] width 12 height 12
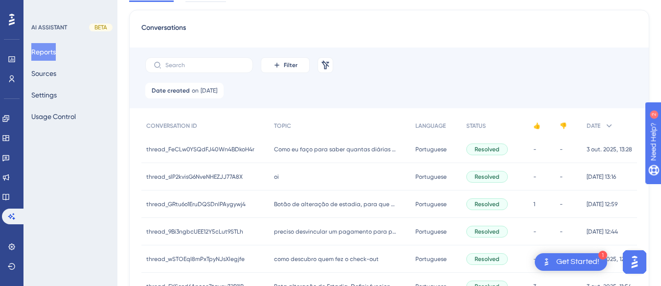
scroll to position [98, 0]
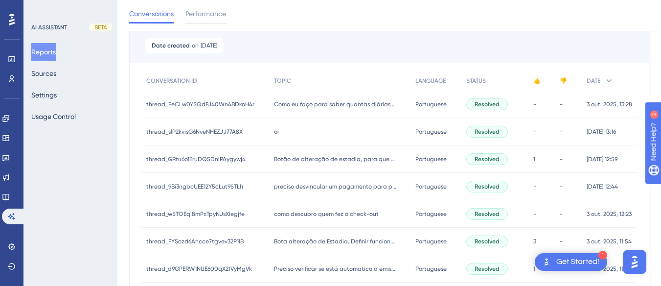
click at [280, 168] on div "Botão de alteração de estadia, para que serve? Botão de alteração de estadia, p…" at bounding box center [340, 158] width 142 height 27
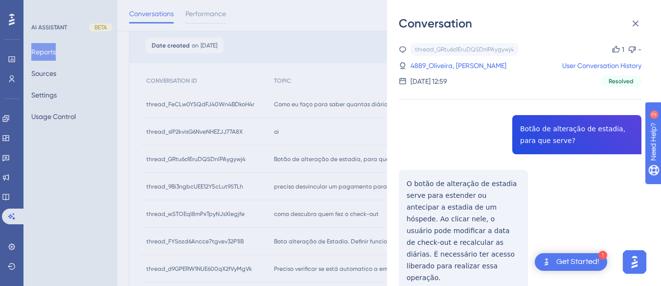
click at [550, 136] on div "thread_GRtu6o1EruDQSDnlPAygywj4 Copy 1 - 4889_Oliveira, Ingredy User Conversati…" at bounding box center [520, 201] width 243 height 317
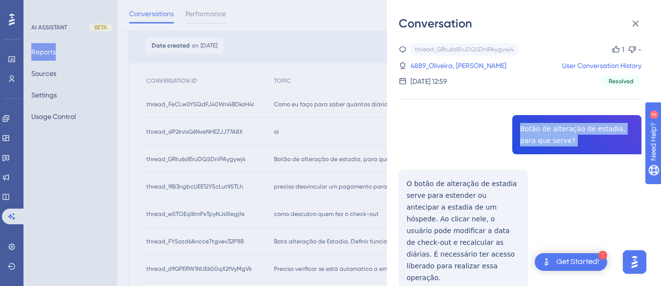
click at [550, 136] on div "thread_GRtu6o1EruDQSDnlPAygywj4 Copy 1 - 4889_Oliveira, Ingredy User Conversati…" at bounding box center [520, 201] width 243 height 317
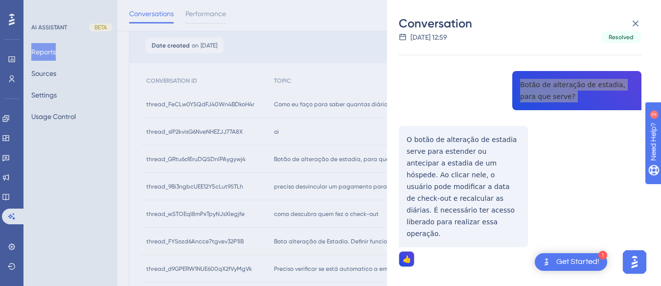
scroll to position [147, 0]
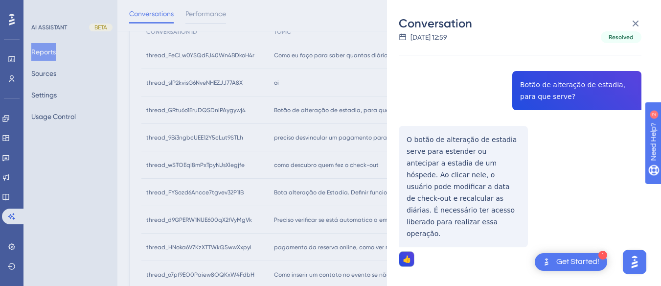
click at [420, 144] on div "thread_GRtu6o1EruDQSDnlPAygywj4 Copy 1 - 4889_Oliveira, Ingredy User Conversati…" at bounding box center [520, 157] width 243 height 317
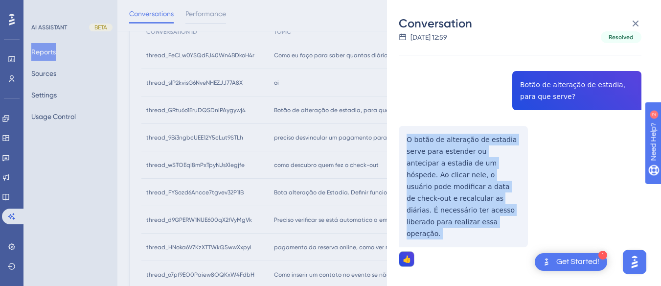
click at [420, 144] on div "thread_GRtu6o1EruDQSDnlPAygywj4 Copy 1 - 4889_Oliveira, Ingredy User Conversati…" at bounding box center [520, 157] width 243 height 317
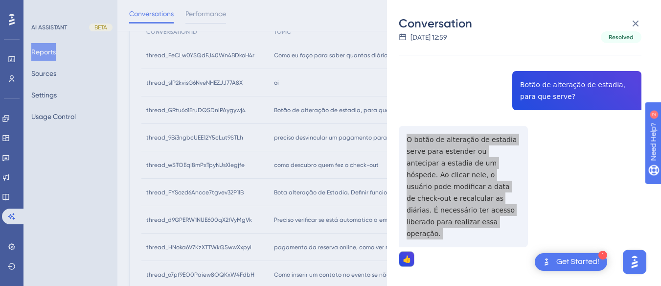
scroll to position [0, 0]
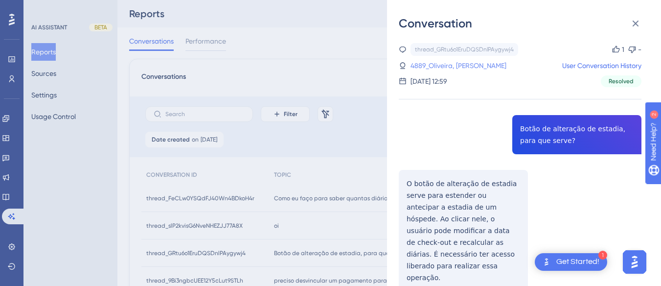
click at [435, 65] on link "4889_Oliveira, [PERSON_NAME]" at bounding box center [458, 66] width 96 height 12
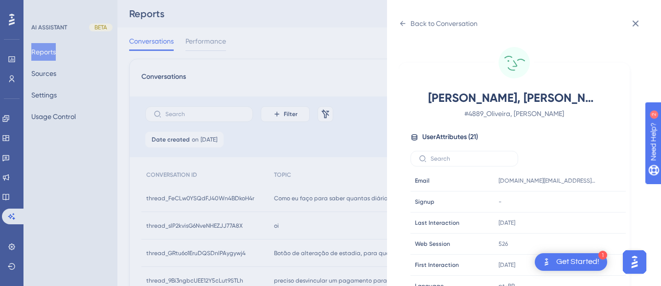
scroll to position [298, 0]
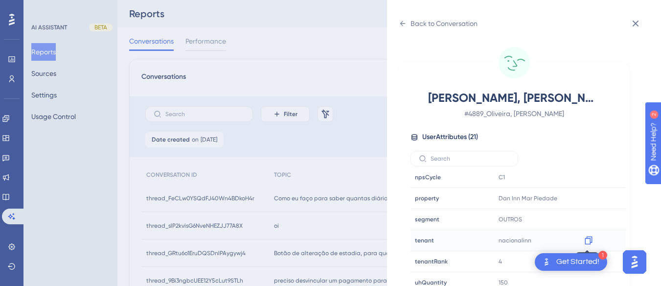
click at [587, 240] on icon at bounding box center [589, 240] width 10 height 10
click at [590, 195] on icon at bounding box center [587, 198] width 7 height 8
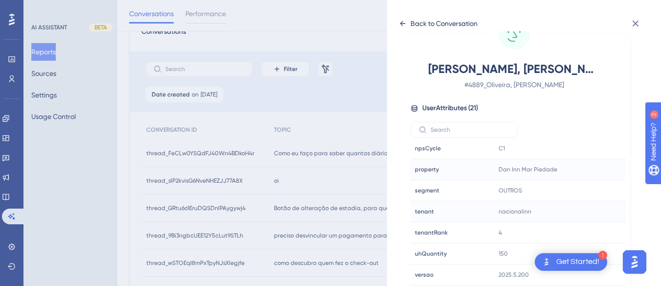
click at [406, 20] on div "Back to Conversation" at bounding box center [438, 24] width 79 height 16
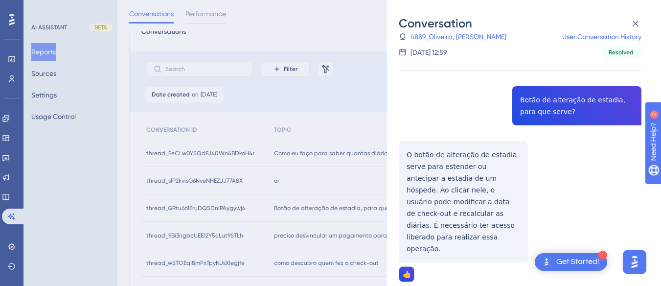
scroll to position [44, 0]
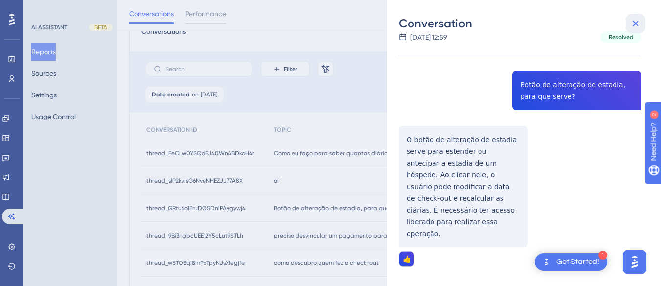
click at [626, 20] on icon at bounding box center [635, 24] width 12 height 12
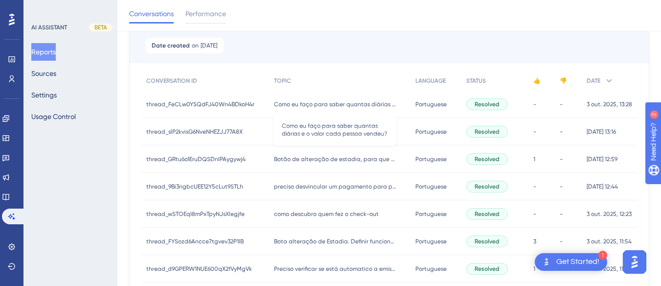
scroll to position [147, 0]
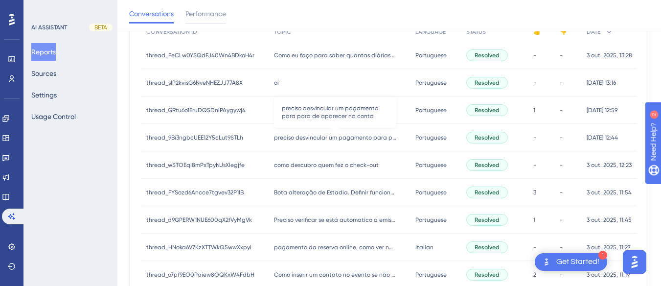
click at [279, 138] on span "preciso desvincular um pagamento para para de aparecer na conta" at bounding box center [335, 138] width 122 height 8
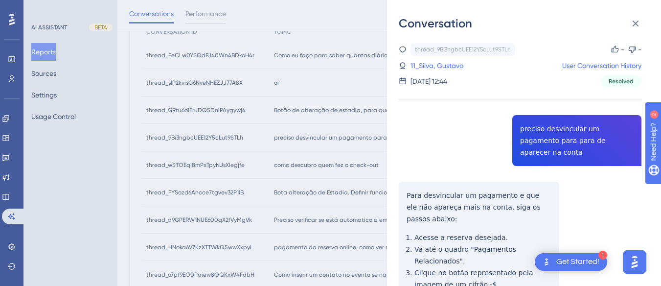
click at [579, 137] on div "thread_9Bi3ngbcUEE12Y5cLut9STLh Copy - - 11_Silva, [PERSON_NAME] User Conversat…" at bounding box center [520, 251] width 243 height 417
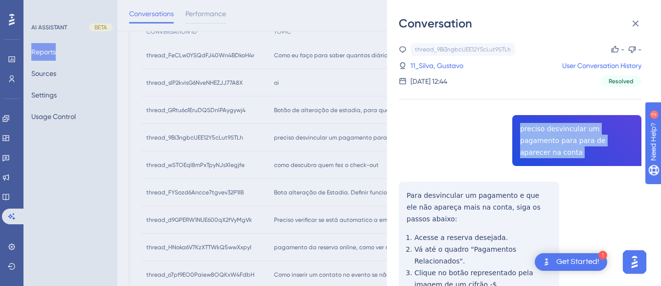
click at [579, 137] on div "thread_9Bi3ngbcUEE12Y5cLut9STLh Copy - - 11_Silva, [PERSON_NAME] User Conversat…" at bounding box center [520, 251] width 243 height 417
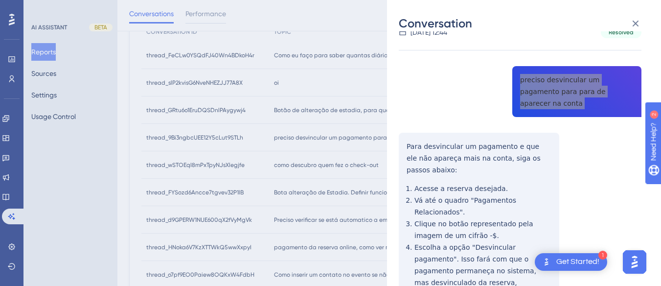
scroll to position [98, 0]
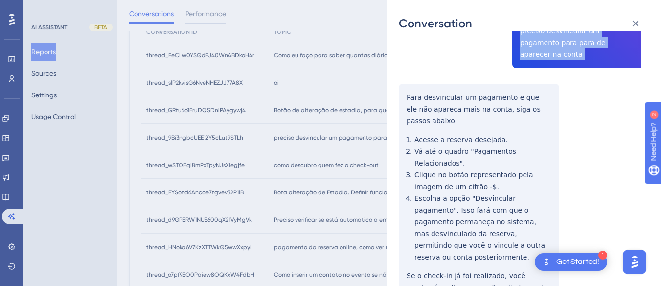
click at [404, 82] on div "thread_9Bi3ngbcUEE12Y5cLut9STLh Copy - - 11_Silva, [PERSON_NAME] User Conversat…" at bounding box center [520, 153] width 243 height 417
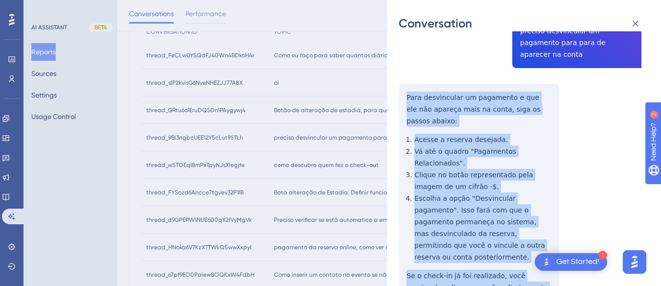
drag, startPoint x: 404, startPoint y: 82, endPoint x: 528, endPoint y: 257, distance: 214.8
click at [528, 257] on div "thread_9Bi3ngbcUEE12Y5cLut9STLh Copy - - 11_Silva, [PERSON_NAME] User Conversat…" at bounding box center [520, 153] width 243 height 417
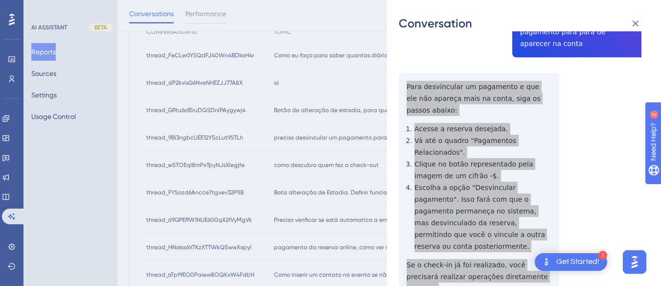
scroll to position [0, 0]
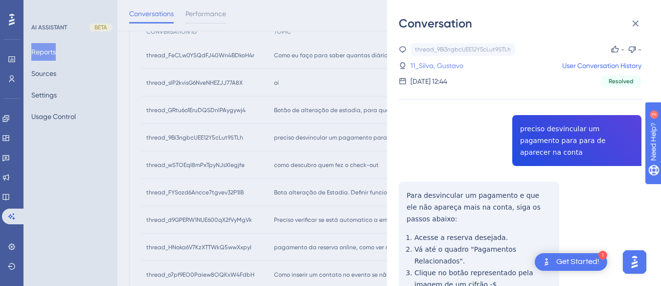
click at [440, 61] on link "11_Silva, Gustavo" at bounding box center [436, 66] width 53 height 12
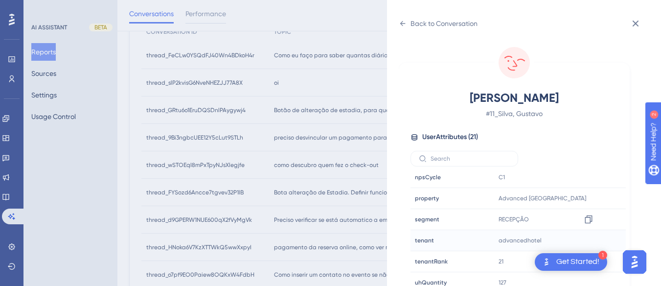
scroll to position [29, 0]
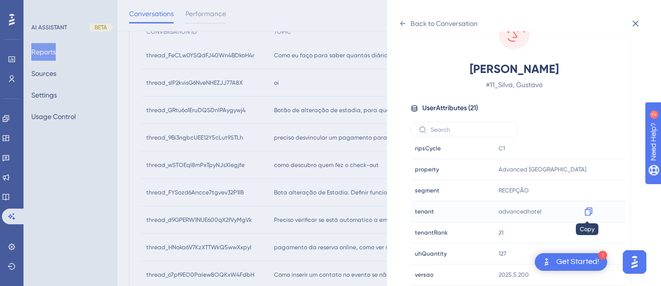
click at [589, 211] on icon at bounding box center [587, 211] width 7 height 8
click at [404, 22] on icon at bounding box center [403, 24] width 8 height 8
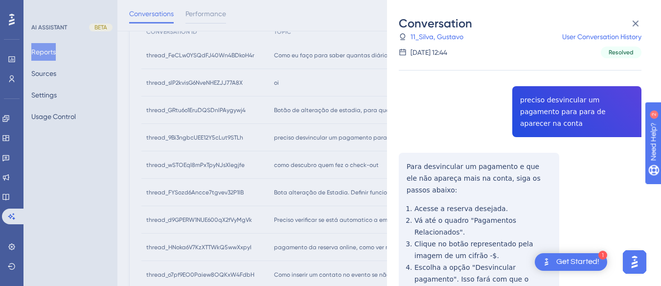
scroll to position [0, 0]
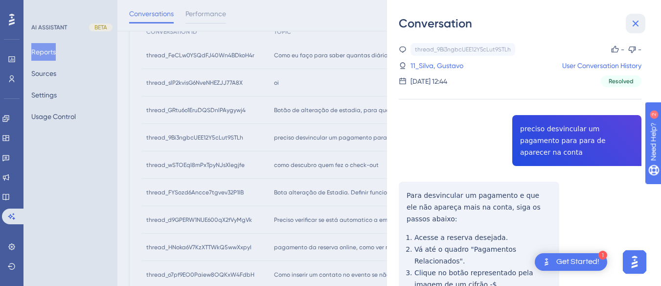
click at [626, 30] on button at bounding box center [636, 24] width 20 height 20
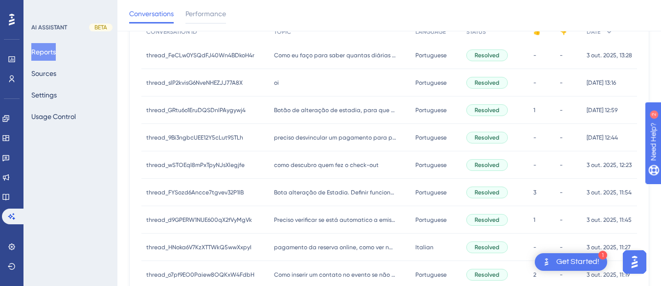
click at [303, 163] on span "como descubro quem fez o check-out" at bounding box center [326, 165] width 105 height 8
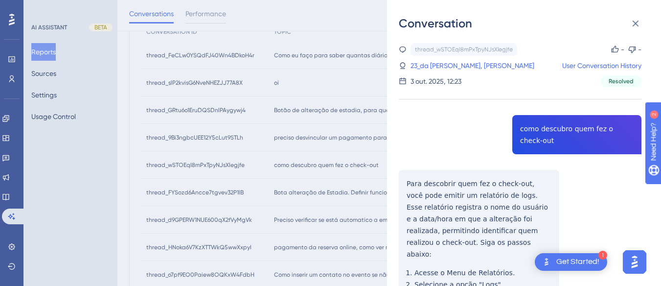
click at [583, 127] on div "thread_wSTOEqI8mPxTpyNJsXlegjfe Copy - - 23_da [PERSON_NAME], [PERSON_NAME] Use…" at bounding box center [520, 240] width 243 height 394
click at [405, 178] on div "thread_wSTOEqI8mPxTpyNJsXlegjfe Copy - - 23_da [PERSON_NAME], [PERSON_NAME] Use…" at bounding box center [520, 240] width 243 height 394
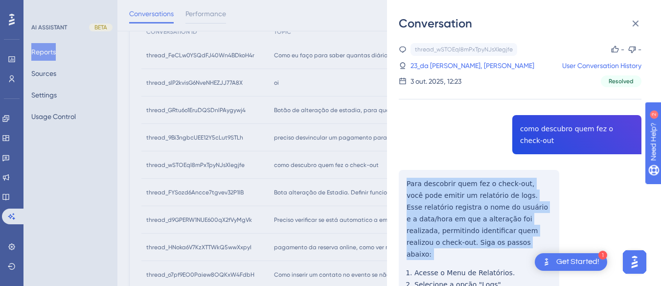
click at [405, 178] on div "thread_wSTOEqI8mPxTpyNJsXlegjfe Copy - - 23_da [PERSON_NAME], [PERSON_NAME] Use…" at bounding box center [520, 240] width 243 height 394
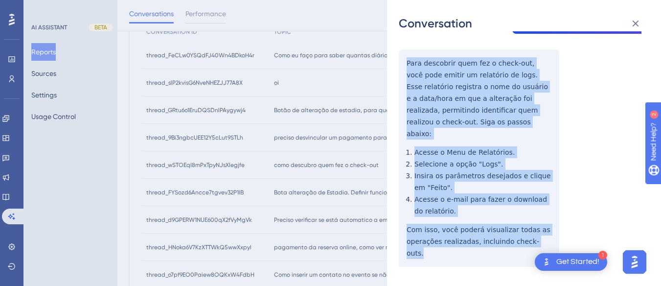
drag, startPoint x: 405, startPoint y: 178, endPoint x: 562, endPoint y: 231, distance: 165.8
click at [562, 231] on div "thread_wSTOEqI8mPxTpyNJsXlegjfe Copy - - 23_da [PERSON_NAME], [PERSON_NAME] Use…" at bounding box center [520, 120] width 243 height 394
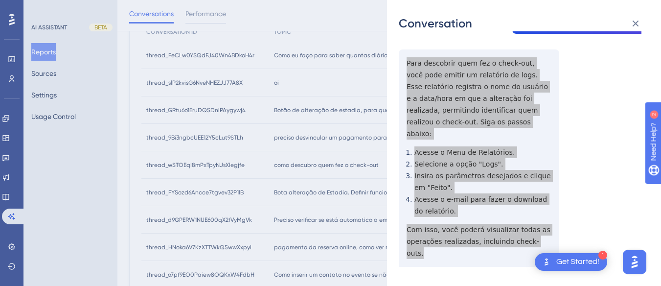
scroll to position [0, 0]
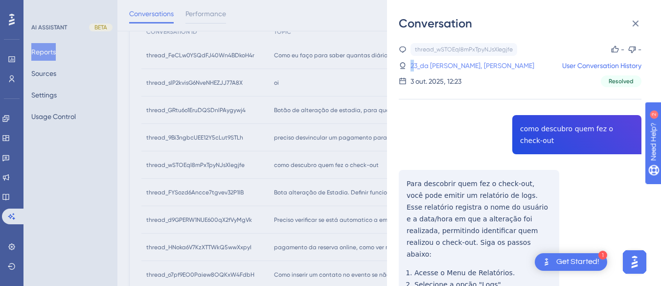
click at [412, 69] on link "23_da [PERSON_NAME], [PERSON_NAME]" at bounding box center [472, 66] width 124 height 12
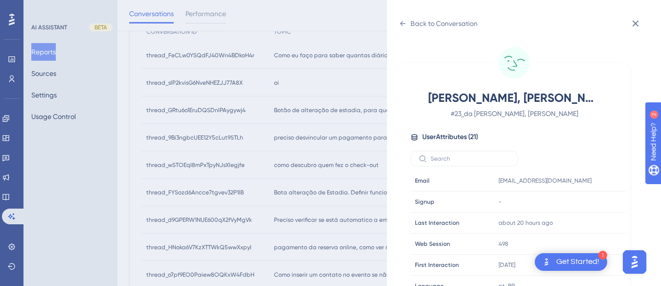
scroll to position [298, 0]
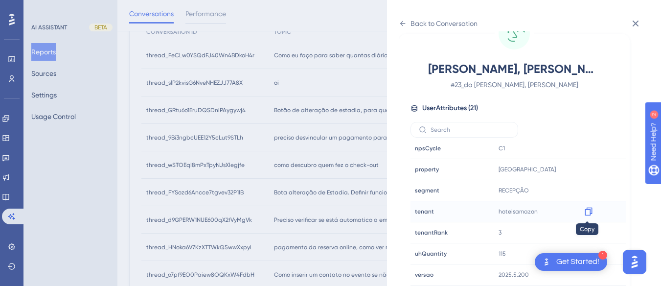
click at [590, 209] on icon at bounding box center [587, 211] width 7 height 8
click at [403, 22] on icon at bounding box center [403, 24] width 8 height 8
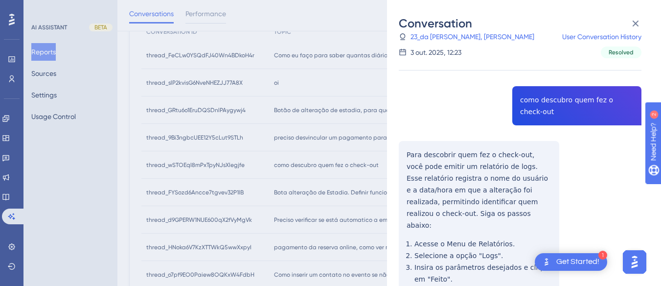
scroll to position [0, 0]
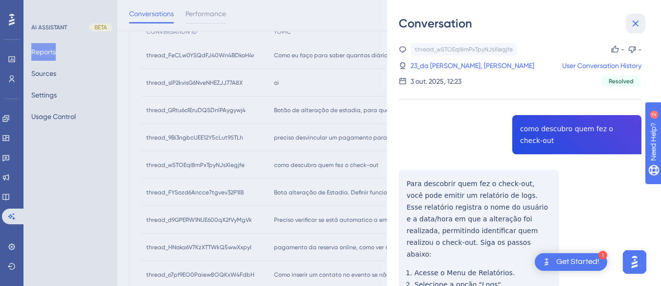
click at [626, 18] on icon at bounding box center [635, 24] width 12 height 12
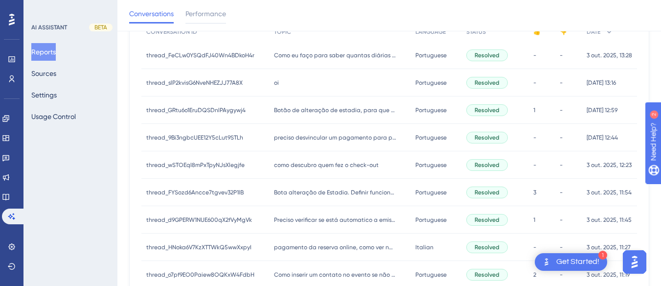
click at [323, 167] on span "como descubro quem fez o check-out" at bounding box center [326, 165] width 105 height 8
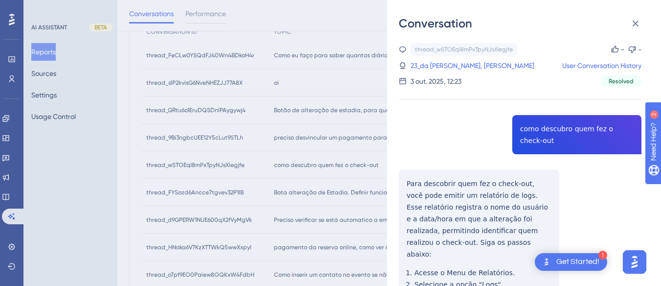
scroll to position [120, 0]
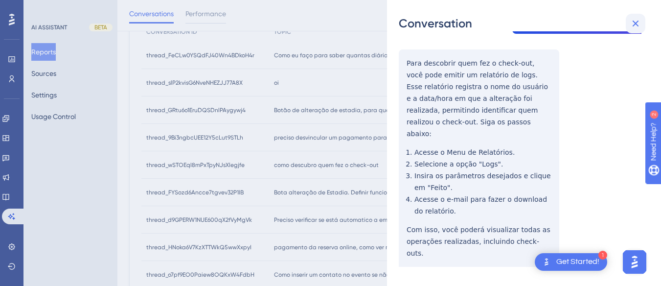
click at [626, 20] on icon at bounding box center [635, 24] width 12 height 12
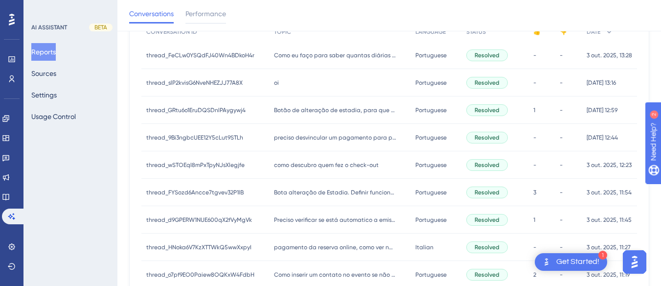
click at [319, 198] on div "Bota alteração de Estadia. Definir funcionalidades. Bota alteração de Estadia. …" at bounding box center [340, 192] width 142 height 27
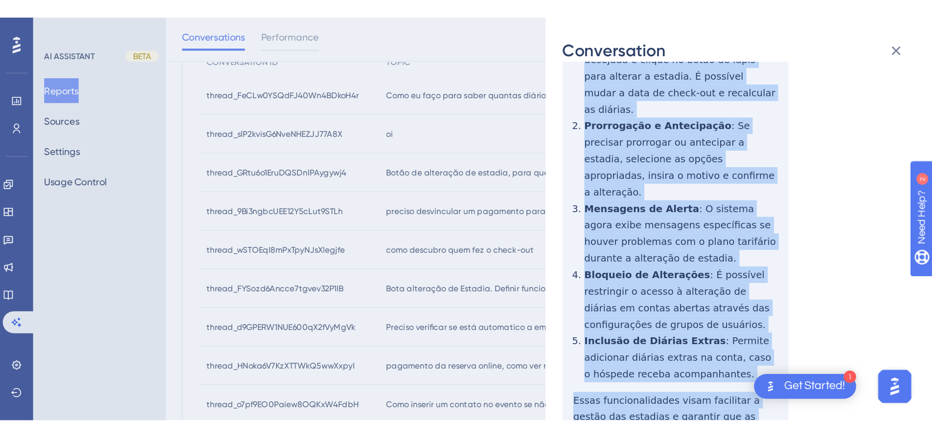
scroll to position [391, 0]
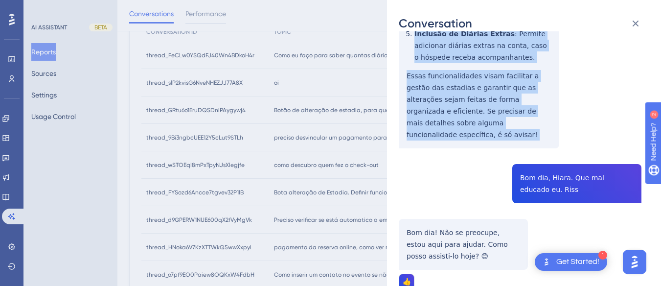
drag, startPoint x: 404, startPoint y: 131, endPoint x: 527, endPoint y: 101, distance: 127.4
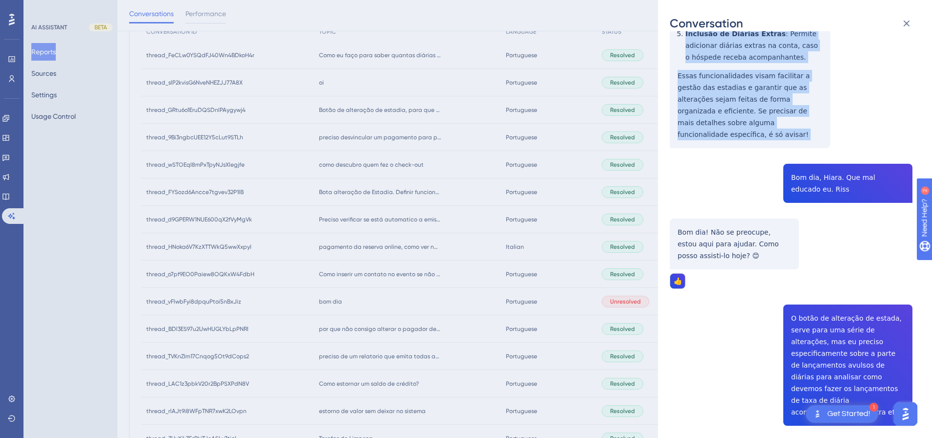
click at [626, 131] on div "thread_FYSozd6Ancce7tgvev32P1lB Copy 3 - 2845_Silva, Valdemir User Conversation…" at bounding box center [791, 419] width 243 height 1534
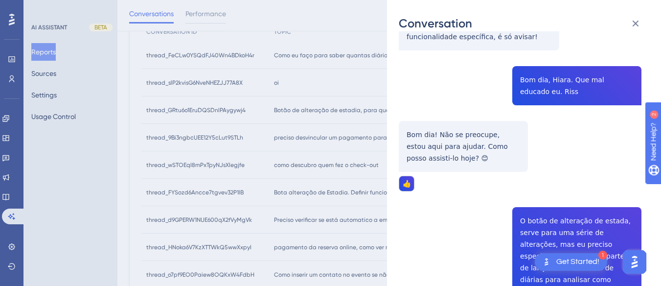
scroll to position [440, 0]
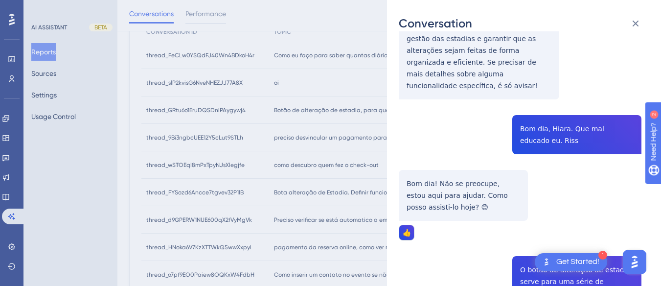
drag, startPoint x: 625, startPoint y: 158, endPoint x: 639, endPoint y: 140, distance: 22.7
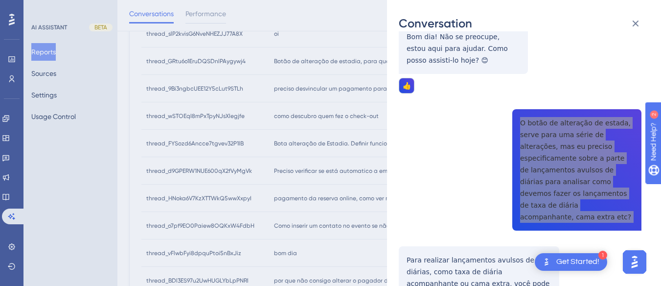
scroll to position [636, 0]
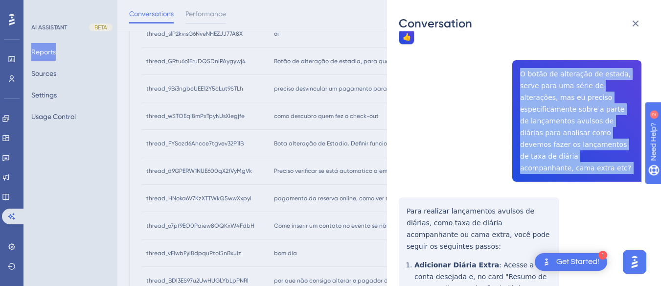
click at [395, 156] on div "Conversation thread_FYSozd6Ancce7tgvev32P1lB Copy 3 - 2845_Silva, Valdemir User…" at bounding box center [524, 143] width 274 height 286
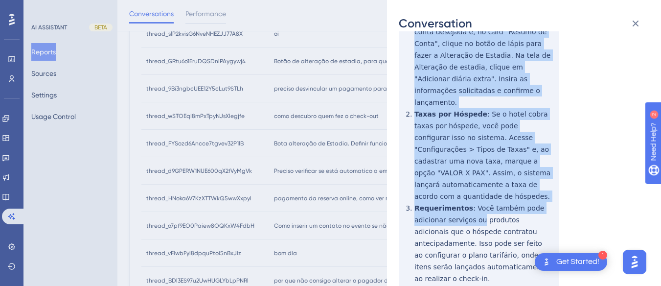
scroll to position [929, 0]
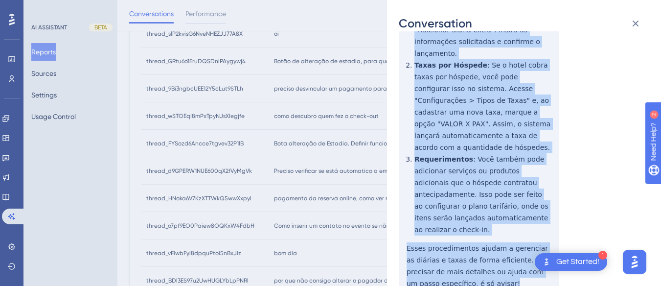
drag, startPoint x: 401, startPoint y: 159, endPoint x: 494, endPoint y: 192, distance: 97.9
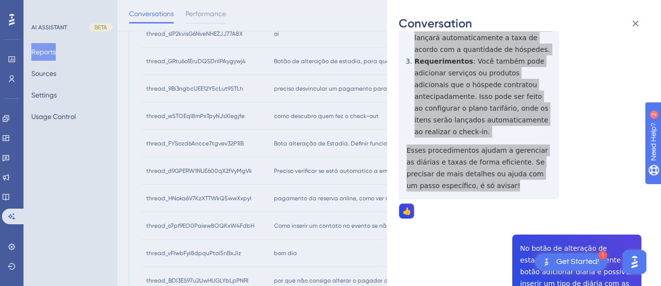
scroll to position [1076, 0]
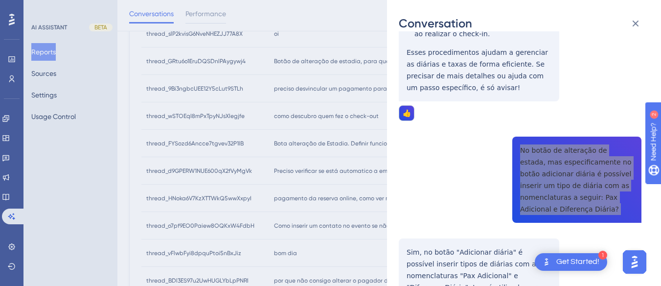
scroll to position [1167, 0]
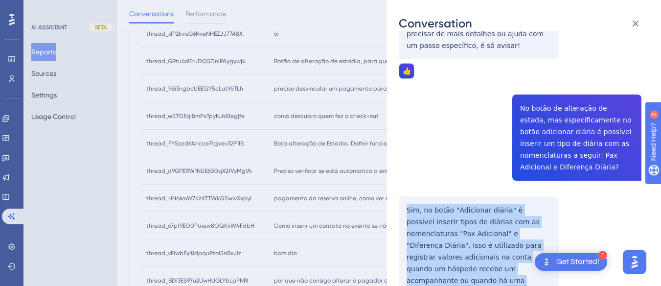
drag, startPoint x: 405, startPoint y: 116, endPoint x: 540, endPoint y: 212, distance: 165.6
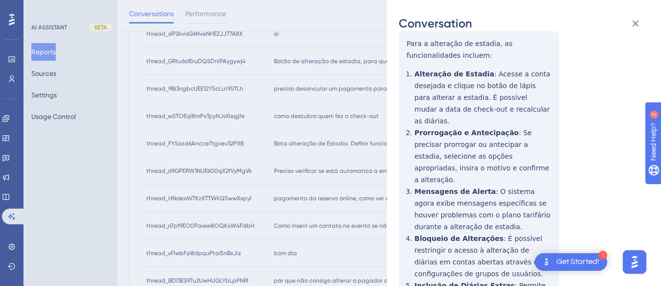
scroll to position [0, 0]
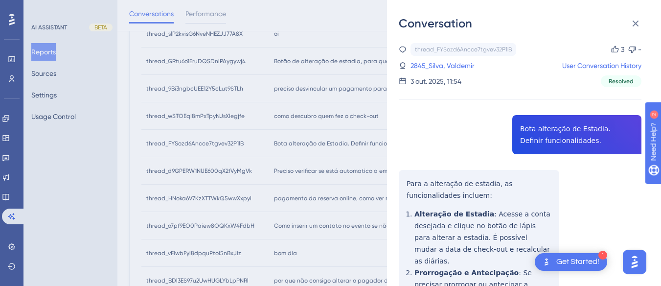
click at [430, 58] on div "thread_FYSozd6Ancce7tgvev32P1lB Copy 3 - 2845_Silva, Valdemir User Conversation…" at bounding box center [520, 65] width 243 height 44
click at [428, 65] on link "2845_Silva, Valdemir" at bounding box center [442, 66] width 64 height 12
click at [443, 65] on link "2845_Silva, Valdemir" at bounding box center [442, 66] width 64 height 12
click at [449, 67] on link "2845_Silva, Valdemir" at bounding box center [442, 66] width 64 height 12
click at [443, 62] on link "2845_Silva, Valdemir" at bounding box center [442, 66] width 64 height 12
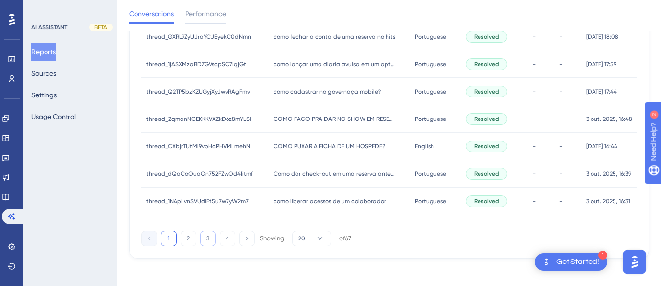
click at [211, 241] on button "3" at bounding box center [208, 238] width 16 height 16
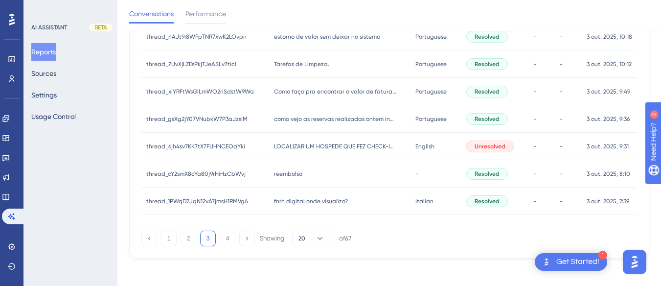
scroll to position [179, 0]
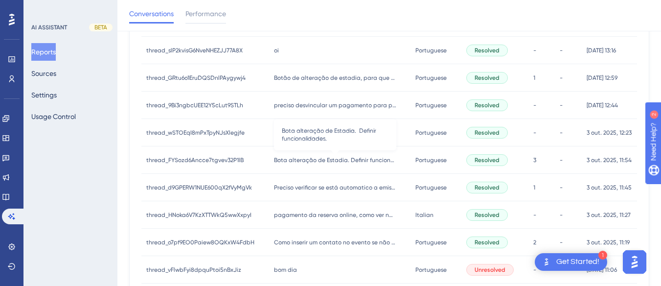
click at [319, 163] on span "Bota alteração de Estadia. Definir funcionalidades." at bounding box center [335, 160] width 122 height 8
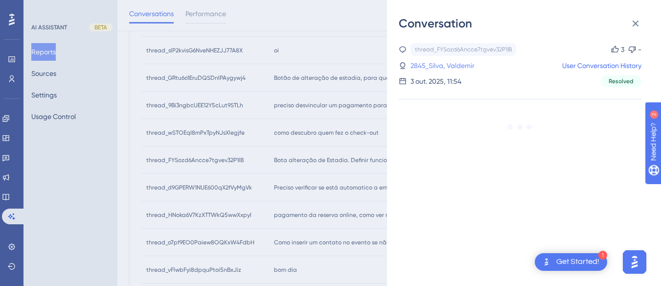
click at [441, 64] on link "2845_Silva, Valdemir" at bounding box center [442, 66] width 64 height 12
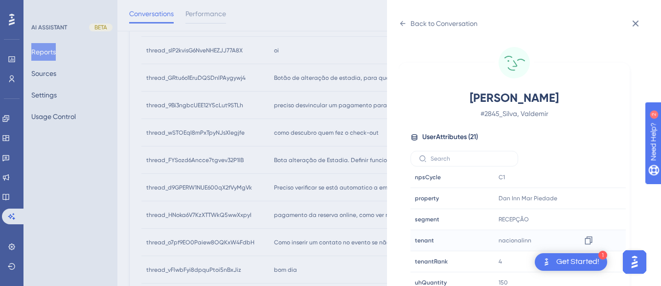
scroll to position [29, 0]
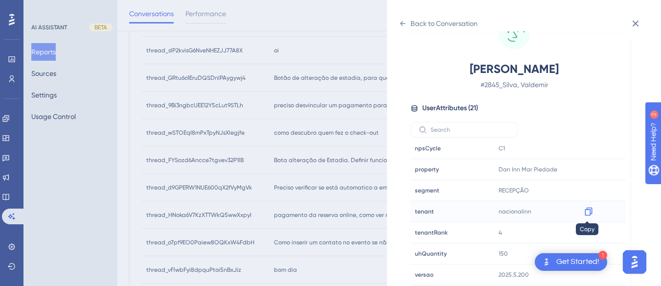
click at [586, 211] on icon at bounding box center [589, 211] width 10 height 10
click at [587, 166] on icon at bounding box center [587, 169] width 7 height 8
click at [399, 22] on icon at bounding box center [403, 24] width 8 height 8
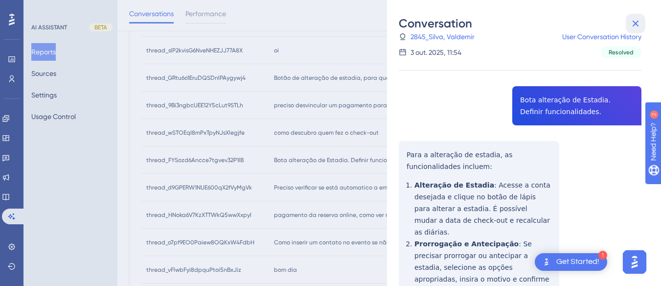
click at [629, 24] on icon at bounding box center [635, 24] width 12 height 12
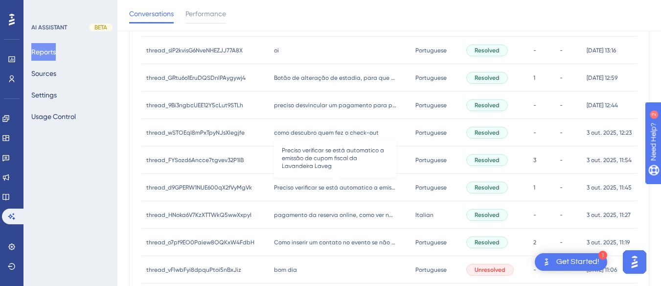
click at [329, 188] on span "Preciso verificar se está automatico a emissão de cupom fiscal da Lavandeira La…" at bounding box center [335, 187] width 122 height 8
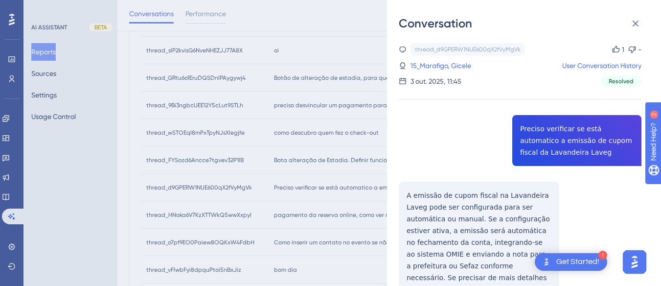
click at [543, 121] on div "thread_d9GPERW1NUE600qX2fVyMgVk Copy 1 - 15_Marafigo, Gicele User Conversation …" at bounding box center [520, 213] width 243 height 341
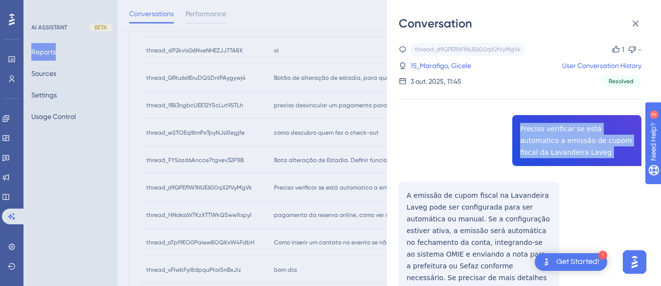
click at [543, 121] on div "thread_d9GPERW1NUE600qX2fVyMgVk Copy 1 - 15_Marafigo, Gicele User Conversation …" at bounding box center [520, 213] width 243 height 341
copy span "Preciso verificar se está automatico a emissão de cupom fiscal da Lavandeira La…"
click at [402, 189] on div "thread_d9GPERW1NUE600qX2fVyMgVk Copy 1 - 15_Marafigo, Gicele User Conversation …" at bounding box center [520, 213] width 243 height 341
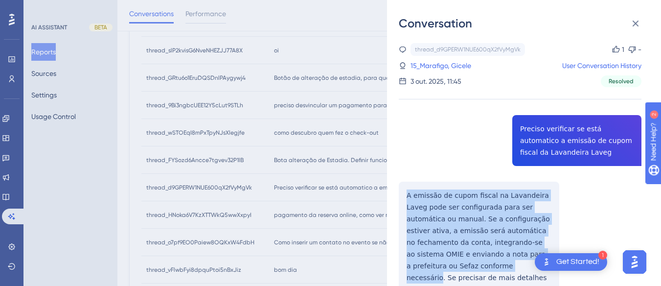
scroll to position [79, 0]
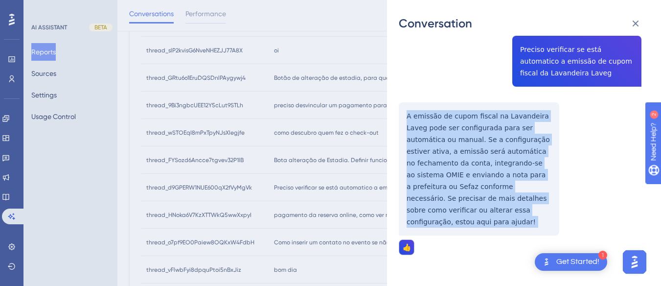
drag, startPoint x: 402, startPoint y: 189, endPoint x: 541, endPoint y: 220, distance: 142.8
click at [541, 220] on div "thread_d9GPERW1NUE600qX2fVyMgVk Copy 1 - 15_Marafigo, Gicele User Conversation …" at bounding box center [520, 134] width 243 height 341
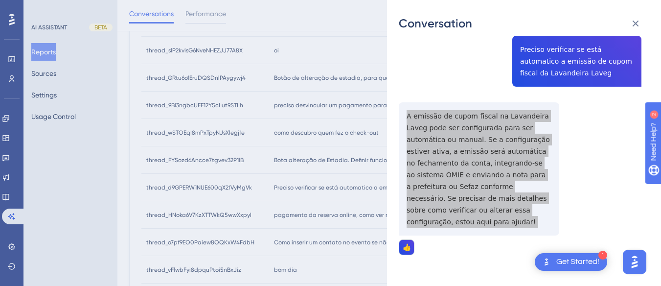
scroll to position [0, 0]
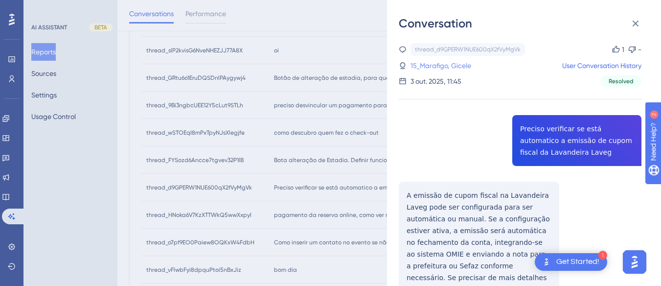
click at [447, 68] on link "15_Marafigo, Gicele" at bounding box center [440, 66] width 61 height 12
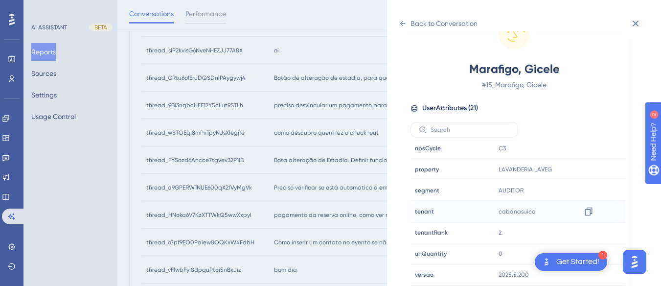
scroll to position [375, 0]
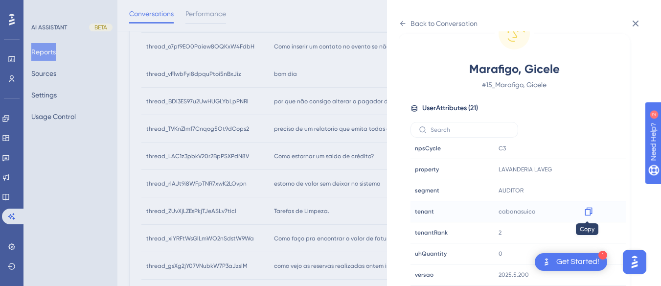
click at [589, 212] on icon at bounding box center [587, 211] width 7 height 8
click at [403, 14] on div "Back to Conversation Marafigo, Gicele # 15_Marafigo, Gicele User Attributes ( 2…" at bounding box center [524, 143] width 274 height 286
click at [402, 23] on icon at bounding box center [403, 24] width 8 height 8
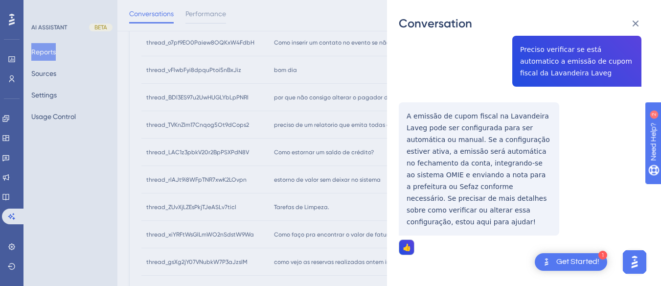
scroll to position [281, 0]
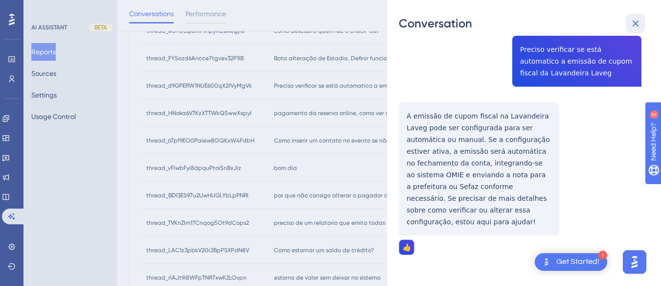
click at [636, 22] on icon at bounding box center [635, 24] width 6 height 6
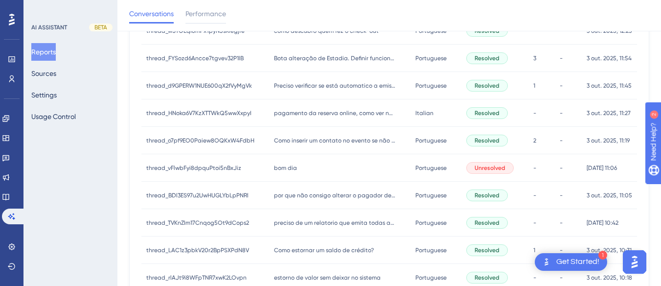
click at [278, 117] on div "pagamento da reserva online, como ver na hits? pagamento da reserva online, com…" at bounding box center [340, 112] width 142 height 27
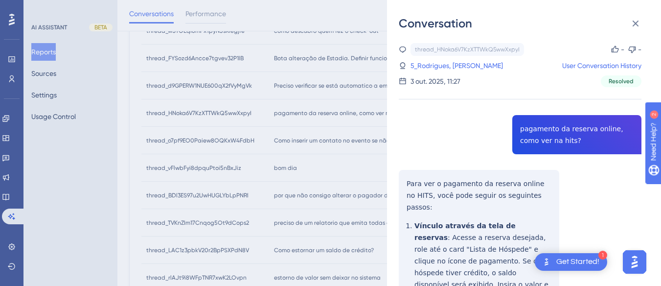
click at [566, 144] on div "thread_HNoka6V7KzXTTWkQ5wwXxpyI Copy - - 5_Rodrigues, Hillary User Conversation…" at bounding box center [520, 263] width 243 height 441
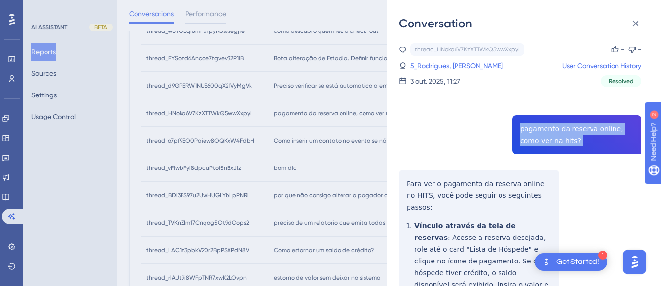
click at [566, 144] on div "thread_HNoka6V7KzXTTWkQ5wwXxpyI Copy - - 5_Rodrigues, Hillary User Conversation…" at bounding box center [520, 263] width 243 height 441
copy span "pagamento da reserva online, como ver na hits?"
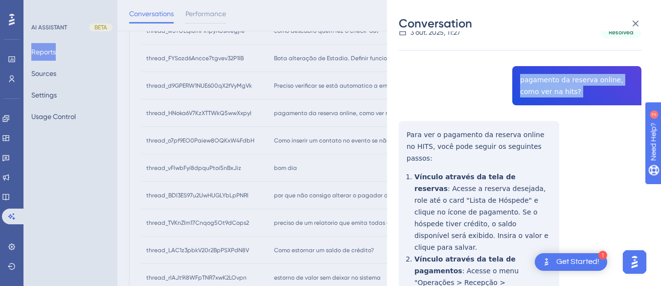
click at [393, 129] on div "Conversation thread_HNoka6V7KzXTTWkQ5wwXxpyI Copy - - 5_Rodrigues, Hillary User…" at bounding box center [524, 143] width 274 height 286
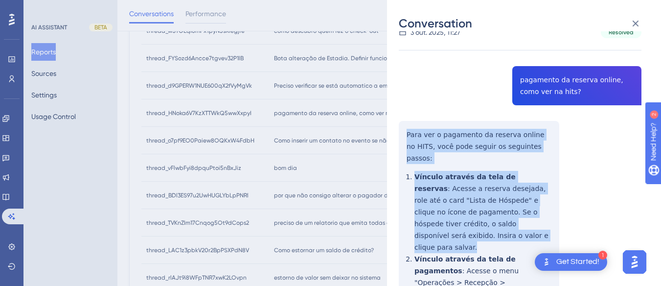
scroll to position [144, 0]
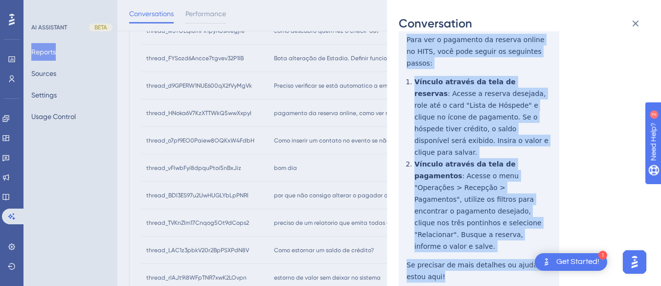
drag, startPoint x: 398, startPoint y: 131, endPoint x: 469, endPoint y: 145, distance: 72.3
click at [478, 245] on div "Conversation thread_HNoka6V7KzXTTWkQ5wwXxpyI Copy - - 5_Rodrigues, Hillary User…" at bounding box center [524, 143] width 274 height 286
copy div "Para ver o pagamento da reserva online no HITS, você pode seguir os seguintes p…"
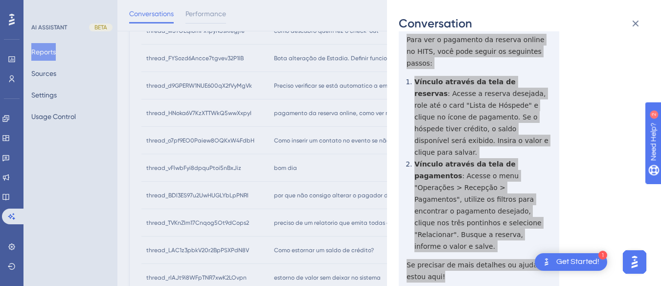
scroll to position [0, 0]
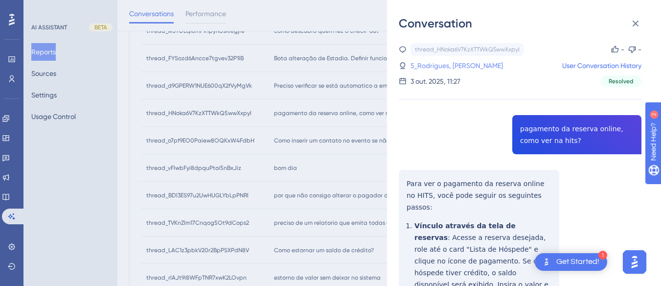
click at [449, 66] on link "5_Rodrigues, Hillary" at bounding box center [456, 66] width 92 height 12
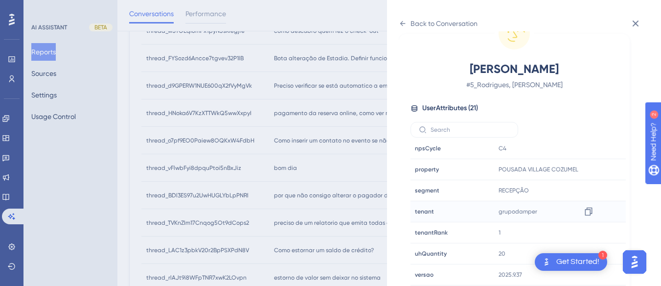
scroll to position [525, 0]
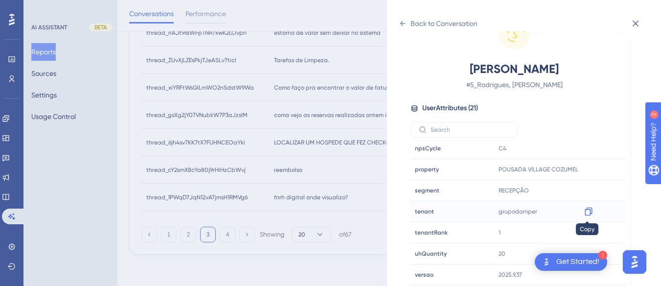
click at [587, 209] on icon at bounding box center [587, 211] width 7 height 8
click at [585, 168] on icon at bounding box center [589, 169] width 10 height 10
